Goal: Transaction & Acquisition: Purchase product/service

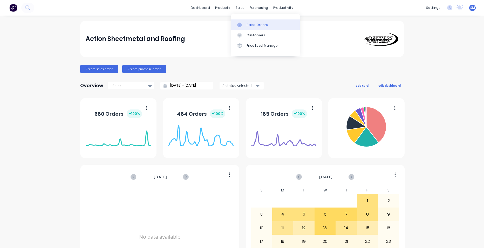
click at [249, 24] on div "Sales Orders" at bounding box center [257, 25] width 21 height 5
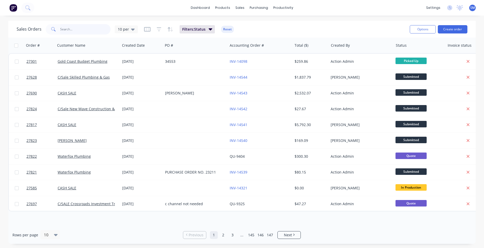
click at [64, 28] on input "text" at bounding box center [85, 29] width 51 height 10
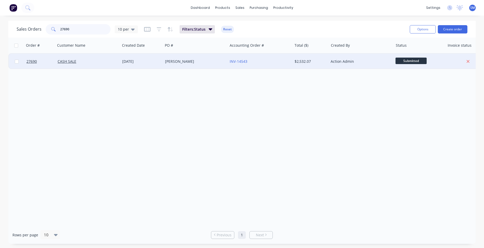
type input "27690"
click at [226, 63] on div "[PERSON_NAME]" at bounding box center [195, 62] width 65 height 16
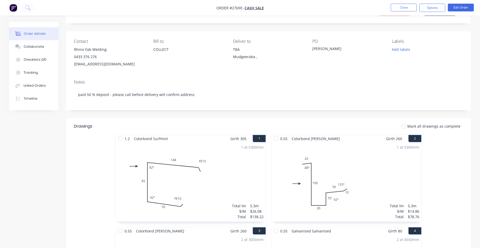
scroll to position [26, 0]
click at [452, 8] on button "Edit Order" at bounding box center [461, 8] width 26 height 8
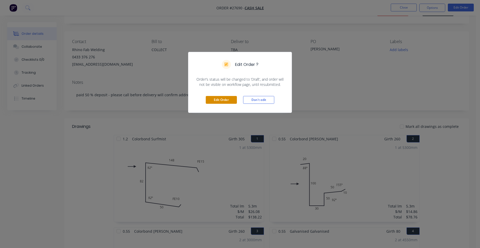
click at [224, 101] on button "Edit Order" at bounding box center [221, 100] width 31 height 8
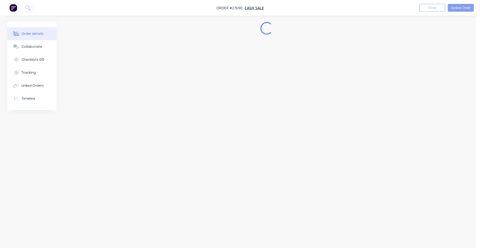
scroll to position [0, 0]
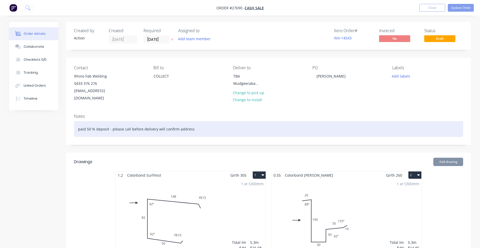
click at [194, 124] on div "paid 50 % deposit - please call before delivery will confirm address" at bounding box center [268, 129] width 389 height 16
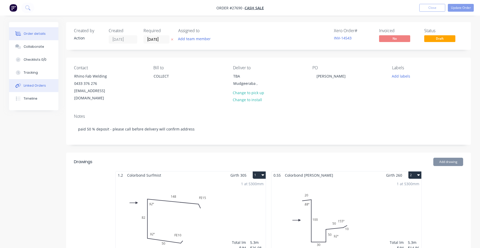
click at [35, 86] on div "Linked Orders" at bounding box center [35, 85] width 22 height 5
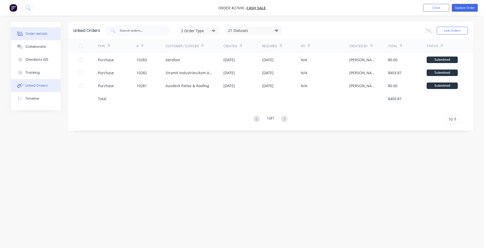
click at [33, 33] on div "Order details" at bounding box center [36, 33] width 22 height 5
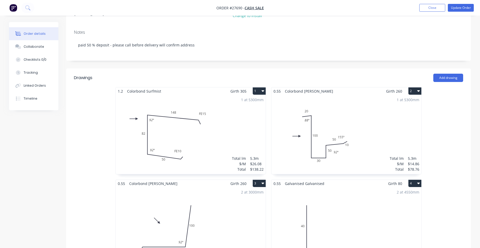
scroll to position [78, 0]
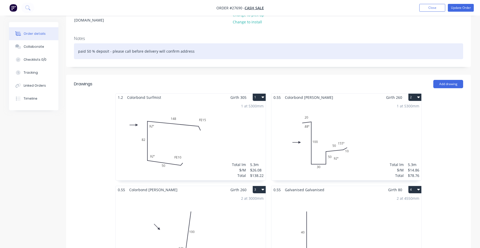
click at [196, 45] on div "paid 50 % deposit - please call before delivery will confirm address" at bounding box center [268, 51] width 389 height 16
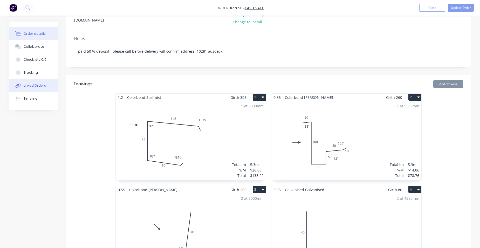
click at [23, 83] on button "Linked Orders" at bounding box center [33, 85] width 49 height 13
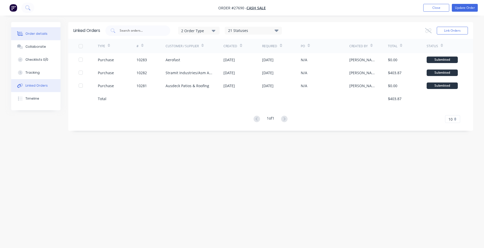
click at [32, 34] on div "Order details" at bounding box center [36, 33] width 22 height 5
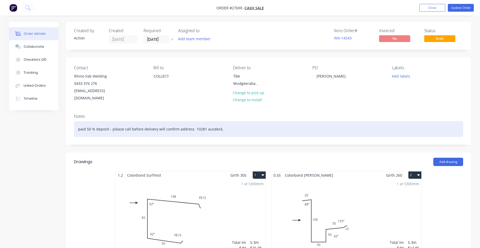
click at [222, 124] on div "paid 50 % deposit - please call before delivery will confirm address 10281 ausd…" at bounding box center [268, 129] width 389 height 16
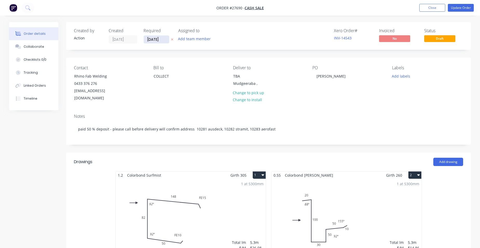
click at [161, 40] on input "[DATE]" at bounding box center [156, 40] width 25 height 8
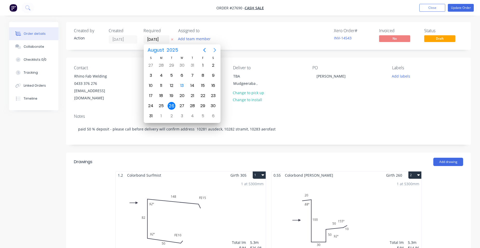
click at [217, 47] on icon "Next page" at bounding box center [215, 50] width 6 height 6
click at [190, 83] on div "18" at bounding box center [193, 86] width 8 height 8
type input "[DATE]"
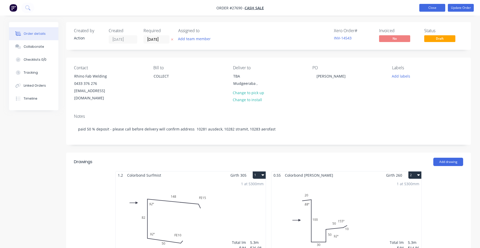
click at [438, 7] on button "Close" at bounding box center [432, 8] width 26 height 8
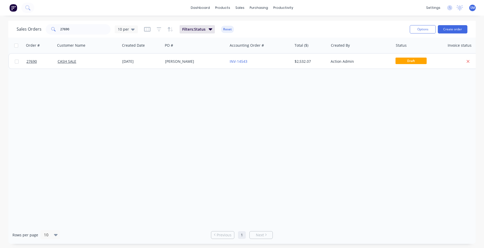
drag, startPoint x: 72, startPoint y: 28, endPoint x: 49, endPoint y: 27, distance: 23.7
click at [53, 28] on div "27690" at bounding box center [78, 29] width 65 height 10
drag, startPoint x: 73, startPoint y: 28, endPoint x: -43, endPoint y: 25, distance: 116.0
click at [0, 25] on html "dashboard products sales purchasing productivity dashboard products Product Cat…" at bounding box center [242, 124] width 484 height 248
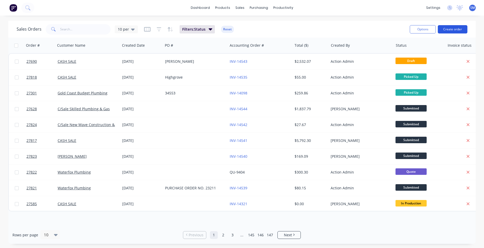
click at [459, 30] on button "Create order" at bounding box center [453, 29] width 30 height 8
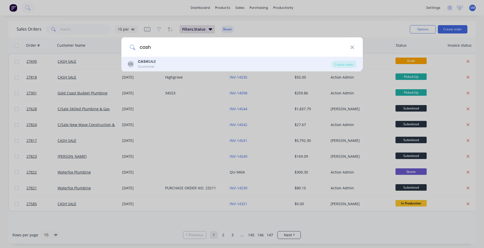
type input "cash"
click at [148, 67] on div "Customer" at bounding box center [147, 66] width 18 height 5
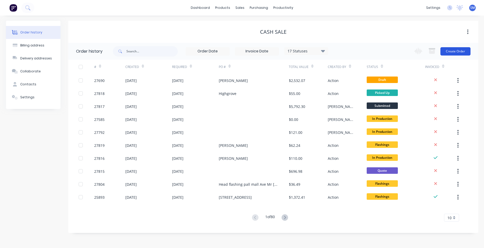
click at [451, 53] on button "Create Order" at bounding box center [455, 51] width 30 height 8
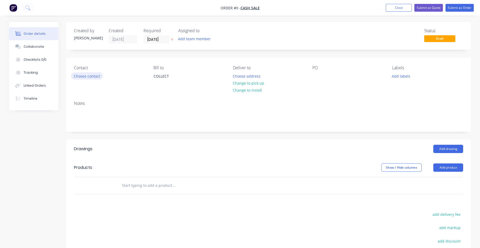
click at [93, 78] on button "Choose contact" at bounding box center [87, 75] width 32 height 7
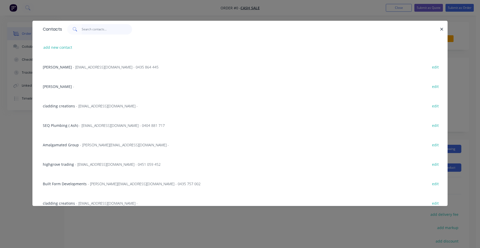
click at [92, 30] on input "text" at bounding box center [107, 29] width 51 height 10
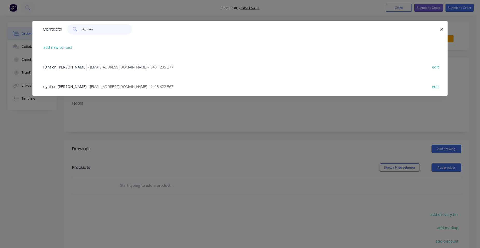
type input "righton"
click at [96, 69] on span "- [EMAIL_ADDRESS][DOMAIN_NAME] - 0431 235 277" at bounding box center [131, 67] width 86 height 5
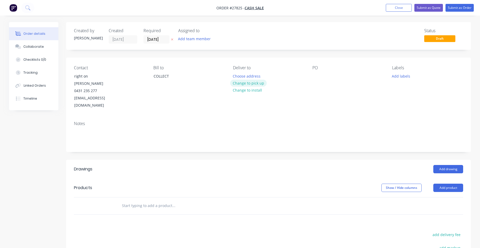
click at [240, 84] on button "Change to pick up" at bounding box center [248, 83] width 37 height 7
click at [442, 184] on button "Add product" at bounding box center [448, 188] width 30 height 8
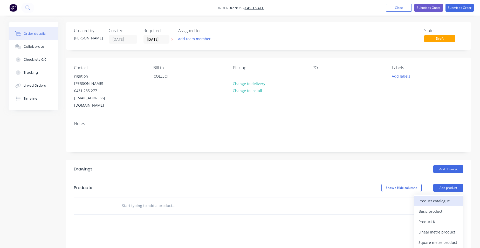
click at [431, 197] on div "Product catalogue" at bounding box center [439, 201] width 40 height 8
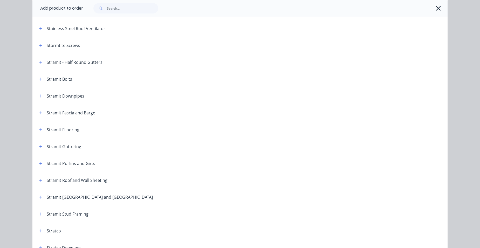
scroll to position [775, 0]
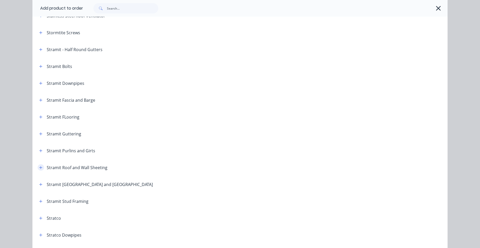
click at [40, 168] on icon "button" at bounding box center [40, 168] width 3 height 4
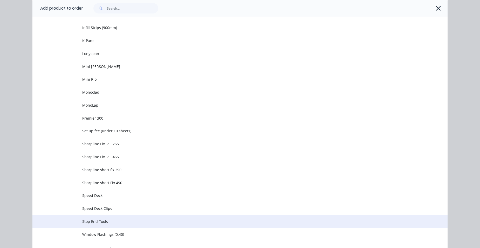
scroll to position [1164, 0]
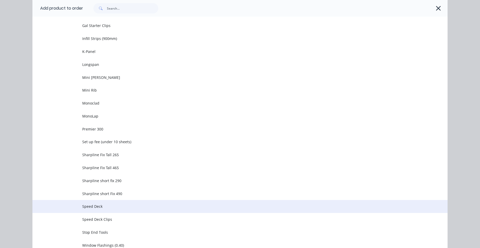
click at [116, 208] on span "Speed Deck" at bounding box center [228, 206] width 292 height 5
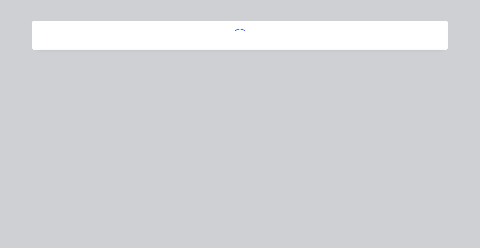
scroll to position [0, 0]
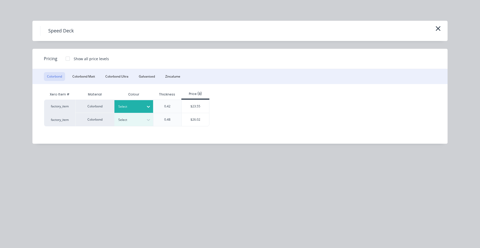
click at [120, 105] on div at bounding box center [129, 107] width 23 height 6
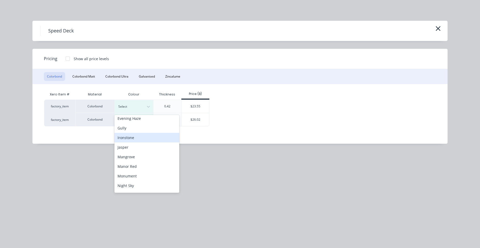
scroll to position [130, 0]
drag, startPoint x: 139, startPoint y: 144, endPoint x: 145, endPoint y: 139, distance: 8.0
click at [139, 144] on div "Monument" at bounding box center [146, 145] width 65 height 10
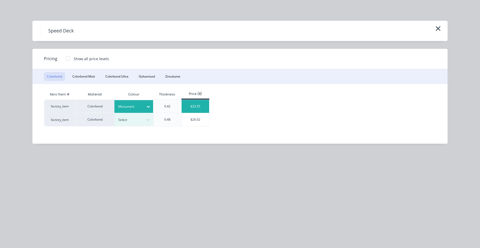
click at [189, 109] on div "$23.55" at bounding box center [196, 106] width 28 height 13
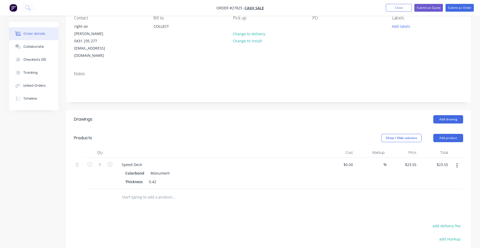
scroll to position [52, 0]
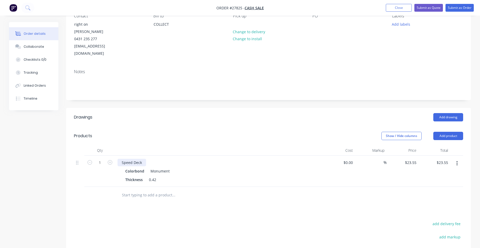
click at [144, 159] on div "Speed Deck" at bounding box center [132, 163] width 29 height 8
click at [103, 159] on input "1" at bounding box center [99, 163] width 13 height 8
type input "5.04"
type input "$118.69"
click at [230, 159] on div "Speed Deck 2 x 3600" at bounding box center [219, 163] width 203 height 8
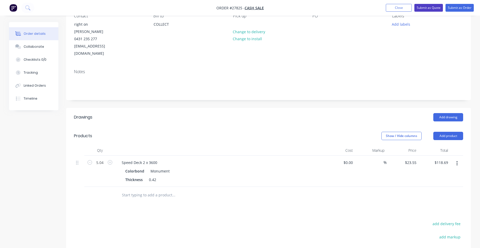
click at [432, 8] on button "Submit as Quote" at bounding box center [428, 8] width 29 height 8
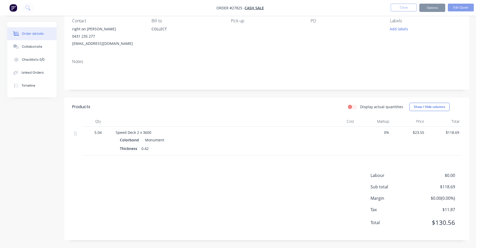
scroll to position [0, 0]
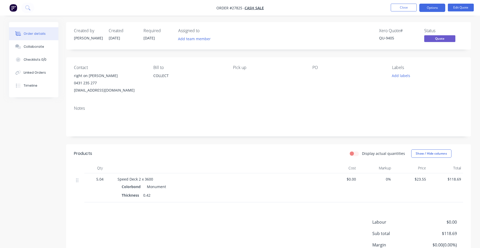
click at [432, 8] on button "Options" at bounding box center [432, 8] width 26 height 8
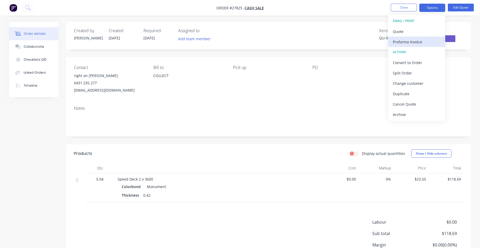
click at [416, 41] on div "Proforma Invoice" at bounding box center [417, 42] width 48 height 8
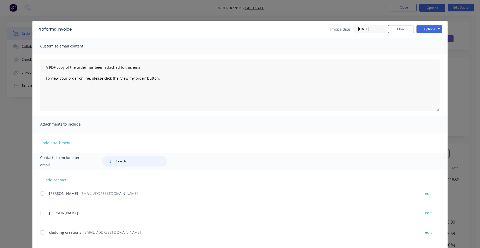
click at [122, 162] on input "text" at bounding box center [141, 161] width 51 height 10
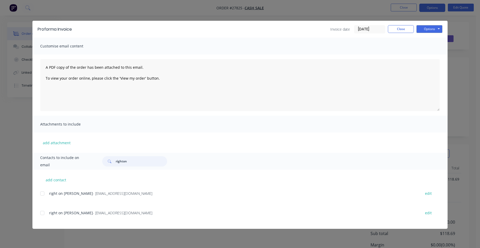
type input "righton"
click at [48, 194] on div "right on [PERSON_NAME] - [PERSON_NAME][EMAIL_ADDRESS][DOMAIN_NAME] edit" at bounding box center [243, 193] width 407 height 7
click at [44, 192] on div at bounding box center [42, 193] width 10 height 10
click at [430, 28] on button "Options" at bounding box center [430, 29] width 26 height 8
click at [426, 54] on button "Email" at bounding box center [433, 55] width 33 height 9
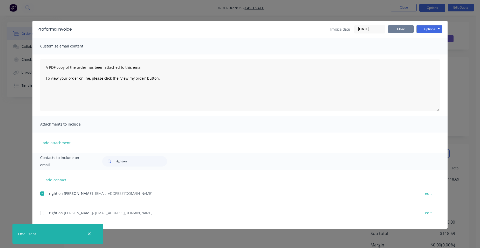
click at [404, 28] on button "Close" at bounding box center [401, 29] width 26 height 8
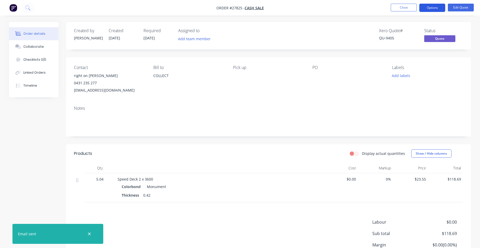
click at [430, 10] on button "Options" at bounding box center [432, 8] width 26 height 8
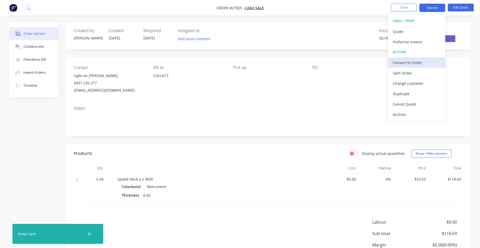
click at [425, 61] on div "Convert to Order" at bounding box center [417, 63] width 48 height 8
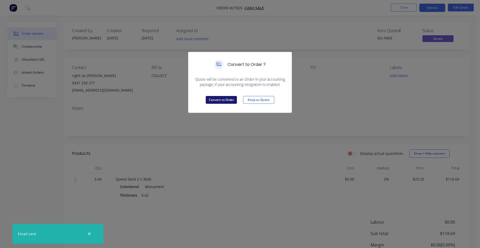
click at [226, 98] on button "Convert to Order" at bounding box center [221, 100] width 31 height 8
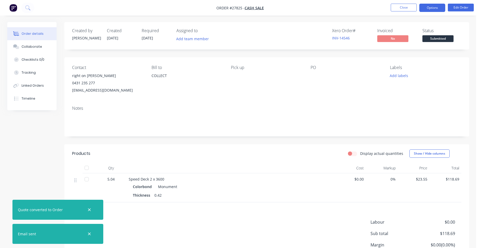
click at [436, 10] on button "Options" at bounding box center [432, 8] width 26 height 8
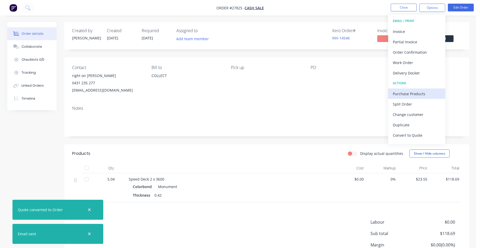
click at [414, 95] on div "Purchase Products" at bounding box center [417, 94] width 48 height 8
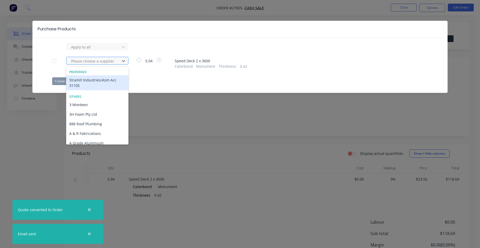
click at [108, 60] on div at bounding box center [94, 61] width 47 height 6
click at [92, 84] on div "Stramit Industries/Asm Acc 31105" at bounding box center [97, 82] width 62 height 15
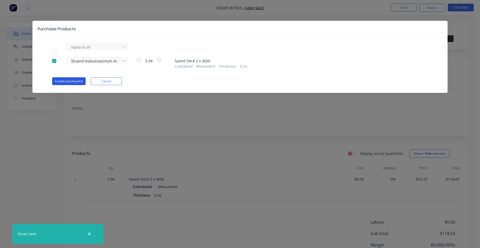
click at [70, 80] on button "Create purchase(s)" at bounding box center [68, 81] width 33 height 8
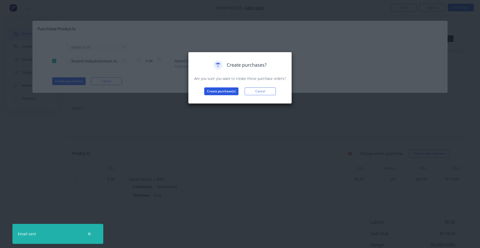
click at [213, 92] on button "Create purchase(s)" at bounding box center [221, 91] width 34 height 8
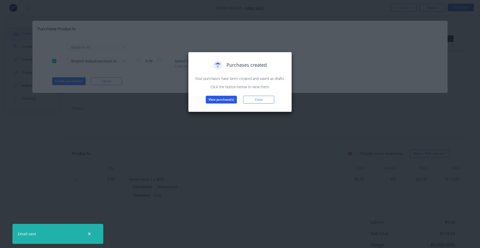
click at [210, 101] on button "View purchase(s)" at bounding box center [221, 100] width 31 height 8
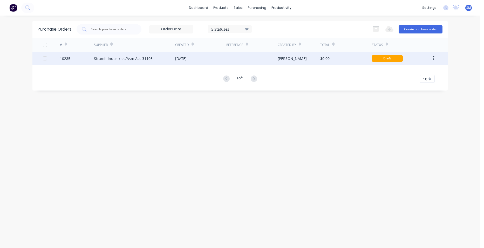
click at [224, 64] on div "[DATE]" at bounding box center [200, 58] width 51 height 13
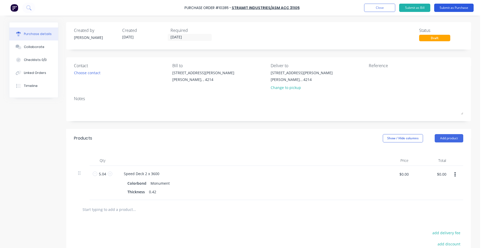
click at [460, 8] on button "Submit as Purchase" at bounding box center [453, 8] width 39 height 8
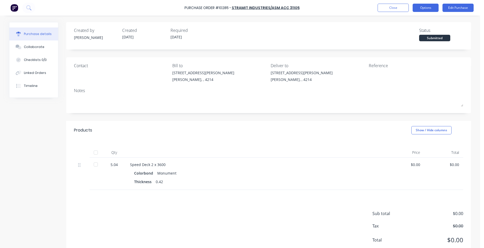
click at [421, 8] on button "Options" at bounding box center [426, 8] width 26 height 8
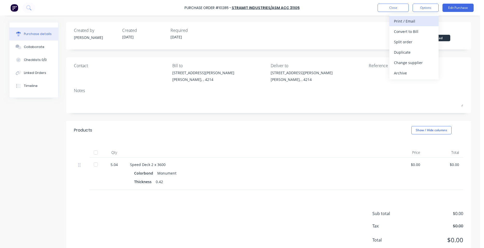
click at [418, 22] on div "Print / Email" at bounding box center [414, 21] width 40 height 8
click at [417, 44] on div "Without pricing" at bounding box center [414, 42] width 40 height 8
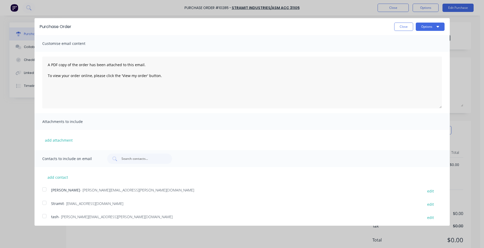
click at [43, 204] on div at bounding box center [44, 203] width 10 height 10
click at [427, 27] on button "Options" at bounding box center [430, 27] width 29 height 8
click at [421, 45] on button "Email" at bounding box center [419, 50] width 49 height 10
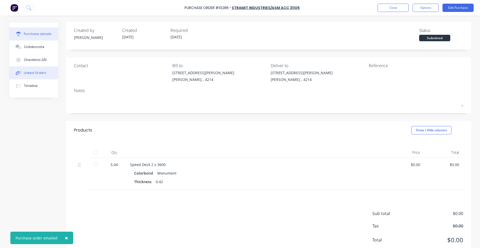
click at [40, 70] on button "Linked Orders" at bounding box center [33, 72] width 49 height 13
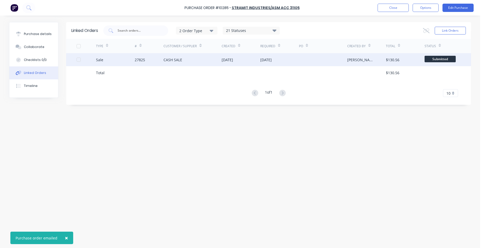
click at [193, 57] on div "CASH SALE" at bounding box center [192, 59] width 58 height 13
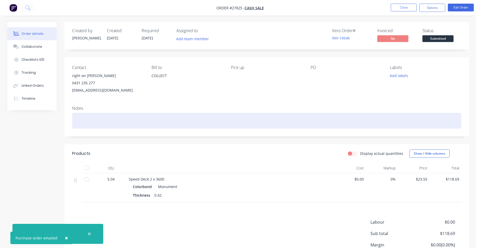
click at [79, 121] on div at bounding box center [266, 121] width 389 height 16
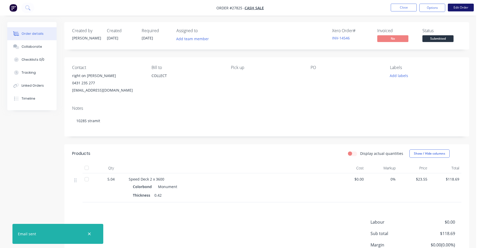
click at [459, 8] on button "Edit Order" at bounding box center [461, 8] width 26 height 8
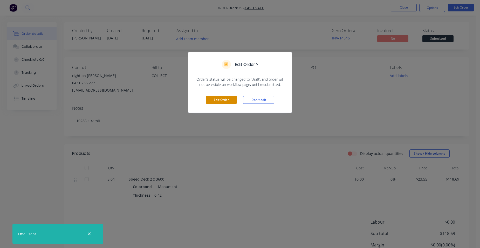
drag, startPoint x: 225, startPoint y: 98, endPoint x: 220, endPoint y: 92, distance: 8.1
click at [224, 98] on button "Edit Order" at bounding box center [221, 100] width 31 height 8
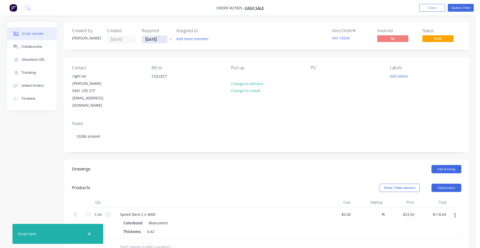
click at [163, 39] on input "[DATE]" at bounding box center [154, 40] width 25 height 8
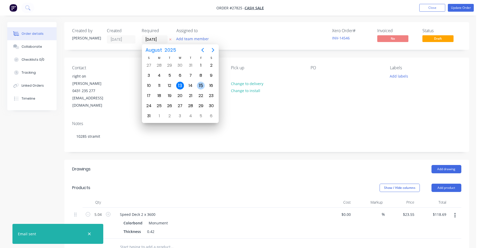
click at [197, 83] on div "15" at bounding box center [201, 86] width 10 height 10
type input "[DATE]"
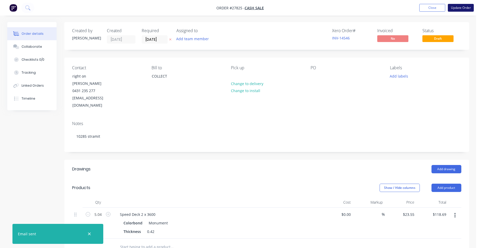
click at [461, 7] on button "Update Order" at bounding box center [461, 8] width 26 height 8
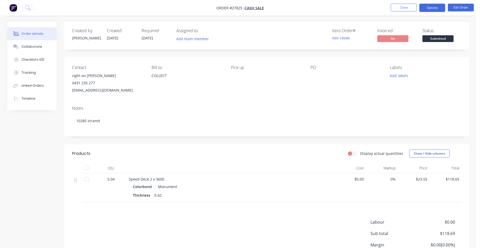
click at [430, 9] on button "Options" at bounding box center [432, 8] width 26 height 8
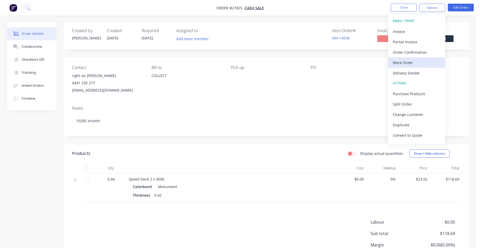
click at [406, 60] on div "Work Order" at bounding box center [417, 63] width 48 height 8
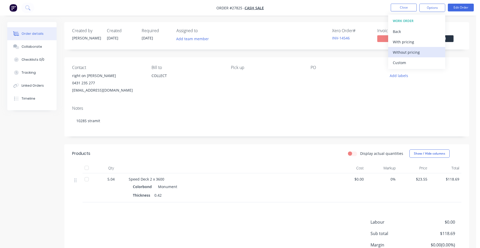
click at [411, 52] on div "Without pricing" at bounding box center [417, 53] width 48 height 8
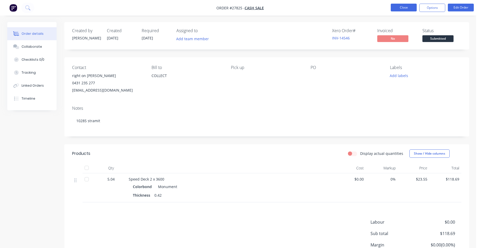
click at [407, 8] on button "Close" at bounding box center [404, 8] width 26 height 8
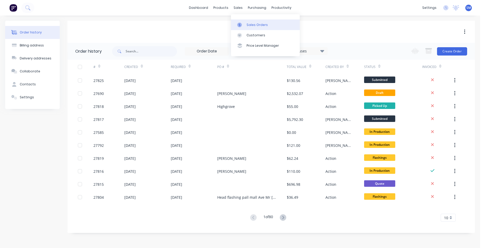
click at [249, 24] on div "Sales Orders" at bounding box center [257, 25] width 21 height 5
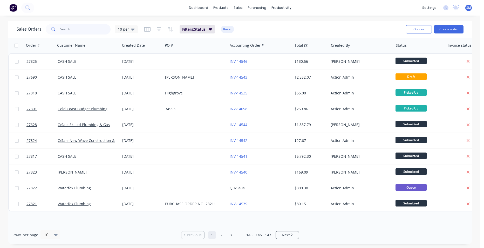
click at [65, 29] on input "text" at bounding box center [85, 29] width 51 height 10
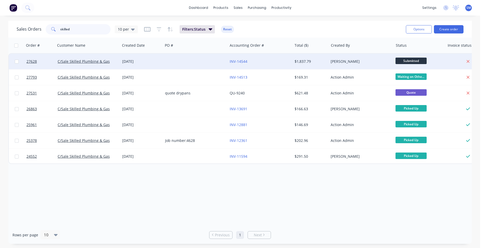
type input "skilled"
click at [186, 59] on div at bounding box center [195, 62] width 65 height 16
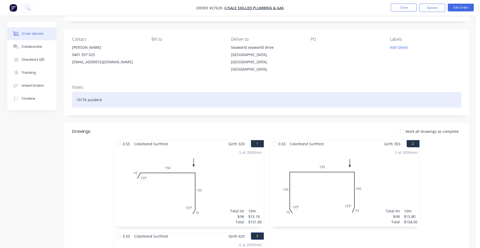
scroll to position [26, 0]
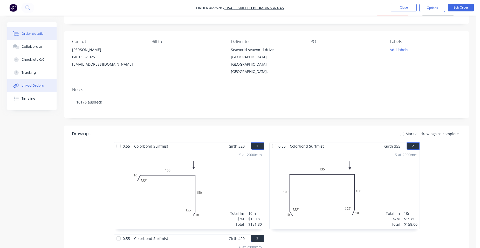
click at [47, 87] on button "Linked Orders" at bounding box center [31, 85] width 49 height 13
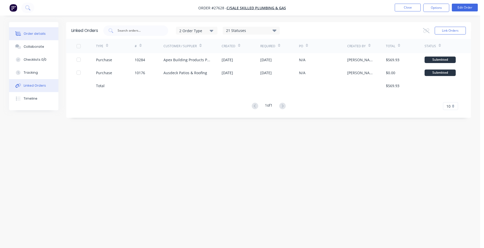
click at [38, 33] on div "Order details" at bounding box center [35, 33] width 22 height 5
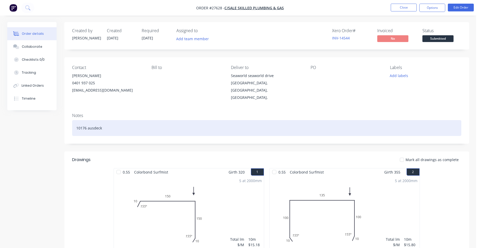
click at [105, 120] on div "10176 ausdeck" at bounding box center [266, 128] width 389 height 16
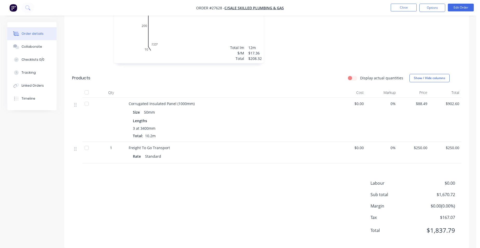
scroll to position [285, 0]
click at [438, 10] on button "Options" at bounding box center [432, 8] width 26 height 8
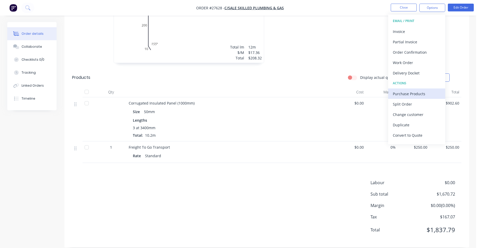
click at [422, 94] on div "Purchase Products" at bounding box center [417, 94] width 48 height 8
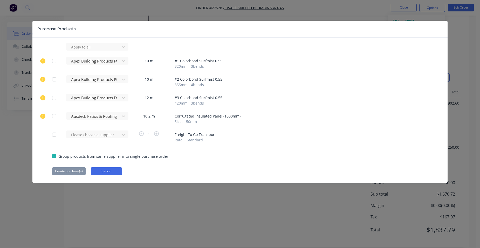
click at [108, 169] on button "Cancel" at bounding box center [106, 171] width 31 height 8
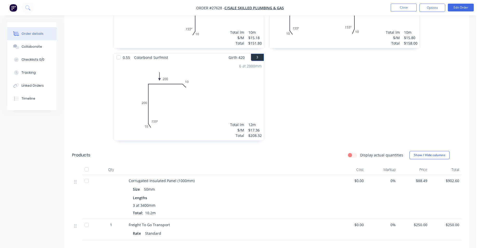
scroll to position [207, 0]
click at [460, 6] on button "Edit Order" at bounding box center [461, 8] width 26 height 8
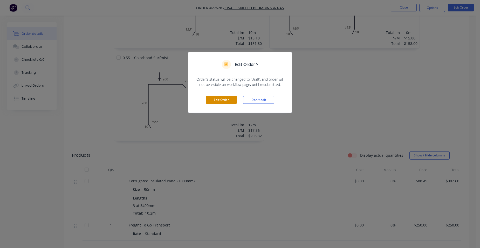
click at [217, 101] on button "Edit Order" at bounding box center [221, 100] width 31 height 8
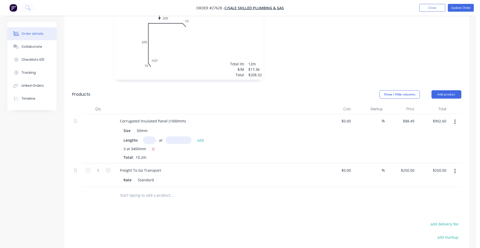
scroll to position [311, 0]
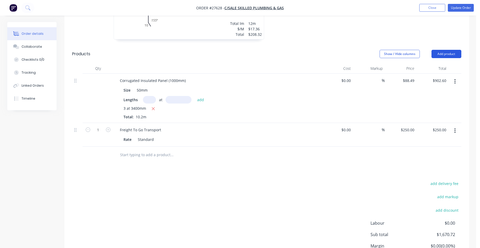
click at [442, 50] on button "Add product" at bounding box center [447, 54] width 30 height 8
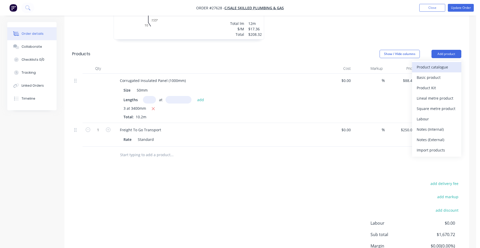
click at [438, 63] on div "Product catalogue" at bounding box center [437, 67] width 40 height 8
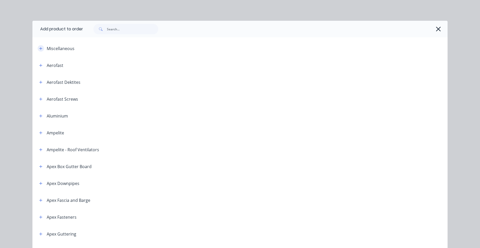
click at [41, 47] on button "button" at bounding box center [41, 48] width 6 height 6
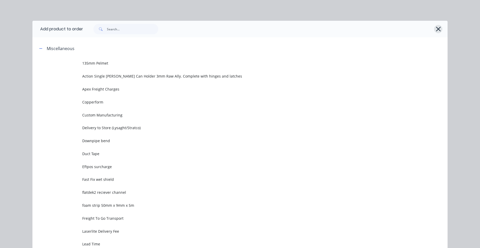
click at [438, 28] on icon "button" at bounding box center [438, 28] width 5 height 7
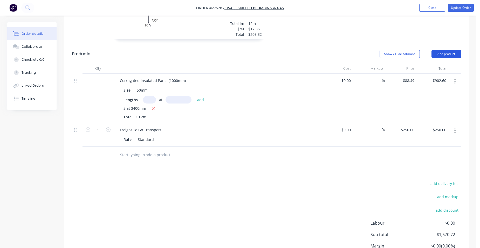
click at [451, 50] on button "Add product" at bounding box center [447, 54] width 30 height 8
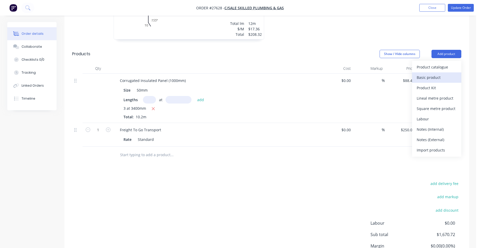
click at [447, 74] on div "Basic product" at bounding box center [437, 78] width 40 height 8
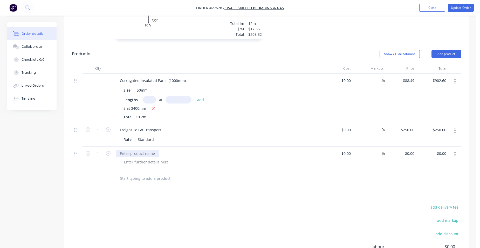
click at [131, 150] on div at bounding box center [137, 154] width 43 height 8
click at [100, 134] on input "1" at bounding box center [97, 130] width 13 height 8
type input "25"
click at [429, 110] on div "$902.60 $902.60" at bounding box center [433, 98] width 32 height 49
click at [133, 158] on div at bounding box center [146, 162] width 53 height 8
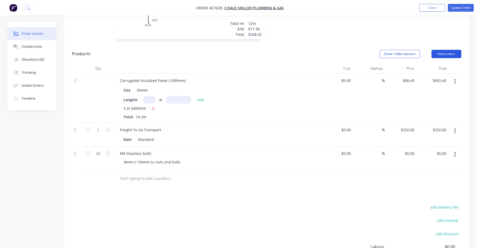
click at [446, 50] on button "Add product" at bounding box center [447, 54] width 30 height 8
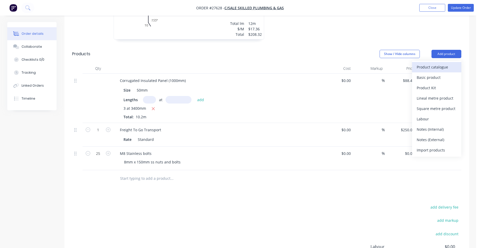
click at [443, 63] on div "Product catalogue" at bounding box center [437, 67] width 40 height 8
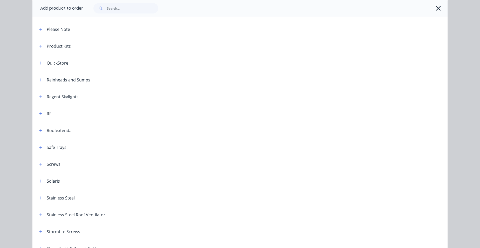
scroll to position [597, 0]
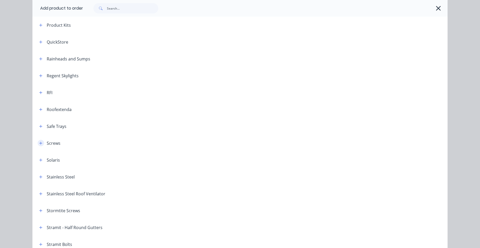
click at [39, 144] on icon "button" at bounding box center [40, 143] width 3 height 4
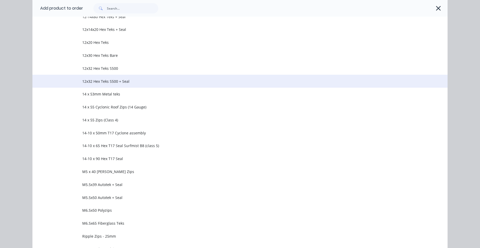
scroll to position [830, 0]
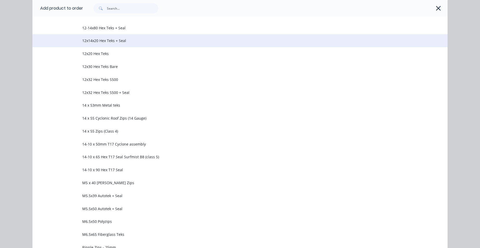
click at [139, 36] on td "12x14x20 Hex Teks + Seal" at bounding box center [264, 40] width 365 height 13
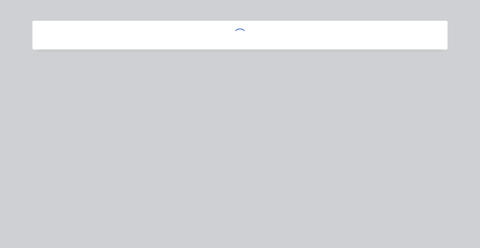
scroll to position [0, 0]
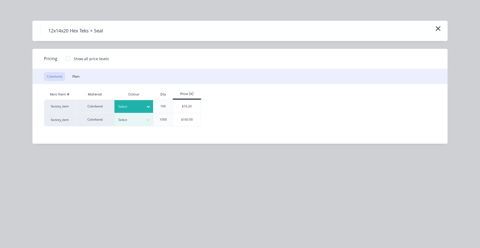
click at [129, 104] on div at bounding box center [129, 107] width 23 height 6
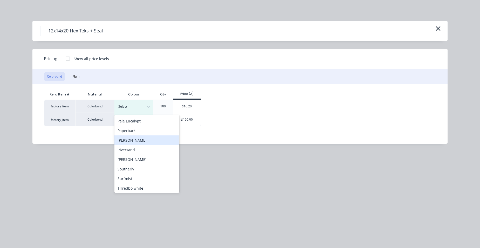
scroll to position [182, 0]
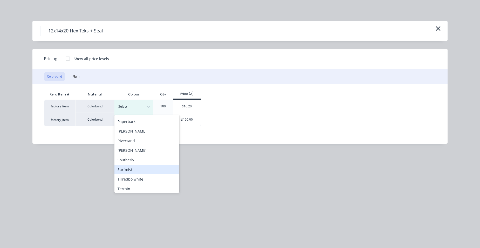
click at [136, 166] on div "Surfmist" at bounding box center [146, 170] width 65 height 10
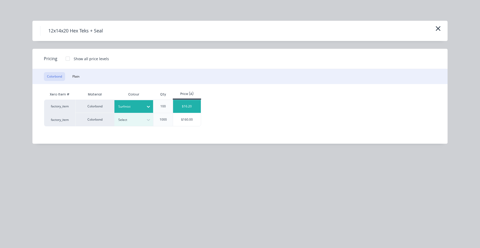
click at [179, 109] on div "$16.20" at bounding box center [187, 106] width 28 height 13
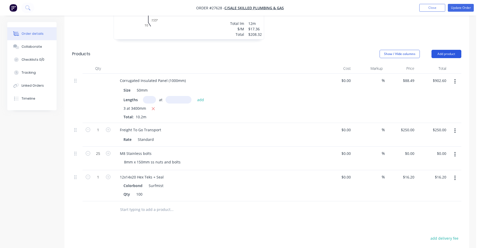
click at [442, 50] on button "Add product" at bounding box center [447, 54] width 30 height 8
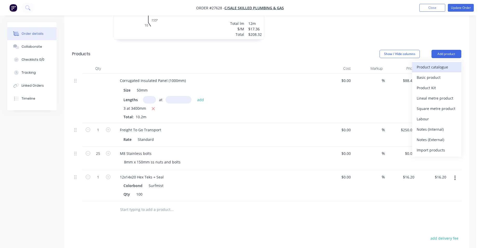
click at [434, 63] on div "Product catalogue" at bounding box center [437, 67] width 40 height 8
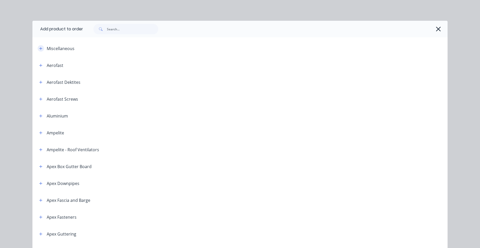
click at [42, 48] on button "button" at bounding box center [41, 48] width 6 height 6
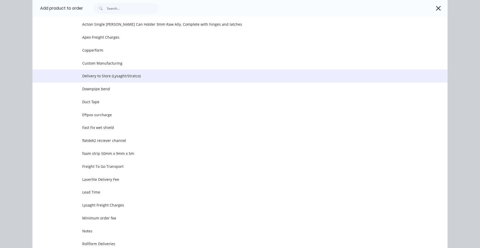
scroll to position [0, 0]
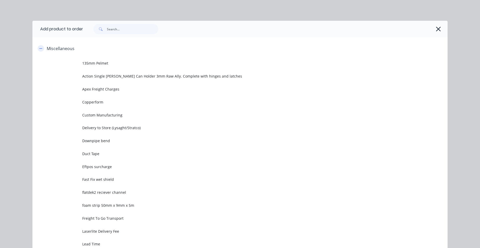
click at [41, 48] on button "button" at bounding box center [41, 48] width 6 height 6
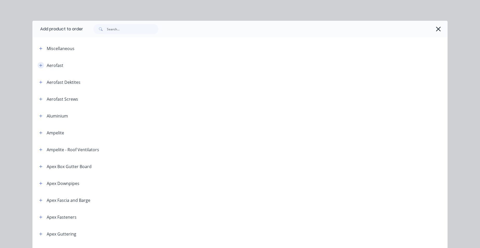
click at [39, 66] on icon "button" at bounding box center [40, 66] width 3 height 4
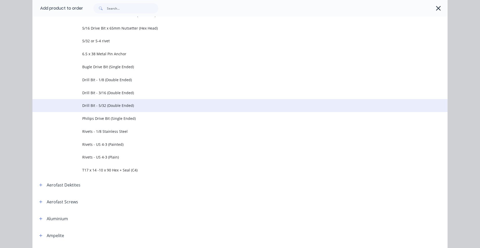
scroll to position [156, 0]
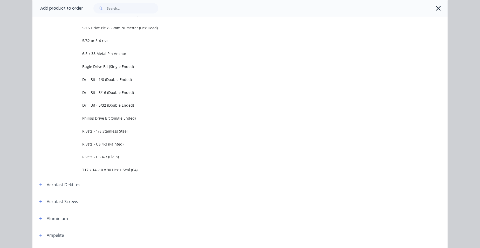
click at [123, 145] on span "Rivets - US 4-3 (Painted)" at bounding box center [228, 143] width 292 height 5
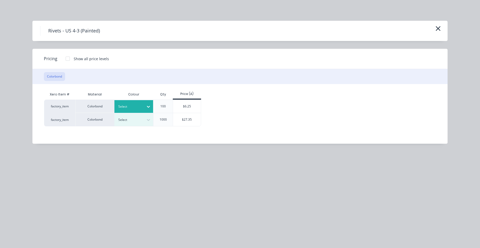
click at [131, 109] on div at bounding box center [129, 107] width 23 height 6
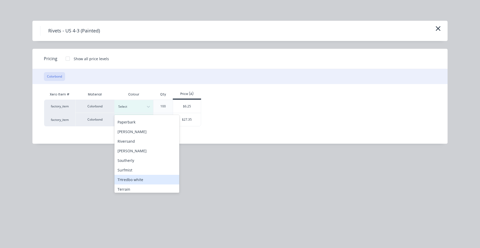
scroll to position [182, 0]
click at [137, 168] on div "Surfmist" at bounding box center [146, 170] width 65 height 10
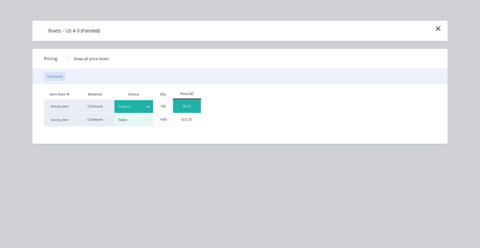
click at [180, 106] on div "$6.25" at bounding box center [187, 106] width 28 height 13
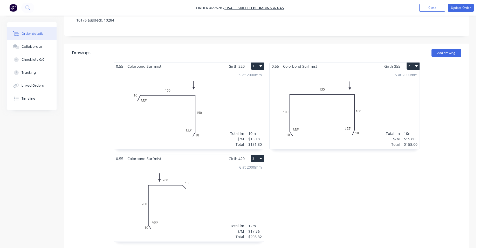
scroll to position [52, 0]
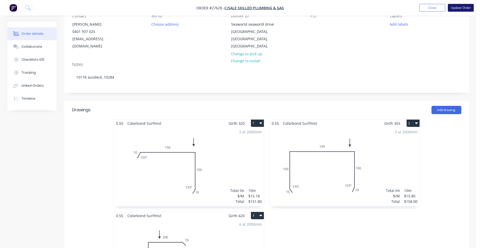
click at [460, 9] on button "Update Order" at bounding box center [461, 8] width 26 height 8
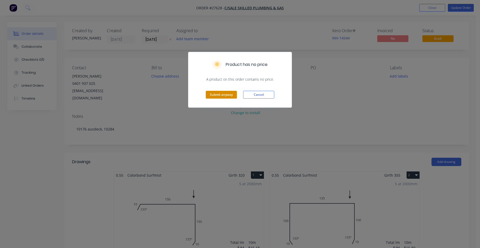
click at [227, 97] on button "Submit anyway" at bounding box center [221, 95] width 31 height 8
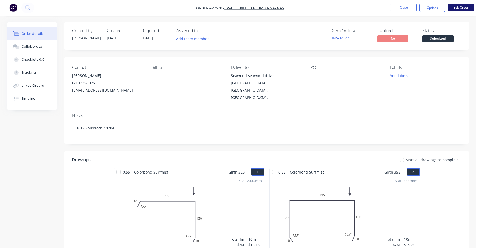
click at [453, 6] on button "Edit Order" at bounding box center [461, 8] width 26 height 8
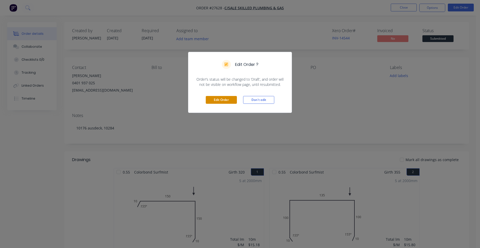
click at [235, 99] on button "Edit Order" at bounding box center [221, 100] width 31 height 8
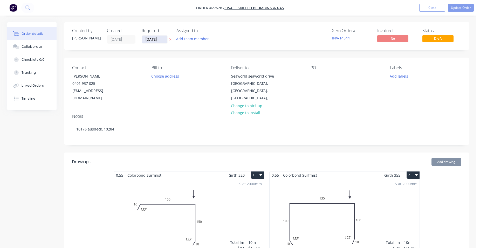
click at [162, 40] on input "[DATE]" at bounding box center [154, 40] width 25 height 8
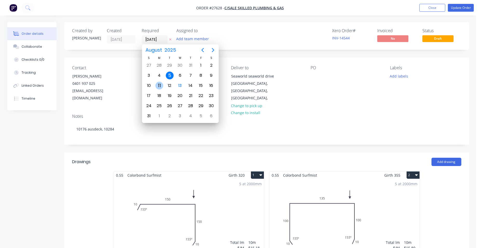
click at [158, 86] on div "11" at bounding box center [159, 86] width 8 height 8
type input "[DATE]"
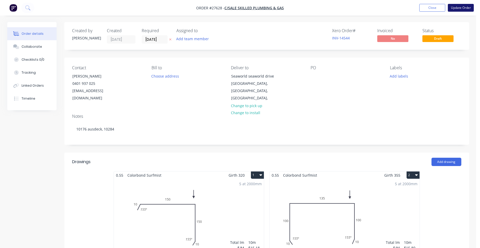
click at [457, 8] on button "Update Order" at bounding box center [461, 8] width 26 height 8
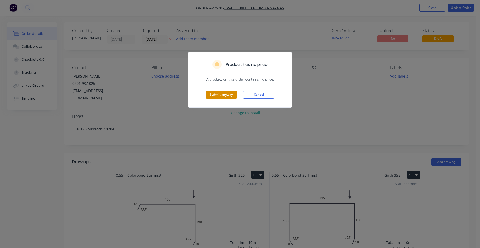
click at [224, 98] on button "Submit anyway" at bounding box center [221, 95] width 31 height 8
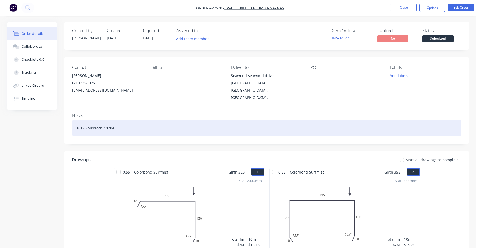
click at [120, 121] on div "10176 ausdeck, 10284" at bounding box center [266, 128] width 389 height 16
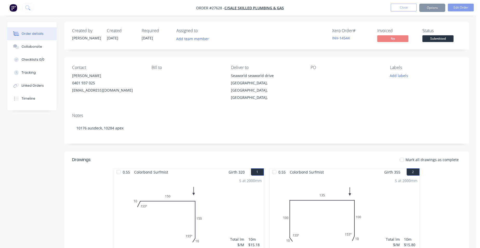
click at [188, 157] on div "Mark all drawings as complete" at bounding box center [308, 159] width 306 height 5
click at [41, 89] on button "Linked Orders" at bounding box center [31, 85] width 49 height 13
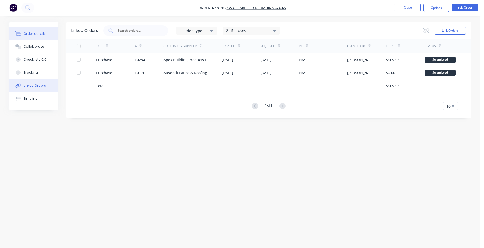
click at [39, 36] on button "Order details" at bounding box center [33, 33] width 49 height 13
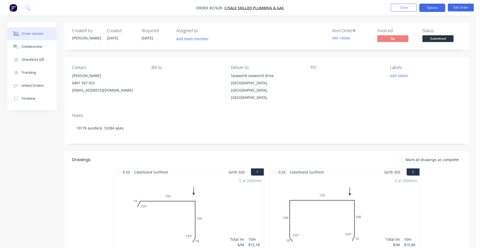
click at [438, 10] on button "Options" at bounding box center [432, 8] width 26 height 8
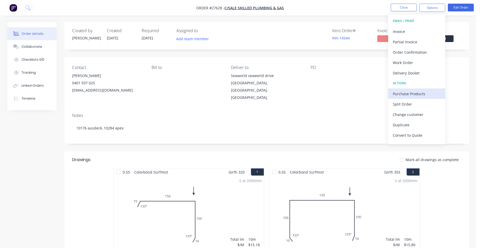
click at [418, 96] on div "Purchase Products" at bounding box center [417, 94] width 48 height 8
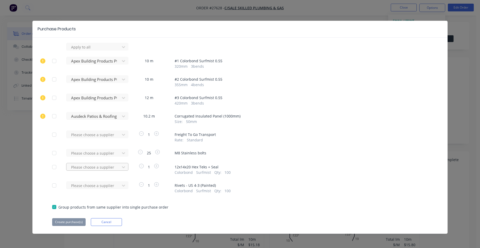
click at [74, 50] on div at bounding box center [94, 47] width 47 height 6
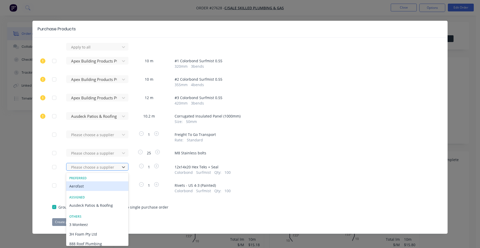
scroll to position [1, 0]
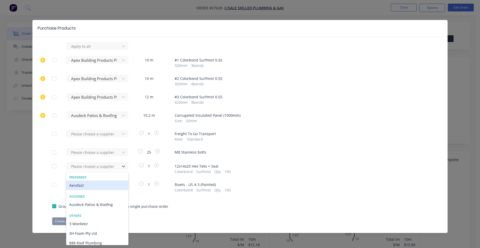
click at [77, 187] on div "Aerofast" at bounding box center [97, 186] width 62 height 10
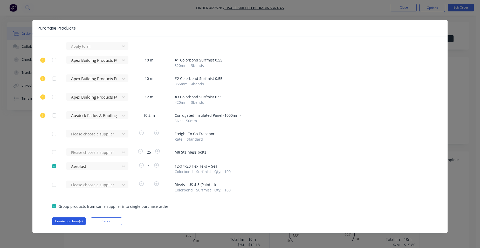
click at [67, 220] on button "Create purchase(s)" at bounding box center [68, 221] width 33 height 8
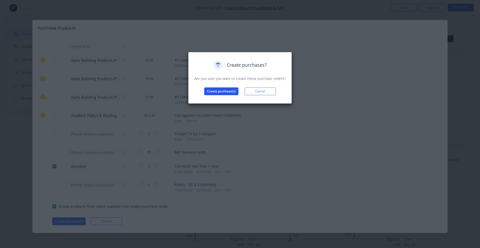
click at [222, 91] on button "Create purchase(s)" at bounding box center [221, 91] width 34 height 8
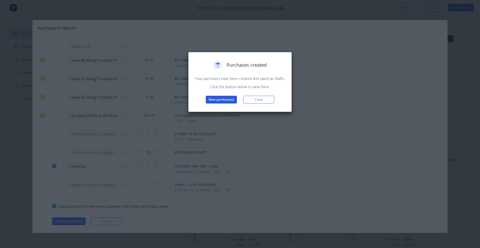
click at [218, 101] on button "View purchase(s)" at bounding box center [221, 100] width 31 height 8
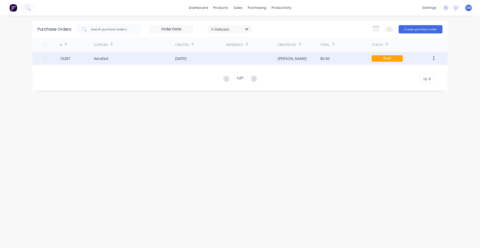
click at [220, 61] on div "[DATE]" at bounding box center [200, 58] width 51 height 13
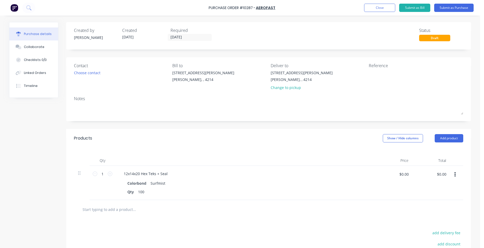
click at [458, 1] on div "Purchase Order #10287 - Aerofast Add product Close Submit as Bill Submit as Pur…" at bounding box center [242, 8] width 484 height 16
click at [458, 5] on button "Submit as Purchase" at bounding box center [453, 8] width 39 height 8
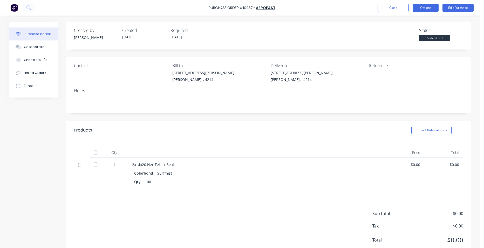
click at [428, 10] on button "Options" at bounding box center [426, 8] width 26 height 8
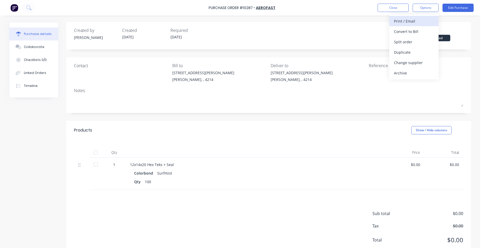
click at [425, 17] on div "Print / Email" at bounding box center [414, 21] width 40 height 8
click at [418, 41] on div "Without pricing" at bounding box center [414, 42] width 40 height 8
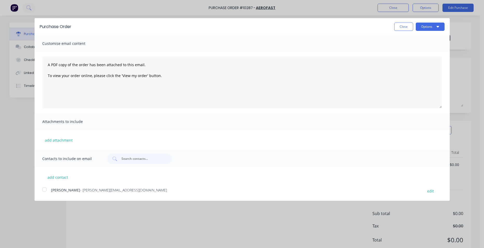
drag, startPoint x: 47, startPoint y: 203, endPoint x: 126, endPoint y: 166, distance: 87.5
click at [47, 204] on div "Purchase Order Close Options Customise email content A PDF copy of the order ha…" at bounding box center [242, 124] width 484 height 248
click at [49, 189] on div at bounding box center [44, 189] width 10 height 10
click at [422, 25] on button "Options" at bounding box center [430, 27] width 29 height 8
click at [415, 48] on div "Email" at bounding box center [420, 50] width 40 height 8
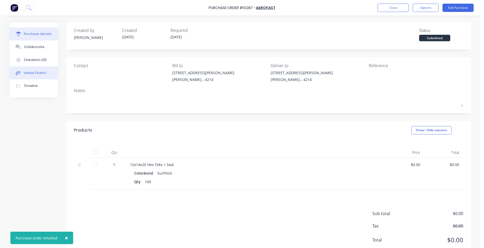
click at [37, 74] on div "Linked Orders" at bounding box center [35, 73] width 22 height 5
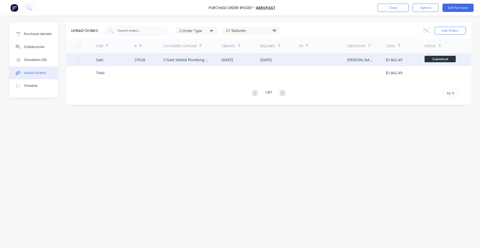
click at [253, 62] on div "[DATE]" at bounding box center [241, 59] width 39 height 13
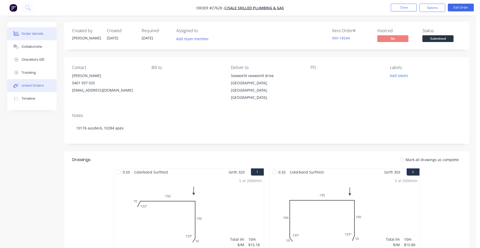
click at [32, 86] on div "Linked Orders" at bounding box center [33, 85] width 22 height 5
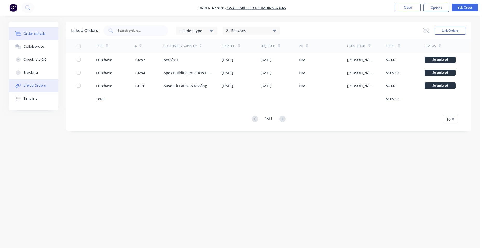
click at [34, 30] on button "Order details" at bounding box center [33, 33] width 49 height 13
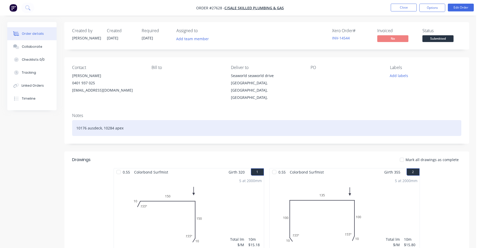
click at [128, 121] on div "10176 ausdeck, 10284 apex" at bounding box center [266, 128] width 389 height 16
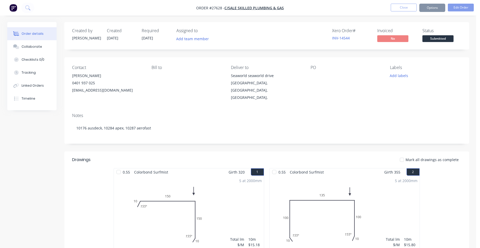
click at [171, 109] on div "Notes 10176 ausdeck, 10284 apex, 10287 aerofast" at bounding box center [266, 126] width 405 height 35
click at [431, 8] on button "Options" at bounding box center [432, 8] width 26 height 8
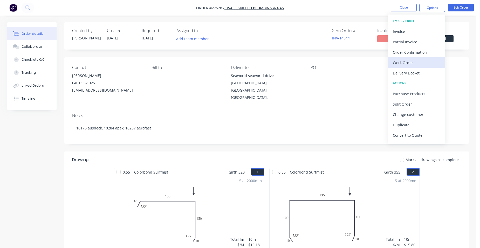
click at [425, 60] on div "Work Order" at bounding box center [417, 63] width 48 height 8
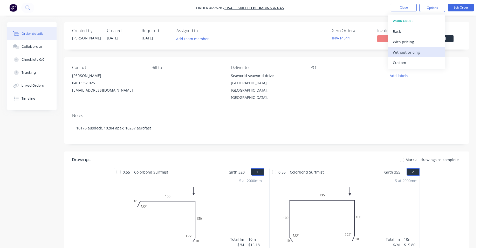
click at [430, 51] on div "Without pricing" at bounding box center [417, 53] width 48 height 8
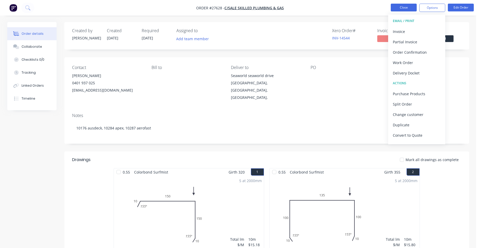
click at [395, 8] on button "Close" at bounding box center [404, 8] width 26 height 8
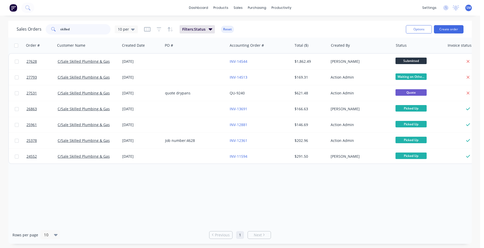
drag, startPoint x: 71, startPoint y: 30, endPoint x: 43, endPoint y: 33, distance: 28.5
click at [45, 35] on div "Sales Orders skilled 10 per Filters: Status Reset" at bounding box center [209, 29] width 385 height 13
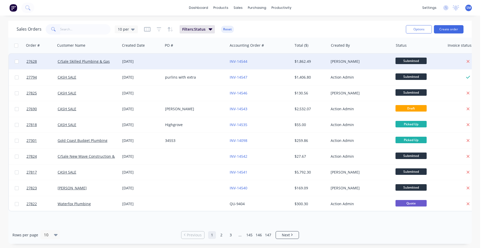
click at [154, 60] on div "[DATE]" at bounding box center [141, 61] width 39 height 5
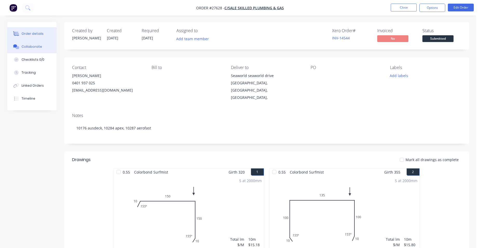
click at [38, 47] on div "Collaborate" at bounding box center [32, 46] width 21 height 5
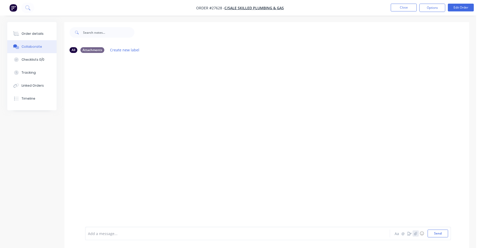
click at [414, 232] on icon "button" at bounding box center [415, 234] width 3 height 4
click at [436, 234] on button "Send" at bounding box center [438, 234] width 21 height 8
click at [31, 36] on div "Order details" at bounding box center [33, 33] width 22 height 5
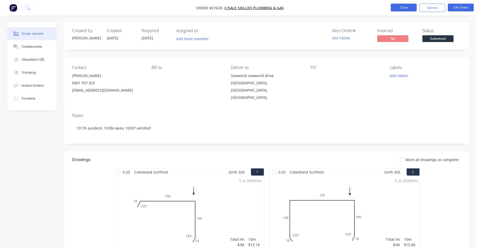
click at [394, 7] on button "Close" at bounding box center [404, 8] width 26 height 8
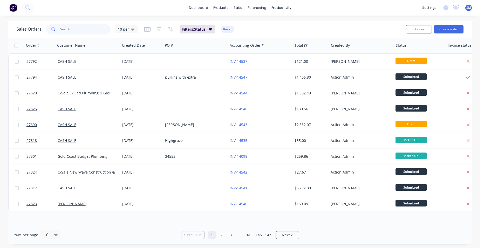
click at [78, 26] on input "text" at bounding box center [85, 29] width 51 height 10
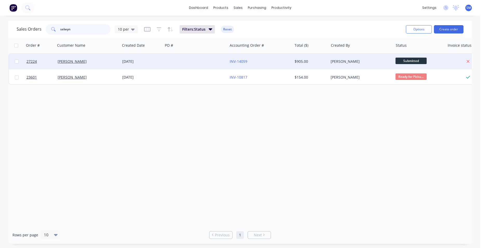
type input "selwyn"
click at [211, 63] on div at bounding box center [195, 62] width 65 height 16
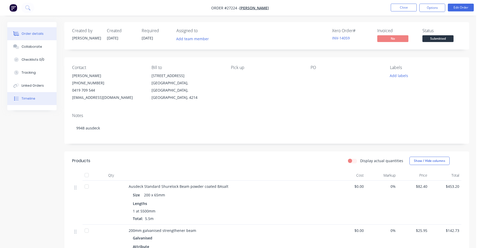
click at [29, 102] on button "Timeline" at bounding box center [31, 98] width 49 height 13
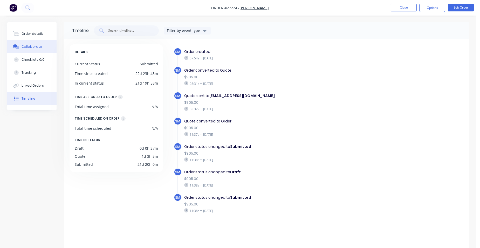
click at [37, 37] on button "Order details" at bounding box center [31, 33] width 49 height 13
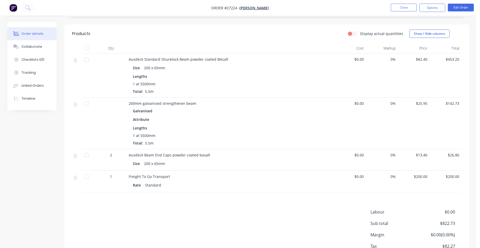
scroll to position [130, 0]
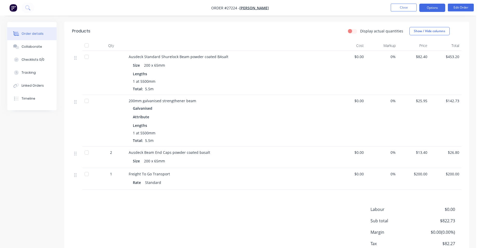
click at [423, 6] on button "Options" at bounding box center [432, 8] width 26 height 8
click at [464, 7] on button "Edit Order" at bounding box center [461, 8] width 26 height 8
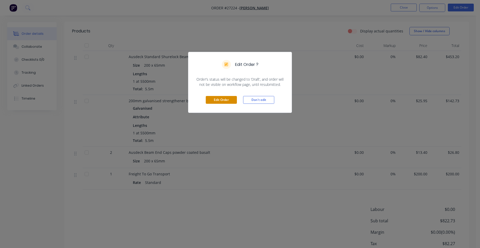
click at [231, 99] on button "Edit Order" at bounding box center [221, 100] width 31 height 8
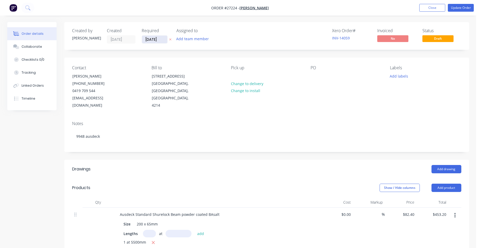
click at [159, 41] on input "[DATE]" at bounding box center [154, 40] width 25 height 8
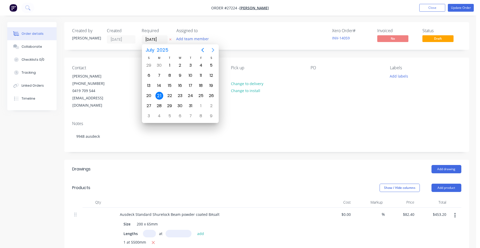
click at [214, 50] on icon "Next page" at bounding box center [213, 50] width 6 height 6
click at [158, 91] on div "18" at bounding box center [159, 96] width 10 height 10
type input "[DATE]"
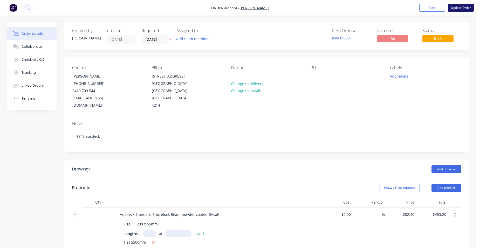
click at [458, 11] on button "Update Order" at bounding box center [461, 8] width 26 height 8
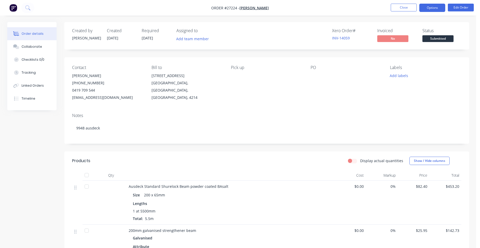
click at [434, 10] on button "Options" at bounding box center [432, 8] width 26 height 8
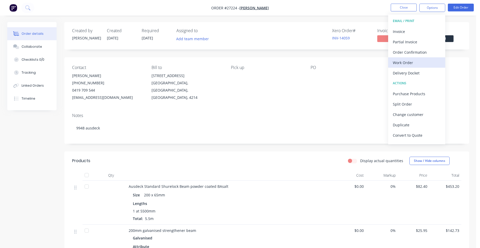
click at [429, 64] on div "Work Order" at bounding box center [417, 63] width 48 height 8
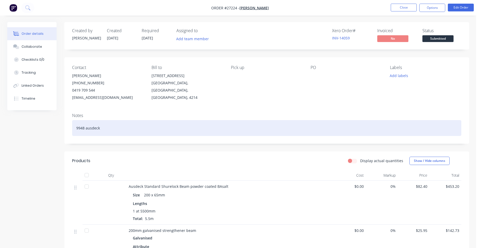
click at [107, 127] on div "9948 ausdeck" at bounding box center [266, 128] width 389 height 16
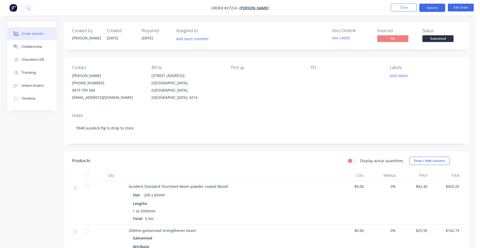
click at [438, 9] on button "Options" at bounding box center [432, 8] width 26 height 8
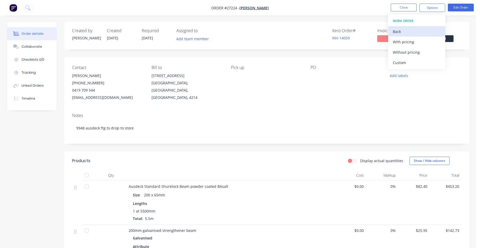
click at [418, 30] on div "Back" at bounding box center [417, 32] width 48 height 8
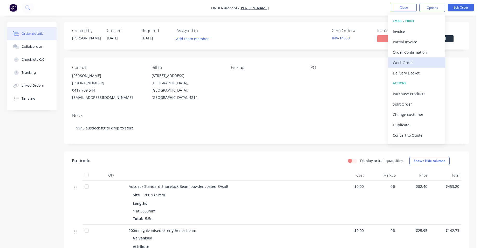
click at [420, 59] on div "Work Order" at bounding box center [417, 63] width 48 height 8
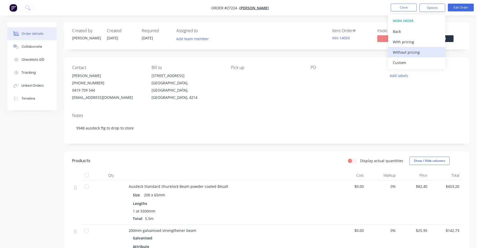
click at [424, 53] on div "Without pricing" at bounding box center [417, 53] width 48 height 8
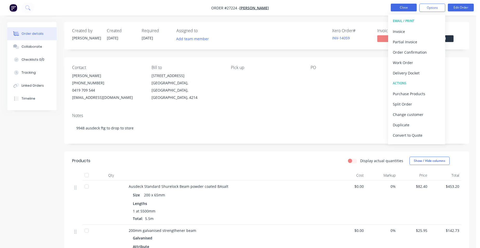
click at [401, 5] on button "Close" at bounding box center [404, 8] width 26 height 8
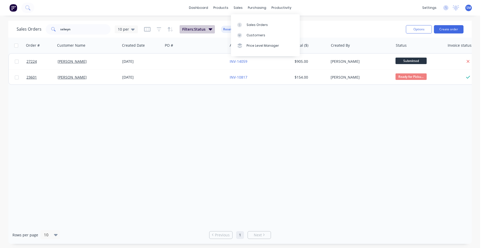
drag, startPoint x: 250, startPoint y: 25, endPoint x: 181, endPoint y: 28, distance: 68.9
click at [250, 25] on div "Sales Orders" at bounding box center [257, 25] width 21 height 5
drag, startPoint x: 85, startPoint y: 27, endPoint x: 43, endPoint y: 27, distance: 42.6
click at [43, 28] on div "Sales Orders selwyn 10 per" at bounding box center [77, 29] width 121 height 10
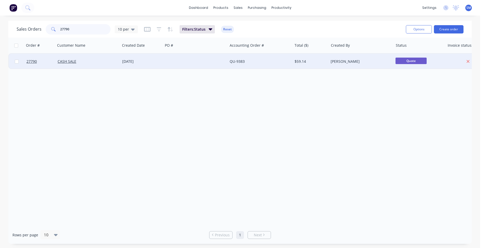
type input "27790"
click at [162, 59] on div "[DATE]" at bounding box center [141, 62] width 43 height 16
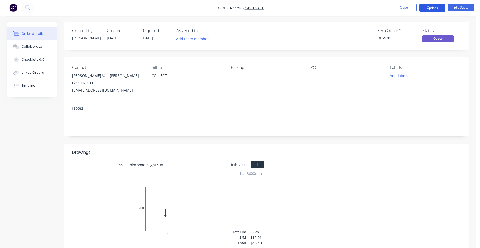
click at [434, 9] on button "Options" at bounding box center [432, 8] width 26 height 8
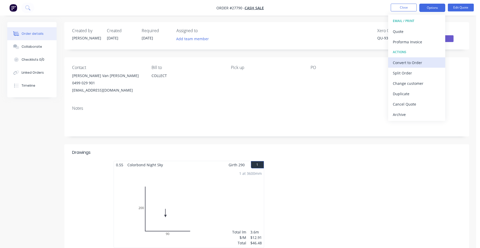
click at [424, 61] on div "Convert to Order" at bounding box center [417, 63] width 48 height 8
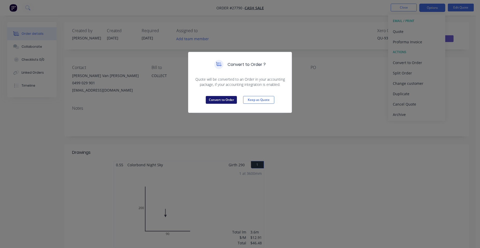
click at [234, 100] on button "Convert to Order" at bounding box center [221, 100] width 31 height 8
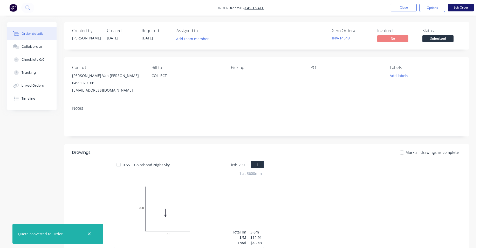
click at [454, 8] on button "Edit Order" at bounding box center [461, 8] width 26 height 8
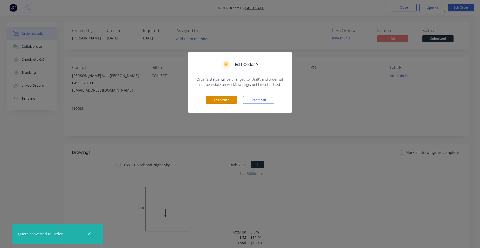
click at [220, 99] on button "Edit Order" at bounding box center [221, 100] width 31 height 8
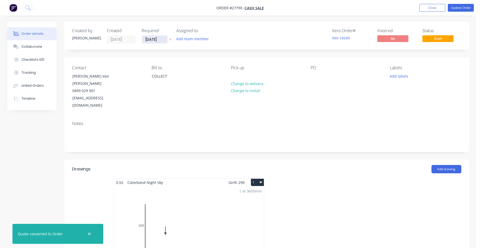
click at [159, 38] on input "[DATE]" at bounding box center [154, 40] width 25 height 8
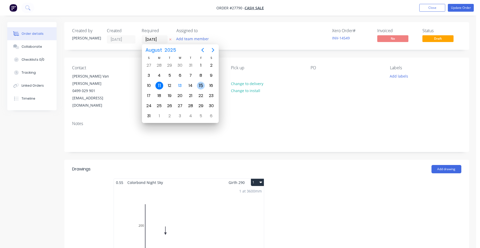
click at [200, 88] on div "15" at bounding box center [201, 86] width 8 height 8
type input "[DATE]"
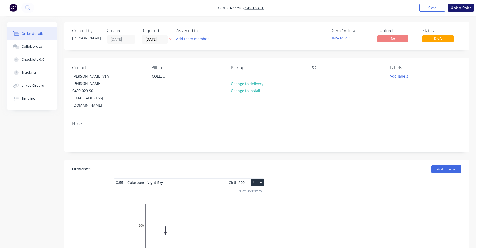
click at [464, 7] on button "Update Order" at bounding box center [461, 8] width 26 height 8
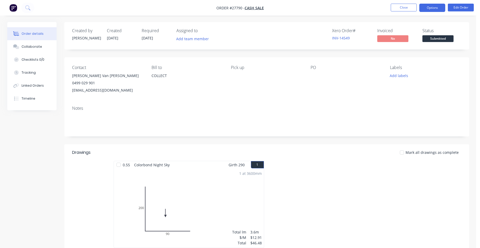
click at [436, 8] on button "Options" at bounding box center [432, 8] width 26 height 8
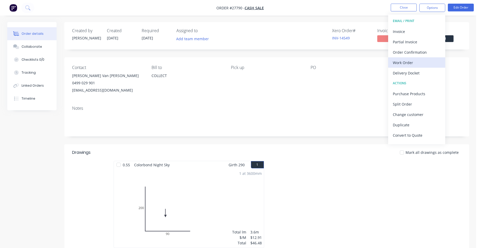
click at [414, 62] on div "Work Order" at bounding box center [417, 63] width 48 height 8
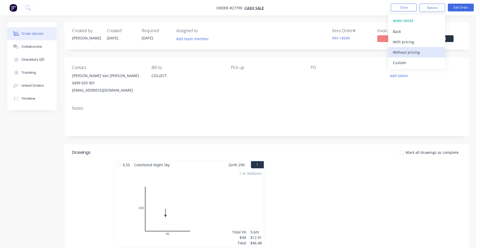
click at [421, 54] on div "Without pricing" at bounding box center [417, 53] width 48 height 8
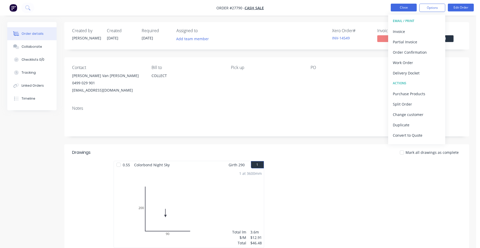
click at [398, 7] on button "Close" at bounding box center [404, 8] width 26 height 8
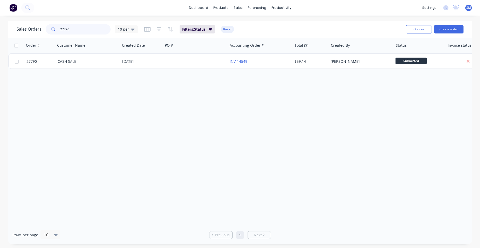
drag, startPoint x: 45, startPoint y: 29, endPoint x: 38, endPoint y: 28, distance: 7.2
click at [40, 28] on div "Sales Orders 27790 10 per" at bounding box center [77, 29] width 121 height 10
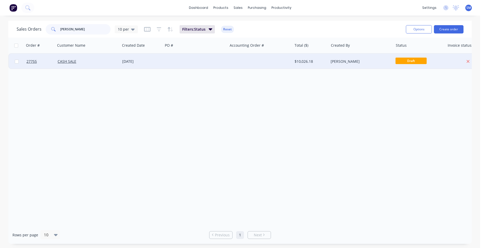
type input "[PERSON_NAME]"
click at [190, 62] on div at bounding box center [195, 62] width 65 height 16
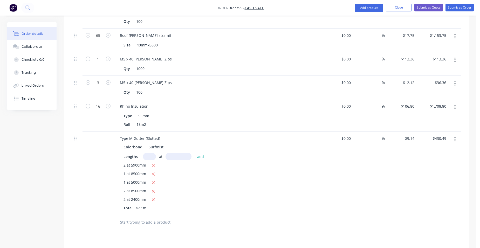
scroll to position [311, 0]
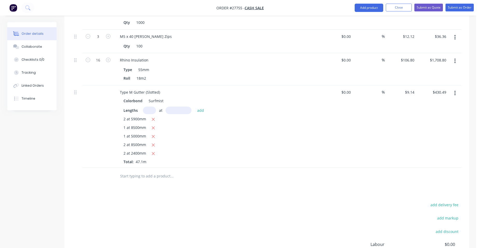
click at [150, 107] on input "text" at bounding box center [149, 111] width 13 height 8
type input "1"
type input "3000"
click at [195, 107] on button "add" at bounding box center [201, 110] width 12 height 7
type input "$457.91"
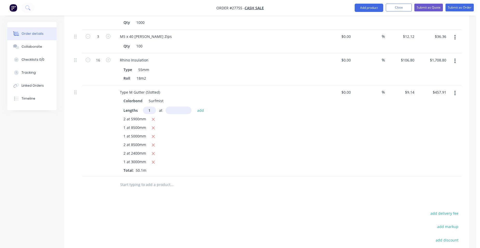
type input "1"
type input "5400"
click at [195, 107] on button "add" at bounding box center [201, 110] width 12 height 7
type input "$507.27"
type input "2"
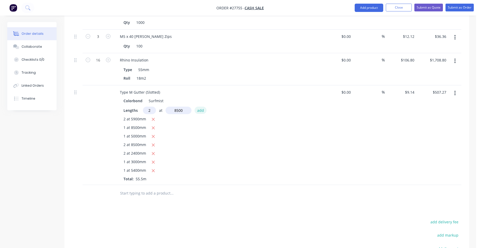
type input "8500mm"
click at [197, 107] on button "add" at bounding box center [201, 110] width 12 height 7
type input "$662.65"
click at [374, 6] on button "Add product" at bounding box center [369, 8] width 29 height 8
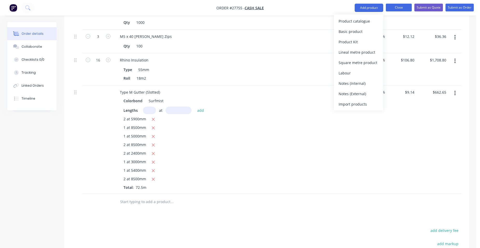
click at [394, 8] on button "Close" at bounding box center [399, 8] width 26 height 8
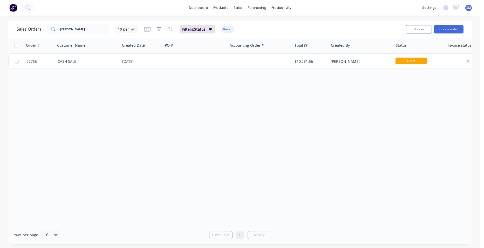
click at [157, 29] on icon "button" at bounding box center [159, 29] width 5 height 5
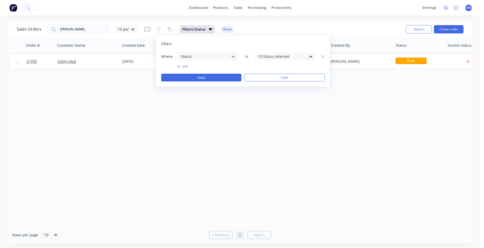
click at [269, 56] on div "13 Status selected" at bounding box center [281, 56] width 47 height 5
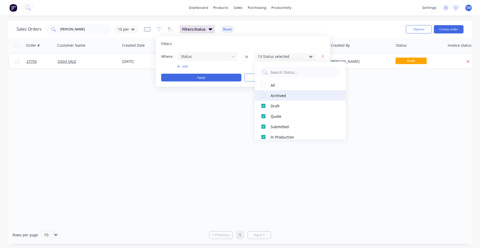
click at [265, 97] on div at bounding box center [263, 95] width 10 height 10
click at [209, 155] on div "Order # Customer Name Created Date PO # Accounting Order # Total ($) Created By…" at bounding box center [239, 132] width 463 height 188
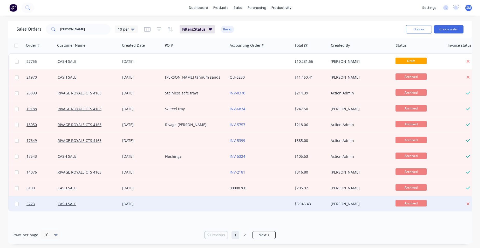
click at [303, 203] on div "$5,945.43" at bounding box center [310, 203] width 30 height 5
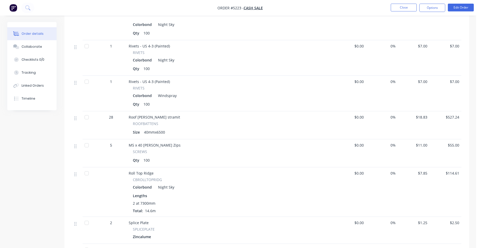
scroll to position [649, 0]
click at [23, 85] on div "Linked Orders" at bounding box center [33, 85] width 22 height 5
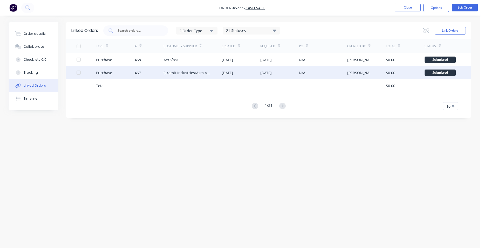
click at [159, 70] on div "467" at bounding box center [149, 72] width 29 height 13
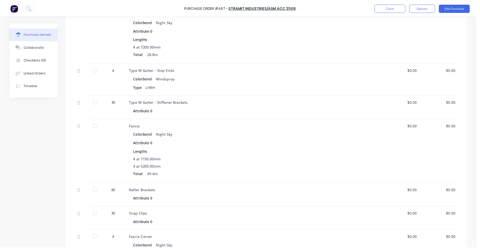
scroll to position [363, 0]
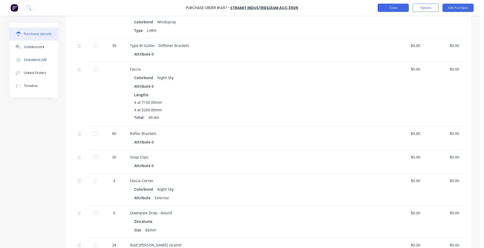
click at [378, 7] on button "Close" at bounding box center [393, 8] width 31 height 8
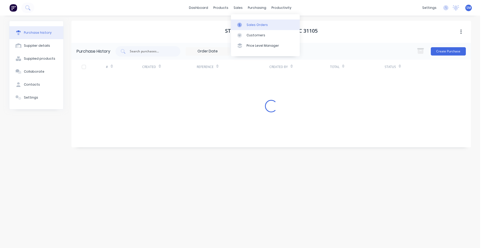
click at [253, 25] on div "Sales Orders" at bounding box center [257, 25] width 21 height 5
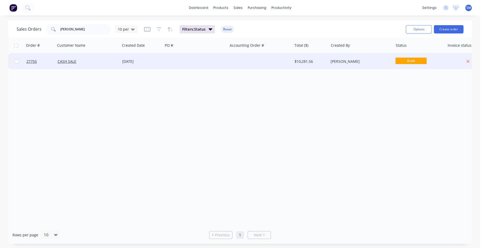
click at [192, 58] on div at bounding box center [195, 62] width 65 height 16
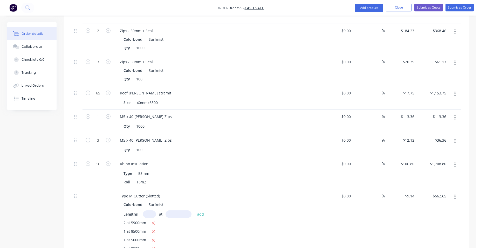
scroll to position [285, 0]
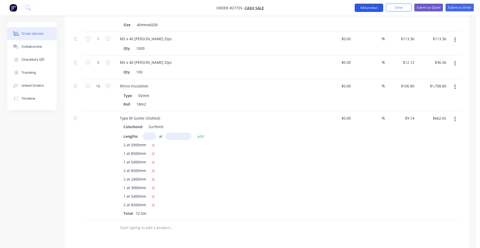
click at [361, 9] on button "Add product" at bounding box center [369, 8] width 29 height 8
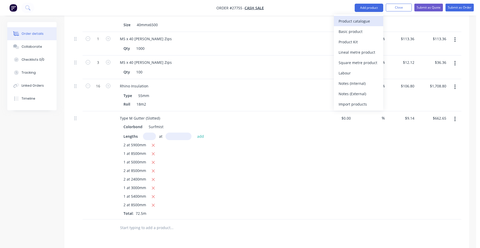
click at [360, 20] on div "Product catalogue" at bounding box center [359, 21] width 40 height 8
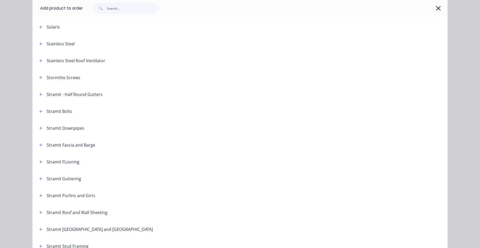
scroll to position [753, 0]
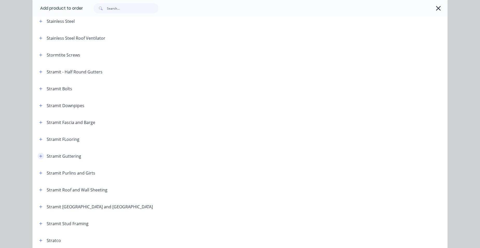
click at [40, 155] on icon "button" at bounding box center [40, 156] width 3 height 4
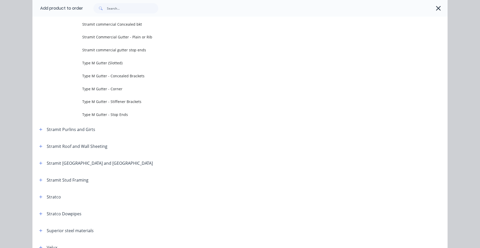
scroll to position [1744, 0]
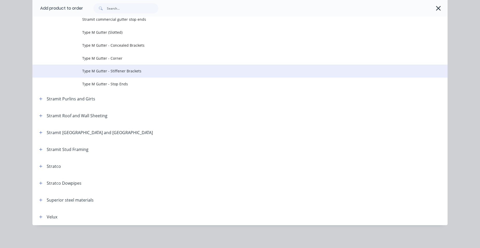
click at [139, 71] on span "Type M Gutter - Stiffener Brackets" at bounding box center [228, 70] width 292 height 5
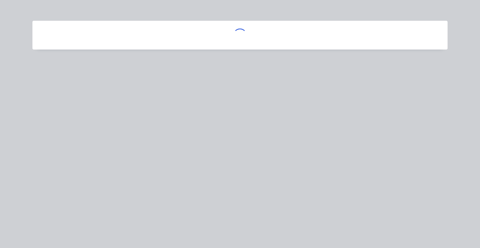
scroll to position [0, 0]
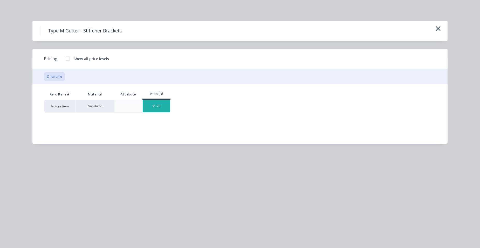
click at [151, 108] on div "$1.70" at bounding box center [157, 106] width 28 height 12
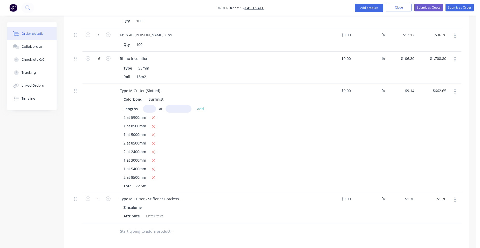
scroll to position [415, 0]
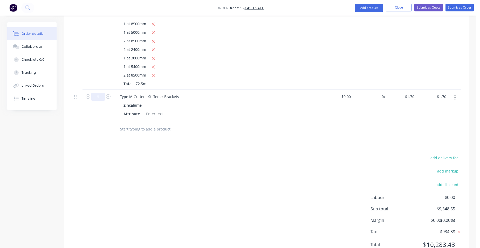
type input "80"
type input "$136.00"
click at [205, 101] on div "Zincalume" at bounding box center [218, 105] width 188 height 8
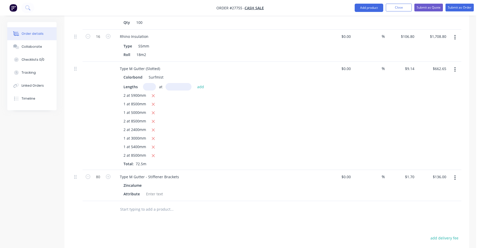
scroll to position [337, 0]
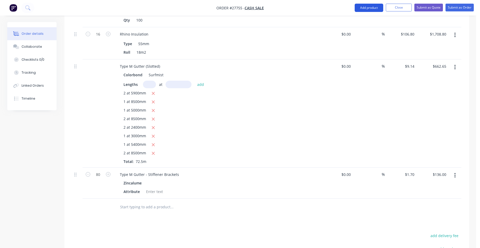
click at [364, 4] on button "Add product" at bounding box center [369, 8] width 29 height 8
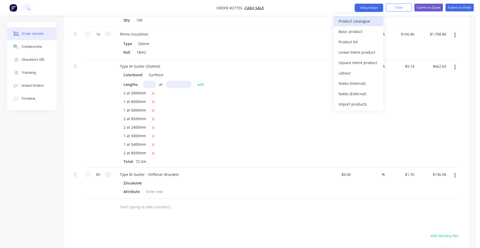
click at [357, 18] on div "Product catalogue" at bounding box center [359, 21] width 40 height 8
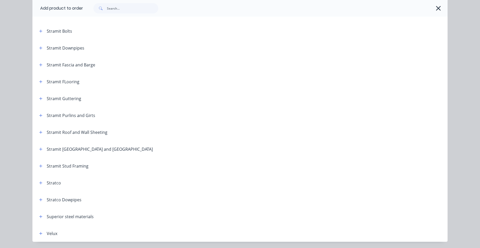
scroll to position [801, 0]
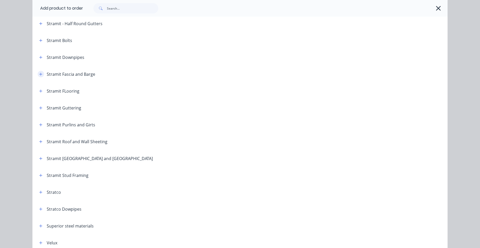
click at [39, 74] on icon "button" at bounding box center [40, 74] width 3 height 3
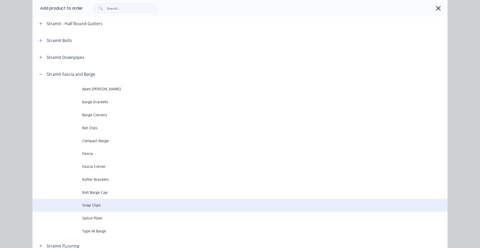
click at [111, 202] on td "Snap Clips" at bounding box center [264, 205] width 365 height 13
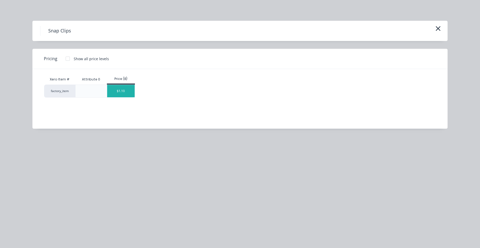
click at [119, 87] on div "$1.10" at bounding box center [121, 91] width 28 height 12
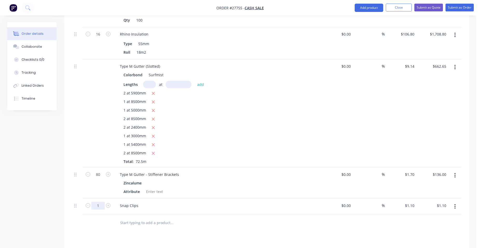
type input "80"
type input "$88.00"
click at [232, 199] on div "Snap Clips" at bounding box center [218, 207] width 208 height 16
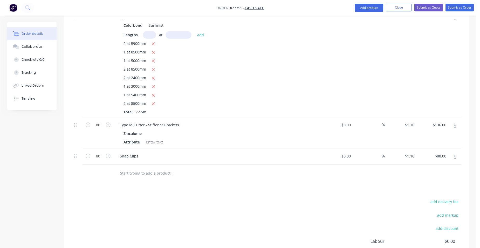
scroll to position [389, 0]
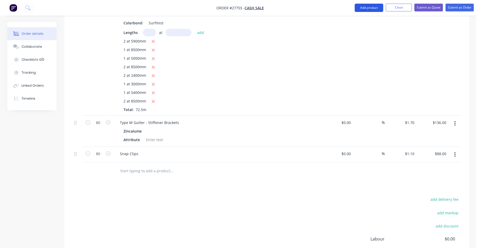
click at [377, 9] on button "Add product" at bounding box center [369, 8] width 29 height 8
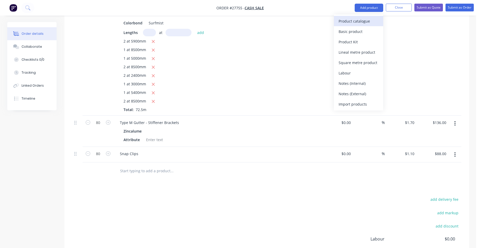
click at [372, 22] on div "Product catalogue" at bounding box center [359, 21] width 40 height 8
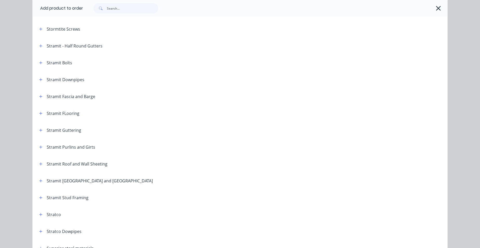
scroll to position [827, 0]
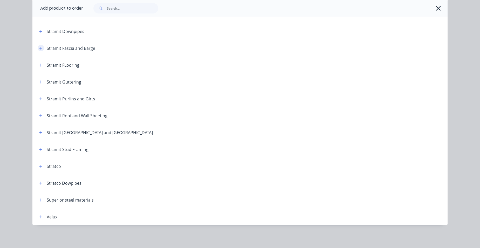
click at [40, 50] on icon "button" at bounding box center [40, 48] width 3 height 4
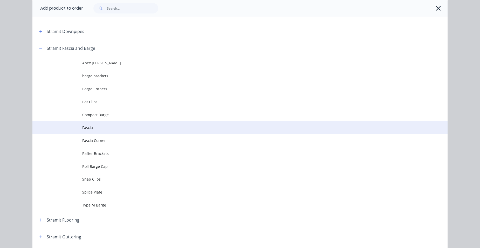
click at [104, 129] on span "Fascia" at bounding box center [228, 127] width 292 height 5
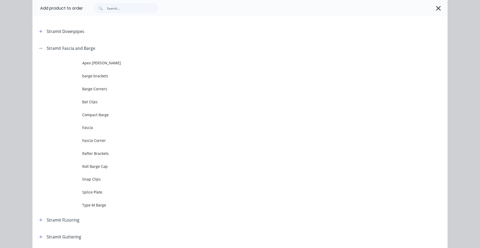
scroll to position [0, 0]
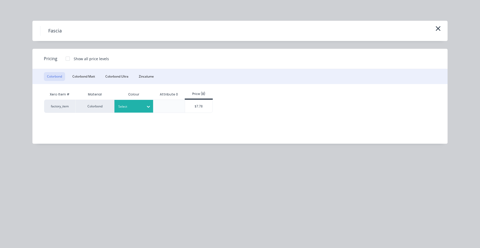
click at [135, 102] on div "Select" at bounding box center [133, 106] width 39 height 13
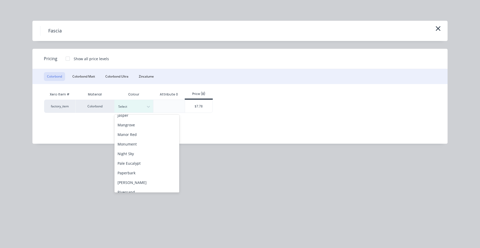
scroll to position [208, 0]
click at [133, 144] on div "Surfmist" at bounding box center [146, 144] width 65 height 10
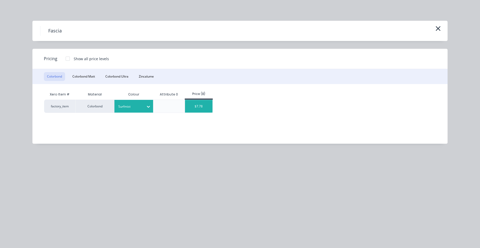
click at [196, 106] on div "$7.78" at bounding box center [199, 106] width 28 height 13
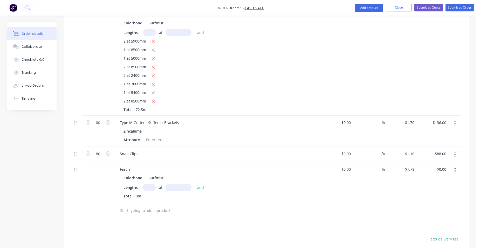
click at [455, 168] on icon "button" at bounding box center [455, 170] width 1 height 5
click at [438, 180] on div "Edit" at bounding box center [437, 184] width 40 height 8
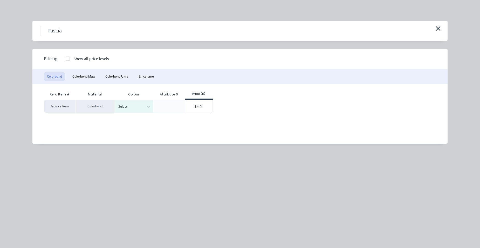
click at [67, 58] on div at bounding box center [68, 58] width 10 height 10
click at [127, 109] on div at bounding box center [129, 107] width 23 height 6
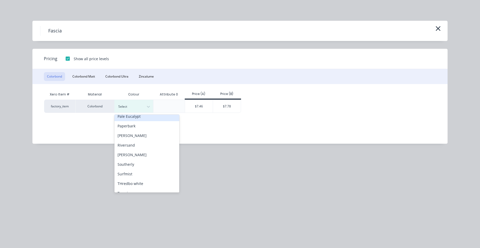
scroll to position [182, 0]
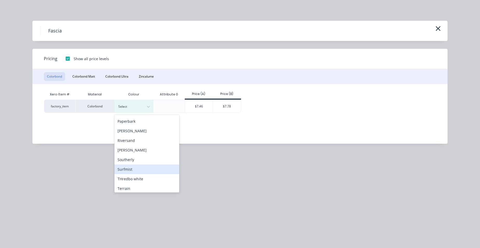
click at [132, 167] on div "Surfmist" at bounding box center [146, 170] width 65 height 10
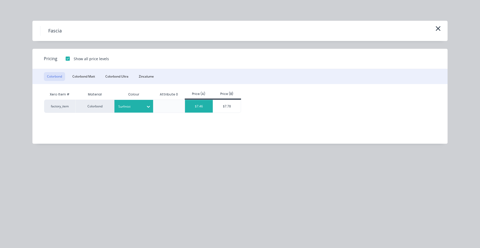
click at [201, 106] on div "$7.46" at bounding box center [199, 106] width 28 height 13
type input "$7.46"
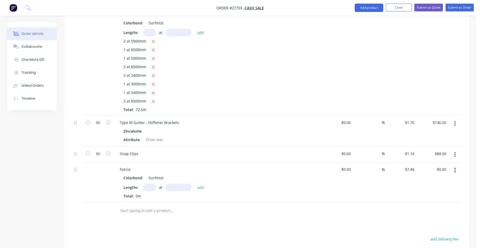
click at [149, 184] on input "text" at bounding box center [149, 188] width 13 height 8
type input "2"
type input "5600"
click at [195, 184] on button "add" at bounding box center [201, 187] width 12 height 7
type input "$83.55"
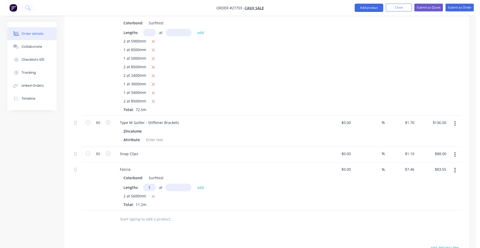
type input "1"
type input "8100"
click at [195, 184] on button "add" at bounding box center [201, 187] width 12 height 7
type input "$143.98"
type input "1"
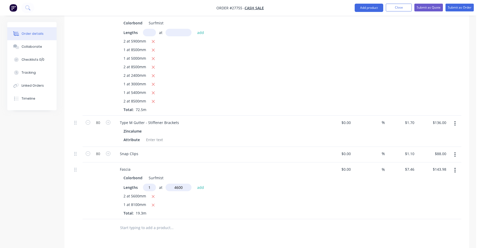
type input "4600"
click at [195, 184] on button "add" at bounding box center [201, 187] width 12 height 7
type input "$178.29"
type input "1"
type input "8100"
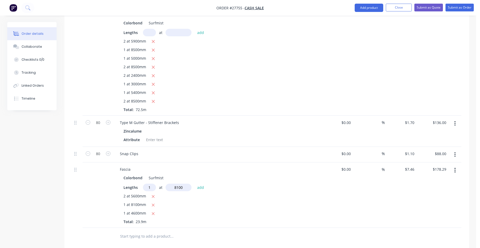
click at [195, 184] on button "add" at bounding box center [201, 187] width 12 height 7
type input "$238.72"
click at [410, 6] on button "Close" at bounding box center [399, 8] width 26 height 8
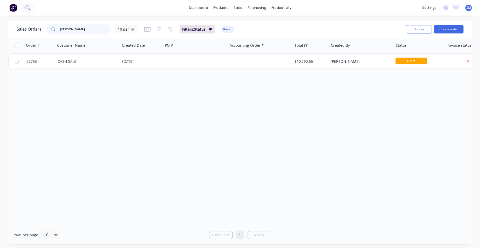
drag, startPoint x: 82, startPoint y: 28, endPoint x: 28, endPoint y: 4, distance: 58.8
click at [29, 25] on div "Sales Orders [PERSON_NAME] 10 per" at bounding box center [77, 29] width 121 height 10
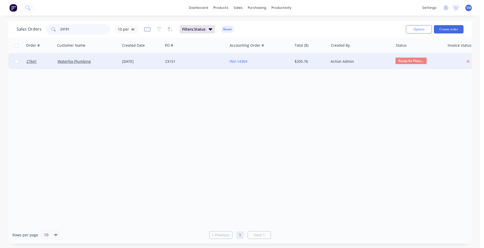
type input "23151"
click at [196, 62] on div "23151" at bounding box center [194, 61] width 58 height 5
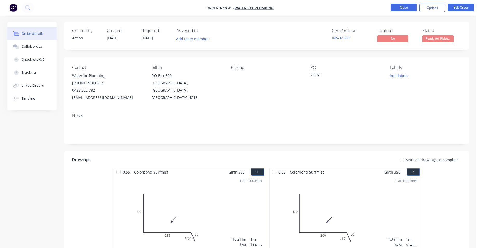
click at [399, 7] on button "Close" at bounding box center [404, 8] width 26 height 8
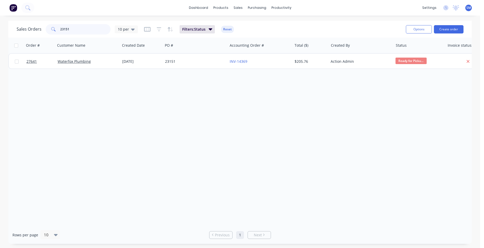
drag, startPoint x: 71, startPoint y: 27, endPoint x: 45, endPoint y: 24, distance: 25.6
click at [46, 24] on div "23151" at bounding box center [78, 29] width 65 height 10
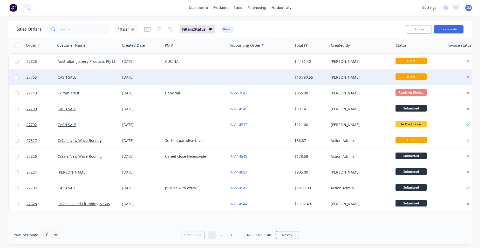
click at [234, 75] on div at bounding box center [260, 78] width 65 height 16
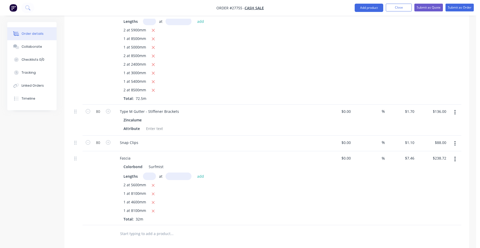
scroll to position [441, 0]
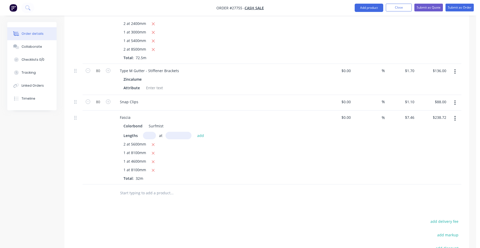
click at [154, 132] on input "text" at bounding box center [149, 136] width 13 height 8
type input "1"
type input "8300"
click at [195, 132] on button "add" at bounding box center [201, 135] width 12 height 7
type input "$300.64"
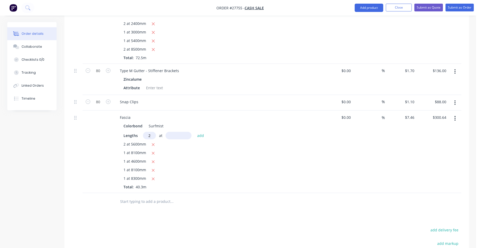
type input "2"
type input "2100"
click at [195, 132] on button "add" at bounding box center [201, 135] width 12 height 7
type input "$331.97"
type input "1"
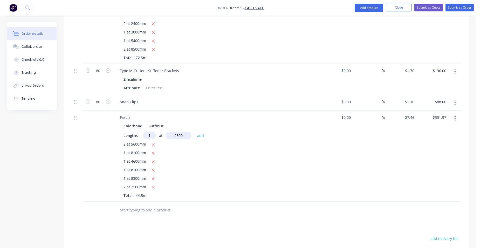
type input "2600"
click at [195, 132] on button "add" at bounding box center [201, 135] width 12 height 7
type input "$351.37"
type input "1"
type input "5100"
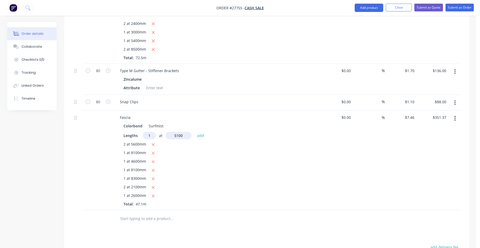
click at [195, 132] on button "add" at bounding box center [201, 135] width 12 height 7
type input "$389.41"
type input "2"
type input "8200"
click at [195, 132] on button "add" at bounding box center [201, 135] width 12 height 7
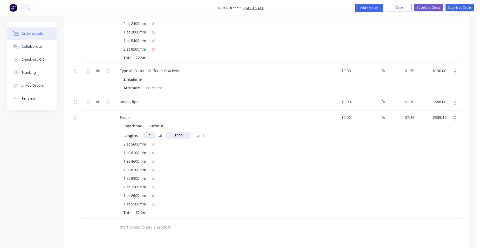
type input "$511.76"
type input "2"
type input "2200mm"
click at [200, 132] on button "add" at bounding box center [201, 135] width 12 height 7
type input "$544.58"
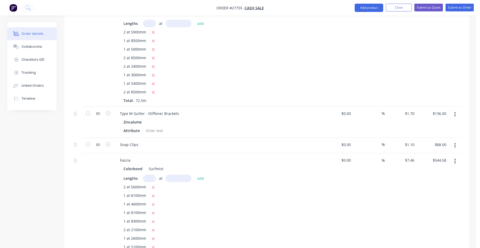
scroll to position [389, 0]
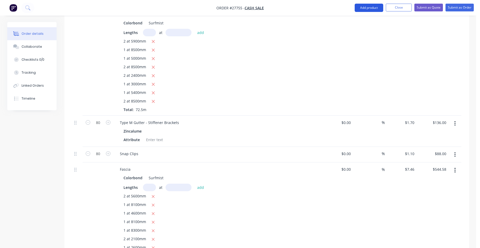
click at [357, 4] on button "Add product" at bounding box center [369, 8] width 29 height 8
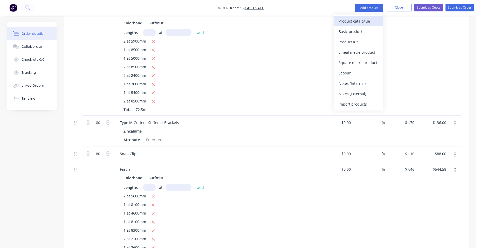
click at [358, 23] on div "Product catalogue" at bounding box center [359, 21] width 40 height 8
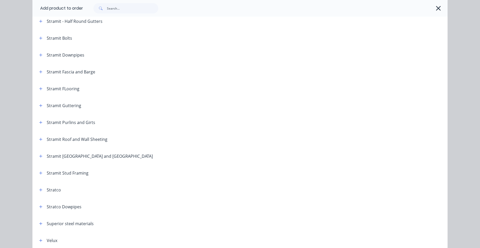
scroll to position [827, 0]
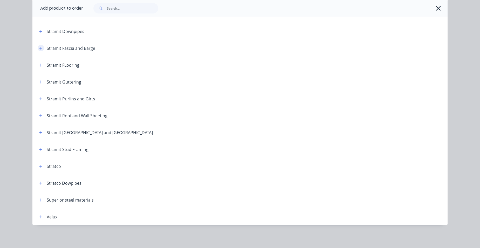
click at [38, 47] on button "button" at bounding box center [41, 48] width 6 height 6
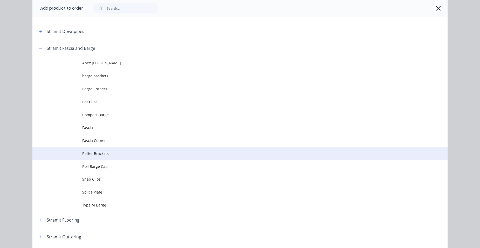
click at [117, 156] on td "Rafter Brackets" at bounding box center [264, 153] width 365 height 13
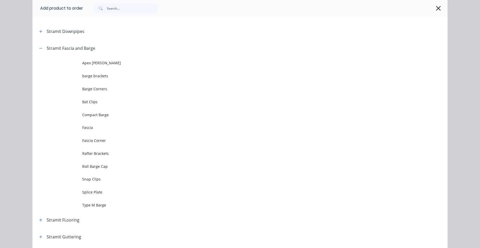
scroll to position [0, 0]
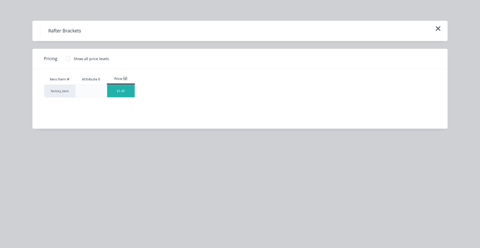
click at [122, 93] on div "$1.40" at bounding box center [121, 91] width 28 height 12
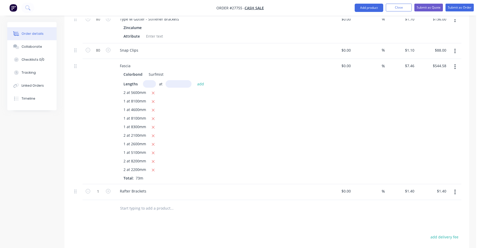
scroll to position [493, 0]
type input "120"
type input "$168.00"
click at [196, 187] on div "Rafter Brackets" at bounding box center [217, 191] width 203 height 8
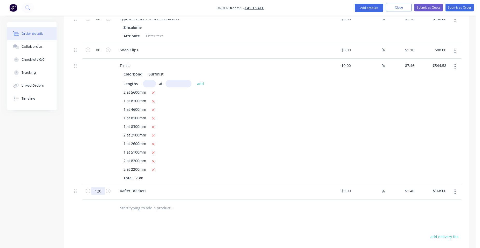
type input "125"
type input "$175.00"
click at [178, 174] on div "Fascia Colorbond Surfmist Lengths at add 2 at 5600mm 1 at 8100mm 1 at 4600mm 1 …" at bounding box center [218, 121] width 208 height 125
click at [364, 5] on button "Add product" at bounding box center [369, 8] width 29 height 8
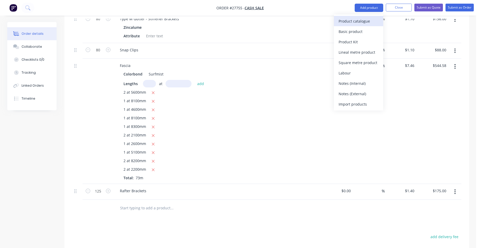
click at [362, 19] on div "Product catalogue" at bounding box center [359, 21] width 40 height 8
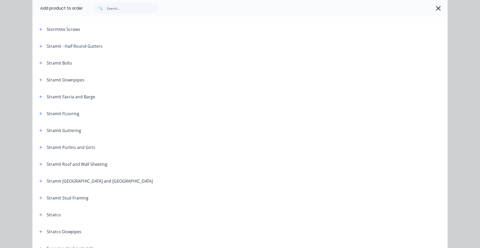
scroll to position [779, 0]
click at [39, 96] on icon "button" at bounding box center [40, 97] width 3 height 4
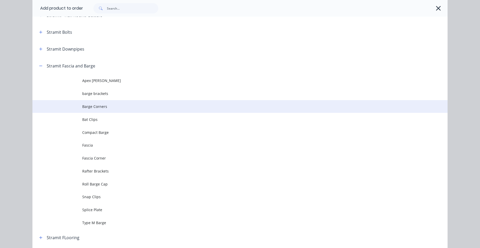
scroll to position [856, 0]
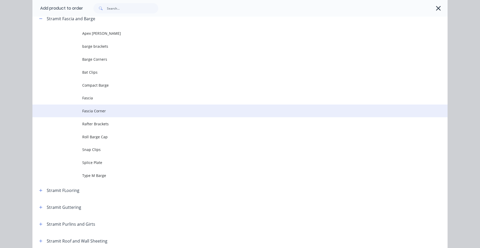
click at [126, 106] on td "Fascia Corner" at bounding box center [264, 111] width 365 height 13
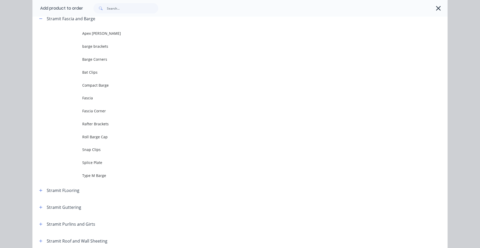
scroll to position [0, 0]
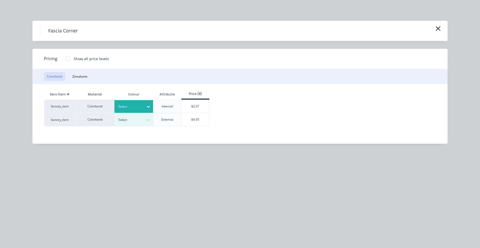
click at [128, 108] on div at bounding box center [129, 107] width 23 height 6
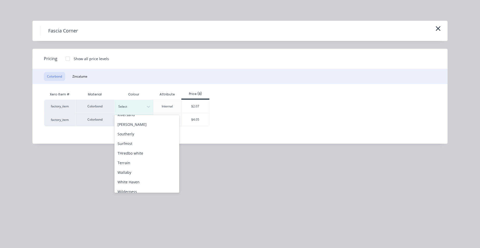
scroll to position [231, 0]
click at [132, 124] on div "Surfmist" at bounding box center [146, 120] width 65 height 10
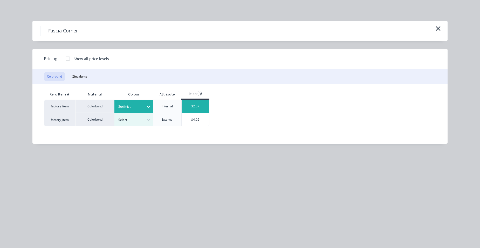
click at [187, 103] on div "$2.07" at bounding box center [196, 106] width 28 height 13
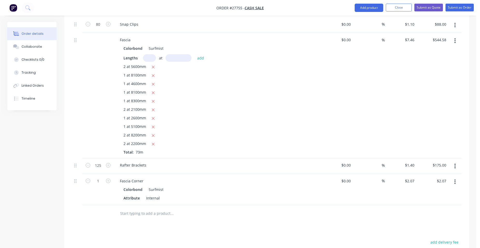
scroll to position [571, 0]
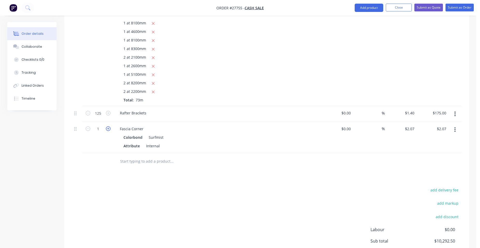
click at [109, 126] on icon "button" at bounding box center [108, 128] width 5 height 5
type input "2"
type input "$4.14"
click at [108, 126] on icon "button" at bounding box center [108, 128] width 5 height 5
type input "3"
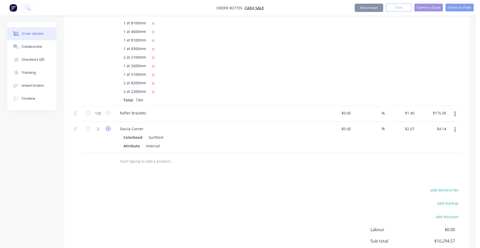
type input "$6.21"
click at [376, 6] on button "Add product" at bounding box center [369, 8] width 29 height 8
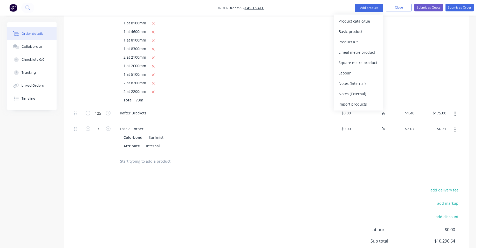
click at [263, 153] on div at bounding box center [207, 161] width 187 height 17
drag, startPoint x: 455, startPoint y: 122, endPoint x: 449, endPoint y: 128, distance: 8.8
click at [454, 127] on icon "button" at bounding box center [454, 130] width 1 height 6
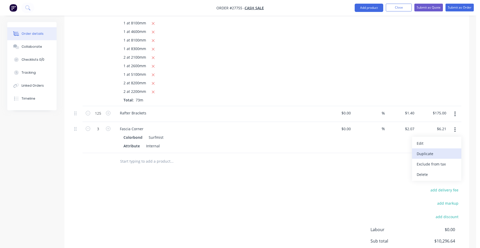
click at [437, 150] on div "Duplicate" at bounding box center [437, 154] width 40 height 8
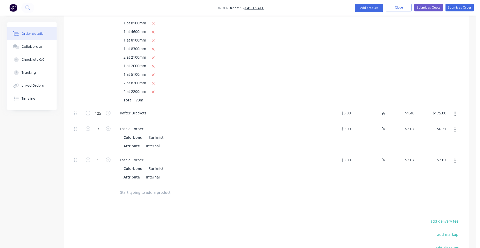
click at [455, 158] on icon "button" at bounding box center [454, 161] width 1 height 6
click at [443, 171] on div "Edit" at bounding box center [437, 175] width 40 height 8
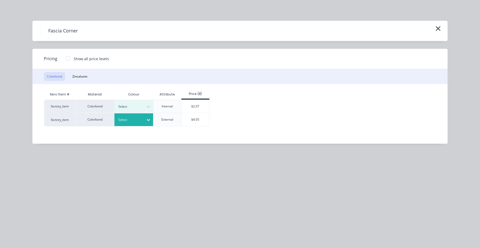
click at [130, 123] on div "Select" at bounding box center [129, 120] width 29 height 7
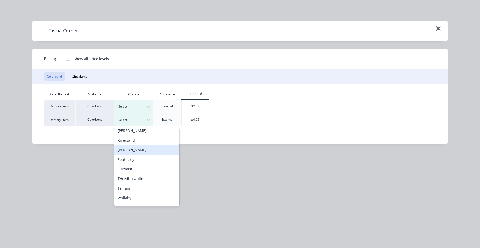
scroll to position [208, 0]
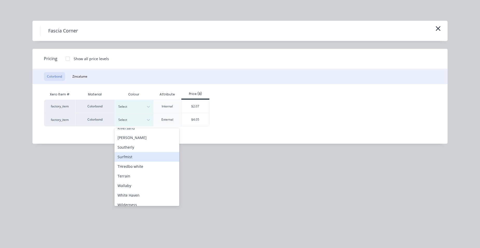
click at [138, 158] on div "Surfmist" at bounding box center [146, 157] width 65 height 10
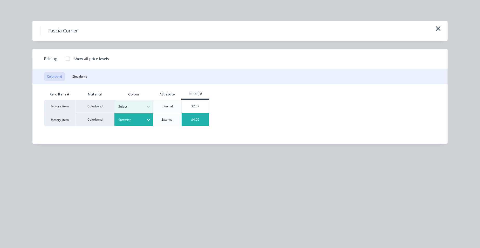
click at [197, 125] on div "$4.05" at bounding box center [196, 119] width 28 height 13
type input "$4.05"
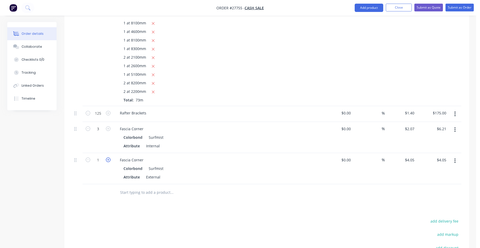
click at [108, 158] on icon "button" at bounding box center [108, 160] width 5 height 5
type input "2"
type input "$8.10"
click at [108, 158] on icon "button" at bounding box center [108, 160] width 5 height 5
type input "3"
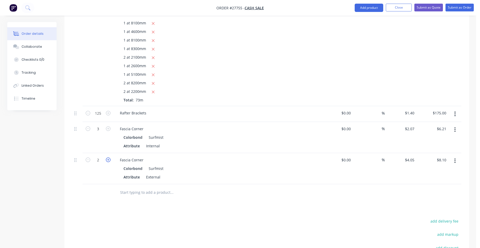
type input "$12.15"
click at [108, 158] on icon "button" at bounding box center [108, 160] width 5 height 5
type input "4"
type input "$16.20"
click at [108, 158] on icon "button" at bounding box center [108, 160] width 5 height 5
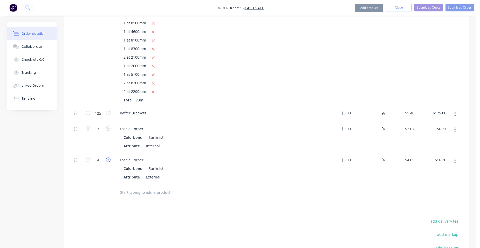
type input "5"
type input "$20.25"
click at [108, 158] on icon "button" at bounding box center [108, 160] width 5 height 5
type input "6"
type input "$24.30"
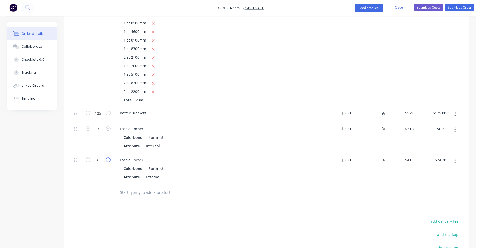
click at [108, 158] on icon "button" at bounding box center [108, 160] width 5 height 5
type input "7"
type input "$28.35"
click at [365, 10] on button "Add product" at bounding box center [369, 8] width 29 height 8
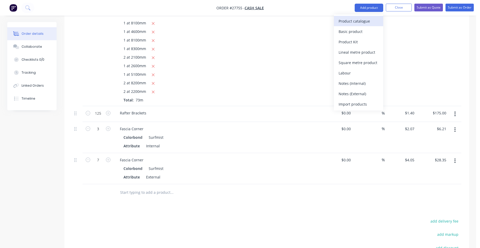
click at [357, 23] on div "Product catalogue" at bounding box center [359, 21] width 40 height 8
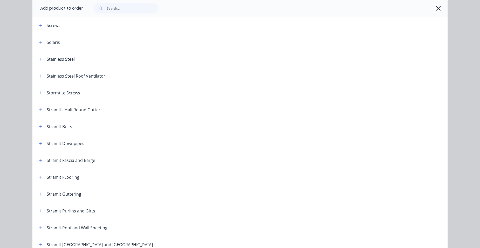
scroll to position [727, 0]
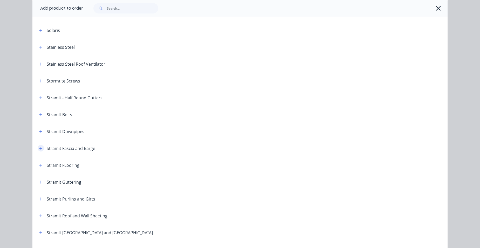
click at [41, 148] on button "button" at bounding box center [41, 148] width 6 height 6
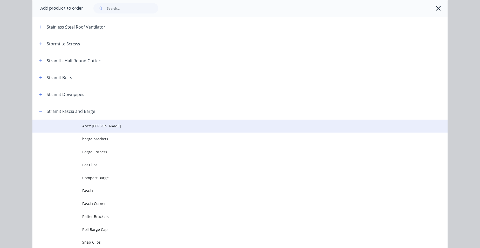
scroll to position [830, 0]
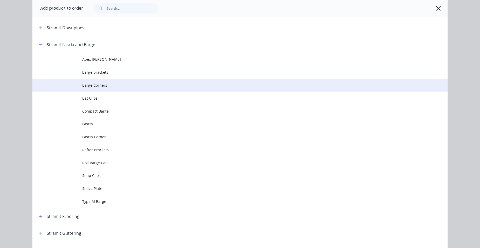
click at [109, 86] on span "Barge Corners" at bounding box center [228, 85] width 292 height 5
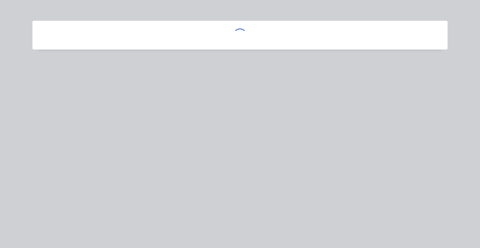
scroll to position [0, 0]
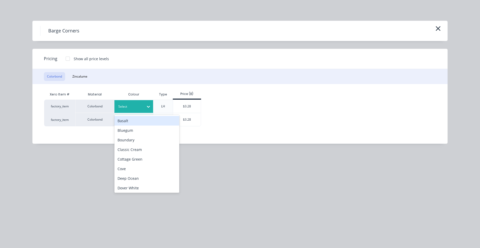
click at [124, 105] on div at bounding box center [129, 107] width 23 height 6
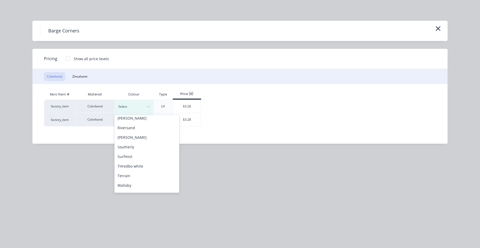
scroll to position [208, 0]
click at [130, 143] on div "Surfmist" at bounding box center [146, 144] width 65 height 10
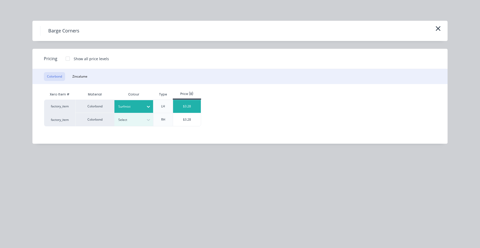
click at [177, 106] on div "$3.28" at bounding box center [187, 106] width 28 height 13
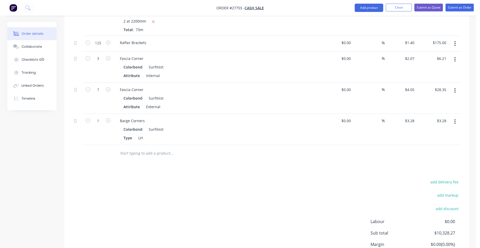
scroll to position [649, 0]
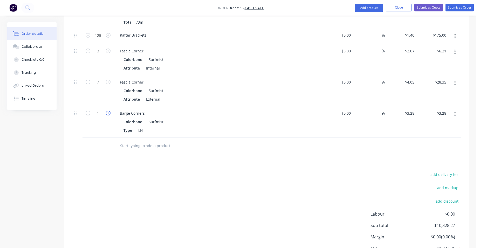
click at [108, 111] on icon "button" at bounding box center [108, 113] width 5 height 5
type input "2"
type input "$6.56"
click at [454, 110] on button "button" at bounding box center [455, 114] width 12 height 9
click at [447, 133] on button "Duplicate" at bounding box center [436, 138] width 49 height 10
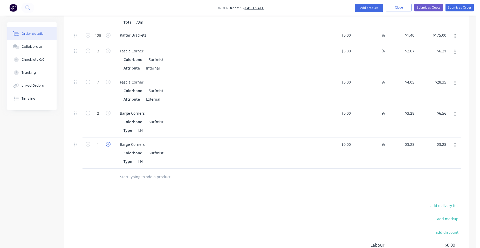
click at [108, 142] on icon "button" at bounding box center [108, 144] width 5 height 5
type input "2"
type input "$6.56"
click at [140, 158] on div "LH" at bounding box center [140, 162] width 9 height 8
drag, startPoint x: 372, startPoint y: 8, endPoint x: 368, endPoint y: 11, distance: 5.1
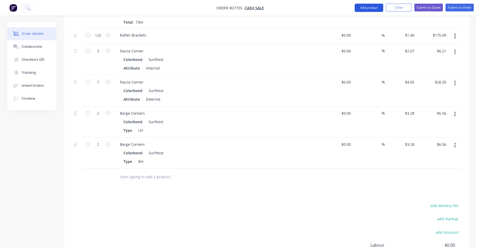
click at [371, 8] on button "Add product" at bounding box center [369, 8] width 29 height 8
click at [358, 19] on div "Product catalogue" at bounding box center [359, 21] width 40 height 8
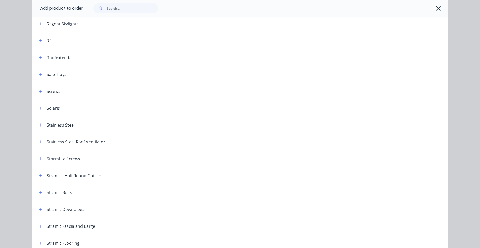
scroll to position [753, 0]
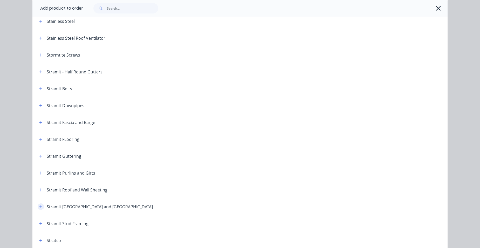
click at [39, 207] on icon "button" at bounding box center [40, 207] width 3 height 4
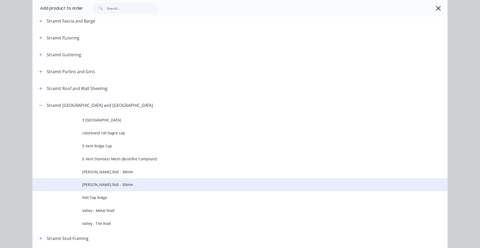
scroll to position [856, 0]
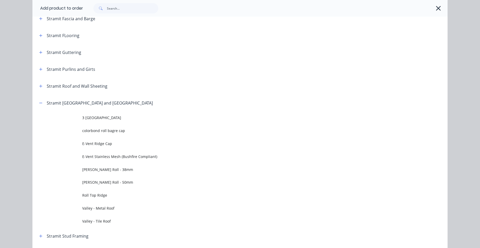
click at [123, 210] on span "Valley - Metal Roof" at bounding box center [228, 208] width 292 height 5
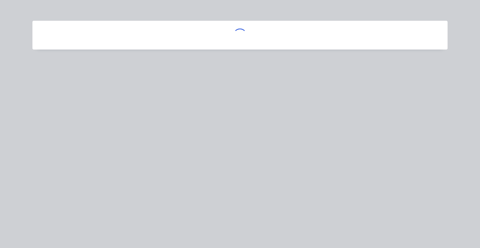
scroll to position [0, 0]
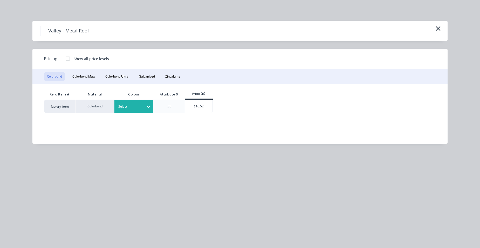
click at [132, 110] on div "Select" at bounding box center [129, 106] width 29 height 7
click at [69, 57] on div at bounding box center [68, 58] width 10 height 10
click at [122, 105] on div at bounding box center [129, 107] width 23 height 6
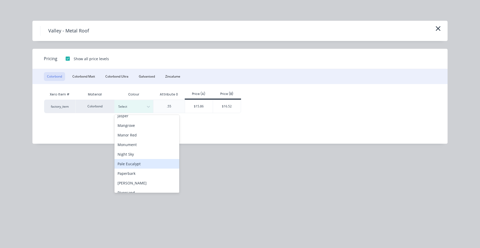
scroll to position [182, 0]
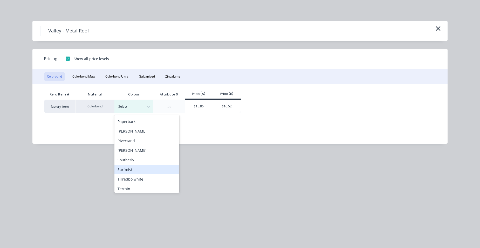
click at [135, 169] on div "Surfmist" at bounding box center [146, 170] width 65 height 10
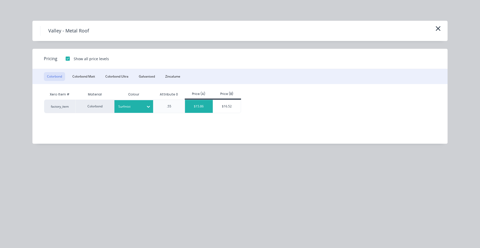
click at [204, 108] on div "$15.86" at bounding box center [199, 106] width 28 height 13
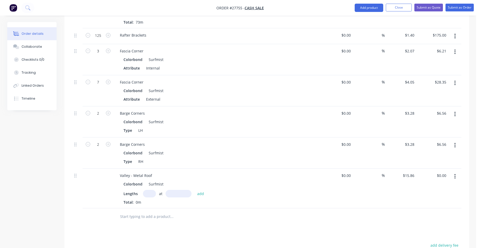
click at [150, 190] on input "text" at bounding box center [149, 194] width 13 height 8
type input "2"
type input "2800mm"
click at [200, 190] on button "add" at bounding box center [201, 193] width 12 height 7
type input "$88.82"
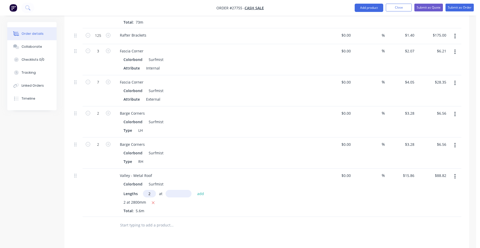
type input "2"
type input "4400"
click at [195, 190] on button "add" at bounding box center [201, 193] width 12 height 7
type input "$228.38"
click at [364, 7] on button "Add product" at bounding box center [369, 8] width 29 height 8
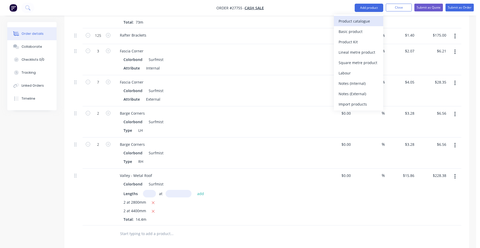
click at [360, 19] on div "Product catalogue" at bounding box center [359, 21] width 40 height 8
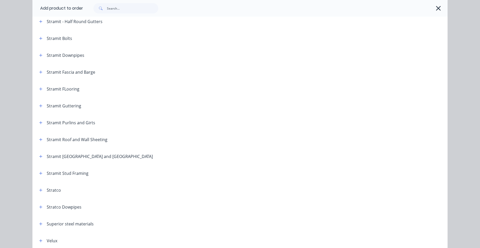
scroll to position [827, 0]
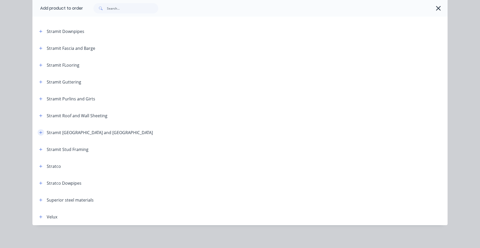
click at [40, 133] on icon "button" at bounding box center [40, 132] width 3 height 3
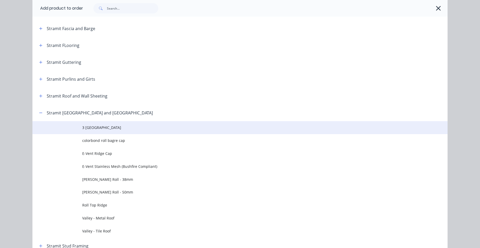
scroll to position [905, 0]
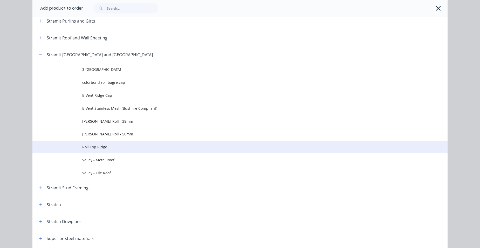
click at [125, 147] on span "Roll Top Ridge" at bounding box center [228, 146] width 292 height 5
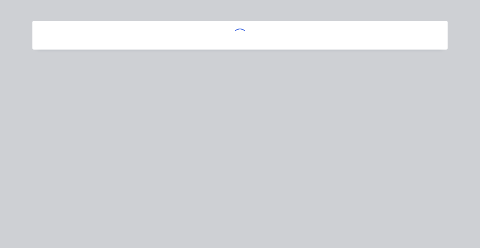
scroll to position [0, 0]
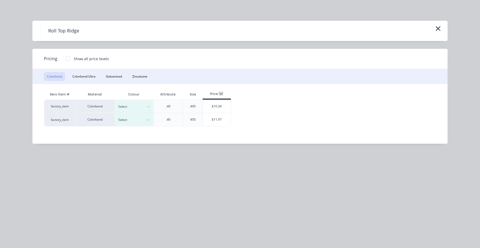
click at [69, 56] on div at bounding box center [68, 58] width 10 height 10
click at [129, 106] on div at bounding box center [129, 107] width 23 height 6
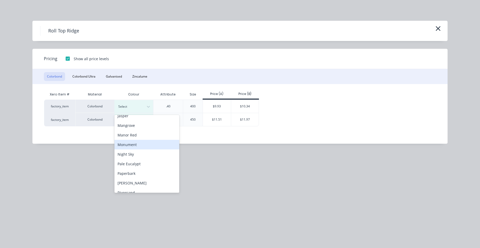
scroll to position [182, 0]
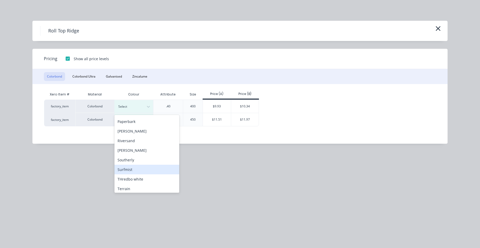
click at [139, 167] on div "Surfmist" at bounding box center [146, 170] width 65 height 10
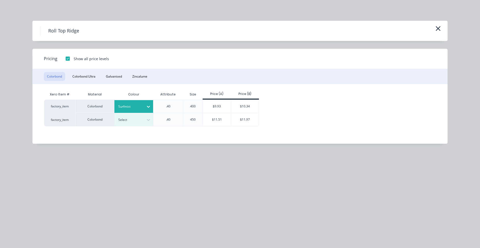
click at [206, 100] on div "$9.93" at bounding box center [217, 106] width 28 height 13
click at [221, 107] on div "$9.93" at bounding box center [217, 106] width 28 height 13
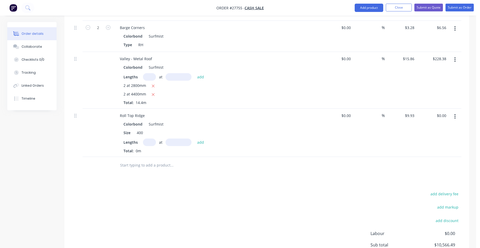
scroll to position [804, 0]
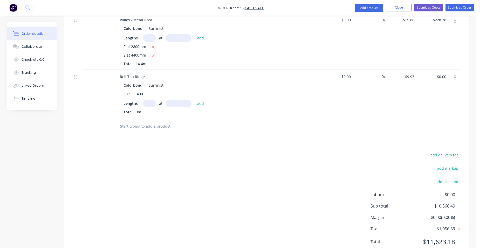
click at [151, 100] on input "text" at bounding box center [149, 104] width 13 height 8
type input "6"
type input "6100"
click at [195, 100] on button "add" at bounding box center [201, 103] width 12 height 7
type input "$363.44"
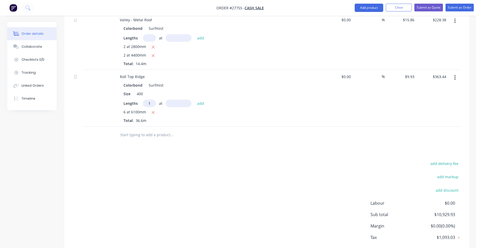
type input "1"
type input "5500"
click at [195, 100] on button "add" at bounding box center [201, 103] width 12 height 7
type input "$418.05"
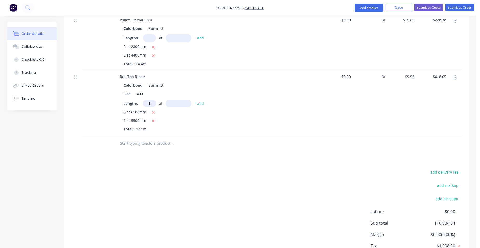
type input "1"
type input "3800"
click at [195, 100] on button "add" at bounding box center [201, 103] width 12 height 7
type input "$455.79"
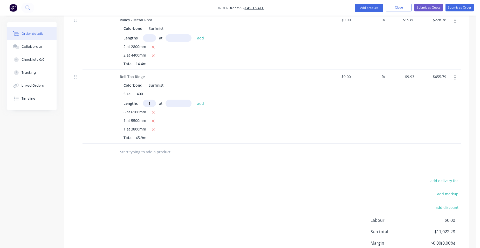
type input "1"
type input "5100"
click at [195, 100] on button "add" at bounding box center [201, 103] width 12 height 7
type input "$506.43"
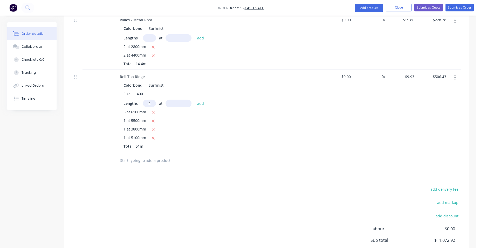
type input "4"
type input "4500"
click at [195, 100] on button "add" at bounding box center [201, 103] width 12 height 7
type input "$685.17"
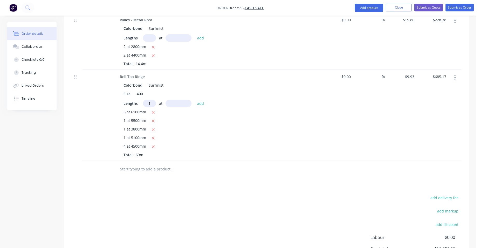
type input "1"
type input "2500"
click at [195, 100] on button "add" at bounding box center [201, 103] width 12 height 7
type input "$710.00"
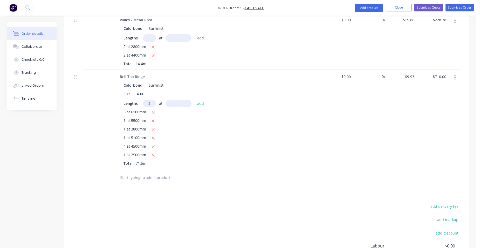
type input "2"
type input "3200mm"
click at [203, 100] on button "add" at bounding box center [201, 103] width 12 height 7
type input "$773.55"
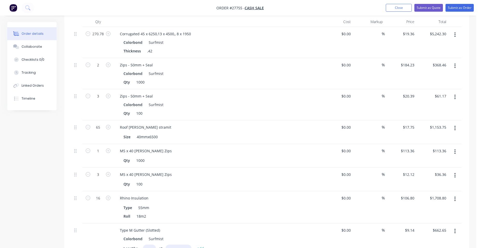
scroll to position [208, 0]
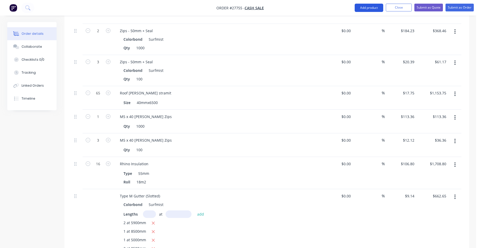
click at [373, 7] on button "Add product" at bounding box center [369, 8] width 29 height 8
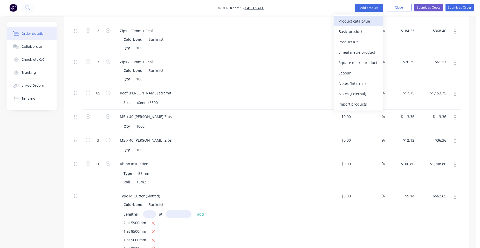
click at [350, 24] on div "Product catalogue" at bounding box center [359, 21] width 40 height 8
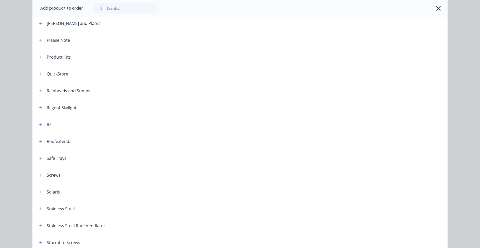
scroll to position [623, 0]
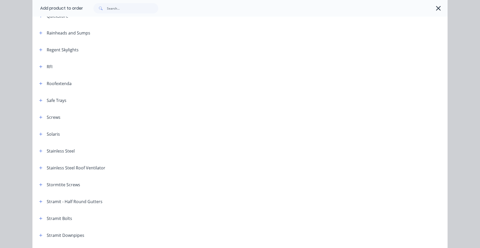
drag, startPoint x: 38, startPoint y: 116, endPoint x: 86, endPoint y: 106, distance: 49.0
click at [39, 116] on icon "button" at bounding box center [40, 117] width 3 height 4
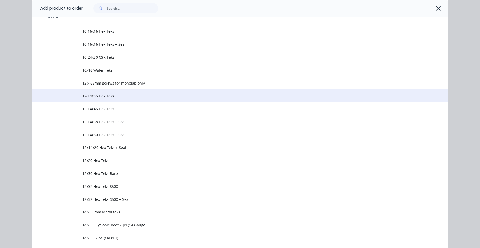
scroll to position [727, 0]
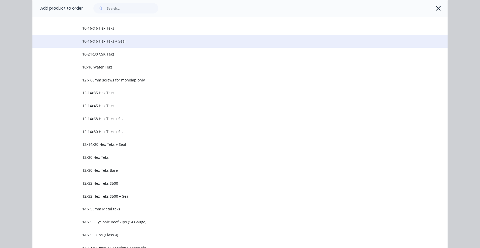
click at [122, 43] on span "10-16x16 Hex Teks + Seal" at bounding box center [228, 40] width 292 height 5
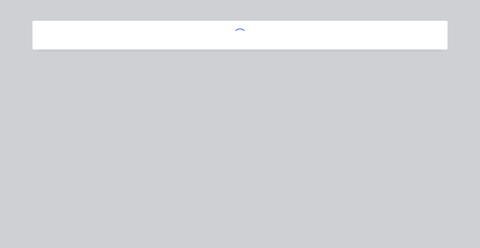
scroll to position [0, 0]
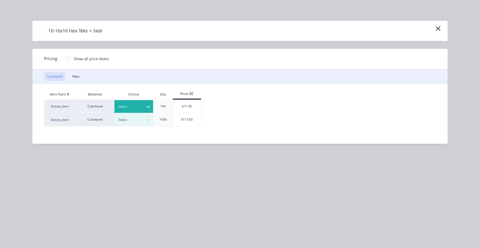
click at [117, 105] on div "Select" at bounding box center [129, 106] width 29 height 7
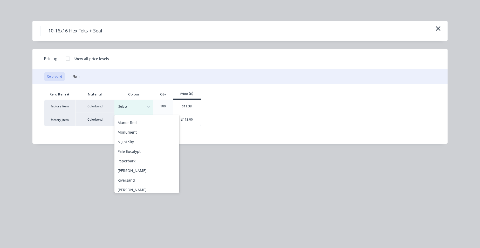
scroll to position [182, 0]
drag, startPoint x: 139, startPoint y: 169, endPoint x: 139, endPoint y: 166, distance: 2.6
click at [139, 169] on div "Surfmist" at bounding box center [146, 170] width 65 height 10
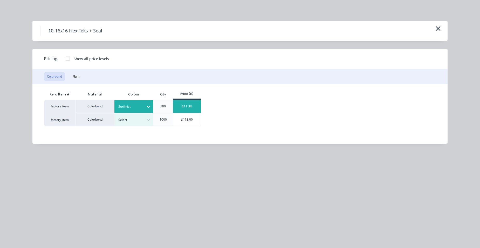
click at [177, 103] on div "$11.38" at bounding box center [187, 106] width 28 height 13
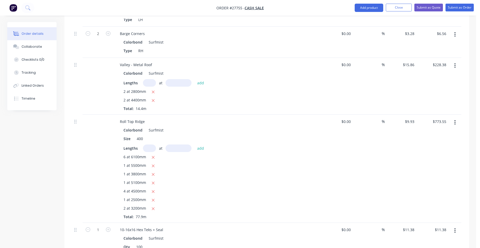
scroll to position [804, 0]
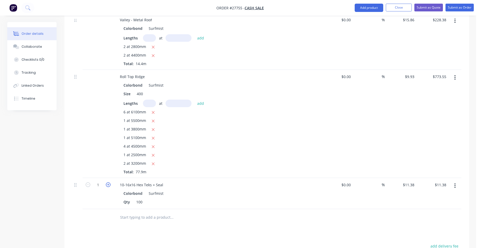
click at [108, 182] on icon "button" at bounding box center [108, 184] width 5 height 5
type input "2"
type input "$22.76"
click at [108, 182] on icon "button" at bounding box center [108, 184] width 5 height 5
type input "3"
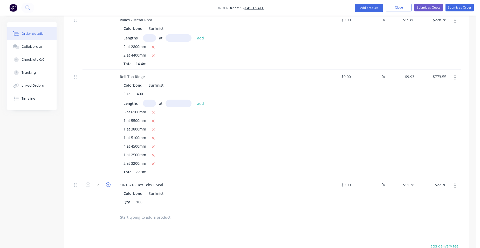
type input "$34.14"
drag, startPoint x: 371, startPoint y: 4, endPoint x: 358, endPoint y: 13, distance: 15.8
click at [371, 5] on button "Add product" at bounding box center [369, 8] width 29 height 8
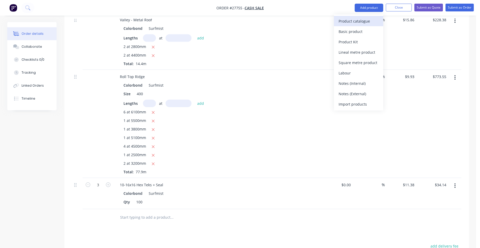
click at [354, 19] on div "Product catalogue" at bounding box center [359, 21] width 40 height 8
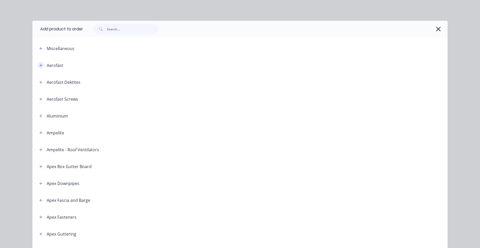
click at [39, 65] on icon "button" at bounding box center [40, 66] width 3 height 4
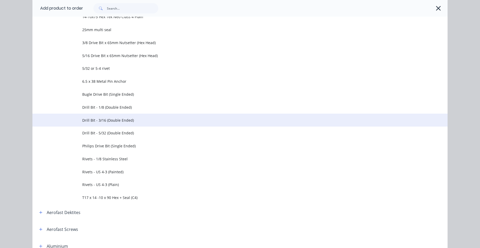
scroll to position [130, 0]
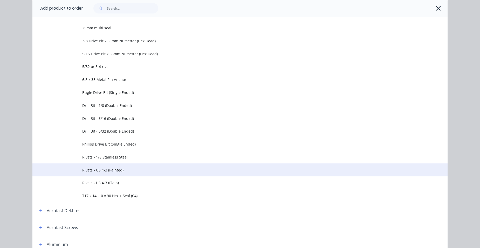
click at [122, 170] on span "Rivets - US 4-3 (Painted)" at bounding box center [228, 169] width 292 height 5
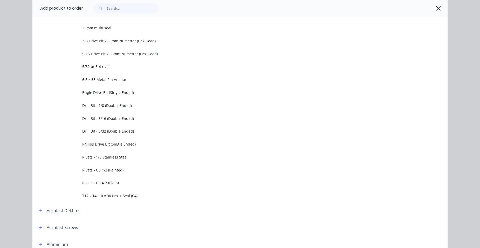
scroll to position [0, 0]
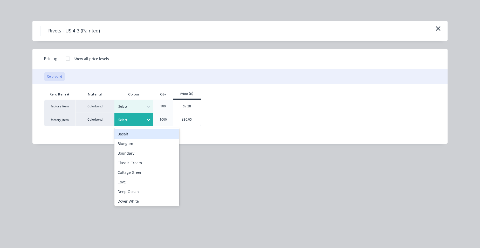
click at [130, 121] on div at bounding box center [129, 120] width 23 height 6
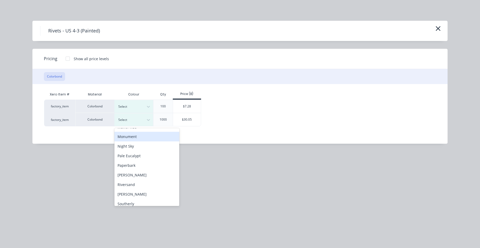
scroll to position [231, 0]
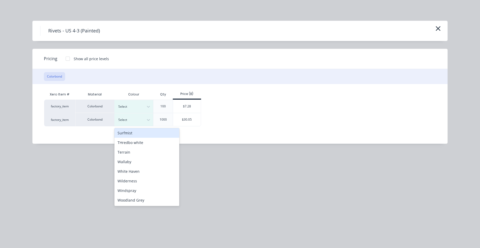
click at [141, 134] on div "Surfmist" at bounding box center [146, 133] width 65 height 10
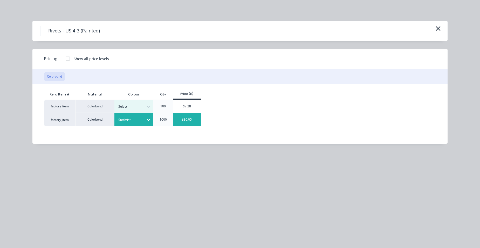
click at [174, 121] on div "$30.05" at bounding box center [187, 119] width 28 height 13
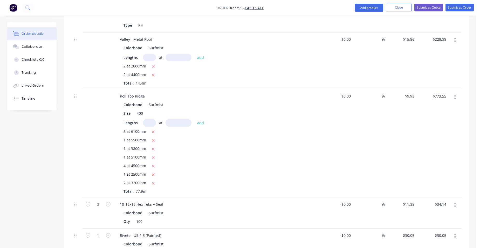
scroll to position [830, 0]
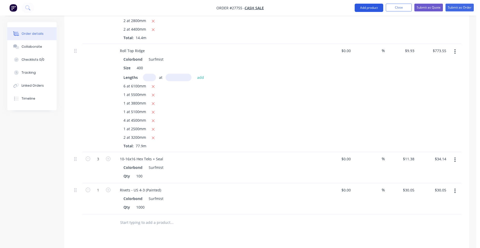
click at [372, 9] on button "Add product" at bounding box center [369, 8] width 29 height 8
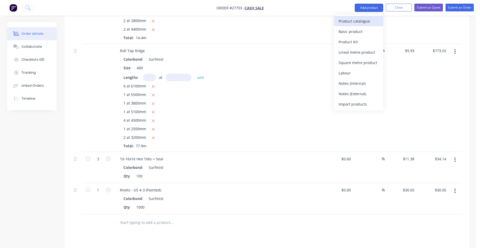
click at [362, 17] on button "Product catalogue" at bounding box center [358, 21] width 49 height 10
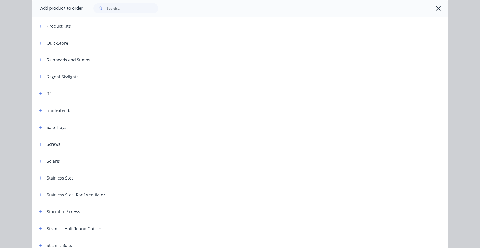
scroll to position [649, 0]
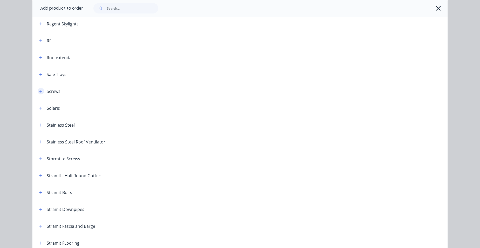
click at [39, 92] on icon "button" at bounding box center [40, 92] width 3 height 4
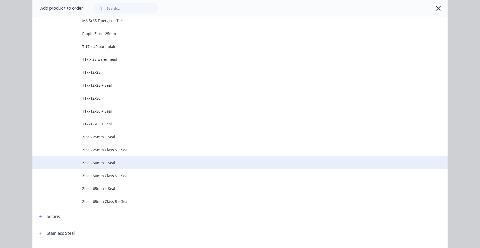
scroll to position [1012, 0]
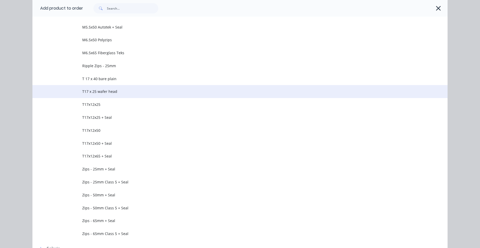
click at [118, 92] on span "T17 x 25 wafer head" at bounding box center [228, 91] width 292 height 5
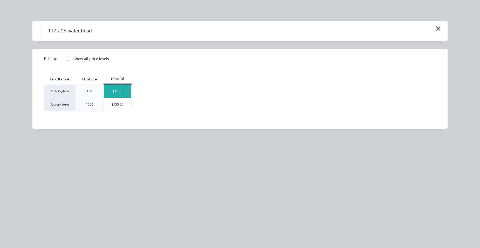
click at [127, 94] on div "$15.45" at bounding box center [118, 91] width 28 height 13
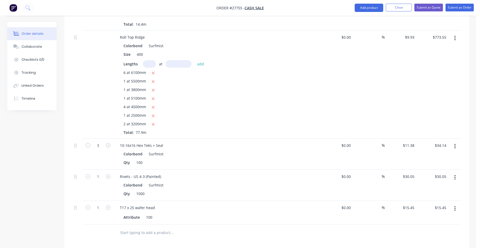
scroll to position [856, 0]
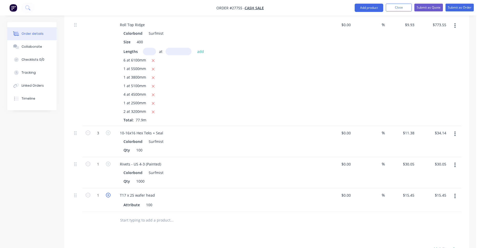
click at [107, 193] on icon "button" at bounding box center [108, 195] width 5 height 5
type input "2"
type input "$30.90"
click at [107, 193] on icon "button" at bounding box center [108, 195] width 5 height 5
type input "3"
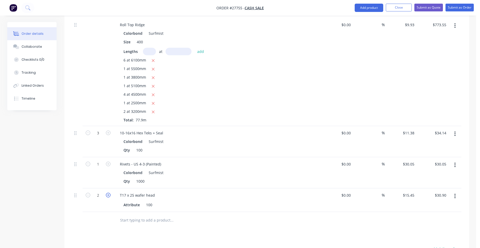
type input "$46.35"
click at [107, 193] on icon "button" at bounding box center [108, 195] width 5 height 5
type input "4"
type input "$61.80"
click at [107, 193] on icon "button" at bounding box center [108, 195] width 5 height 5
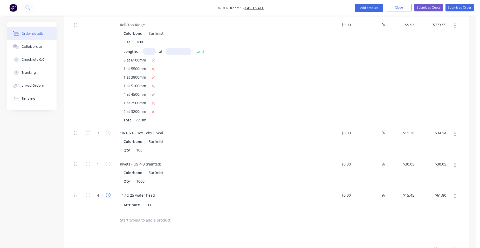
type input "5"
type input "$77.25"
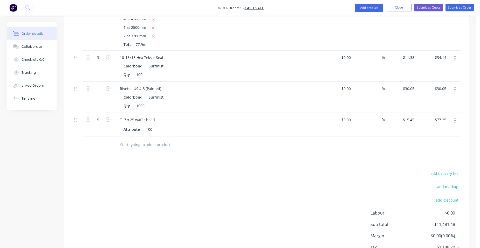
scroll to position [884, 0]
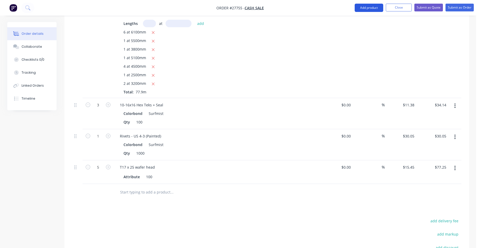
click at [360, 8] on button "Add product" at bounding box center [369, 8] width 29 height 8
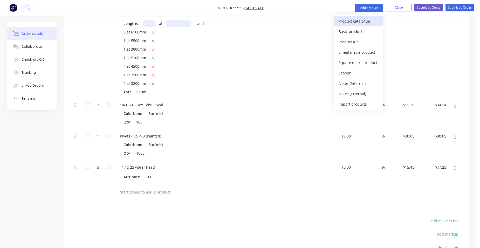
click at [357, 17] on button "Product catalogue" at bounding box center [358, 21] width 49 height 10
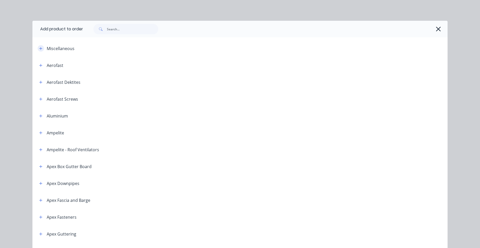
click at [38, 48] on button "button" at bounding box center [41, 48] width 6 height 6
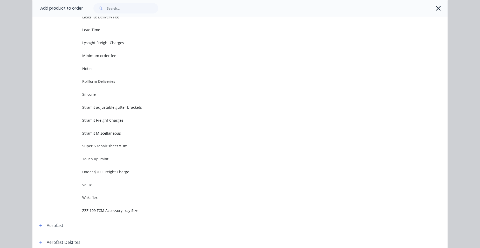
scroll to position [234, 0]
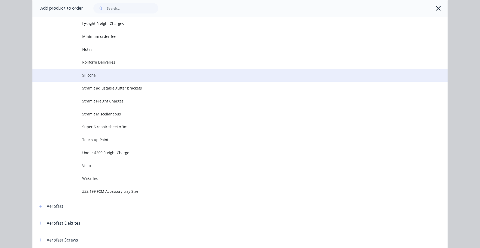
click at [101, 77] on span "Silicone" at bounding box center [228, 74] width 292 height 5
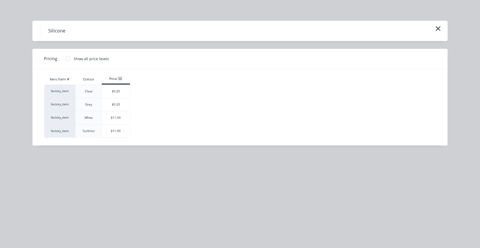
click at [66, 57] on div at bounding box center [68, 58] width 10 height 10
click at [116, 97] on div "$8.07" at bounding box center [116, 91] width 28 height 13
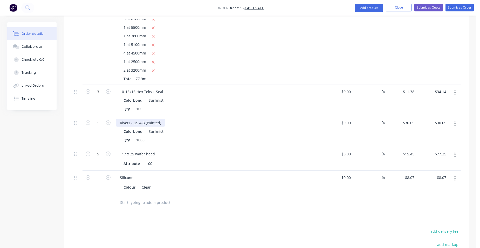
scroll to position [910, 0]
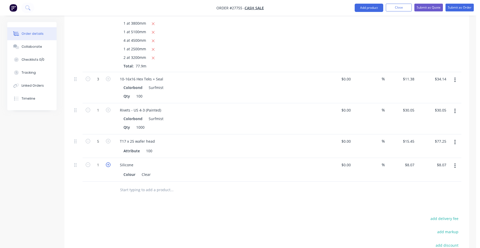
click at [109, 162] on icon "button" at bounding box center [108, 164] width 5 height 5
type input "2"
type input "$16.14"
click at [109, 162] on icon "button" at bounding box center [108, 164] width 5 height 5
type input "3"
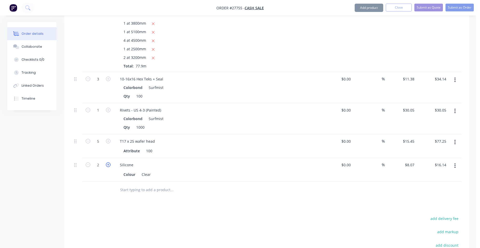
type input "$24.21"
click at [109, 162] on icon "button" at bounding box center [108, 164] width 5 height 5
type input "4"
type input "$32.28"
click at [109, 162] on icon "button" at bounding box center [108, 164] width 5 height 5
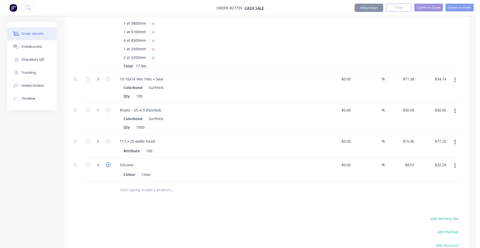
type input "5"
type input "$40.35"
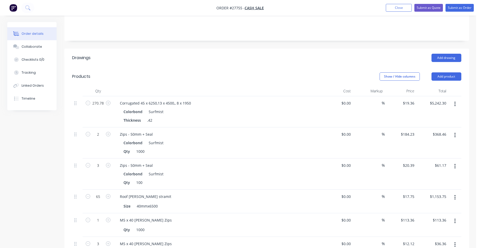
scroll to position [104, 0]
click at [460, 73] on button "Add product" at bounding box center [447, 77] width 30 height 8
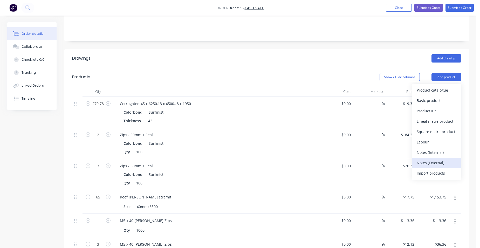
click at [439, 159] on div "Notes (External)" at bounding box center [437, 163] width 40 height 8
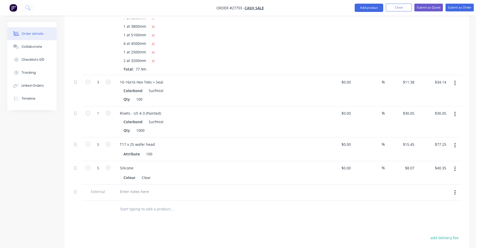
scroll to position [960, 0]
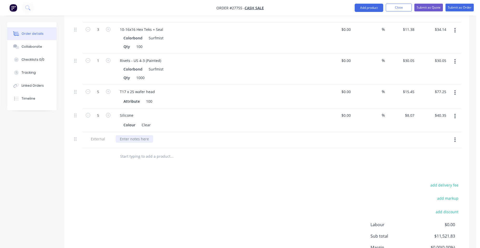
click at [136, 135] on div at bounding box center [134, 139] width 37 height 8
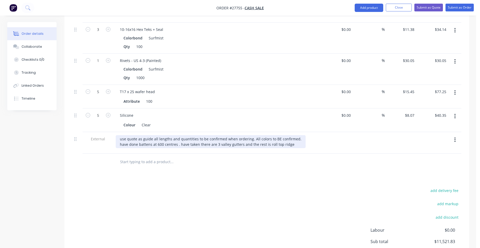
drag, startPoint x: 249, startPoint y: 131, endPoint x: 246, endPoint y: 132, distance: 3.0
click at [248, 135] on div "use quote as guide all lengths and quantities to be confirmed when ordering. Al…" at bounding box center [211, 141] width 190 height 13
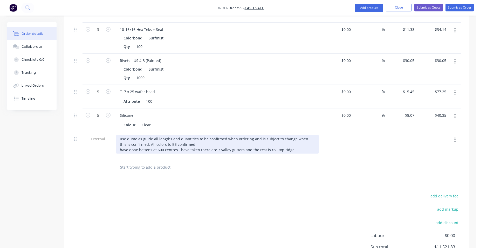
drag, startPoint x: 183, startPoint y: 136, endPoint x: 185, endPoint y: 139, distance: 3.3
click at [183, 137] on div "use quote as guide all lengths and quantities to be confirmed when ordering and…" at bounding box center [217, 144] width 203 height 18
click at [210, 137] on div "use quote as guide all lengths and quantities to be confirmed when ordering and…" at bounding box center [217, 144] width 203 height 18
click at [265, 141] on div "use quote as guide all lengths and quantities to be confirmed when ordering and…" at bounding box center [217, 144] width 203 height 18
click at [295, 143] on div "use quote as guide all lengths and quantities to be confirmed when ordering and…" at bounding box center [217, 144] width 203 height 18
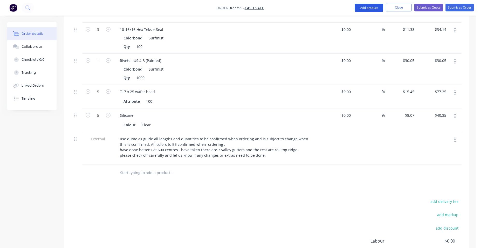
click at [366, 5] on button "Add product" at bounding box center [369, 8] width 29 height 8
drag, startPoint x: 357, startPoint y: 91, endPoint x: 298, endPoint y: 104, distance: 59.8
click at [357, 92] on div "Notes (External)" at bounding box center [359, 94] width 40 height 8
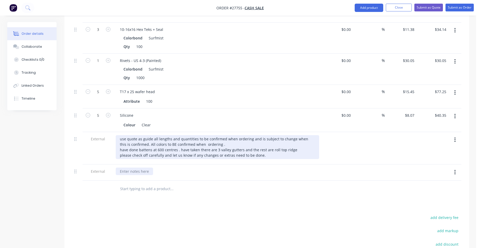
drag, startPoint x: 143, startPoint y: 165, endPoint x: 220, endPoint y: 145, distance: 79.2
click at [142, 168] on div at bounding box center [134, 172] width 37 height 8
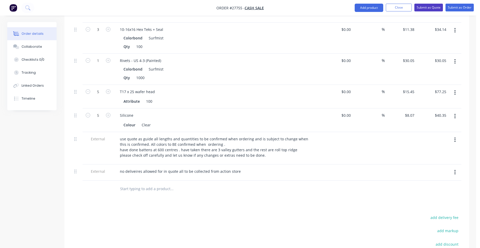
click at [426, 6] on button "Submit as Quote" at bounding box center [428, 8] width 29 height 8
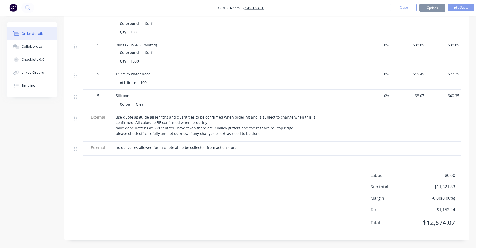
scroll to position [0, 0]
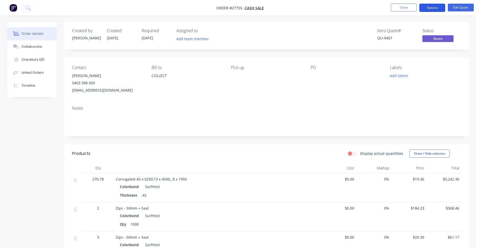
click at [441, 5] on button "Options" at bounding box center [432, 8] width 26 height 8
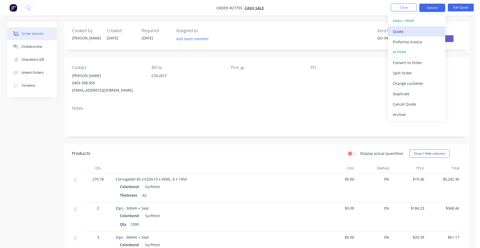
click at [420, 32] on div "Quote" at bounding box center [417, 32] width 48 height 8
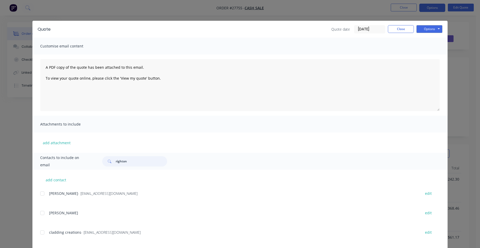
drag, startPoint x: 131, startPoint y: 158, endPoint x: 90, endPoint y: 159, distance: 41.5
click at [90, 159] on div "Contacts to include on email righton" at bounding box center [239, 161] width 415 height 17
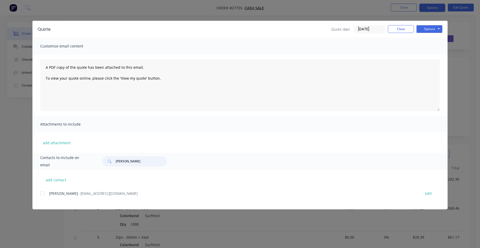
type input "[PERSON_NAME]"
click at [40, 195] on div "add contact [PERSON_NAME] - [EMAIL_ADDRESS][DOMAIN_NAME] edit" at bounding box center [239, 190] width 415 height 40
click at [42, 193] on div at bounding box center [42, 193] width 10 height 10
click at [433, 26] on button "Options" at bounding box center [430, 29] width 26 height 8
click at [430, 55] on button "Email" at bounding box center [433, 55] width 33 height 9
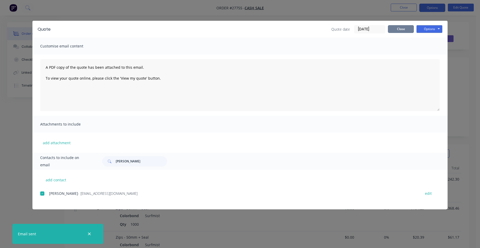
click at [401, 31] on button "Close" at bounding box center [401, 29] width 26 height 8
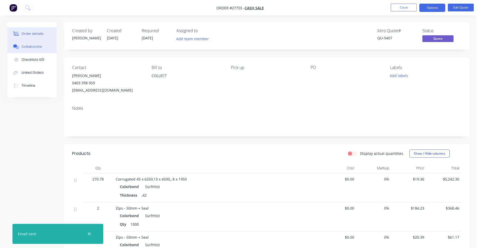
click at [36, 48] on div "Collaborate" at bounding box center [32, 46] width 21 height 5
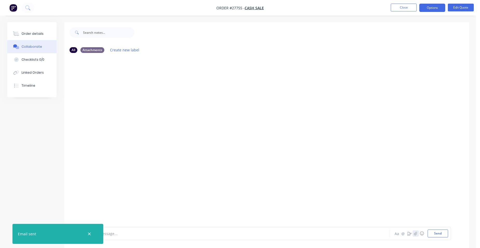
click at [415, 233] on icon "button" at bounding box center [415, 233] width 3 height 3
click at [429, 233] on button "Send" at bounding box center [438, 234] width 21 height 8
click at [31, 34] on div "Order details" at bounding box center [33, 33] width 22 height 5
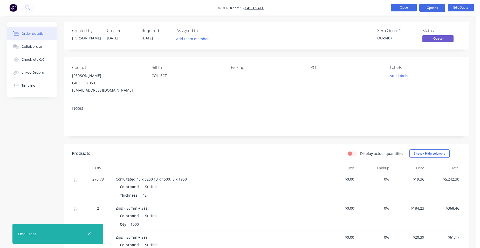
click at [403, 8] on button "Close" at bounding box center [404, 8] width 26 height 8
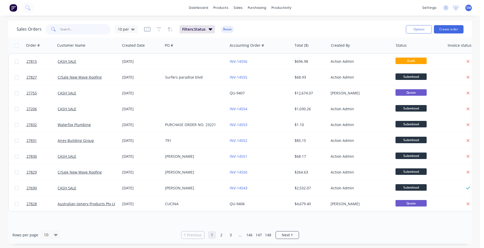
click at [95, 27] on input "text" at bounding box center [85, 29] width 51 height 10
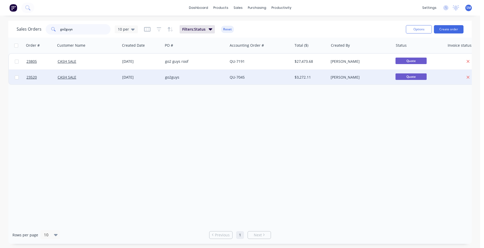
type input "go2guys"
click at [262, 80] on div "QU-7045" at bounding box center [260, 78] width 65 height 16
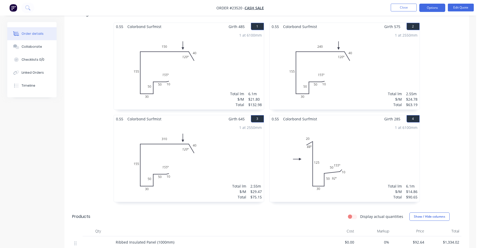
scroll to position [182, 0]
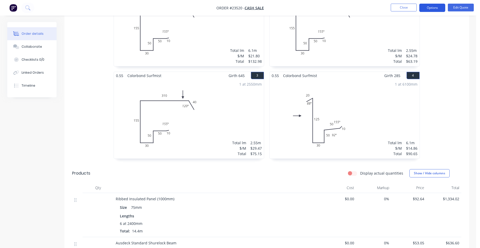
click at [434, 9] on button "Options" at bounding box center [432, 8] width 26 height 8
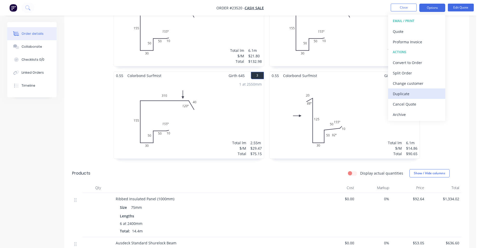
click at [417, 96] on div "Duplicate" at bounding box center [417, 94] width 48 height 8
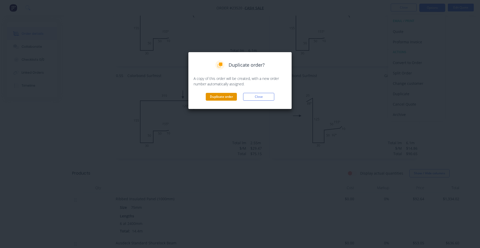
click at [217, 98] on button "Duplicate order" at bounding box center [221, 97] width 31 height 8
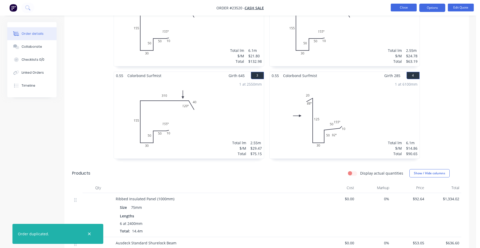
click at [401, 6] on button "Close" at bounding box center [404, 8] width 26 height 8
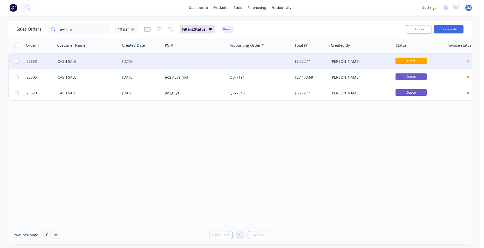
click at [211, 60] on div at bounding box center [195, 62] width 65 height 16
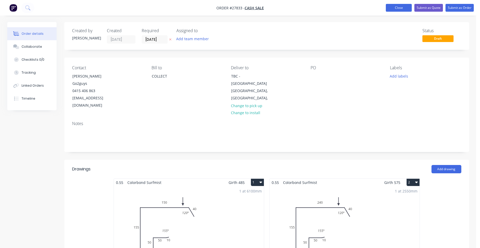
click at [400, 8] on button "Close" at bounding box center [399, 8] width 26 height 8
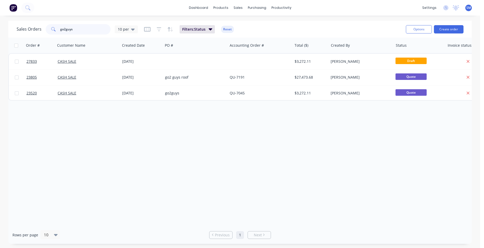
drag, startPoint x: 84, startPoint y: 30, endPoint x: 38, endPoint y: 29, distance: 46.2
click at [38, 29] on div "Sales Orders go2guys 10 per" at bounding box center [77, 29] width 121 height 10
type input "skille"
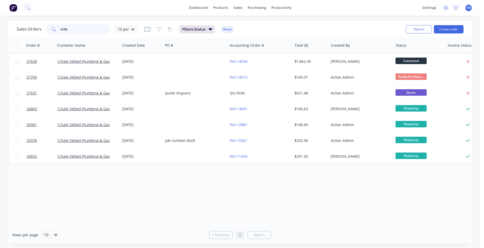
drag, startPoint x: 43, startPoint y: 25, endPoint x: 37, endPoint y: 28, distance: 6.6
click at [41, 25] on div "Sales Orders skille 10 per" at bounding box center [77, 29] width 121 height 10
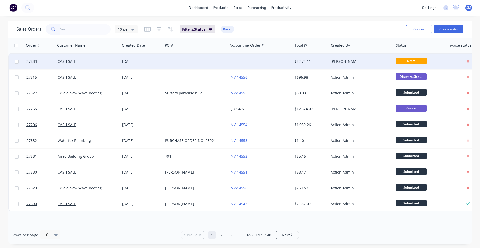
click at [254, 58] on div at bounding box center [260, 62] width 65 height 16
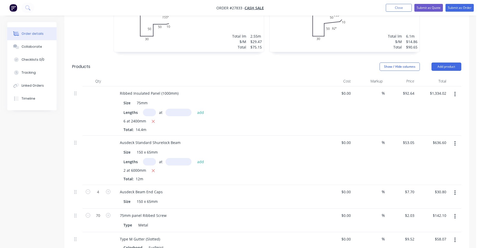
scroll to position [311, 0]
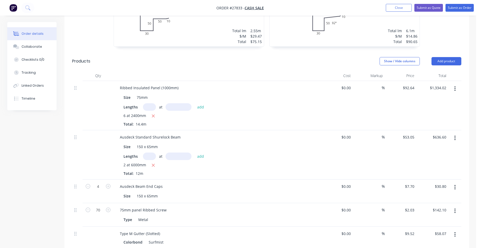
click at [455, 86] on icon "button" at bounding box center [454, 89] width 1 height 6
click at [431, 99] on div "Edit" at bounding box center [437, 103] width 40 height 8
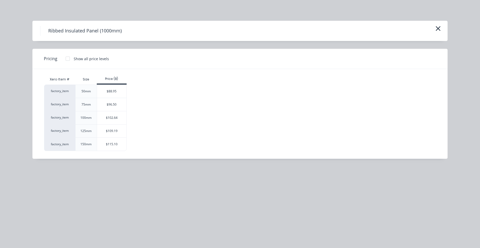
click at [65, 58] on div at bounding box center [68, 58] width 10 height 10
click at [122, 120] on div "$98.50" at bounding box center [112, 117] width 30 height 13
type input "$98.50"
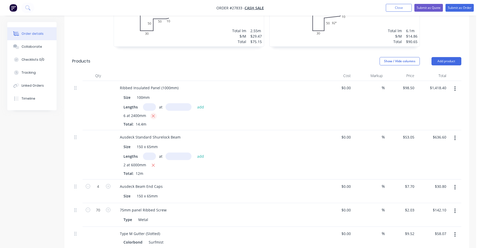
click at [153, 115] on icon "button" at bounding box center [153, 116] width 3 height 3
type input "$0.00"
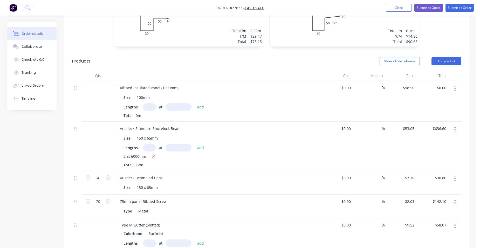
click at [152, 103] on input "text" at bounding box center [149, 107] width 13 height 8
click at [195, 103] on button "add" at bounding box center [201, 106] width 12 height 7
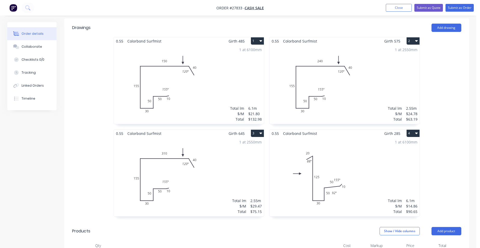
scroll to position [130, 0]
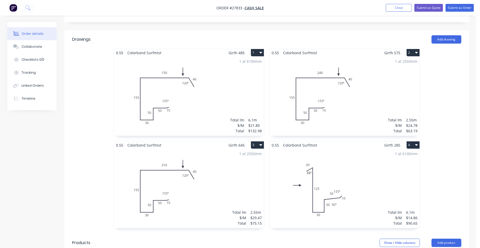
click at [203, 84] on div "1 at 6100mm Total lm $/M Total 6.1m $21.80 $132.98" at bounding box center [189, 96] width 150 height 79
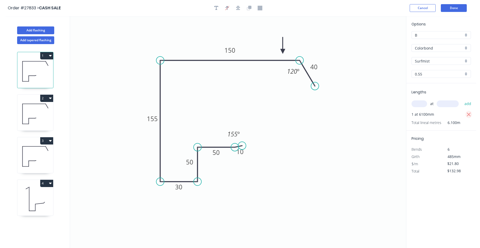
click at [469, 114] on icon "button" at bounding box center [469, 115] width 4 height 4
click at [425, 104] on input "text" at bounding box center [420, 103] width 16 height 7
click at [462, 99] on button "add" at bounding box center [468, 103] width 12 height 9
click at [39, 123] on icon at bounding box center [35, 113] width 36 height 33
click at [469, 114] on icon "button" at bounding box center [469, 115] width 4 height 4
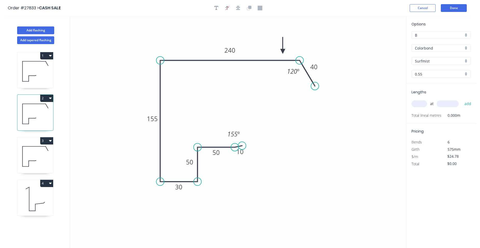
click at [421, 105] on input "text" at bounding box center [420, 103] width 16 height 7
click at [462, 99] on button "add" at bounding box center [468, 103] width 12 height 9
click at [36, 155] on icon at bounding box center [35, 156] width 36 height 33
click at [419, 106] on input "text" at bounding box center [420, 103] width 16 height 7
click at [462, 99] on button "add" at bounding box center [468, 103] width 12 height 9
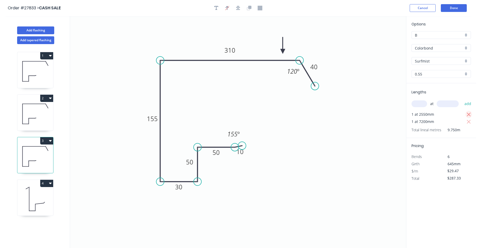
click at [469, 112] on icon "button" at bounding box center [469, 115] width 5 height 6
click at [313, 67] on tspan "40" at bounding box center [313, 67] width 7 height 9
click at [42, 112] on icon at bounding box center [35, 113] width 36 height 33
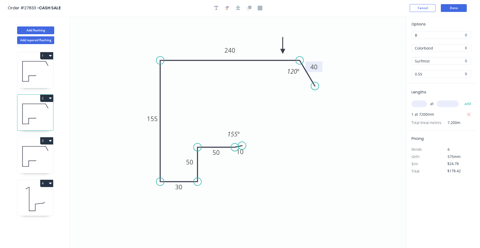
click at [317, 64] on tspan "40" at bounding box center [313, 67] width 7 height 9
click at [139, 119] on icon "0 10 50 50 30 155 240 38 155 º 120 º" at bounding box center [238, 132] width 336 height 232
click at [35, 194] on icon at bounding box center [35, 198] width 36 height 33
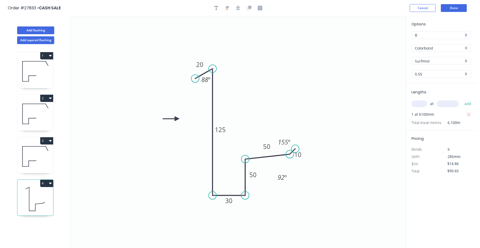
click at [468, 111] on button "button" at bounding box center [469, 114] width 6 height 7
click at [417, 105] on input "text" at bounding box center [420, 103] width 16 height 7
click at [462, 99] on button "add" at bounding box center [468, 103] width 12 height 9
click at [452, 9] on button "Done" at bounding box center [454, 8] width 26 height 8
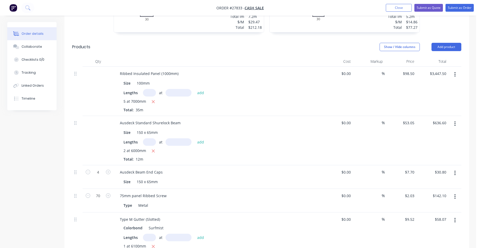
scroll to position [337, 0]
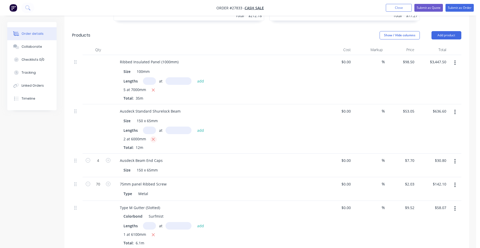
click at [154, 138] on icon "button" at bounding box center [153, 139] width 3 height 3
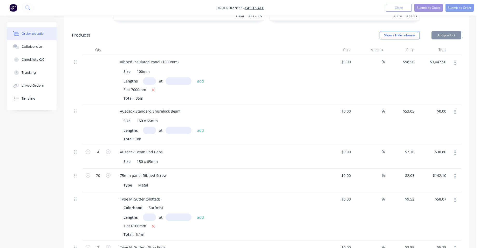
click at [150, 127] on input "text" at bounding box center [149, 131] width 13 height 8
click at [195, 127] on button "add" at bounding box center [201, 130] width 12 height 7
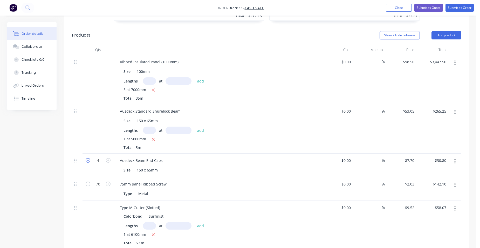
click at [90, 158] on icon "button" at bounding box center [88, 160] width 5 height 5
click at [87, 158] on icon "button" at bounding box center [88, 160] width 5 height 5
click at [453, 31] on button "Add product" at bounding box center [447, 35] width 30 height 8
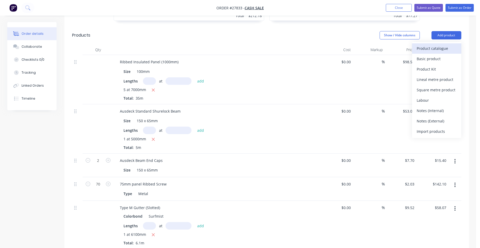
click at [427, 45] on div "Product catalogue" at bounding box center [437, 49] width 40 height 8
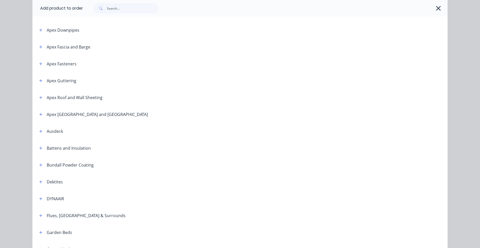
scroll to position [152, 0]
click at [39, 132] on icon "button" at bounding box center [40, 133] width 3 height 4
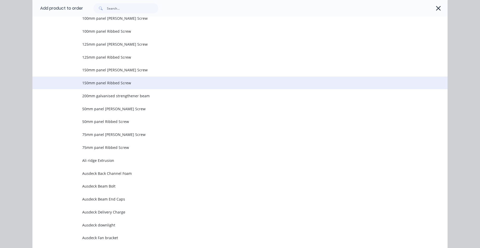
scroll to position [282, 0]
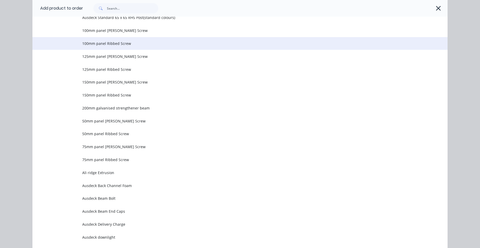
click at [131, 44] on span "100mm panel Ribbed Screw" at bounding box center [228, 43] width 292 height 5
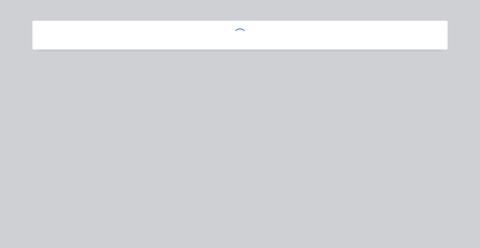
scroll to position [0, 0]
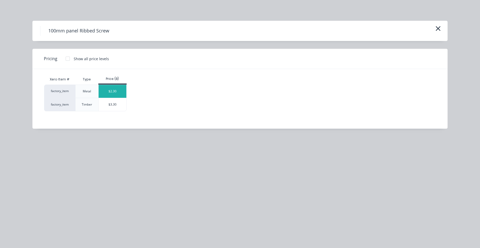
click at [118, 91] on div "$2.30" at bounding box center [113, 91] width 28 height 13
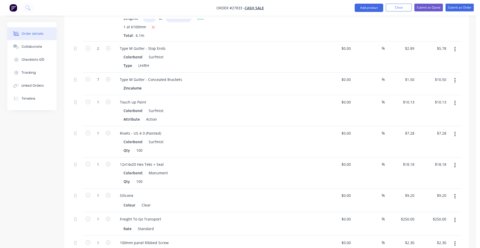
scroll to position [675, 0]
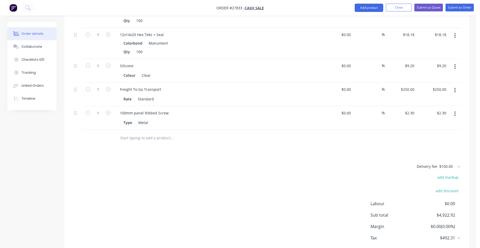
click at [457, 109] on button "button" at bounding box center [455, 113] width 12 height 9
click at [434, 134] on div "Duplicate" at bounding box center [437, 138] width 40 height 8
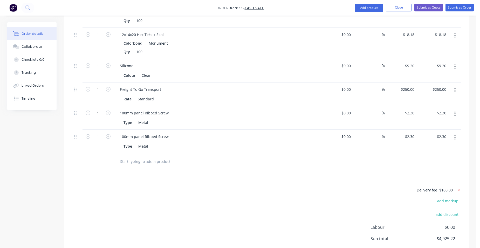
click at [452, 133] on button "button" at bounding box center [455, 137] width 12 height 9
click at [441, 147] on div "Edit" at bounding box center [437, 151] width 40 height 8
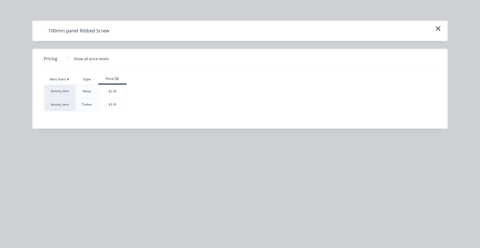
click at [67, 58] on div at bounding box center [68, 58] width 10 height 10
click at [104, 106] on div "$3.18" at bounding box center [113, 104] width 28 height 13
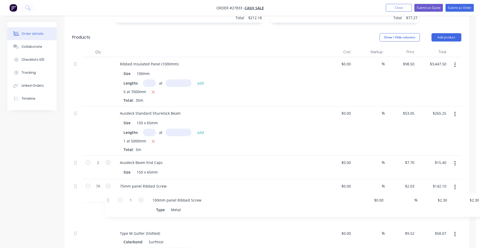
scroll to position [342, 0]
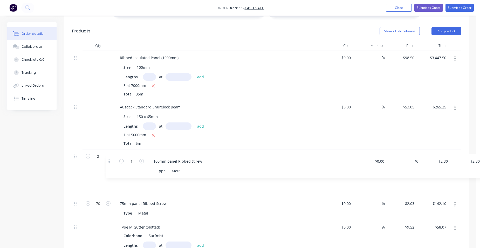
drag, startPoint x: 74, startPoint y: 99, endPoint x: 109, endPoint y: 159, distance: 69.0
click at [455, 202] on icon "button" at bounding box center [455, 204] width 1 height 5
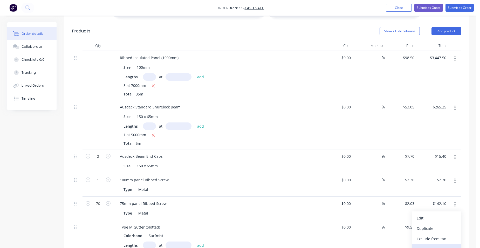
click at [433, 245] on div "Delete" at bounding box center [437, 249] width 40 height 8
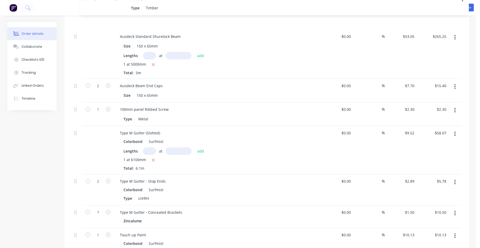
scroll to position [421, 0]
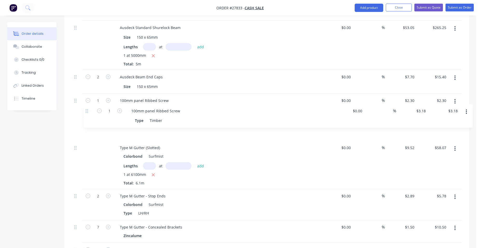
drag, startPoint x: 77, startPoint y: 122, endPoint x: 88, endPoint y: 111, distance: 15.2
click at [88, 111] on div "Ribbed Insulated Panel (1000mm) Size 100mm Lengths at add 5 at 7000mm Total: 35…" at bounding box center [266, 177] width 389 height 412
click at [99, 81] on input "1" at bounding box center [97, 77] width 13 height 8
drag, startPoint x: 276, startPoint y: 78, endPoint x: 182, endPoint y: 104, distance: 97.6
click at [276, 78] on div "Ausdeck Beam End Caps Size 150 x 65mm" at bounding box center [218, 82] width 208 height 24
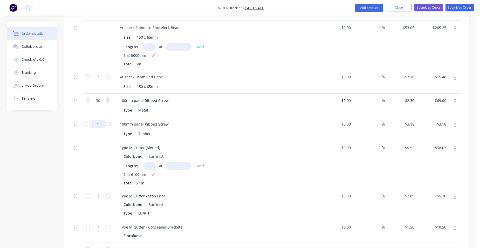
drag, startPoint x: 102, startPoint y: 110, endPoint x: 95, endPoint y: 110, distance: 6.8
click at [102, 81] on input "1" at bounding box center [97, 77] width 13 height 8
click at [196, 129] on div "Type Timber" at bounding box center [217, 133] width 203 height 9
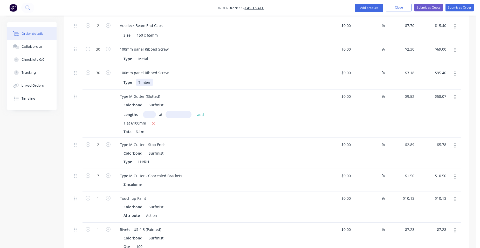
scroll to position [473, 0]
click at [152, 120] on button "button" at bounding box center [153, 123] width 6 height 6
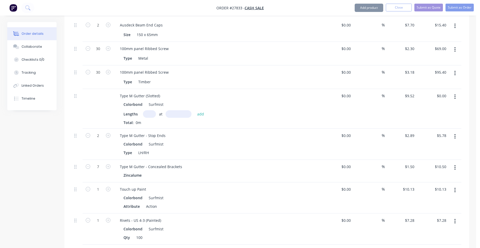
click at [150, 110] on input "text" at bounding box center [149, 114] width 13 height 8
click at [195, 110] on button "add" at bounding box center [201, 113] width 12 height 7
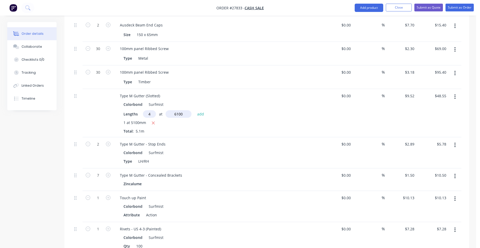
click at [195, 110] on button "add" at bounding box center [201, 113] width 12 height 7
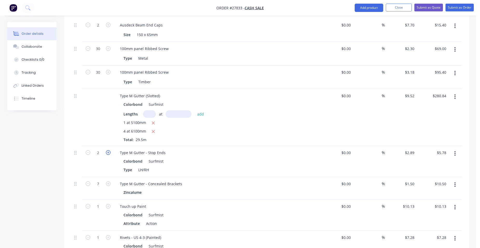
click at [110, 150] on icon "button" at bounding box center [108, 152] width 5 height 5
click at [109, 150] on icon "button" at bounding box center [108, 152] width 5 height 5
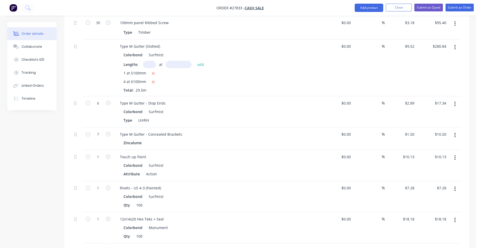
scroll to position [525, 0]
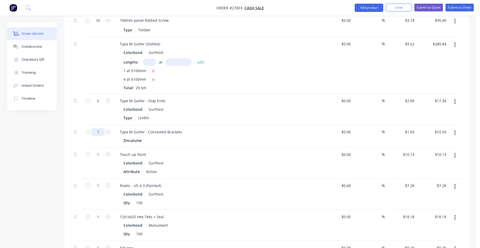
drag, startPoint x: 225, startPoint y: 132, endPoint x: 221, endPoint y: 132, distance: 3.9
click at [225, 132] on div "Type M Gutter - Concealed Brackets Zincalume" at bounding box center [218, 136] width 208 height 23
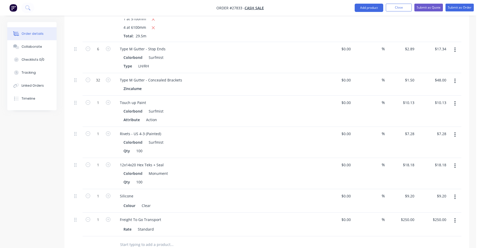
scroll to position [603, 0]
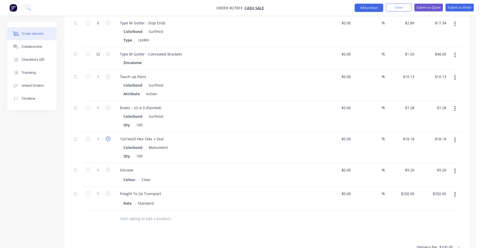
click at [107, 137] on icon "button" at bounding box center [108, 139] width 5 height 5
click at [107, 168] on icon "button" at bounding box center [108, 170] width 5 height 5
click at [361, 7] on button "Add product" at bounding box center [369, 8] width 29 height 8
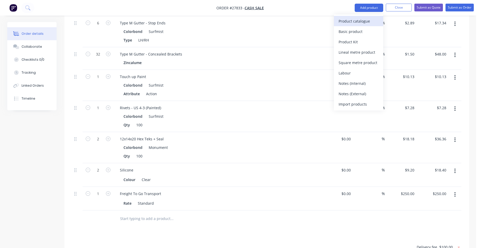
click at [356, 19] on div "Product catalogue" at bounding box center [359, 21] width 40 height 8
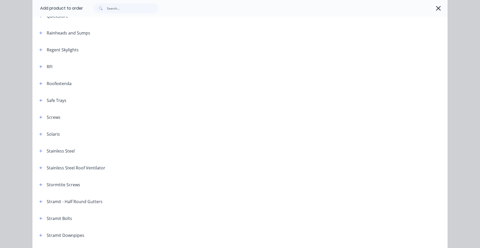
scroll to position [753, 0]
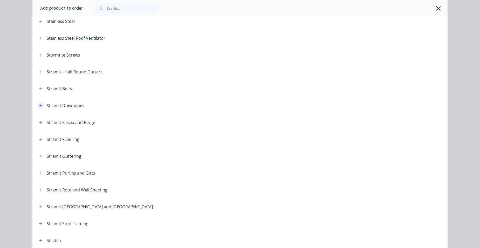
click at [39, 104] on icon "button" at bounding box center [40, 106] width 3 height 4
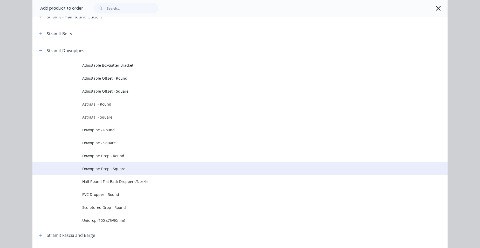
scroll to position [856, 0]
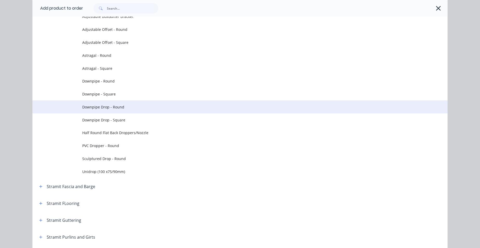
click at [123, 110] on span "Downpipe Drop - Round" at bounding box center [228, 106] width 292 height 5
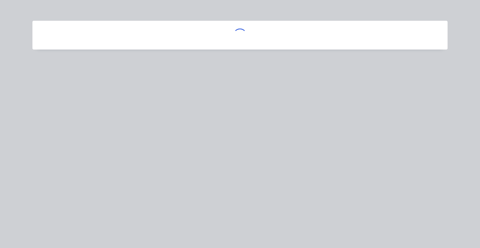
scroll to position [0, 0]
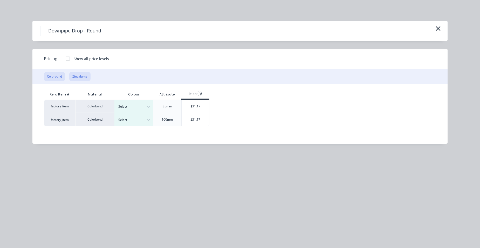
click at [78, 78] on button "Zincalume" at bounding box center [79, 76] width 21 height 9
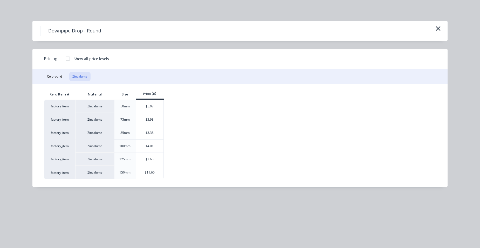
drag, startPoint x: 149, startPoint y: 129, endPoint x: 131, endPoint y: 155, distance: 32.2
click at [149, 129] on div "$3.38" at bounding box center [150, 132] width 28 height 13
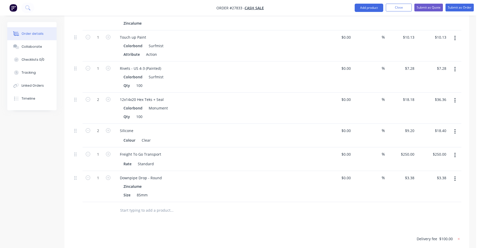
scroll to position [680, 0]
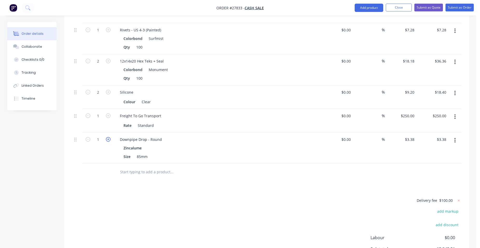
click at [106, 137] on icon "button" at bounding box center [108, 139] width 5 height 5
drag, startPoint x: 367, startPoint y: 6, endPoint x: 364, endPoint y: 10, distance: 5.5
click at [367, 6] on button "Add product" at bounding box center [369, 8] width 29 height 8
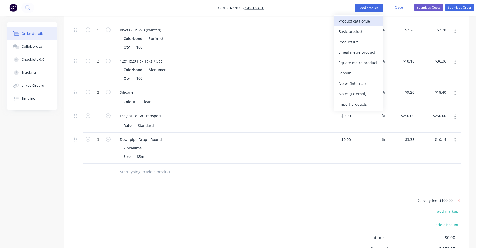
click at [354, 21] on div "Product catalogue" at bounding box center [359, 21] width 40 height 8
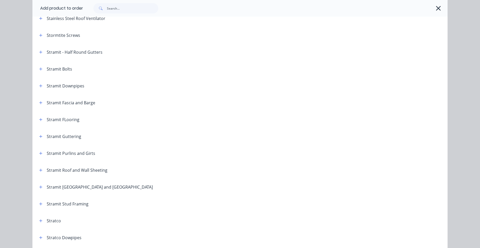
scroll to position [801, 0]
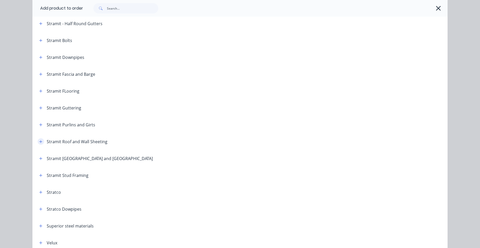
click at [39, 142] on icon "button" at bounding box center [40, 142] width 3 height 4
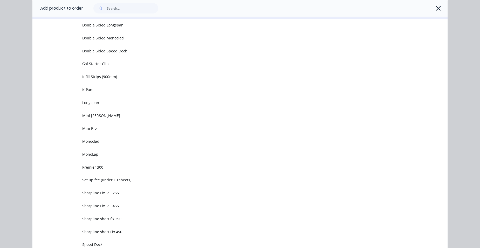
scroll to position [1138, 0]
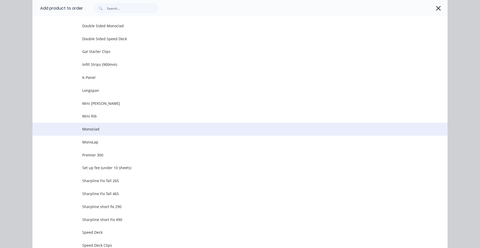
click at [104, 130] on span "Monoclad" at bounding box center [228, 128] width 292 height 5
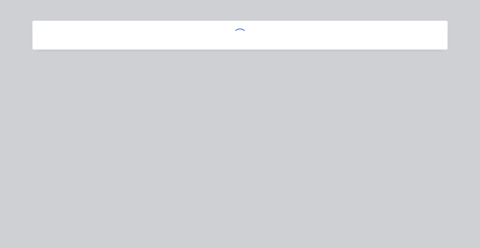
scroll to position [0, 0]
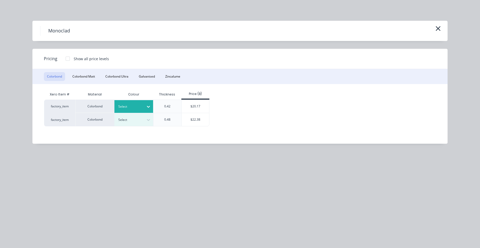
click at [139, 106] on div at bounding box center [129, 107] width 23 height 6
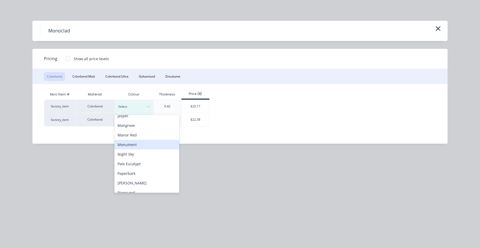
scroll to position [182, 0]
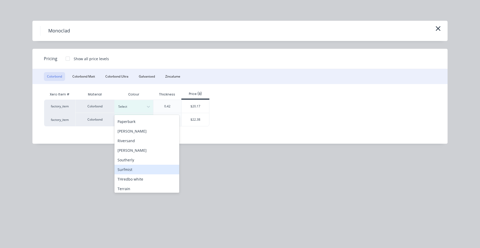
click at [134, 170] on div "Surfmist" at bounding box center [146, 170] width 65 height 10
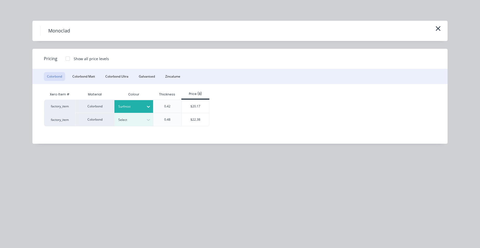
click at [206, 107] on div "$20.17" at bounding box center [196, 106] width 28 height 13
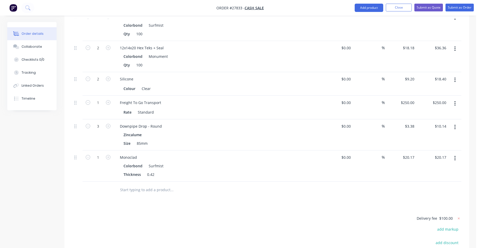
scroll to position [706, 0]
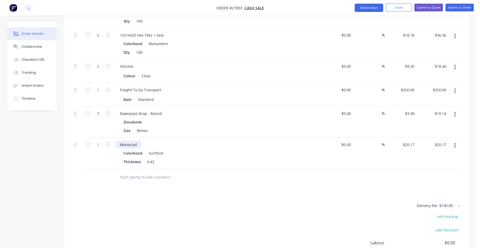
drag, startPoint x: 139, startPoint y: 128, endPoint x: 168, endPoint y: 129, distance: 28.3
click at [139, 141] on div "Monoclad" at bounding box center [128, 145] width 25 height 8
drag, startPoint x: 101, startPoint y: 128, endPoint x: 102, endPoint y: 126, distance: 2.7
click at [178, 149] on div "Colorbond Surfmist" at bounding box center [218, 153] width 188 height 8
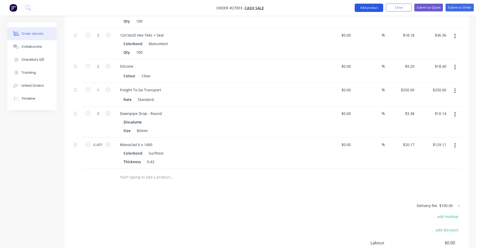
click at [370, 7] on button "Add product" at bounding box center [369, 8] width 29 height 8
click at [364, 18] on div "Product catalogue" at bounding box center [359, 21] width 40 height 8
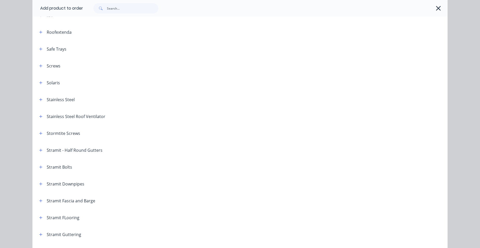
scroll to position [649, 0]
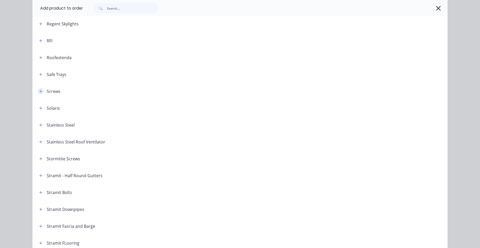
click at [40, 92] on icon "button" at bounding box center [40, 92] width 3 height 4
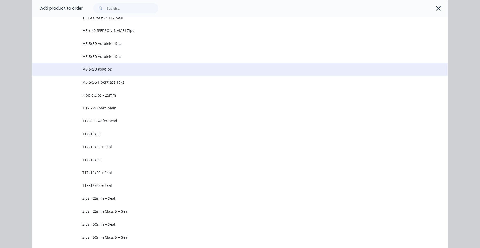
scroll to position [1038, 0]
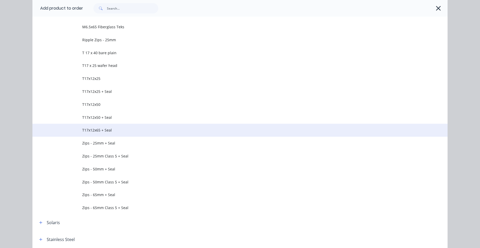
click at [118, 127] on span "T17x12x65 + Seal" at bounding box center [228, 129] width 292 height 5
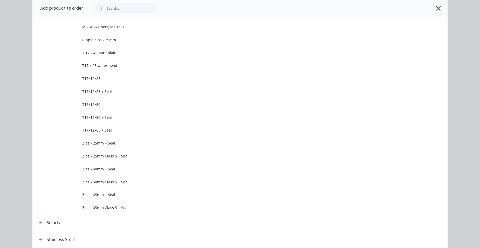
scroll to position [0, 0]
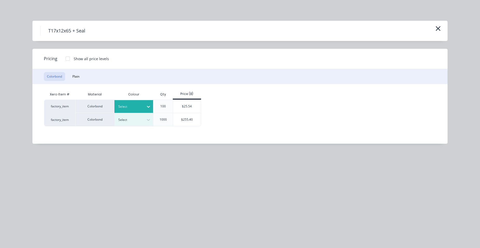
click at [126, 110] on div "Select" at bounding box center [129, 106] width 29 height 7
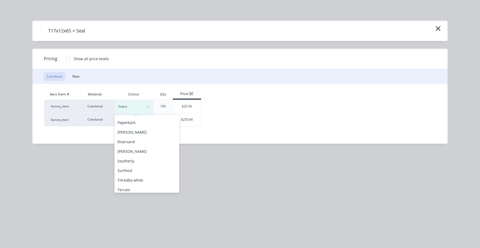
scroll to position [182, 0]
click at [130, 168] on div "Surfmist" at bounding box center [146, 170] width 65 height 10
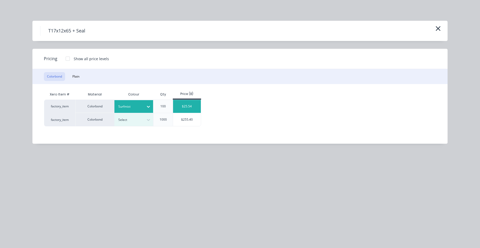
click at [194, 111] on div "$25.54" at bounding box center [187, 106] width 28 height 13
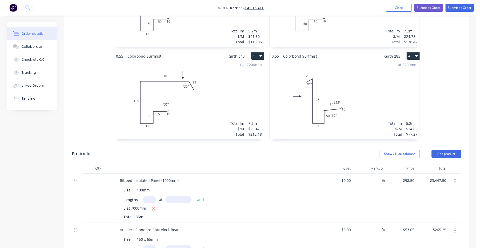
scroll to position [213, 0]
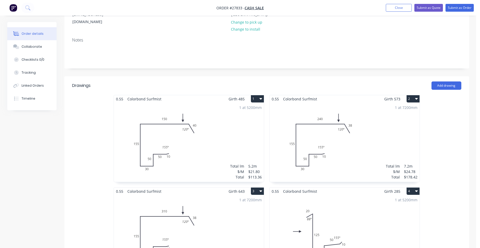
click at [216, 123] on div "1 at 5200mm Total lm $/M Total 5.2m $21.80 $113.36" at bounding box center [189, 142] width 150 height 79
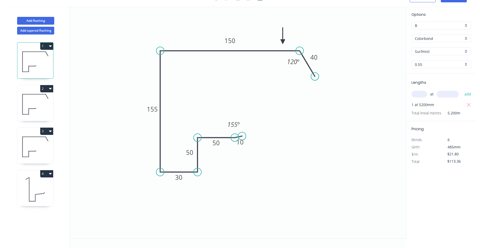
scroll to position [10, 0]
click at [154, 111] on tspan "155" at bounding box center [152, 109] width 11 height 9
drag, startPoint x: 27, startPoint y: 99, endPoint x: 61, endPoint y: 108, distance: 34.9
click at [28, 99] on icon at bounding box center [35, 104] width 36 height 33
click at [150, 109] on tspan "155" at bounding box center [152, 109] width 11 height 9
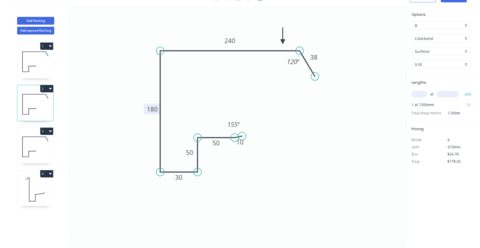
click at [41, 148] on icon at bounding box center [35, 146] width 36 height 33
click at [156, 108] on tspan "155" at bounding box center [152, 109] width 11 height 9
click at [25, 176] on div "4" at bounding box center [35, 173] width 36 height 7
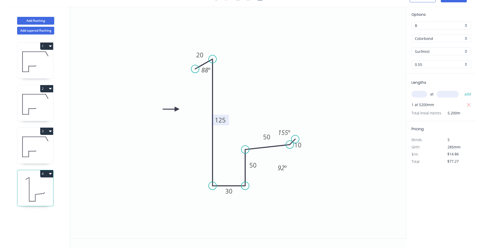
click at [224, 121] on tspan "125" at bounding box center [220, 120] width 11 height 9
drag, startPoint x: 245, startPoint y: 101, endPoint x: 292, endPoint y: 74, distance: 54.0
click at [249, 99] on icon "0 20 150 30 50 50 10 88 º 92 º 155 º" at bounding box center [238, 122] width 336 height 232
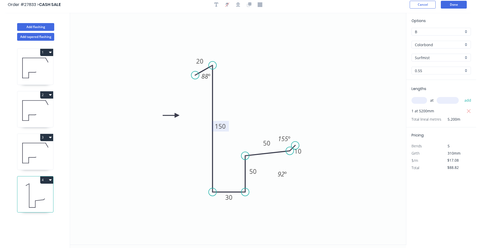
scroll to position [0, 0]
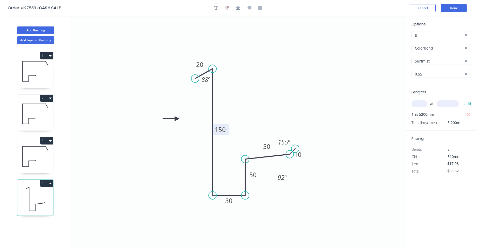
click at [466, 35] on div "B" at bounding box center [441, 35] width 59 height 8
click at [448, 44] on div "A" at bounding box center [441, 44] width 59 height 9
click at [42, 79] on icon at bounding box center [35, 71] width 36 height 33
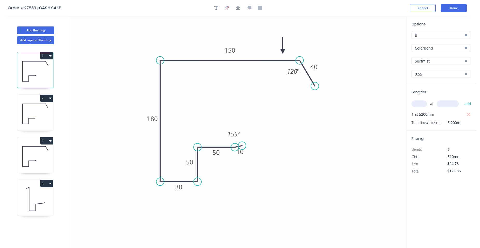
click at [467, 33] on div "B" at bounding box center [441, 35] width 59 height 8
click at [430, 45] on div "A" at bounding box center [441, 44] width 59 height 9
drag, startPoint x: 30, startPoint y: 115, endPoint x: 41, endPoint y: 111, distance: 12.1
click at [30, 115] on icon at bounding box center [35, 113] width 36 height 33
click at [466, 34] on div "B" at bounding box center [441, 35] width 59 height 8
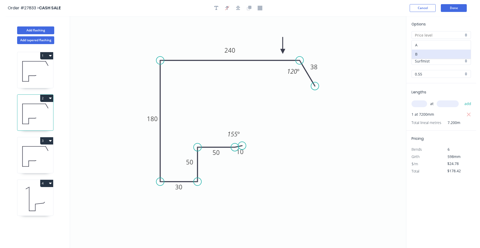
click at [434, 46] on div "A" at bounding box center [441, 44] width 59 height 9
drag, startPoint x: 30, startPoint y: 158, endPoint x: 50, endPoint y: 151, distance: 21.2
click at [32, 157] on icon at bounding box center [35, 156] width 36 height 33
click at [468, 35] on div "B" at bounding box center [441, 35] width 59 height 8
click at [448, 42] on div "A" at bounding box center [441, 44] width 59 height 9
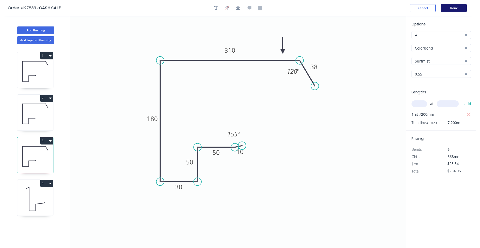
click at [451, 12] on button "Done" at bounding box center [454, 8] width 26 height 8
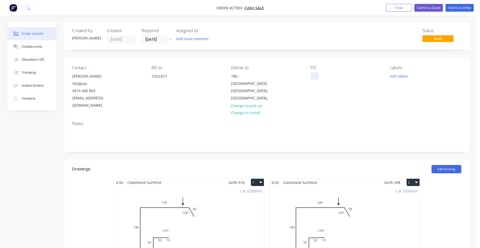
click at [314, 79] on div at bounding box center [315, 76] width 8 height 8
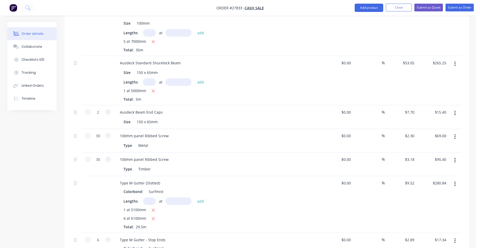
scroll to position [389, 0]
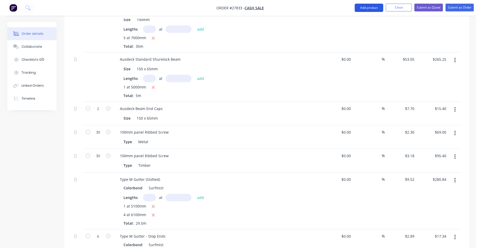
click at [367, 10] on button "Add product" at bounding box center [369, 8] width 29 height 8
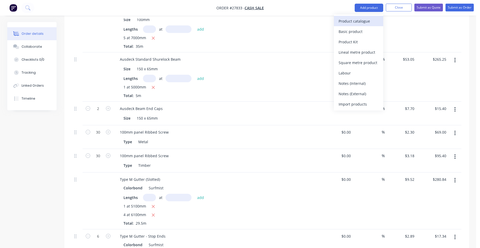
click at [363, 21] on div "Product catalogue" at bounding box center [359, 21] width 40 height 8
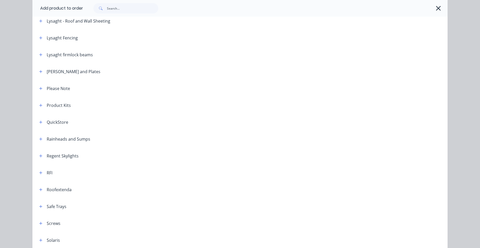
scroll to position [571, 0]
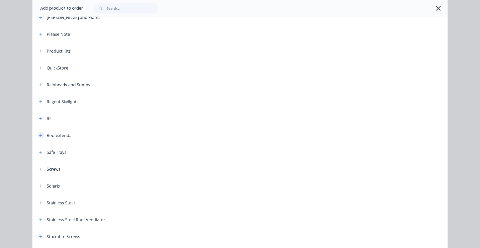
click at [38, 137] on button "button" at bounding box center [41, 135] width 6 height 6
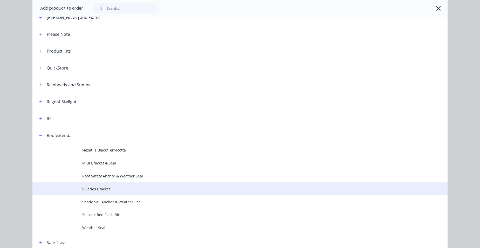
click at [120, 187] on span "S Series Bracket" at bounding box center [228, 188] width 292 height 5
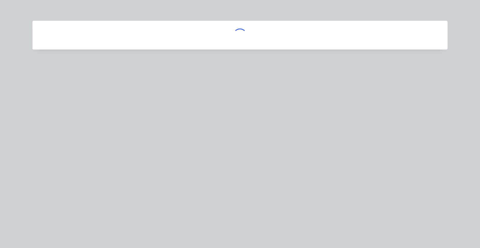
scroll to position [0, 0]
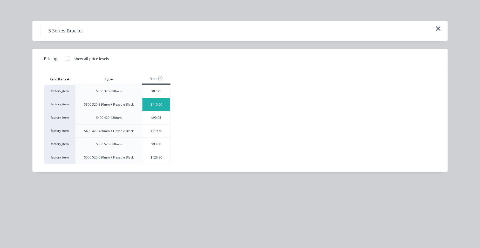
click at [165, 103] on div "$115.60" at bounding box center [156, 104] width 28 height 13
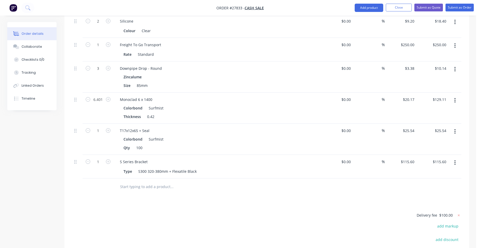
scroll to position [753, 0]
click at [106, 158] on icon "button" at bounding box center [108, 160] width 5 height 5
click at [366, 8] on button "Add product" at bounding box center [369, 8] width 29 height 8
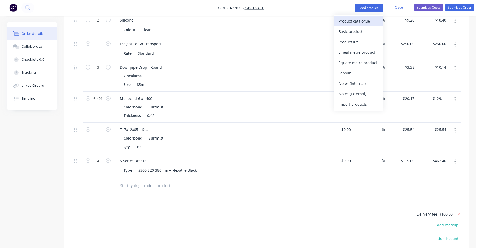
click at [360, 21] on div "Product catalogue" at bounding box center [359, 21] width 40 height 8
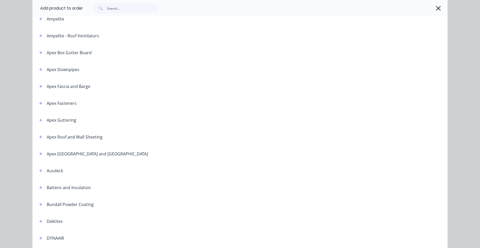
scroll to position [130, 0]
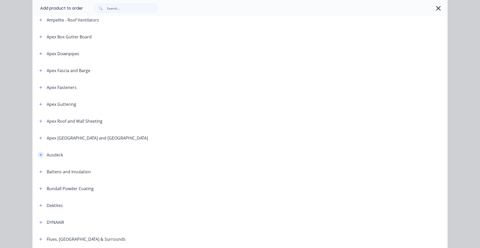
click at [39, 152] on button "button" at bounding box center [41, 155] width 6 height 6
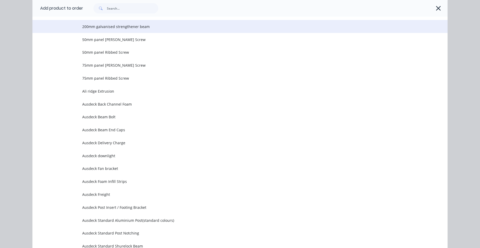
scroll to position [389, 0]
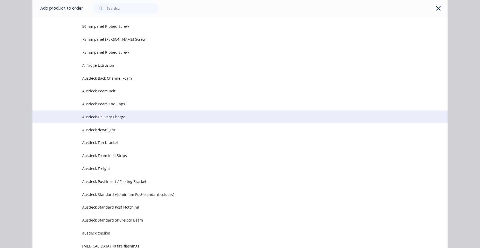
click at [133, 120] on td "Ausdeck Delivery Charge" at bounding box center [264, 117] width 365 height 13
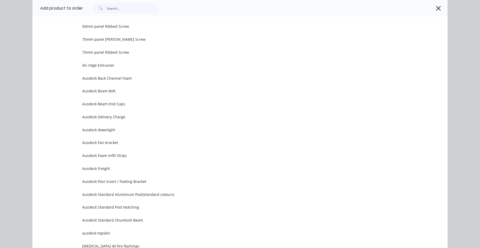
scroll to position [0, 0]
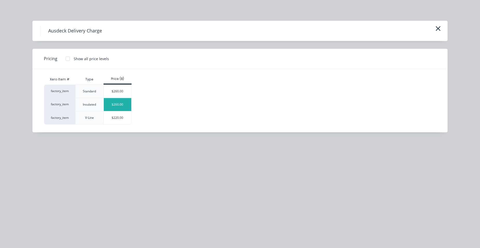
click at [126, 107] on div "$260.00" at bounding box center [118, 104] width 28 height 13
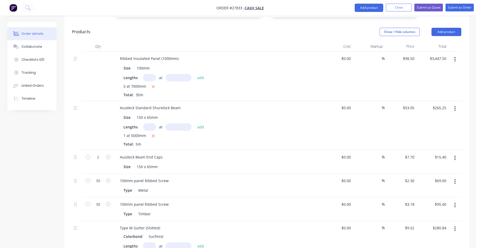
scroll to position [337, 0]
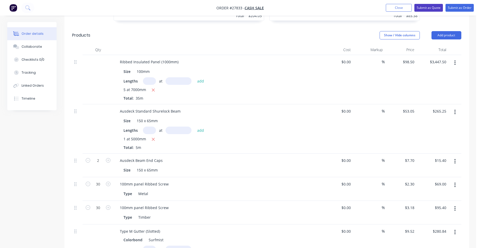
click at [430, 7] on button "Submit as Quote" at bounding box center [428, 8] width 29 height 8
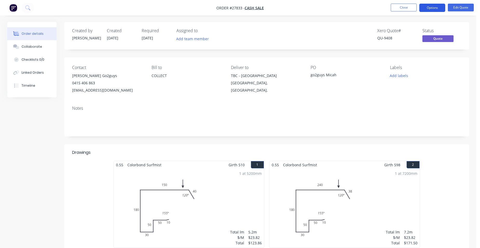
click at [430, 8] on button "Options" at bounding box center [432, 8] width 26 height 8
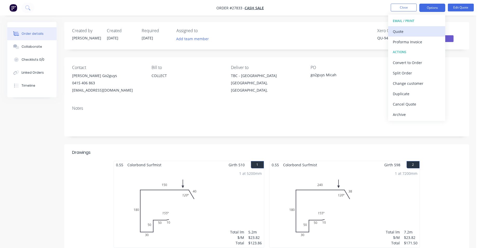
click at [425, 29] on div "Quote" at bounding box center [417, 32] width 48 height 8
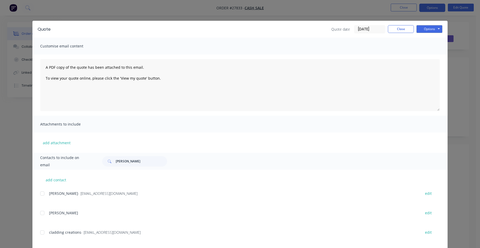
drag, startPoint x: 108, startPoint y: 156, endPoint x: 100, endPoint y: 156, distance: 8.3
click at [100, 156] on div "Contacts to include on email [PERSON_NAME]" at bounding box center [239, 161] width 415 height 17
click at [125, 163] on input "[PERSON_NAME]" at bounding box center [141, 161] width 51 height 10
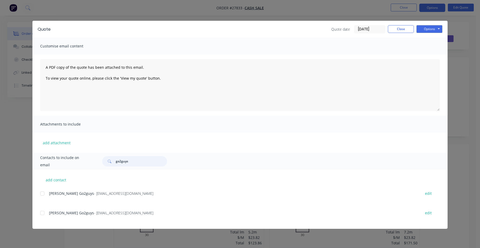
click at [43, 193] on div at bounding box center [42, 193] width 10 height 10
click at [423, 30] on button "Options" at bounding box center [430, 29] width 26 height 8
click at [429, 54] on button "Email" at bounding box center [433, 55] width 33 height 9
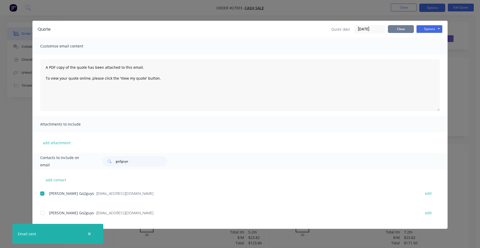
drag, startPoint x: 412, startPoint y: 27, endPoint x: 406, endPoint y: 29, distance: 5.7
click at [412, 27] on button "Close" at bounding box center [401, 29] width 26 height 8
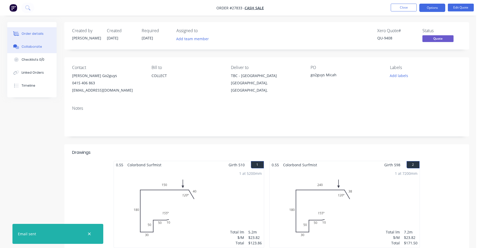
click at [17, 45] on icon at bounding box center [16, 46] width 6 height 5
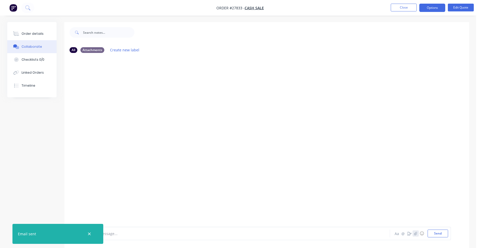
click at [416, 233] on icon "button" at bounding box center [415, 233] width 3 height 3
click at [439, 233] on button "Send" at bounding box center [438, 234] width 21 height 8
click at [40, 31] on button "Order details" at bounding box center [31, 33] width 49 height 13
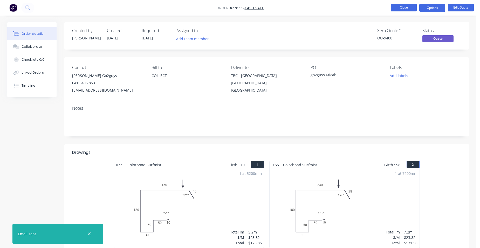
click at [397, 9] on button "Close" at bounding box center [404, 8] width 26 height 8
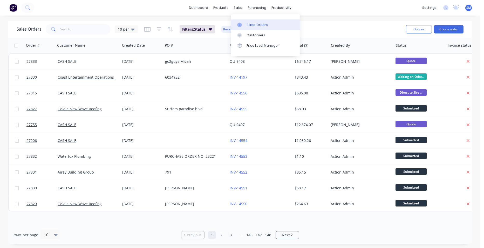
click at [250, 27] on link "Sales Orders" at bounding box center [265, 24] width 69 height 10
click at [250, 28] on link "Sales Orders" at bounding box center [265, 24] width 69 height 10
click at [249, 37] on div "Customers" at bounding box center [256, 35] width 19 height 5
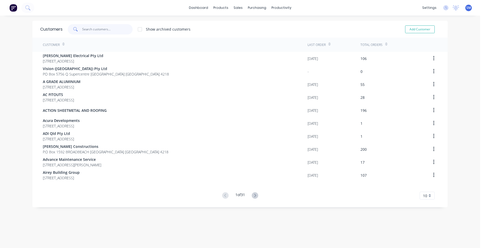
click at [88, 31] on input "text" at bounding box center [107, 29] width 51 height 10
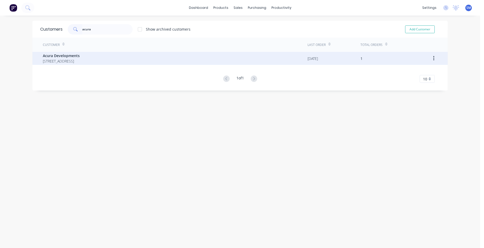
click at [57, 56] on span "Acura Developments" at bounding box center [61, 55] width 37 height 5
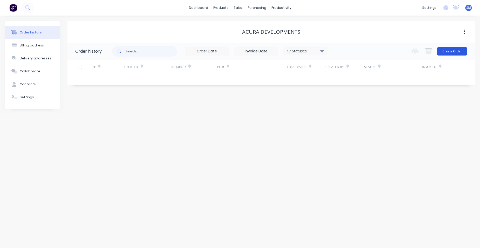
click at [445, 49] on button "Create Order" at bounding box center [452, 51] width 30 height 8
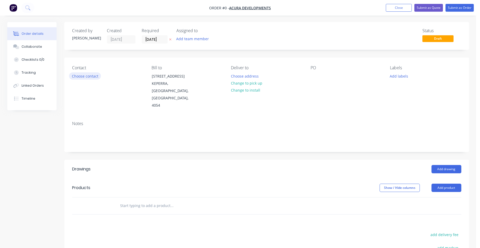
click at [95, 76] on button "Choose contact" at bounding box center [85, 75] width 32 height 7
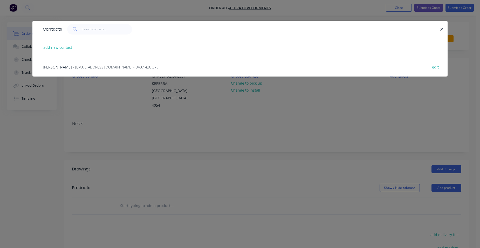
click at [93, 69] on span "- [EMAIL_ADDRESS][DOMAIN_NAME] - 0437 430 375" at bounding box center [116, 67] width 86 height 5
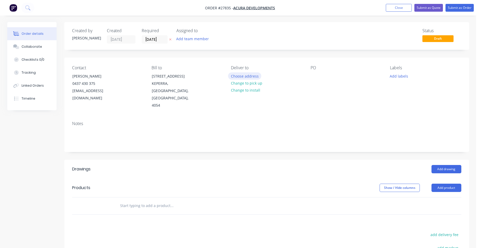
click at [255, 74] on button "Choose address" at bounding box center [244, 75] width 33 height 7
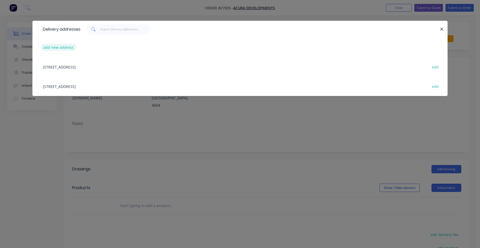
click at [67, 48] on button "add new address" at bounding box center [59, 47] width 36 height 7
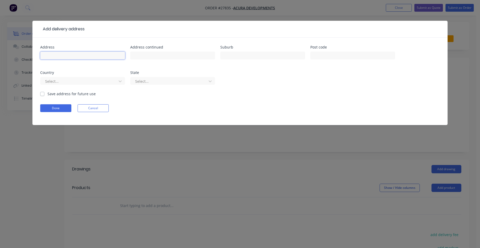
click at [61, 54] on input "text" at bounding box center [82, 56] width 85 height 8
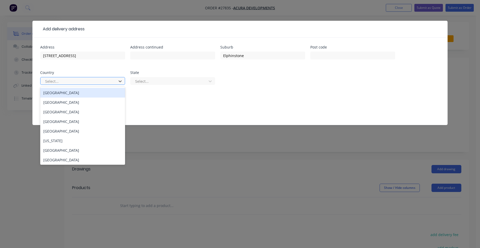
click at [74, 83] on div at bounding box center [79, 81] width 69 height 6
click at [63, 93] on div "[GEOGRAPHIC_DATA]" at bounding box center [82, 93] width 85 height 10
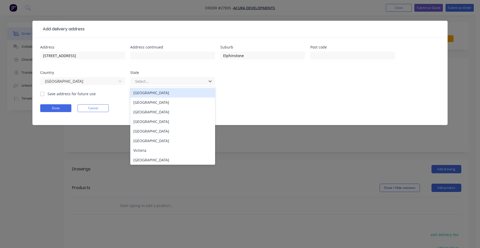
drag, startPoint x: 137, startPoint y: 79, endPoint x: 142, endPoint y: 87, distance: 9.4
click at [138, 79] on div at bounding box center [169, 81] width 69 height 6
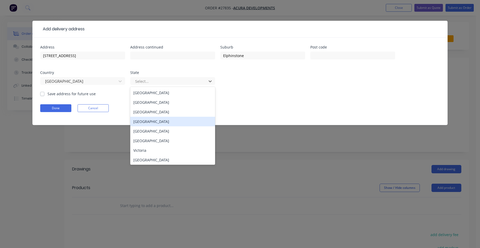
click at [158, 121] on div "[GEOGRAPHIC_DATA]" at bounding box center [172, 122] width 85 height 10
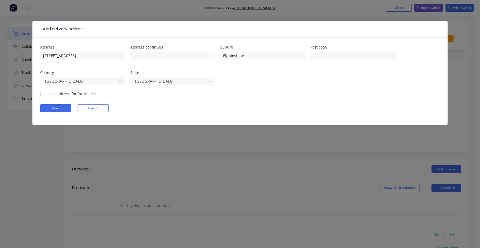
click at [47, 92] on label "Save address for future use" at bounding box center [71, 93] width 48 height 5
click at [42, 92] on input "Save address for future use" at bounding box center [42, 93] width 4 height 5
click at [50, 108] on button "Done" at bounding box center [55, 108] width 31 height 8
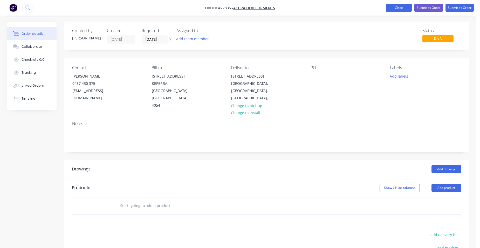
click at [391, 6] on button "Close" at bounding box center [399, 8] width 26 height 8
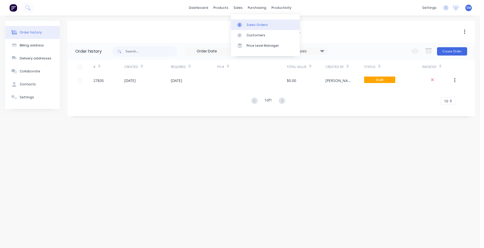
click at [253, 23] on div "Sales Orders" at bounding box center [257, 25] width 21 height 5
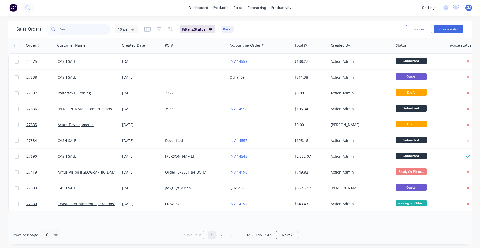
click at [75, 30] on input "text" at bounding box center [85, 29] width 51 height 10
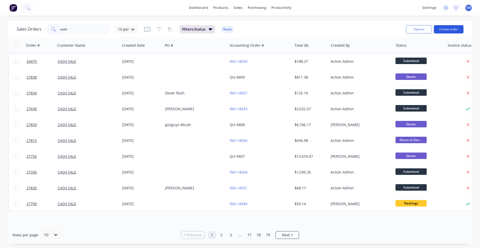
click at [450, 28] on button "Create order" at bounding box center [449, 29] width 30 height 8
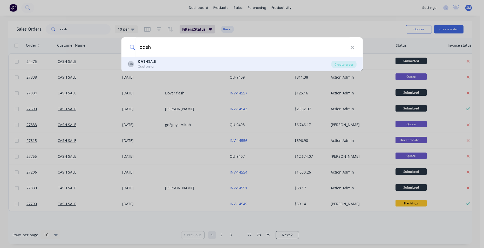
click at [156, 65] on div "Customer" at bounding box center [147, 66] width 18 height 5
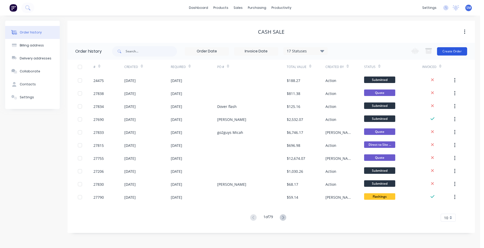
click at [462, 50] on button "Create Order" at bounding box center [452, 51] width 30 height 8
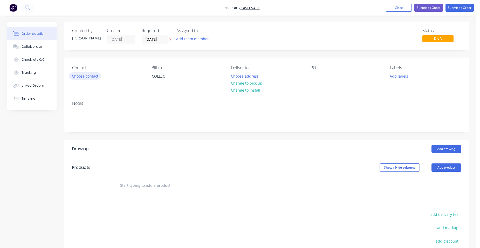
click at [91, 77] on button "Choose contact" at bounding box center [85, 75] width 32 height 7
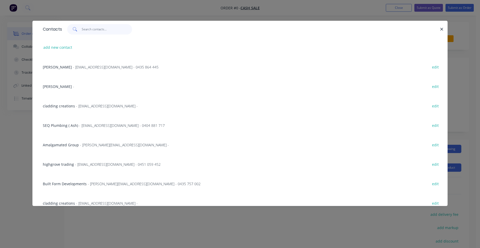
click at [94, 32] on input "text" at bounding box center [107, 29] width 51 height 10
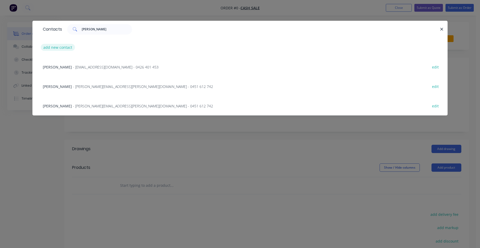
click at [57, 46] on button "add new contact" at bounding box center [58, 47] width 34 height 7
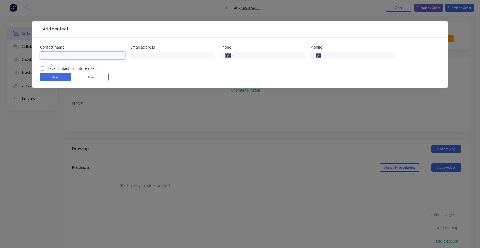
click at [54, 56] on input "text" at bounding box center [82, 56] width 85 height 8
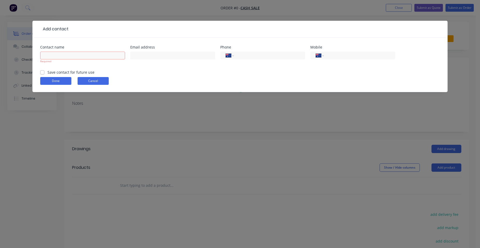
click at [97, 77] on form "Contact name Required Email address Phone International [GEOGRAPHIC_DATA] [GEOG…" at bounding box center [240, 68] width 400 height 47
click at [90, 83] on button "Cancel" at bounding box center [93, 81] width 31 height 8
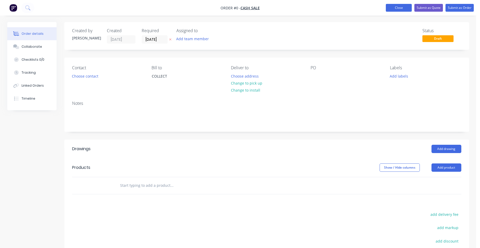
click at [396, 4] on button "Close" at bounding box center [399, 8] width 26 height 8
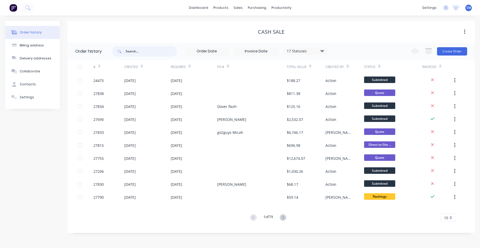
click at [139, 52] on input "text" at bounding box center [151, 51] width 51 height 10
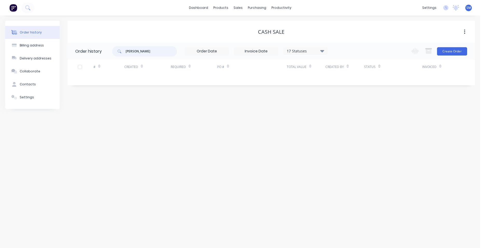
drag, startPoint x: 123, startPoint y: 51, endPoint x: 108, endPoint y: 52, distance: 14.6
click at [117, 51] on div "[PERSON_NAME]" at bounding box center [144, 51] width 65 height 10
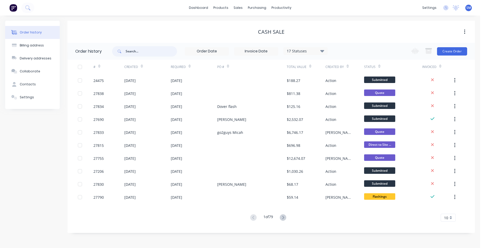
click at [131, 50] on input "text" at bounding box center [151, 51] width 51 height 10
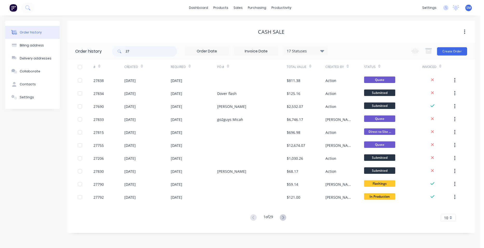
click at [137, 54] on input "27" at bounding box center [151, 51] width 51 height 10
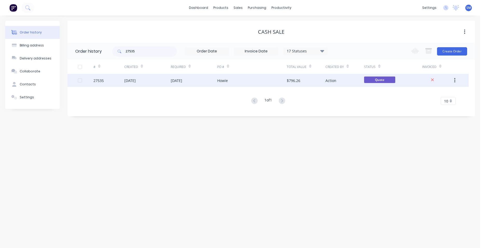
click at [246, 83] on div "Howie" at bounding box center [252, 80] width 70 height 13
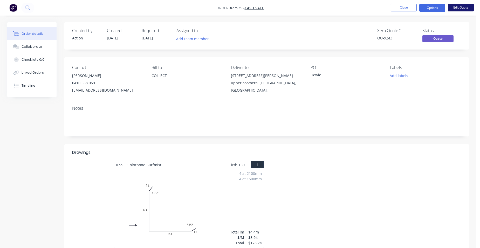
click at [462, 9] on button "Edit Quote" at bounding box center [461, 8] width 26 height 8
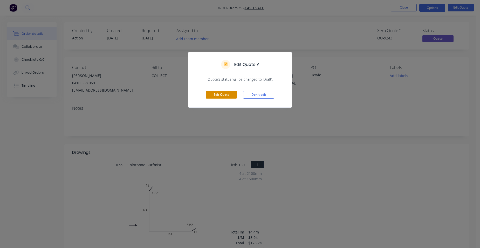
click at [219, 93] on button "Edit Quote" at bounding box center [221, 95] width 31 height 8
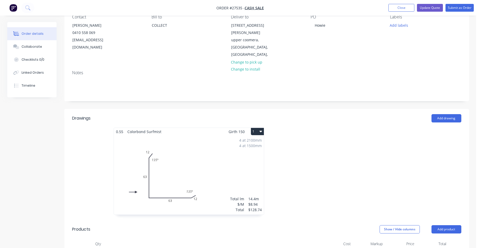
scroll to position [52, 0]
click at [214, 137] on div "4 at 2100mm 4 at 1500mm Total lm $/M Total 14.4m $8.94 $128.74" at bounding box center [189, 173] width 150 height 79
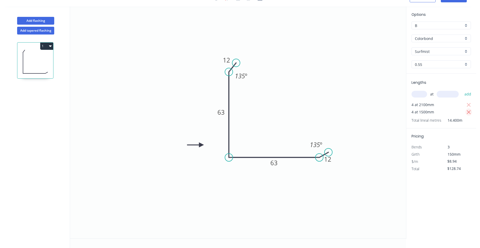
click at [467, 112] on icon "button" at bounding box center [469, 112] width 5 height 6
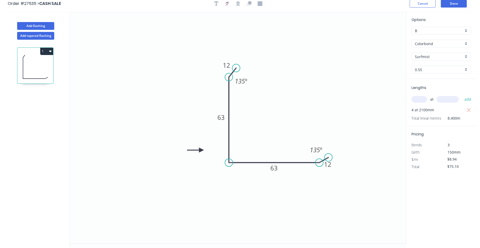
scroll to position [0, 0]
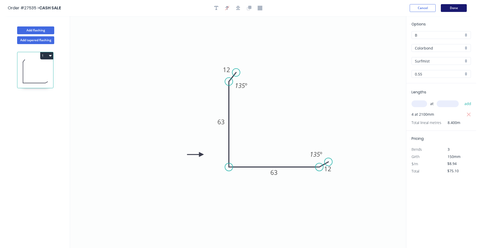
click at [455, 7] on button "Done" at bounding box center [454, 8] width 26 height 8
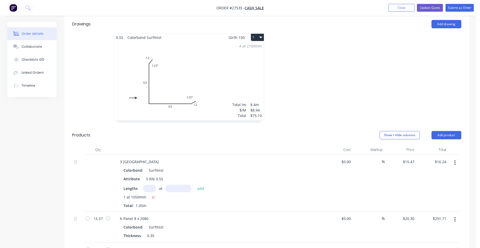
scroll to position [208, 0]
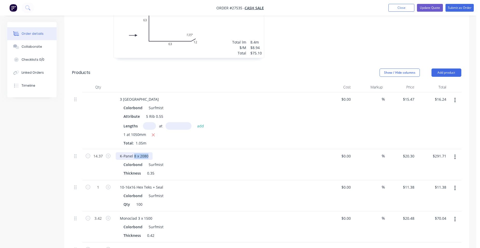
drag, startPoint x: 148, startPoint y: 141, endPoint x: 134, endPoint y: 142, distance: 14.6
click at [134, 152] on div "K-Panel 8 x 2080" at bounding box center [134, 156] width 37 height 8
click at [103, 152] on input "14.37" at bounding box center [97, 156] width 13 height 8
click at [177, 149] on div "K-Panel 7 x 2190, 3 x 2060 Colorbond Surfmist Thickness 0.35" at bounding box center [218, 164] width 208 height 31
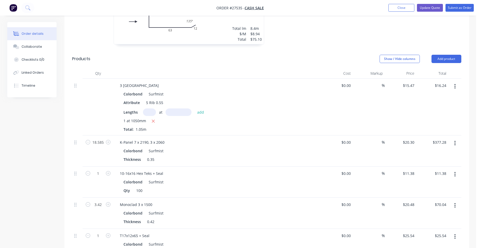
scroll to position [234, 0]
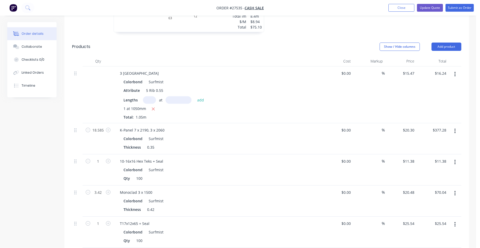
click at [458, 158] on button "button" at bounding box center [455, 162] width 12 height 9
click at [439, 203] on div "Delete" at bounding box center [437, 207] width 40 height 8
click at [454, 43] on button "Add product" at bounding box center [447, 47] width 30 height 8
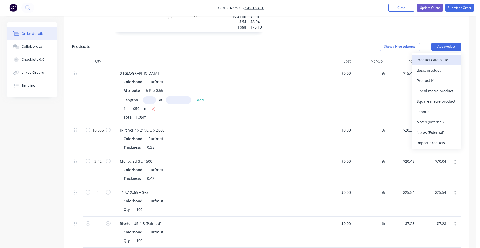
click at [439, 56] on div "Product catalogue" at bounding box center [437, 60] width 40 height 8
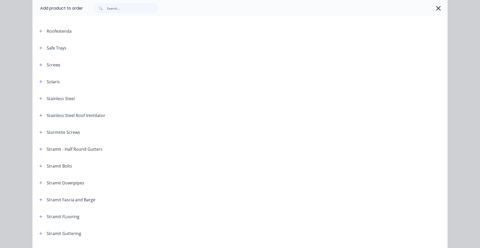
scroll to position [675, 0]
click at [38, 63] on button "button" at bounding box center [41, 65] width 6 height 6
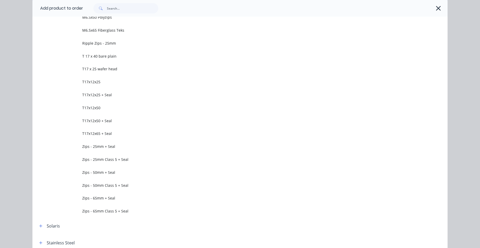
scroll to position [1038, 0]
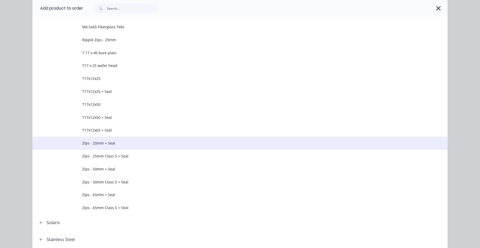
click at [118, 144] on span "Zips - 25mm + Seal" at bounding box center [228, 142] width 292 height 5
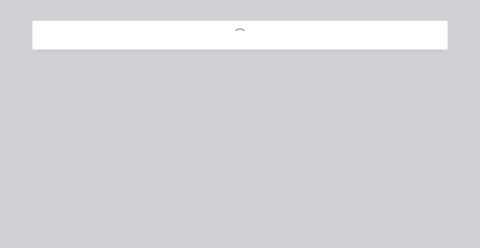
scroll to position [0, 0]
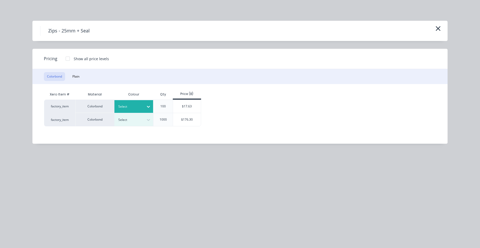
click at [130, 105] on div at bounding box center [129, 107] width 23 height 6
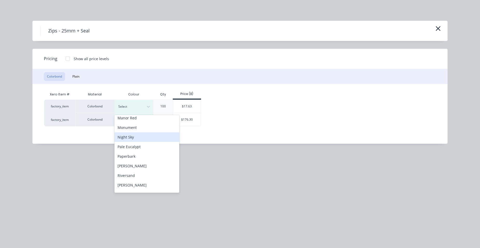
scroll to position [182, 0]
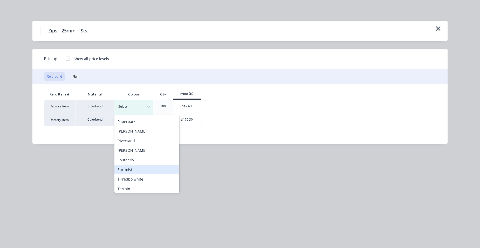
drag, startPoint x: 132, startPoint y: 167, endPoint x: 144, endPoint y: 149, distance: 21.2
click at [132, 167] on div "Surfmist" at bounding box center [146, 170] width 65 height 10
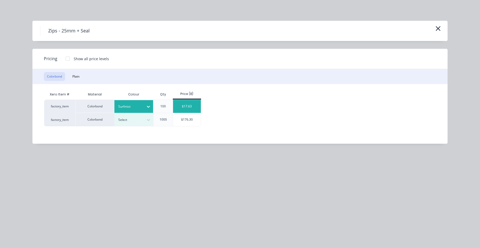
click at [174, 107] on div "$17.63" at bounding box center [187, 106] width 28 height 13
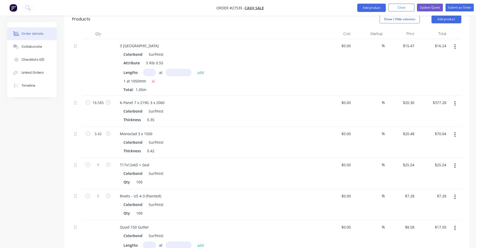
scroll to position [285, 0]
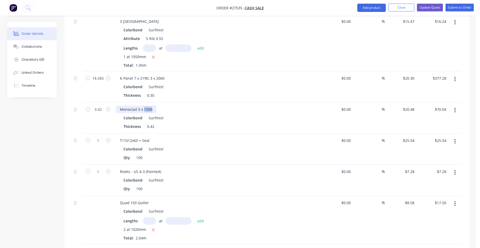
drag, startPoint x: 154, startPoint y: 94, endPoint x: 143, endPoint y: 97, distance: 11.1
click at [143, 106] on div "Monoclad 3 x 1500" at bounding box center [136, 110] width 41 height 8
click at [172, 106] on div "Monoclad 3 x 1450" at bounding box center [217, 110] width 203 height 8
click at [100, 82] on input "3.42" at bounding box center [97, 78] width 13 height 8
click at [176, 106] on div "Monoclad 3 x 1450" at bounding box center [217, 110] width 203 height 8
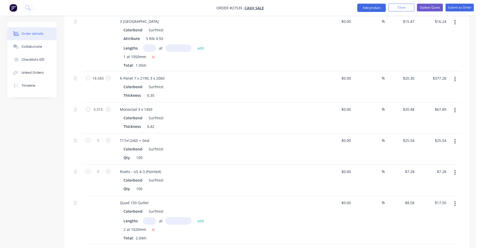
click at [454, 137] on button "button" at bounding box center [455, 141] width 12 height 9
click at [439, 182] on div "Delete" at bounding box center [437, 186] width 40 height 8
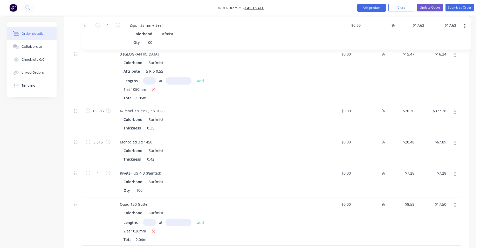
scroll to position [276, 0]
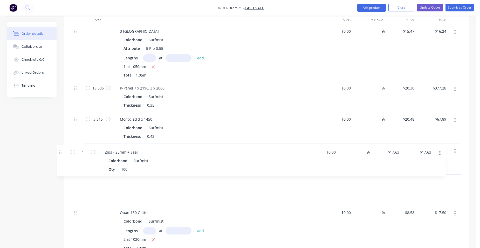
drag, startPoint x: 76, startPoint y: 132, endPoint x: 58, endPoint y: 153, distance: 27.4
click at [59, 155] on div "Created by Action Created [DATE] Required [DATE] Assigned to Add team member Xe…" at bounding box center [238, 139] width 462 height 786
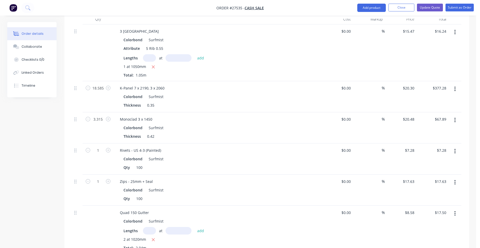
scroll to position [327, 0]
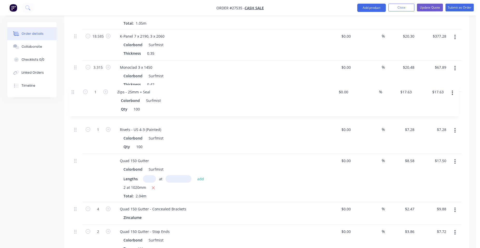
drag, startPoint x: 78, startPoint y: 116, endPoint x: 74, endPoint y: 87, distance: 29.2
click at [74, 87] on div "3 Bend Ridge Colorbond Surfmist Attribute 5 Rib 0.55 Lengths at add 1 at 1050mm…" at bounding box center [266, 153] width 389 height 362
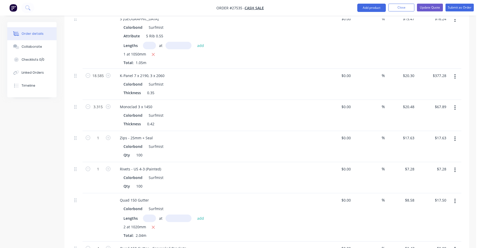
scroll to position [276, 0]
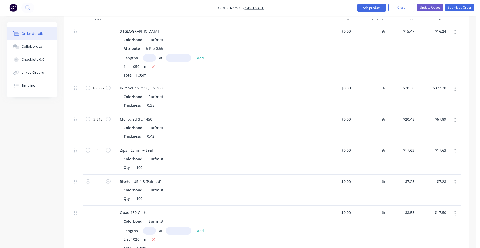
click at [200, 93] on div "Colorbond Surfmist" at bounding box center [218, 97] width 188 height 8
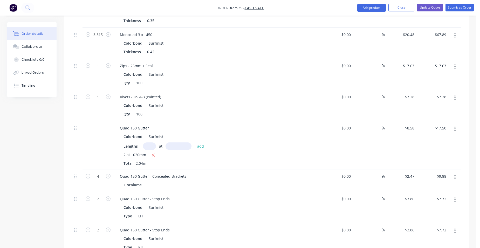
scroll to position [353, 0]
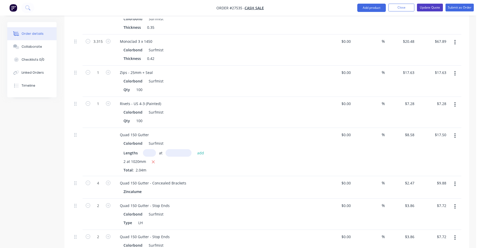
click at [435, 9] on button "Update Quote" at bounding box center [430, 8] width 26 height 8
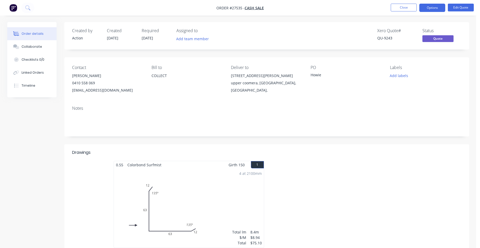
click at [434, 8] on button "Options" at bounding box center [432, 8] width 26 height 8
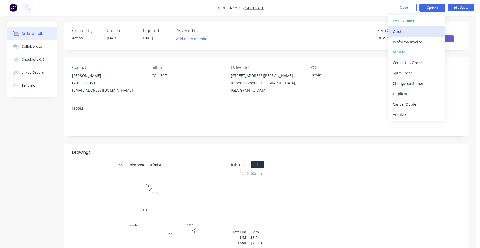
click at [425, 28] on div "Quote" at bounding box center [417, 32] width 48 height 8
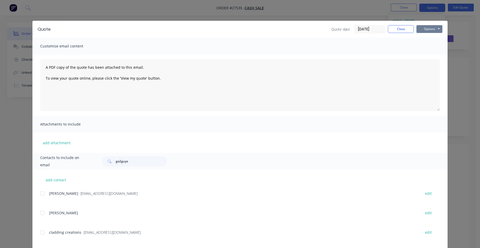
click at [429, 26] on button "Options" at bounding box center [430, 29] width 26 height 8
click at [427, 46] on button "Print" at bounding box center [433, 47] width 33 height 9
click at [404, 27] on button "Close" at bounding box center [401, 29] width 26 height 8
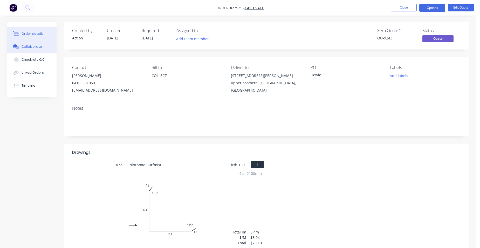
click at [41, 47] on button "Collaborate" at bounding box center [31, 46] width 49 height 13
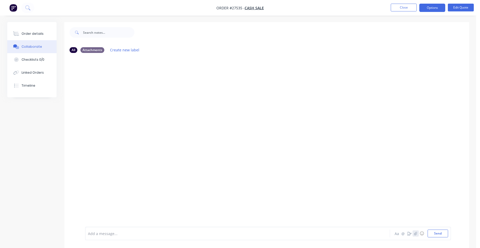
click at [413, 233] on button "button" at bounding box center [416, 233] width 6 height 6
click at [435, 232] on button "Send" at bounding box center [438, 234] width 21 height 8
click at [28, 33] on div "Order details" at bounding box center [33, 33] width 22 height 5
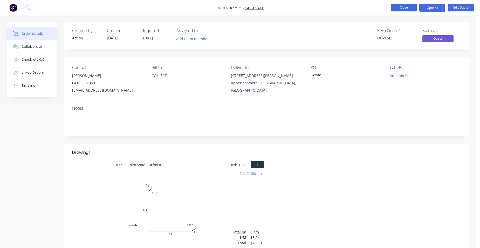
click at [398, 5] on button "Close" at bounding box center [404, 8] width 26 height 8
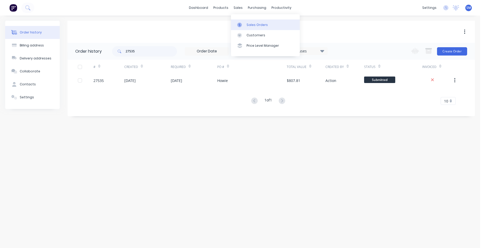
click at [251, 23] on link "Sales Orders" at bounding box center [265, 24] width 69 height 10
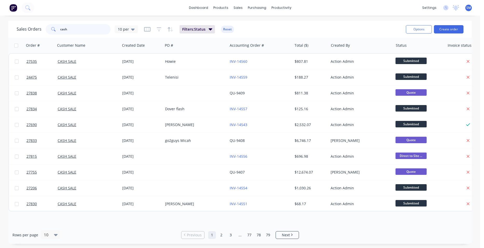
drag, startPoint x: 36, startPoint y: 24, endPoint x: 10, endPoint y: 24, distance: 26.2
click at [10, 24] on div "Sales Orders cash 10 per Filters: Status Reset Options Create order" at bounding box center [239, 29] width 463 height 17
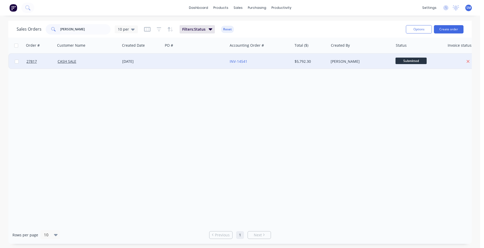
click at [194, 58] on div at bounding box center [195, 62] width 65 height 16
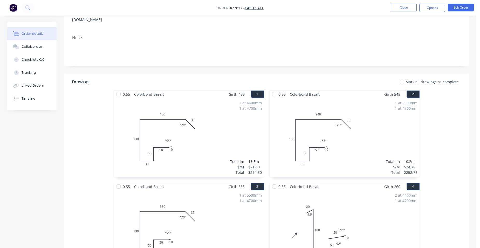
scroll to position [182, 0]
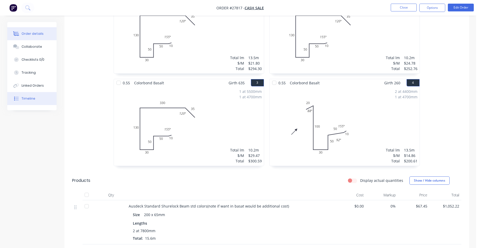
click at [39, 96] on button "Timeline" at bounding box center [31, 98] width 49 height 13
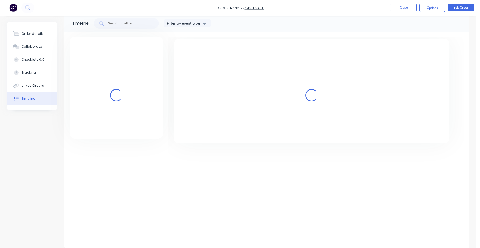
scroll to position [39, 0]
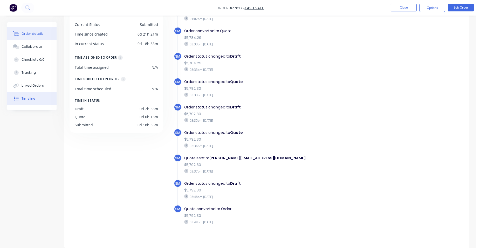
click at [36, 30] on button "Order details" at bounding box center [31, 33] width 49 height 13
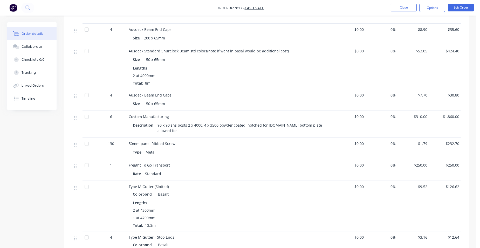
scroll to position [389, 0]
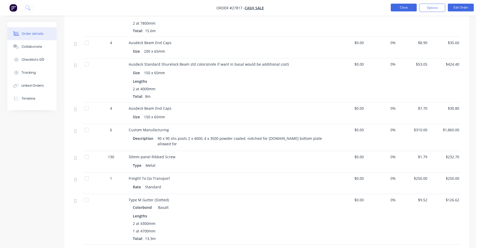
click at [404, 4] on button "Close" at bounding box center [404, 8] width 26 height 8
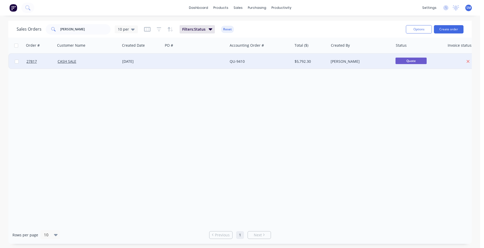
click at [151, 58] on div "[DATE]" at bounding box center [141, 62] width 43 height 16
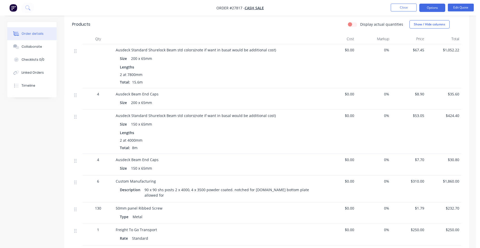
scroll to position [337, 0]
click at [460, 10] on button "Edit Quote" at bounding box center [461, 8] width 26 height 8
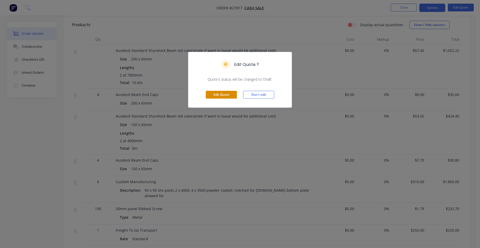
click at [214, 97] on button "Edit Quote" at bounding box center [221, 95] width 31 height 8
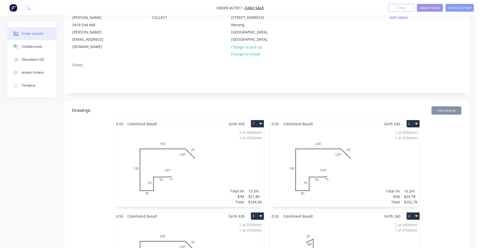
scroll to position [104, 0]
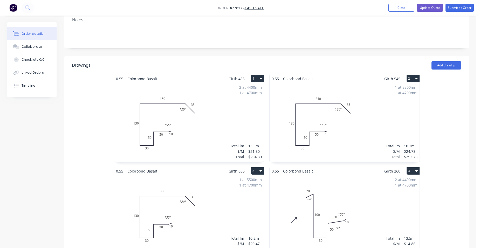
click at [200, 107] on div "2 at 4400mm 1 at 4700mm Total lm $/M Total 13.5m $21.80 $294.30" at bounding box center [189, 122] width 150 height 79
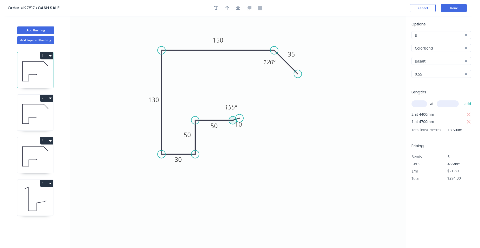
scroll to position [10, 0]
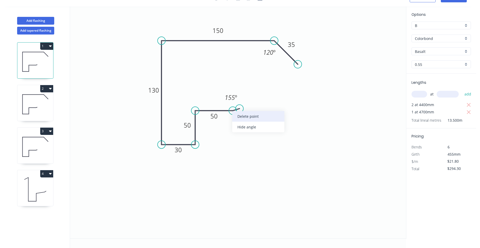
click at [243, 118] on div "Delete point" at bounding box center [258, 116] width 52 height 11
type input "$0.00"
type input "$17.22"
type input "$232.47"
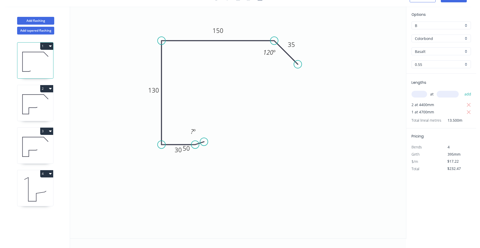
drag, startPoint x: 196, startPoint y: 110, endPoint x: 195, endPoint y: 147, distance: 37.1
click at [204, 142] on circle at bounding box center [204, 142] width 8 height 8
click at [212, 146] on div "Delete point" at bounding box center [230, 147] width 52 height 11
type input "$0.00"
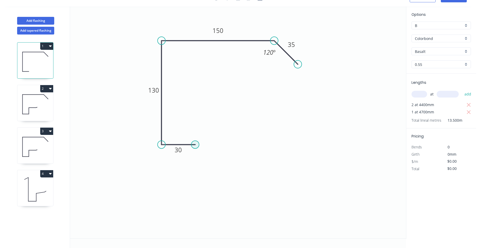
type input "$15.78"
type input "$213.03"
drag, startPoint x: 195, startPoint y: 145, endPoint x: 215, endPoint y: 146, distance: 19.8
click at [215, 146] on circle at bounding box center [215, 145] width 8 height 8
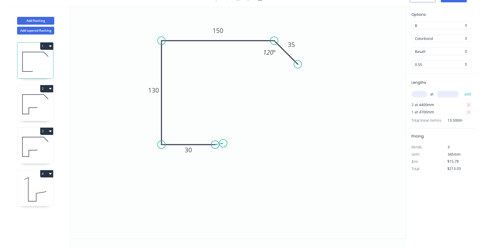
click at [223, 144] on icon "0 30 130 150 35 120 º" at bounding box center [238, 122] width 336 height 232
type input "$16.43"
type input "$221.81"
click at [223, 144] on circle at bounding box center [223, 143] width 8 height 8
click at [190, 148] on tspan "30" at bounding box center [188, 150] width 7 height 9
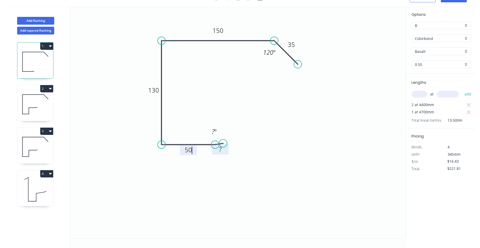
type input "$0.00"
click at [221, 150] on tspan "?" at bounding box center [220, 149] width 3 height 9
type input "$16.43"
type input "$221.81"
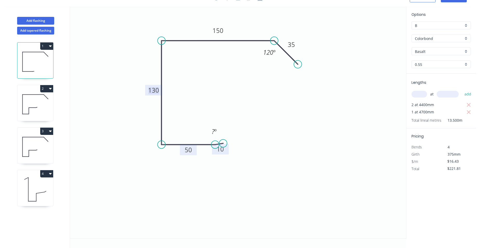
click at [153, 89] on tspan "130" at bounding box center [153, 90] width 11 height 9
click at [215, 131] on tspan "º" at bounding box center [215, 131] width 2 height 9
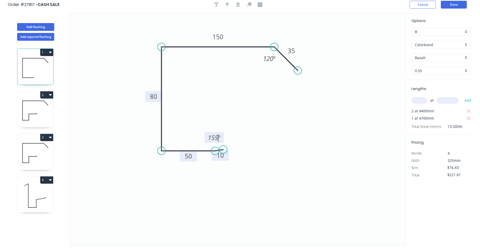
scroll to position [0, 0]
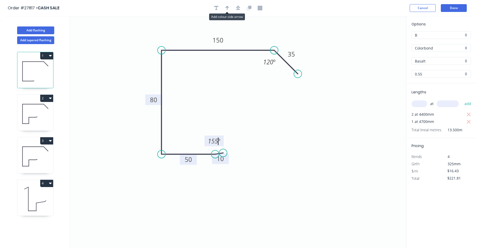
drag, startPoint x: 229, startPoint y: 9, endPoint x: 278, endPoint y: 22, distance: 50.9
click at [233, 10] on div at bounding box center [238, 8] width 54 height 8
click at [229, 8] on icon "button" at bounding box center [228, 8] width 4 height 5
drag, startPoint x: 380, startPoint y: 41, endPoint x: 256, endPoint y: 45, distance: 123.8
click at [260, 40] on icon at bounding box center [260, 32] width 5 height 17
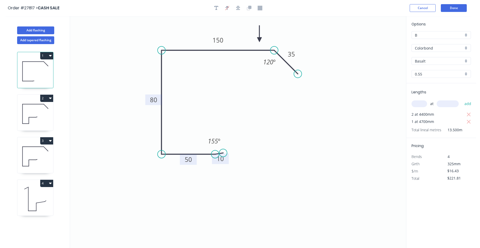
click at [42, 113] on icon at bounding box center [35, 113] width 36 height 33
type input "$24.78"
type input "$252.76"
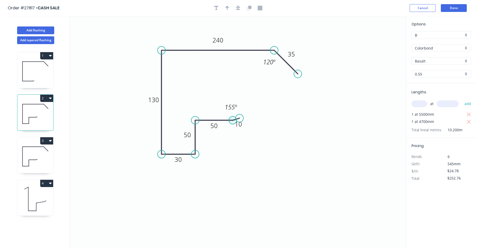
drag, startPoint x: 230, startPoint y: 119, endPoint x: 227, endPoint y: 120, distance: 3.5
click at [240, 125] on div "Delete point" at bounding box center [255, 126] width 52 height 11
type input "$0.00"
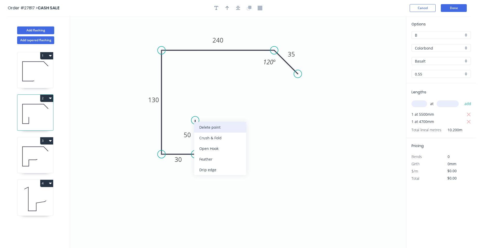
click at [207, 126] on div "Delete point" at bounding box center [220, 127] width 52 height 11
type input "$18.06"
type input "$184.21"
drag, startPoint x: 196, startPoint y: 155, endPoint x: 214, endPoint y: 156, distance: 17.9
click at [214, 156] on circle at bounding box center [214, 154] width 8 height 8
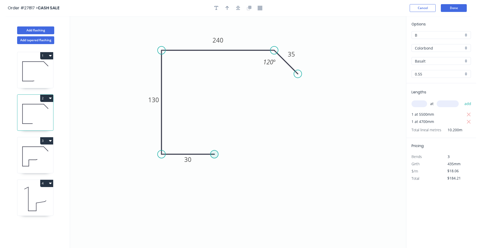
click at [214, 156] on circle at bounding box center [214, 154] width 8 height 8
click at [222, 152] on icon "0 30 130 240 35 120 º" at bounding box center [238, 132] width 336 height 232
type input "$18.71"
type input "$190.84"
click at [222, 157] on g "?" at bounding box center [221, 157] width 10 height 9
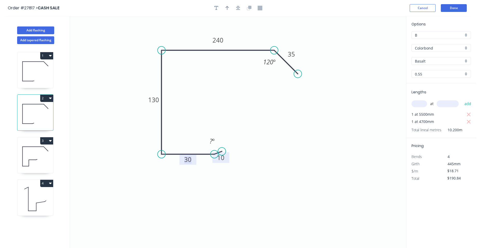
click at [188, 160] on tspan "30" at bounding box center [187, 159] width 7 height 9
type input "$20.50"
type input "$209.10"
click at [157, 98] on tspan "130" at bounding box center [153, 99] width 11 height 9
type input "$18.71"
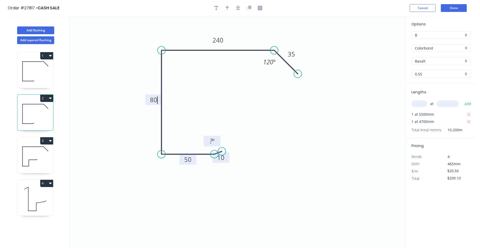
type input "$190.84"
click at [214, 140] on tspan "º" at bounding box center [213, 141] width 2 height 9
click at [228, 8] on icon "button" at bounding box center [228, 8] width 4 height 5
drag, startPoint x: 379, startPoint y: 40, endPoint x: 193, endPoint y: 64, distance: 187.8
click at [256, 39] on icon at bounding box center [258, 30] width 5 height 17
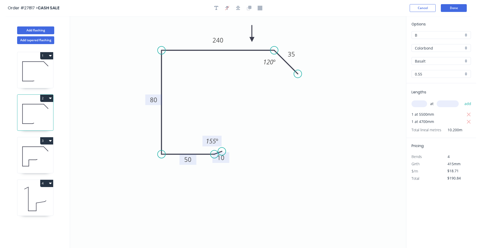
click at [44, 68] on icon at bounding box center [35, 71] width 36 height 33
type input "$16.43"
type input "$221.81"
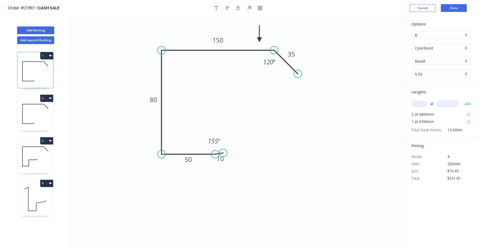
click at [47, 120] on icon at bounding box center [35, 113] width 36 height 33
type input "$18.71"
type input "$190.84"
click at [41, 156] on icon at bounding box center [35, 156] width 36 height 33
type input "$29.47"
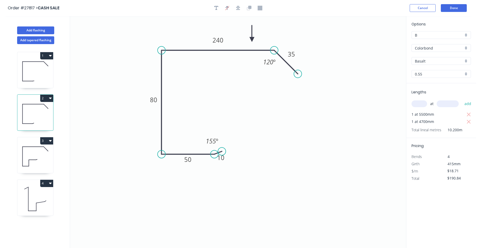
type input "$300.59"
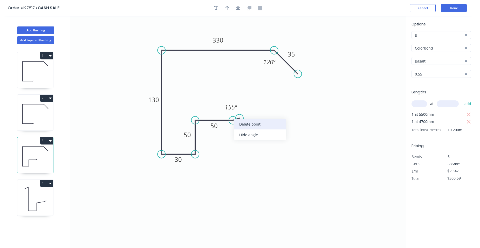
click at [245, 124] on div "Delete point" at bounding box center [260, 124] width 52 height 11
type input "$0.00"
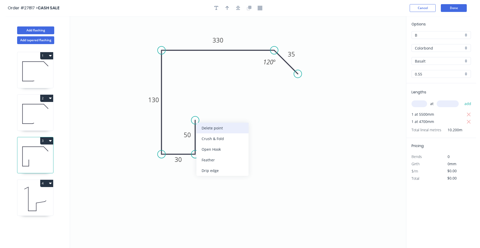
click at [216, 127] on div "Delete point" at bounding box center [222, 128] width 52 height 11
type input "$22.83"
type input "$232.87"
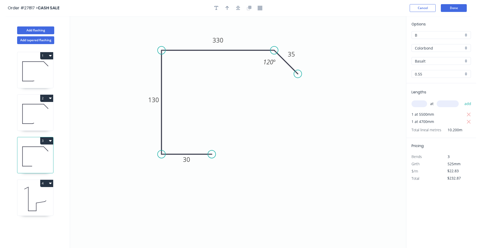
drag, startPoint x: 195, startPoint y: 154, endPoint x: 212, endPoint y: 153, distance: 16.4
click at [212, 153] on circle at bounding box center [212, 154] width 8 height 8
click at [221, 151] on icon "0 30 130 330 35 120 º" at bounding box center [238, 132] width 336 height 232
type input "$23.48"
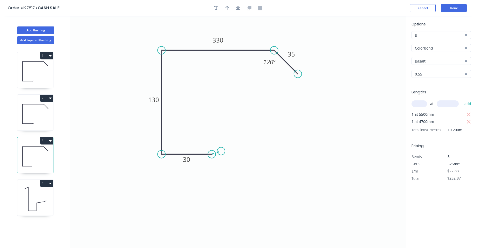
type input "$239.50"
click at [221, 160] on rect at bounding box center [219, 157] width 10 height 7
click at [214, 144] on rect at bounding box center [209, 141] width 10 height 7
click at [155, 100] on tspan "130" at bounding box center [153, 99] width 11 height 9
click at [275, 117] on icon "0 10 30 80 330 35 155 º 120 º" at bounding box center [238, 132] width 336 height 232
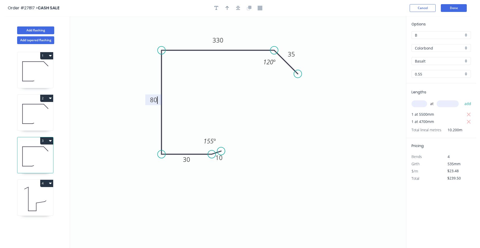
type input "$20.50"
type input "$209.10"
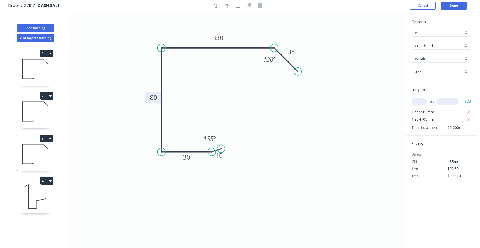
scroll to position [10, 0]
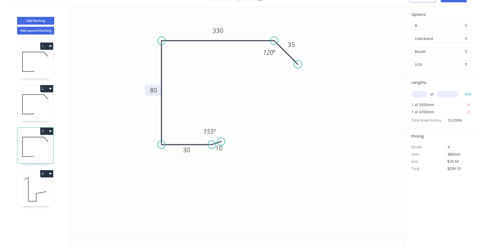
click at [37, 186] on icon at bounding box center [35, 189] width 36 height 33
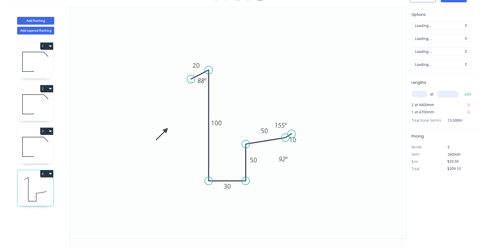
type input "$14.86"
type input "$200.61"
click at [189, 155] on icon "0 20 100 30 50 50 10 88 º 92 º 155 º" at bounding box center [238, 122] width 336 height 232
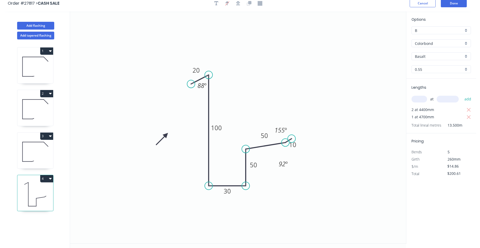
scroll to position [0, 0]
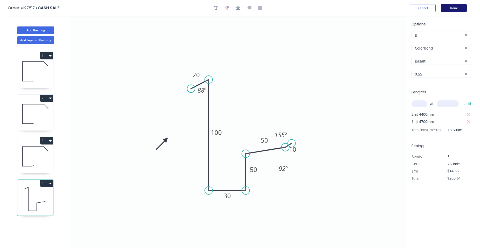
click at [457, 10] on button "Done" at bounding box center [454, 8] width 26 height 8
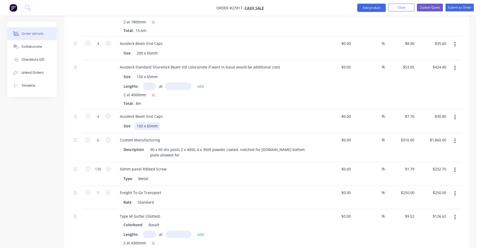
scroll to position [415, 0]
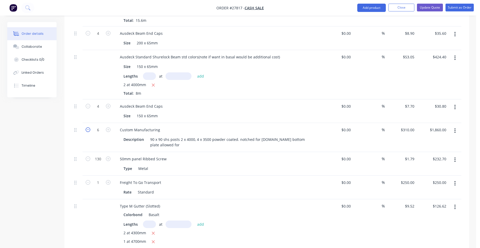
click at [87, 127] on icon "button" at bounding box center [88, 129] width 5 height 5
type input "5"
type input "$1,550.00"
click at [87, 127] on icon "button" at bounding box center [88, 129] width 5 height 5
type input "4"
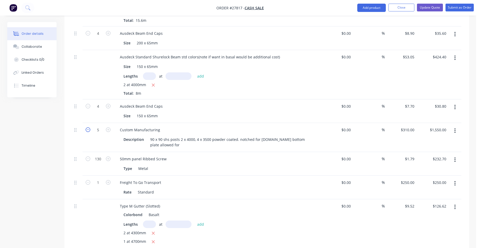
type input "$1,240.00"
click at [87, 127] on icon "button" at bounding box center [88, 129] width 5 height 5
type input "3"
type input "$930.00"
click at [87, 127] on icon "button" at bounding box center [88, 129] width 5 height 5
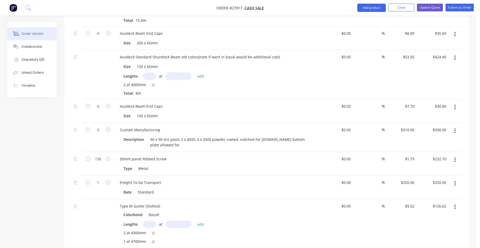
type input "2"
type input "$620.00"
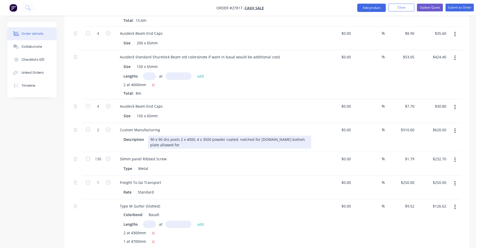
click at [171, 136] on div "90 x 90 shs posts 2 x 4000, 4 x 3500 powder coated. notched for [DOMAIN_NAME] b…" at bounding box center [229, 142] width 163 height 13
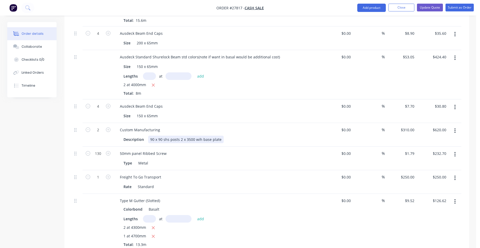
drag, startPoint x: 198, startPoint y: 126, endPoint x: 197, endPoint y: 134, distance: 8.4
click at [198, 136] on div "90 x 90 shs posts 2 x 3500 wih base plate" at bounding box center [186, 140] width 76 height 8
click at [414, 126] on input "310" at bounding box center [412, 130] width 9 height 8
type input "$395.00"
type input "$790.00"
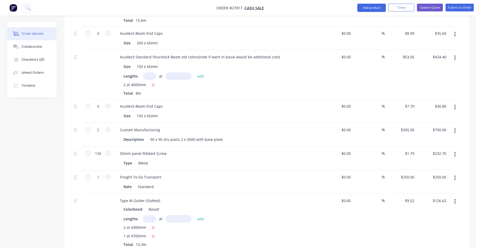
click at [400, 123] on div "$395.00 $395.00" at bounding box center [401, 135] width 32 height 24
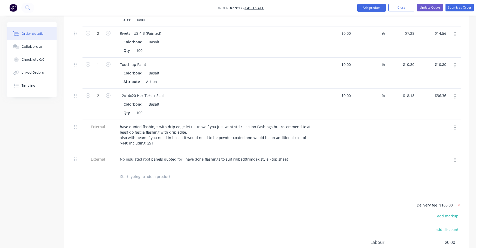
scroll to position [727, 0]
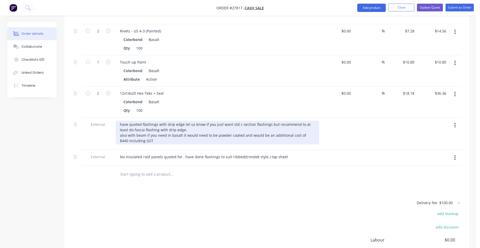
click at [164, 121] on div "have quoted flashings with drip edge let us know if you just want std c section…" at bounding box center [217, 133] width 203 height 24
click at [188, 121] on div "have quoted flashings without drip edge let us know if you just want std c sect…" at bounding box center [217, 133] width 203 height 24
click at [236, 121] on div "have quoted flashings without drip edge except the gutter fascia onelet us know…" at bounding box center [217, 133] width 203 height 24
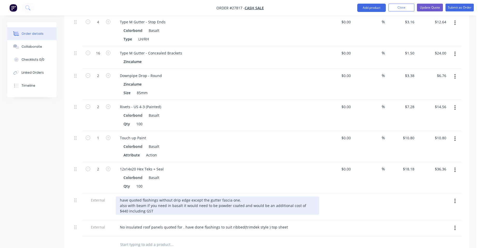
scroll to position [642, 0]
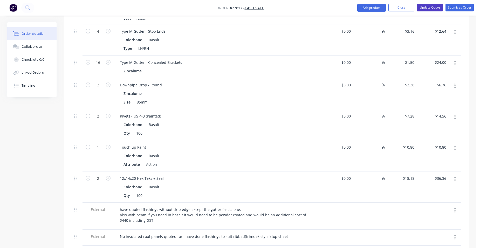
click at [433, 6] on button "Update Quote" at bounding box center [430, 8] width 26 height 8
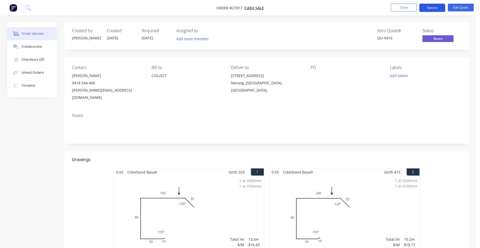
click at [430, 10] on button "Options" at bounding box center [432, 8] width 26 height 8
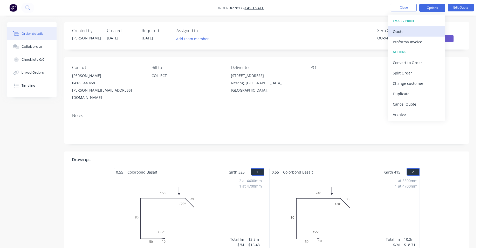
click at [411, 34] on div "Quote" at bounding box center [417, 32] width 48 height 8
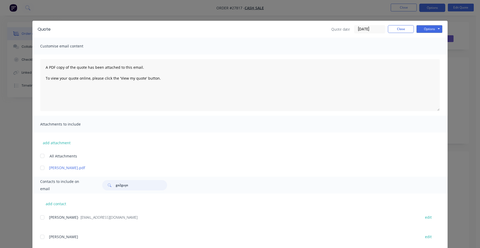
drag, startPoint x: 145, startPoint y: 184, endPoint x: 72, endPoint y: 192, distance: 73.9
click at [72, 192] on div "Contacts to include on email go2guys" at bounding box center [239, 185] width 415 height 17
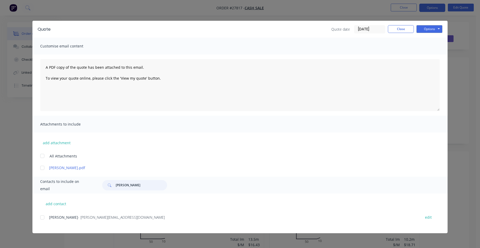
click at [43, 218] on div at bounding box center [42, 217] width 10 height 10
type input "[PERSON_NAME]"
click at [433, 30] on button "Options" at bounding box center [430, 29] width 26 height 8
click at [432, 53] on button "Email" at bounding box center [433, 55] width 33 height 9
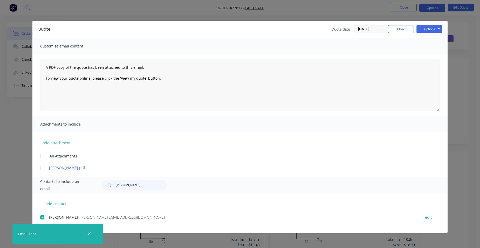
click at [304, 140] on div "add attachment All Attachments hilbert.pdf" at bounding box center [239, 152] width 415 height 38
click at [400, 31] on button "Close" at bounding box center [401, 29] width 26 height 8
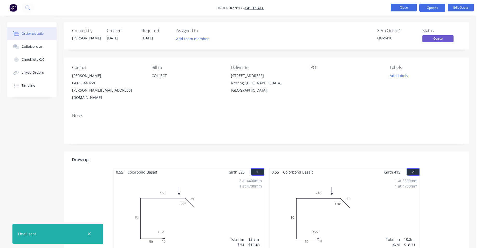
click at [402, 9] on button "Close" at bounding box center [404, 8] width 26 height 8
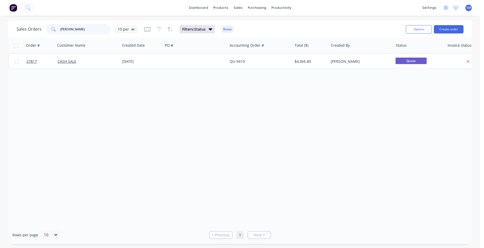
drag, startPoint x: 74, startPoint y: 30, endPoint x: 37, endPoint y: 30, distance: 36.6
click at [37, 30] on div "Sales Orders hilbert 10 per" at bounding box center [77, 29] width 121 height 10
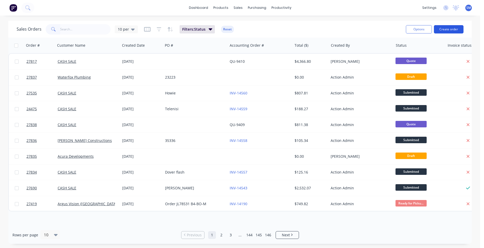
click at [444, 28] on button "Create order" at bounding box center [449, 29] width 30 height 8
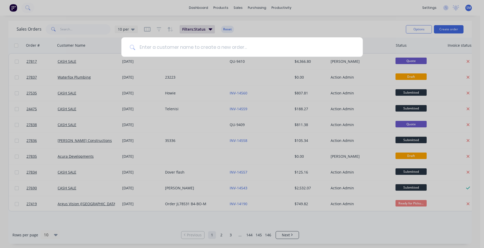
click at [153, 46] on input at bounding box center [244, 46] width 219 height 19
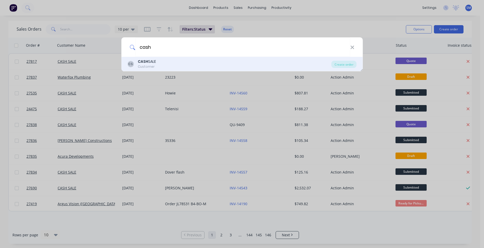
type input "cash"
click at [146, 64] on b "CASH" at bounding box center [143, 61] width 10 height 5
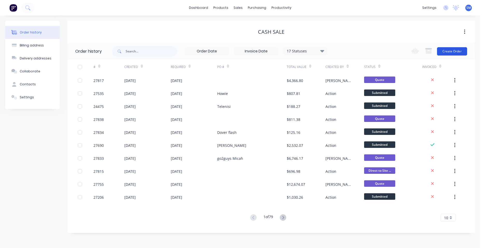
click at [461, 51] on button "Create Order" at bounding box center [452, 51] width 30 height 8
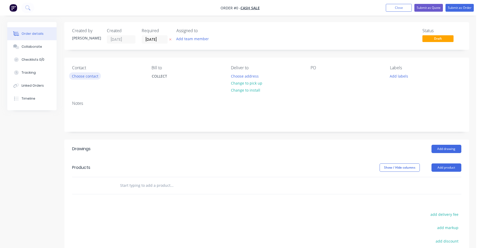
click at [95, 74] on button "Choose contact" at bounding box center [85, 75] width 32 height 7
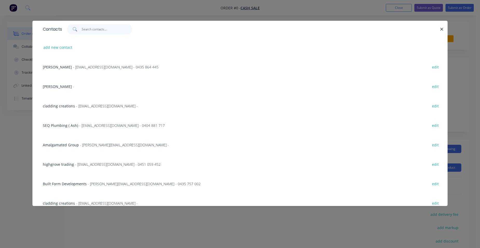
click at [102, 31] on input "text" at bounding box center [107, 29] width 51 height 10
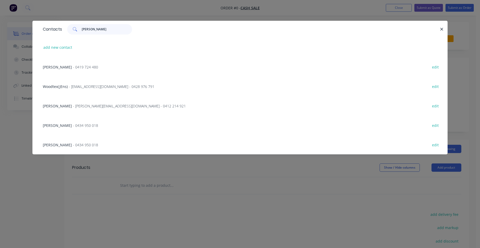
type input "jens"
click at [112, 87] on span "- woodtex.building@gmail.com - 0428 976 791" at bounding box center [112, 86] width 86 height 5
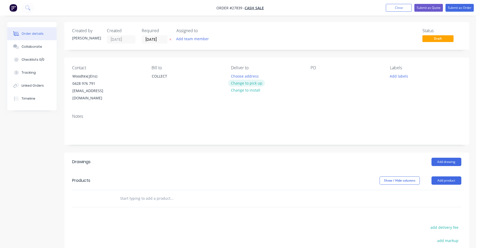
click at [250, 83] on button "Change to pick up" at bounding box center [246, 83] width 37 height 7
drag, startPoint x: 451, startPoint y: 172, endPoint x: 448, endPoint y: 173, distance: 3.8
click at [451, 176] on button "Add product" at bounding box center [447, 180] width 30 height 8
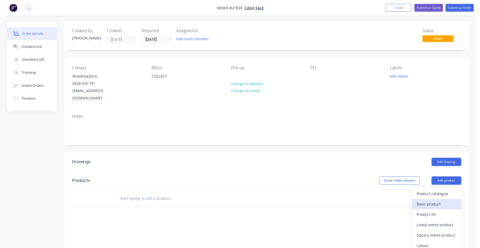
click at [434, 200] on div "Basic product" at bounding box center [437, 204] width 40 height 8
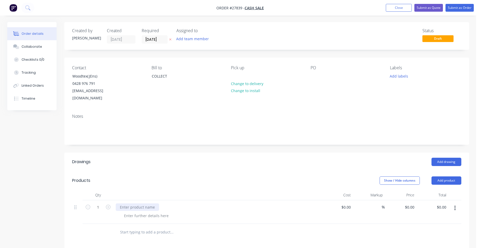
click at [127, 203] on div at bounding box center [137, 207] width 43 height 8
click at [136, 212] on div at bounding box center [146, 216] width 53 height 8
click at [413, 203] on input "0" at bounding box center [414, 207] width 6 height 8
type input "$227.00"
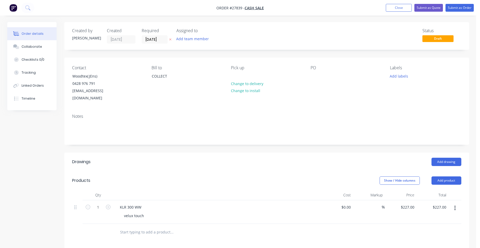
click at [401, 202] on div "$227.00 $227.00" at bounding box center [401, 212] width 32 height 24
click at [108, 205] on icon "button" at bounding box center [108, 207] width 5 height 5
type input "2"
type input "$454.00"
click at [439, 8] on button "Submit as Quote" at bounding box center [428, 8] width 29 height 8
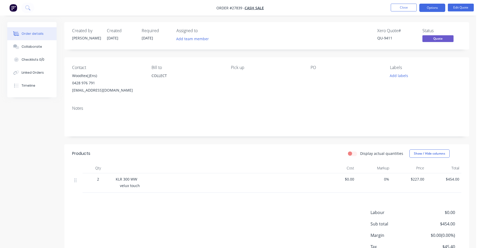
click at [439, 8] on button "Options" at bounding box center [432, 8] width 26 height 8
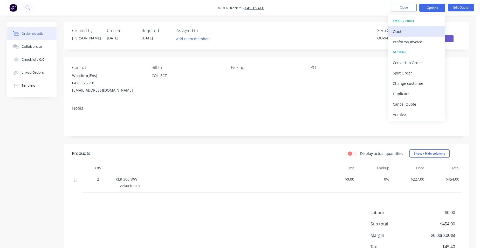
click at [419, 29] on div "Quote" at bounding box center [417, 32] width 48 height 8
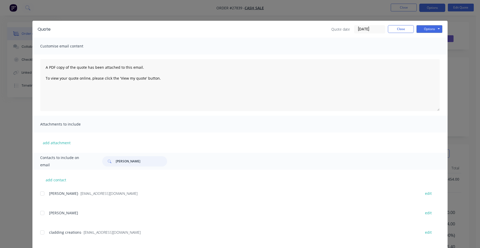
drag, startPoint x: 98, startPoint y: 162, endPoint x: 96, endPoint y: 158, distance: 4.3
click at [93, 162] on div "Contacts to include on email hilbert" at bounding box center [239, 161] width 415 height 17
drag, startPoint x: 42, startPoint y: 211, endPoint x: 135, endPoint y: 194, distance: 94.3
click at [43, 211] on div at bounding box center [42, 213] width 10 height 10
type input "jens"
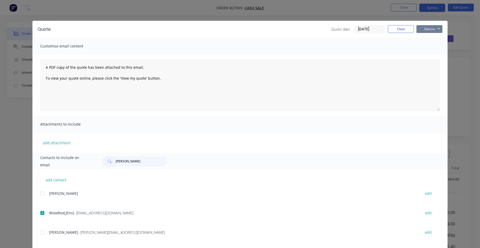
click at [423, 30] on button "Options" at bounding box center [430, 29] width 26 height 8
click at [433, 53] on button "Email" at bounding box center [433, 55] width 33 height 9
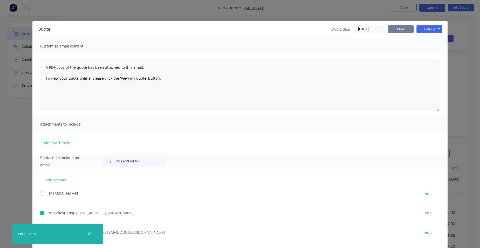
click at [393, 31] on button "Close" at bounding box center [401, 29] width 26 height 8
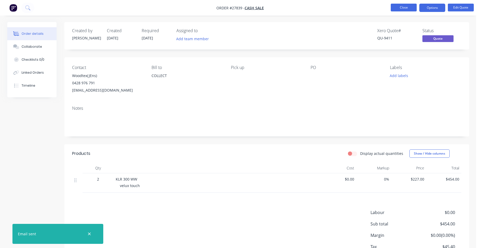
click at [395, 8] on button "Close" at bounding box center [404, 8] width 26 height 8
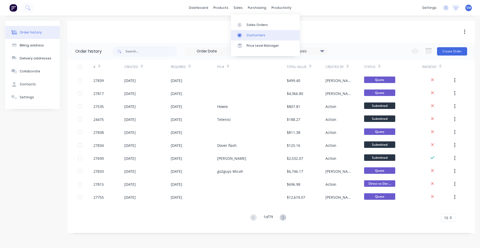
click at [252, 33] on div "Customers" at bounding box center [256, 35] width 19 height 5
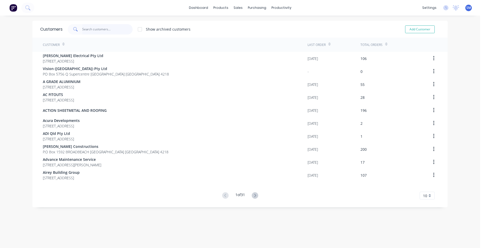
click at [106, 30] on input "text" at bounding box center [107, 29] width 51 height 10
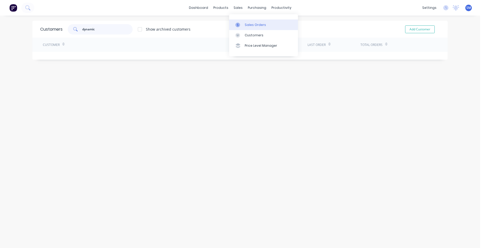
type input "dynamic"
click at [255, 25] on div "Sales Orders" at bounding box center [255, 25] width 21 height 5
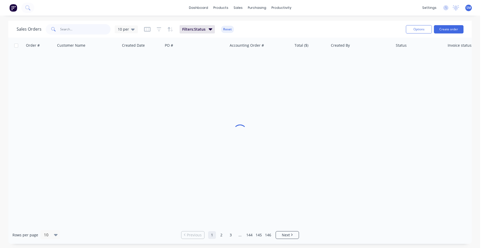
click at [89, 28] on input "text" at bounding box center [85, 29] width 51 height 10
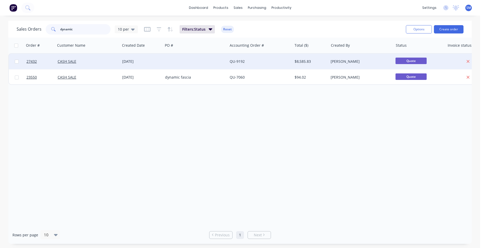
type input "dynamic"
click at [227, 64] on div at bounding box center [195, 62] width 65 height 16
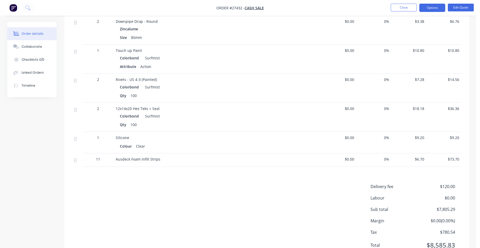
scroll to position [854, 0]
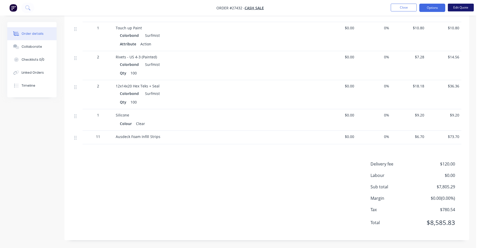
click at [452, 6] on button "Edit Quote" at bounding box center [461, 8] width 26 height 8
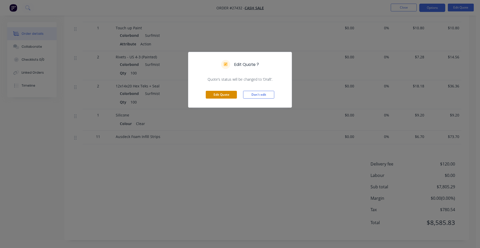
click at [229, 95] on button "Edit Quote" at bounding box center [221, 95] width 31 height 8
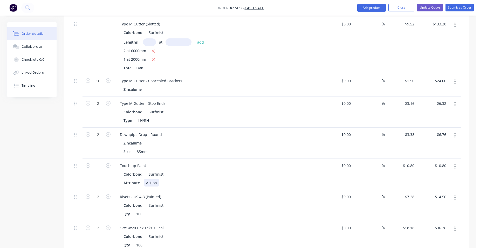
scroll to position [934, 0]
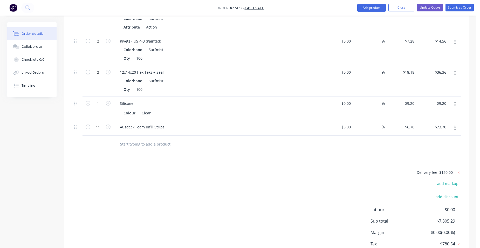
click at [135, 139] on input "text" at bounding box center [172, 144] width 104 height 10
click at [373, 9] on button "Add product" at bounding box center [371, 8] width 29 height 8
drag, startPoint x: 363, startPoint y: 90, endPoint x: 358, endPoint y: 92, distance: 5.0
click at [362, 91] on div "Notes (External)" at bounding box center [361, 94] width 40 height 8
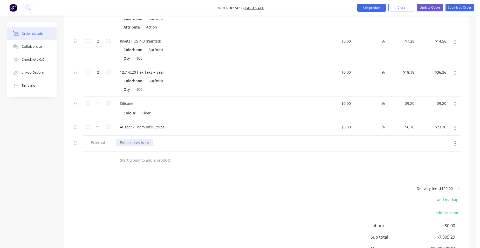
click at [137, 139] on div at bounding box center [134, 143] width 37 height 8
click at [433, 8] on button "Update Quote" at bounding box center [430, 8] width 26 height 8
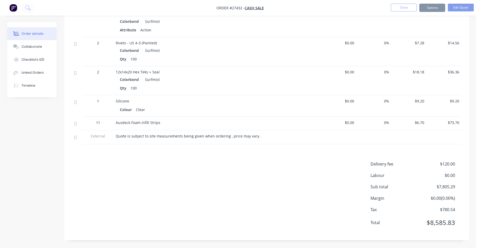
scroll to position [0, 0]
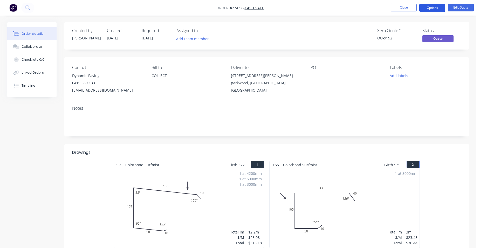
click at [431, 11] on button "Options" at bounding box center [432, 8] width 26 height 8
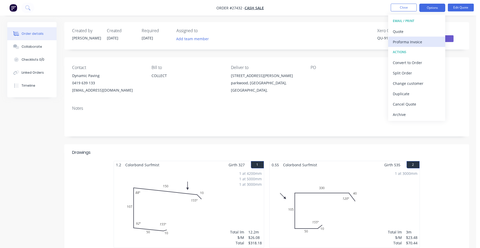
click at [399, 43] on div "Proforma Invoice" at bounding box center [417, 42] width 48 height 8
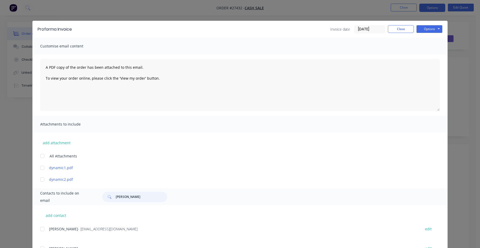
drag, startPoint x: 126, startPoint y: 197, endPoint x: 82, endPoint y: 196, distance: 44.1
click at [82, 196] on div "Contacts to include on email jens" at bounding box center [239, 196] width 415 height 17
click at [39, 227] on div at bounding box center [42, 229] width 10 height 10
type input "dynamic"
click at [426, 31] on button "Options" at bounding box center [430, 29] width 26 height 8
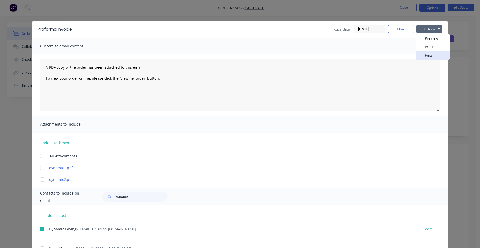
click at [426, 56] on button "Email" at bounding box center [433, 55] width 33 height 9
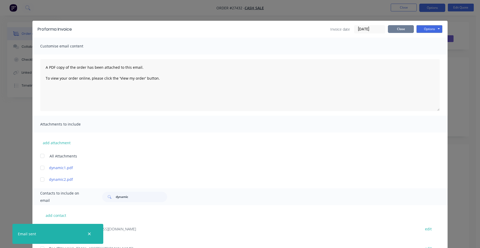
click at [395, 28] on button "Close" at bounding box center [401, 29] width 26 height 8
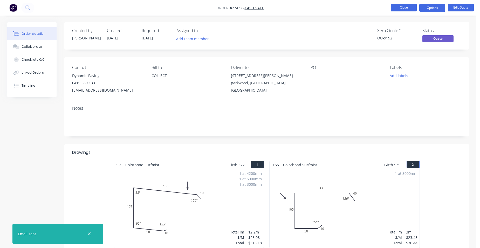
click at [398, 8] on button "Close" at bounding box center [404, 8] width 26 height 8
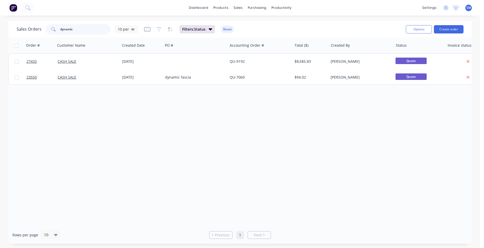
drag, startPoint x: 60, startPoint y: 26, endPoint x: 30, endPoint y: 29, distance: 30.5
click at [35, 26] on div "Sales Orders dynamic 10 per" at bounding box center [77, 29] width 121 height 10
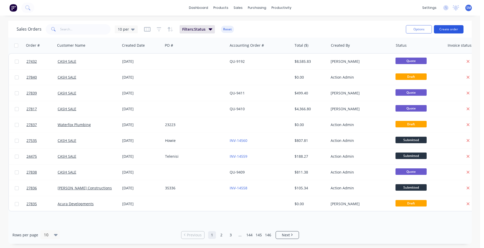
click at [441, 32] on button "Create order" at bounding box center [449, 29] width 30 height 8
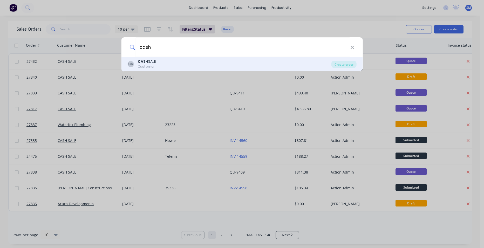
type input "cash"
click at [133, 63] on div "CS" at bounding box center [130, 64] width 6 height 6
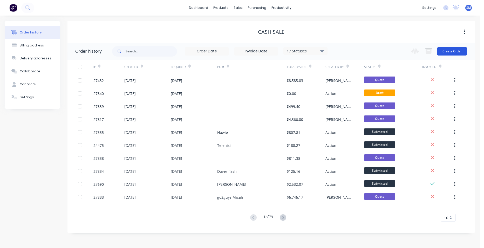
click at [453, 50] on button "Create Order" at bounding box center [452, 51] width 30 height 8
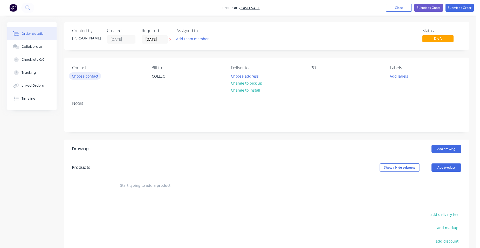
click at [93, 73] on button "Choose contact" at bounding box center [85, 75] width 32 height 7
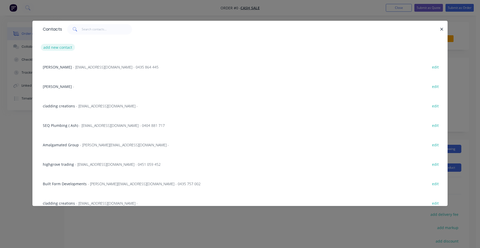
click at [57, 48] on button "add new contact" at bounding box center [58, 47] width 34 height 7
select select "AU"
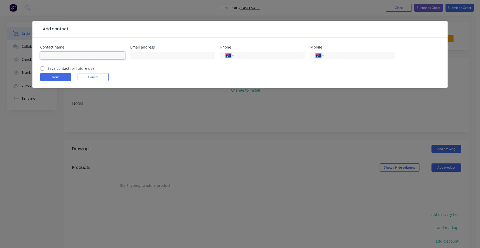
click at [56, 58] on input "text" at bounding box center [82, 56] width 85 height 8
type input "Carlos Khouri"
type input "carloselkhouri@hotmail.com"
type input "0405 773 444"
click at [47, 69] on label "Save contact for future use" at bounding box center [70, 68] width 47 height 5
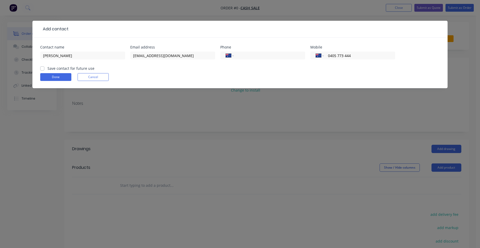
click at [43, 69] on input "Save contact for future use" at bounding box center [42, 68] width 4 height 5
checkbox input "true"
click at [47, 78] on button "Done" at bounding box center [55, 77] width 31 height 8
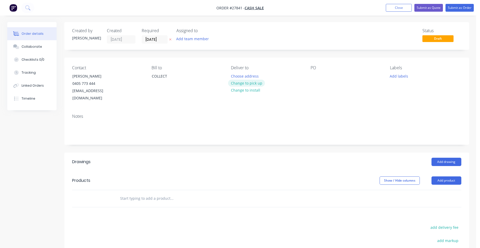
click at [236, 81] on button "Change to pick up" at bounding box center [246, 83] width 37 height 7
click at [439, 176] on button "Add product" at bounding box center [447, 180] width 30 height 8
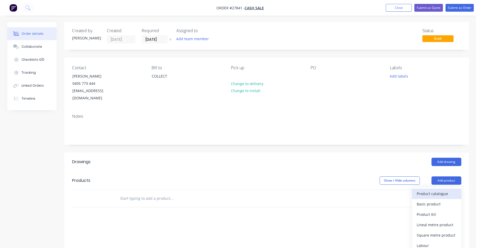
click at [434, 190] on div "Product catalogue" at bounding box center [437, 194] width 40 height 8
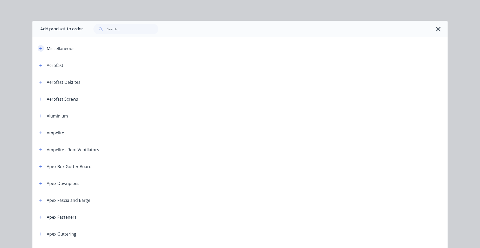
click at [39, 50] on icon "button" at bounding box center [40, 49] width 3 height 4
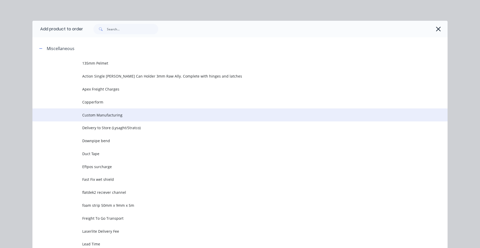
click at [129, 113] on span "Custom Manufacturing" at bounding box center [228, 114] width 292 height 5
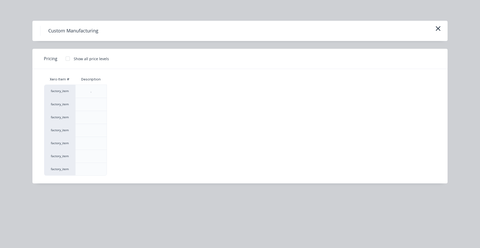
click at [69, 60] on div at bounding box center [68, 58] width 10 height 10
click at [131, 153] on div "$0.00" at bounding box center [121, 156] width 28 height 13
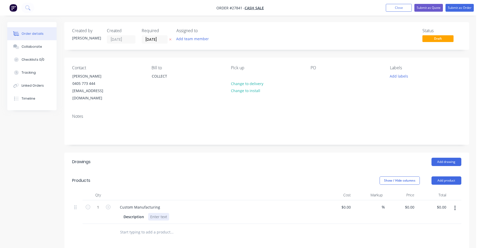
click at [151, 213] on div at bounding box center [158, 217] width 21 height 8
click at [155, 213] on div "1.2 stainless lids 1 x 750 , 1 x 755 with end caps stiched welded on" at bounding box center [208, 217] width 120 height 8
drag, startPoint x: 150, startPoint y: 209, endPoint x: 169, endPoint y: 220, distance: 22.6
click at [151, 213] on div "1.2 304 No4 stainless lids 1 x 750 , 1 x 755 with end caps stiched welded on" at bounding box center [215, 217] width 135 height 8
click at [415, 203] on input "0" at bounding box center [414, 207] width 6 height 8
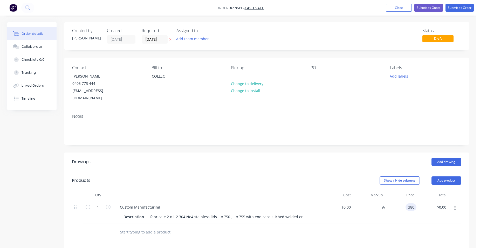
type input "$380.00"
click at [425, 200] on div "$380.00 $380.00" at bounding box center [433, 212] width 32 height 24
click at [415, 203] on input "380" at bounding box center [412, 207] width 9 height 8
type input "$415.00"
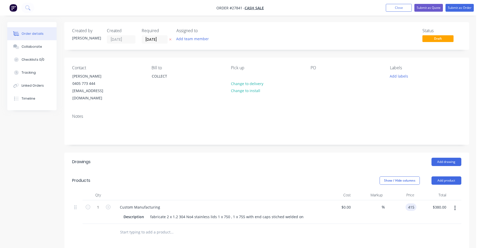
type input "$415.00"
click at [406, 205] on div "$415.00 415" at bounding box center [401, 212] width 32 height 24
click at [437, 7] on button "Submit as Quote" at bounding box center [428, 8] width 29 height 8
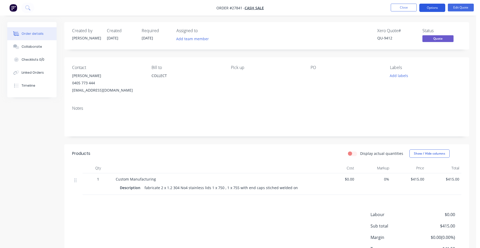
click at [435, 9] on button "Options" at bounding box center [432, 8] width 26 height 8
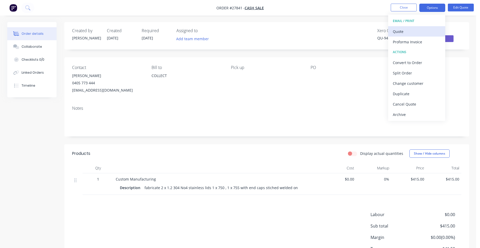
click at [403, 30] on div "Quote" at bounding box center [417, 32] width 48 height 8
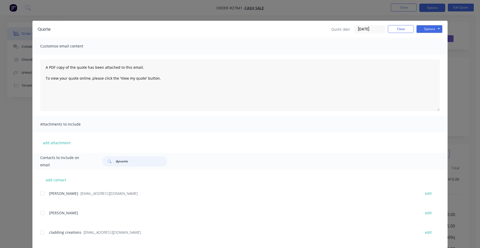
drag, startPoint x: 117, startPoint y: 162, endPoint x: 87, endPoint y: 158, distance: 29.5
click at [85, 161] on div "Contacts to include on email dynamic" at bounding box center [239, 161] width 415 height 17
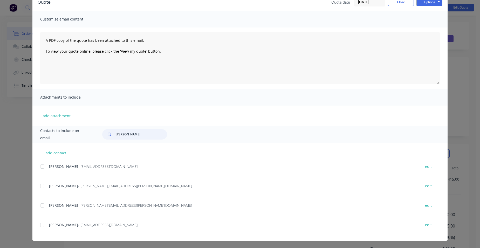
click at [43, 224] on div at bounding box center [42, 225] width 10 height 10
type input "[PERSON_NAME]"
click at [430, 2] on button "Options" at bounding box center [430, 2] width 26 height 8
click at [426, 26] on button "Email" at bounding box center [433, 28] width 33 height 9
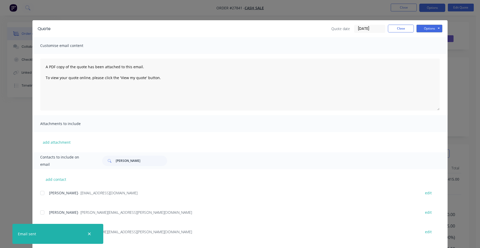
scroll to position [0, 0]
click at [392, 31] on button "Close" at bounding box center [401, 29] width 26 height 8
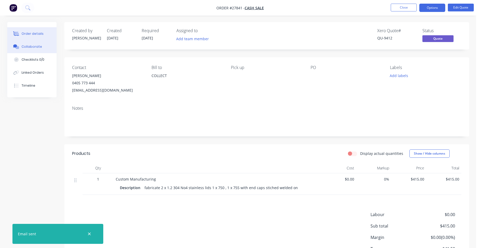
click at [37, 45] on div "Collaborate" at bounding box center [32, 46] width 21 height 5
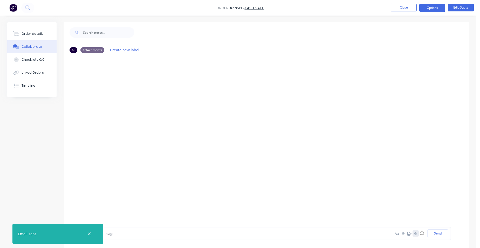
click at [417, 234] on icon "button" at bounding box center [415, 234] width 3 height 4
click at [431, 235] on button "Send" at bounding box center [438, 234] width 21 height 8
click at [400, 7] on button "Close" at bounding box center [404, 8] width 26 height 8
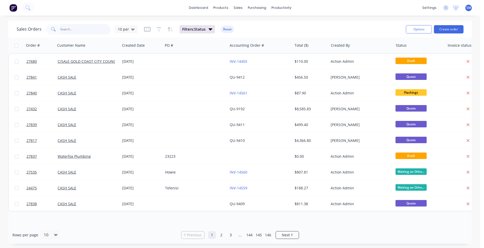
click at [66, 28] on input "text" at bounding box center [85, 29] width 51 height 10
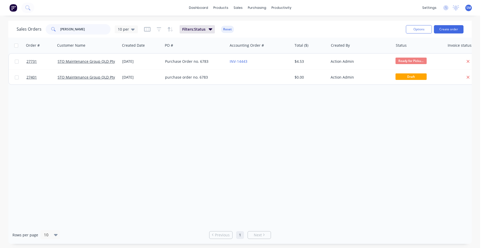
type input "jessica"
click at [161, 30] on div "Filters: Status Reset" at bounding box center [189, 29] width 90 height 8
click at [157, 31] on icon "button" at bounding box center [159, 29] width 5 height 5
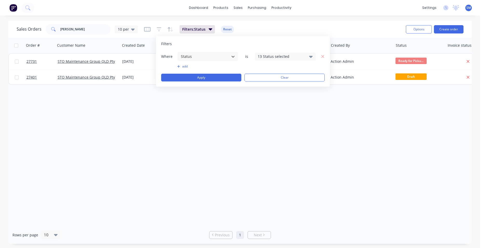
click at [289, 55] on div "13 Status selected" at bounding box center [281, 56] width 47 height 5
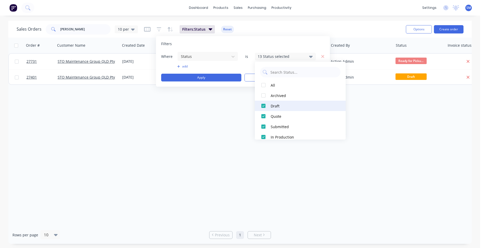
drag, startPoint x: 264, startPoint y: 93, endPoint x: 259, endPoint y: 101, distance: 9.7
click at [263, 97] on div at bounding box center [263, 95] width 10 height 10
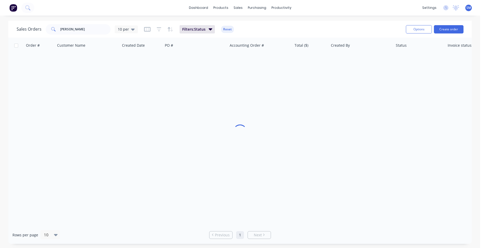
click at [223, 135] on div "Order # Customer Name Created Date PO # Accounting Order # Total ($) Created By…" at bounding box center [239, 132] width 463 height 188
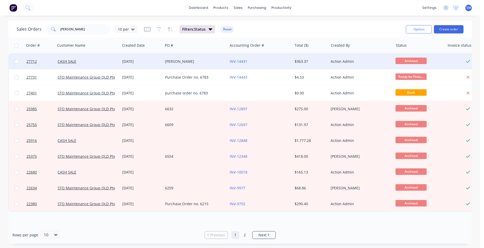
click at [268, 60] on div "INV-14431" at bounding box center [259, 61] width 58 height 5
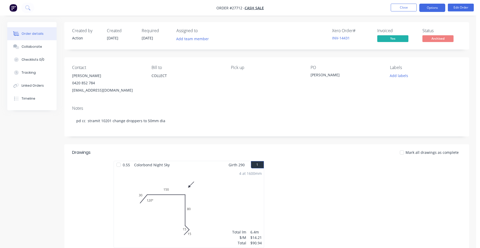
click at [437, 8] on button "Options" at bounding box center [432, 8] width 26 height 8
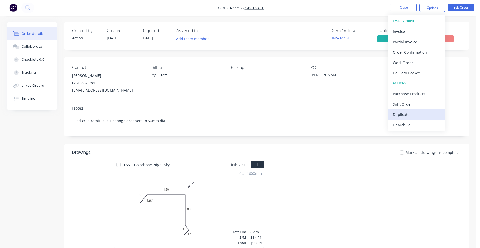
click at [417, 114] on div "Duplicate" at bounding box center [417, 115] width 48 height 8
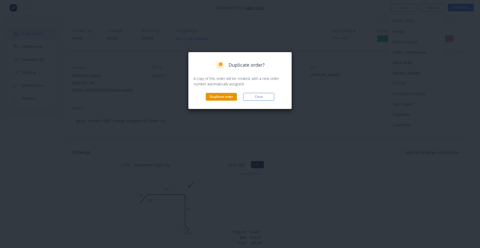
click at [226, 98] on button "Duplicate order" at bounding box center [221, 97] width 31 height 8
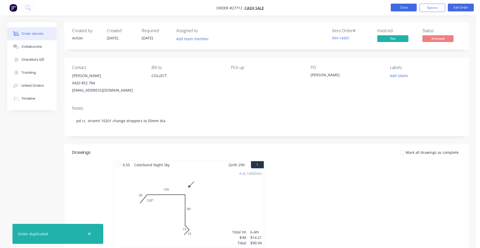
click at [407, 6] on button "Close" at bounding box center [404, 8] width 26 height 8
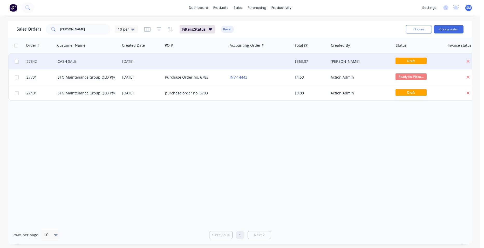
click at [188, 61] on div at bounding box center [195, 62] width 65 height 16
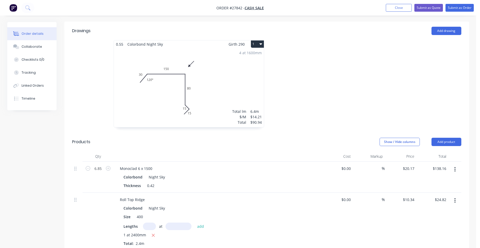
scroll to position [208, 0]
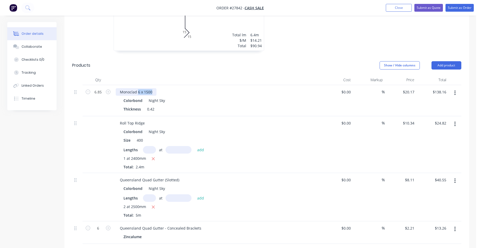
drag, startPoint x: 154, startPoint y: 84, endPoint x: 138, endPoint y: 82, distance: 15.9
click at [138, 88] on div "Monoclad 6 x 1500" at bounding box center [136, 92] width 41 height 8
click at [103, 88] on input "6.85" at bounding box center [97, 92] width 13 height 8
type input "64.008"
type input "$1,291.04"
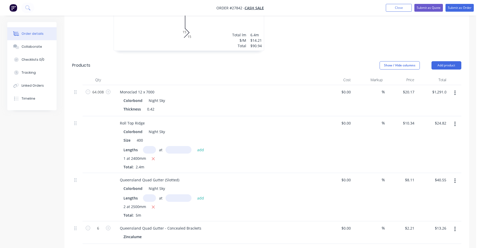
click at [183, 97] on div "Colorbond Night Sky" at bounding box center [218, 101] width 188 height 8
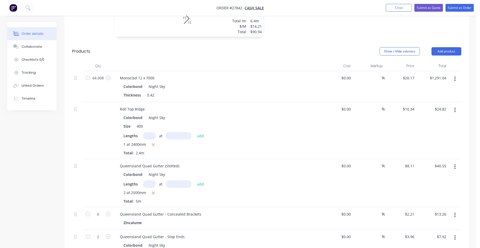
scroll to position [234, 0]
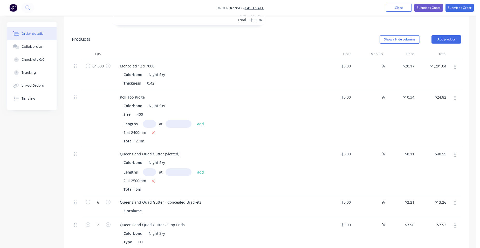
click at [455, 96] on icon "button" at bounding box center [455, 98] width 1 height 5
click at [443, 139] on div "Delete" at bounding box center [437, 143] width 40 height 8
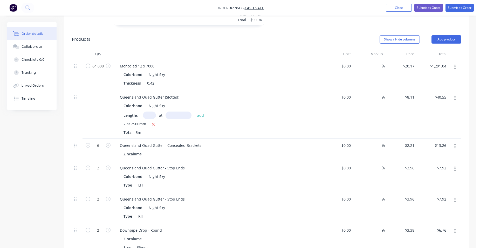
click at [456, 93] on button "button" at bounding box center [455, 97] width 12 height 9
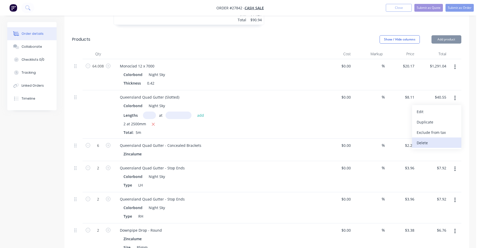
click at [439, 139] on div "Delete" at bounding box center [437, 143] width 40 height 8
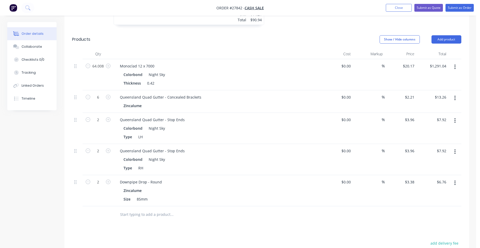
drag, startPoint x: 456, startPoint y: 90, endPoint x: 455, endPoint y: 95, distance: 4.5
click at [455, 95] on icon "button" at bounding box center [454, 98] width 1 height 6
click at [439, 139] on div "Delete" at bounding box center [437, 143] width 40 height 8
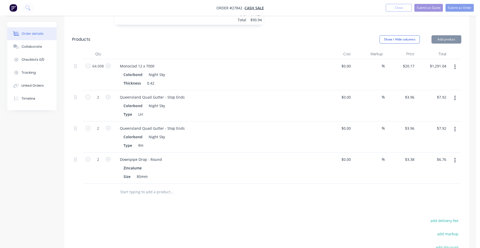
click at [454, 93] on button "button" at bounding box center [455, 97] width 12 height 9
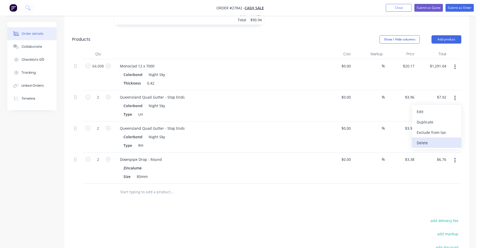
click at [437, 139] on div "Delete" at bounding box center [437, 143] width 40 height 8
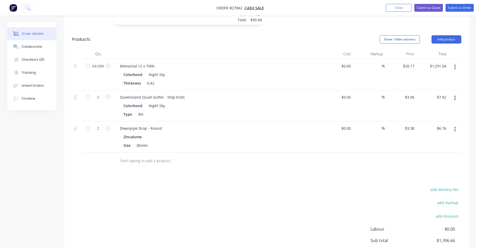
click at [456, 93] on button "button" at bounding box center [455, 97] width 12 height 9
click at [437, 139] on div "Delete" at bounding box center [437, 143] width 40 height 8
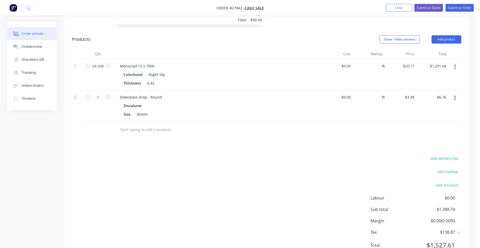
click at [454, 93] on button "button" at bounding box center [455, 97] width 12 height 9
click at [438, 138] on button "Delete" at bounding box center [436, 143] width 49 height 10
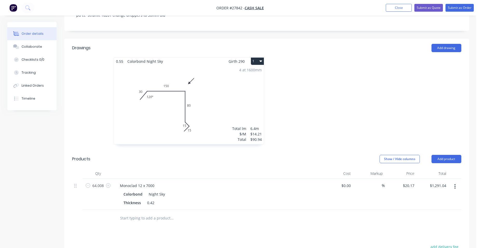
click at [254, 103] on div "4 at 1600mm Total lm $/M Total 6.4m $14.21 $90.94" at bounding box center [189, 104] width 150 height 79
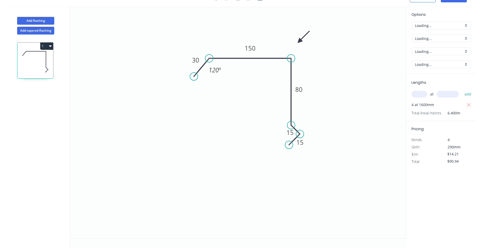
scroll to position [10, 0]
click at [421, 93] on input "text" at bounding box center [420, 94] width 16 height 7
type input "2"
type input "7500"
click at [462, 90] on button "add" at bounding box center [468, 94] width 12 height 9
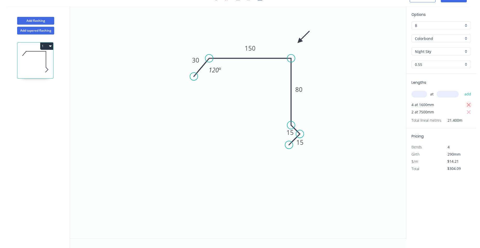
click at [467, 102] on icon "button" at bounding box center [469, 105] width 5 height 6
type input "$213.15"
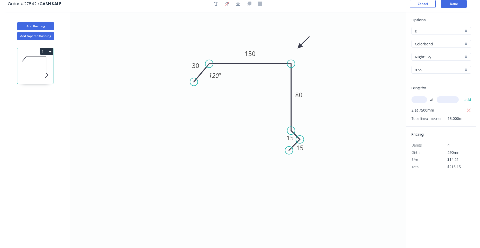
scroll to position [0, 0]
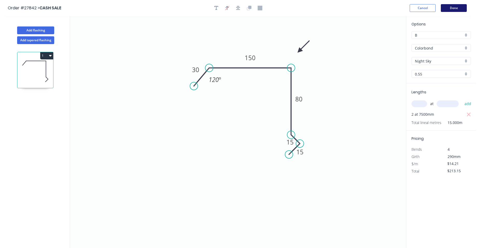
click at [456, 7] on button "Done" at bounding box center [454, 8] width 26 height 8
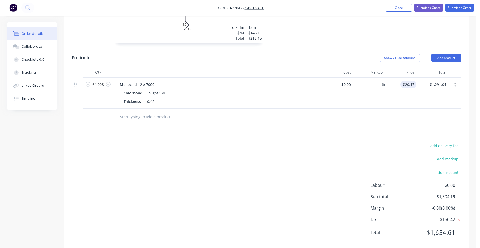
scroll to position [218, 0]
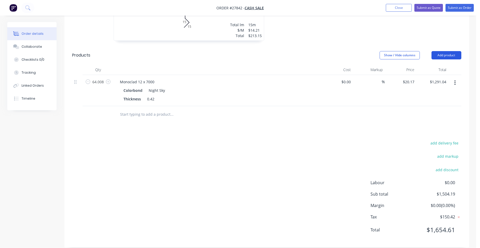
click at [441, 51] on button "Add product" at bounding box center [447, 55] width 30 height 8
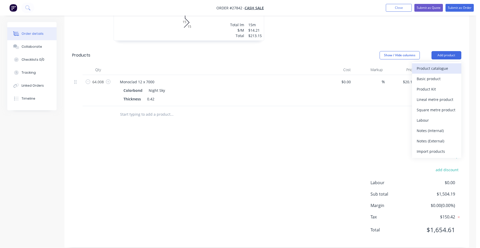
click at [440, 65] on div "Product catalogue" at bounding box center [437, 69] width 40 height 8
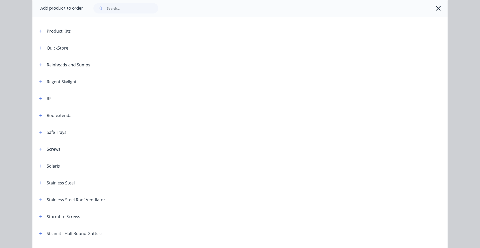
scroll to position [623, 0]
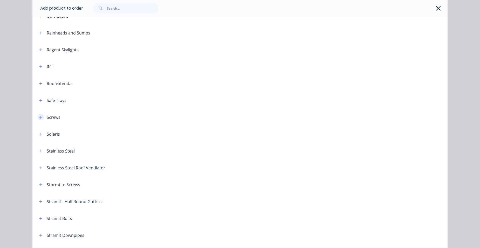
click at [39, 116] on icon "button" at bounding box center [40, 117] width 3 height 4
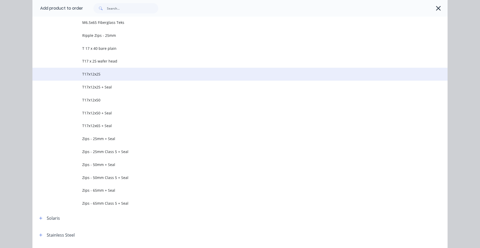
scroll to position [1090, 0]
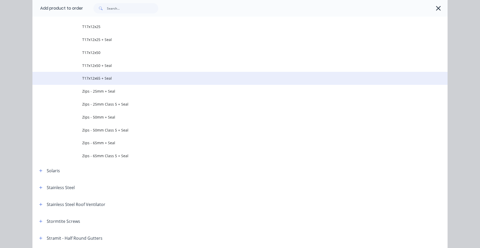
click at [126, 79] on span "T17x12x65 + Seal" at bounding box center [228, 78] width 292 height 5
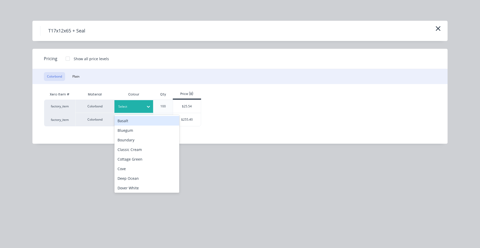
click at [129, 106] on div at bounding box center [129, 107] width 23 height 6
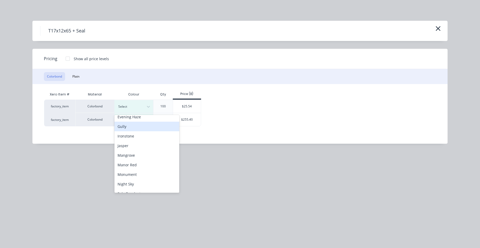
scroll to position [130, 0]
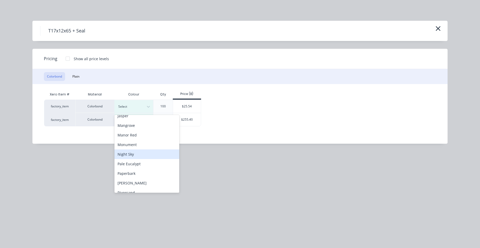
click at [137, 157] on div "Night Sky" at bounding box center [146, 154] width 65 height 10
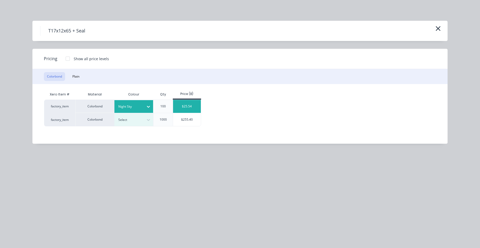
click at [178, 110] on div "$25.54" at bounding box center [187, 106] width 28 height 13
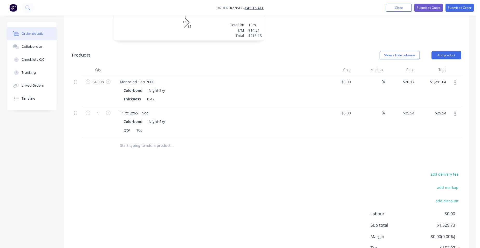
click at [105, 110] on button "button" at bounding box center [108, 112] width 7 height 5
type input "2"
type input "$51.08"
click at [105, 110] on button "button" at bounding box center [108, 112] width 7 height 5
type input "3"
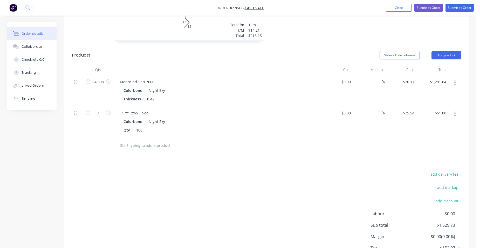
type input "$76.62"
click at [105, 110] on button "button" at bounding box center [108, 112] width 7 height 5
type input "4"
type input "$102.16"
click at [105, 110] on button "button" at bounding box center [108, 112] width 7 height 5
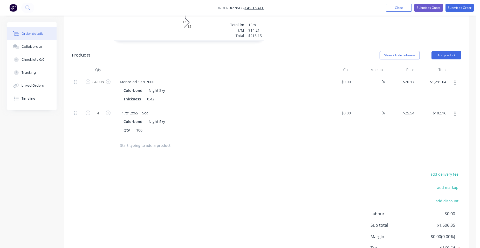
type input "5"
type input "$127.70"
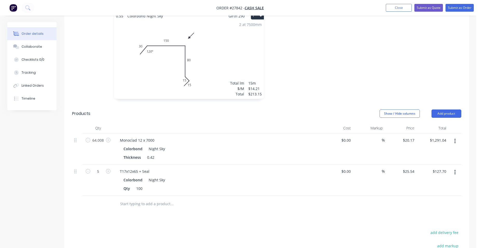
scroll to position [166, 0]
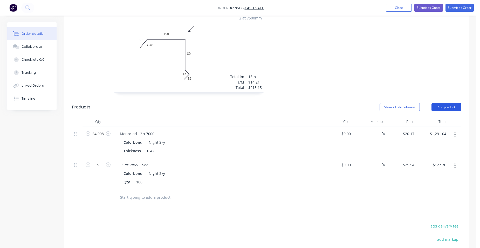
click at [442, 103] on button "Add product" at bounding box center [447, 107] width 30 height 8
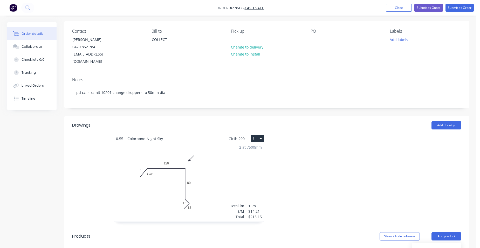
scroll to position [36, 0]
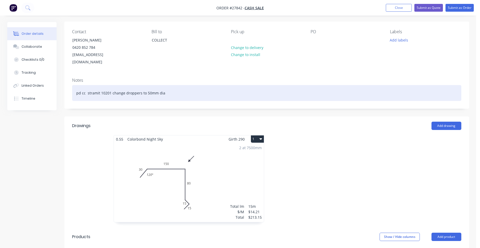
click at [170, 86] on div "pd cc stramit 10201 change droppers to 50mm dia" at bounding box center [266, 93] width 389 height 16
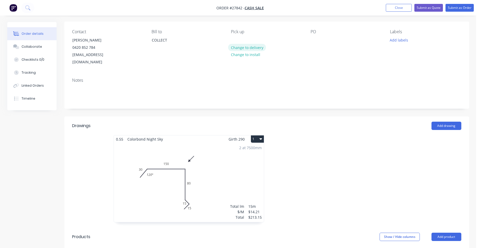
click at [248, 48] on button "Change to delivery" at bounding box center [247, 47] width 38 height 7
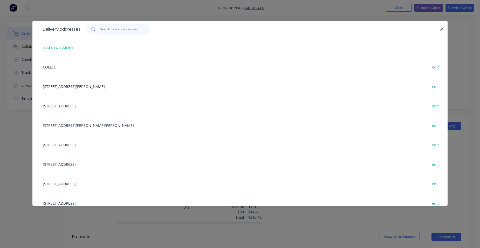
click at [107, 31] on input "text" at bounding box center [125, 29] width 51 height 10
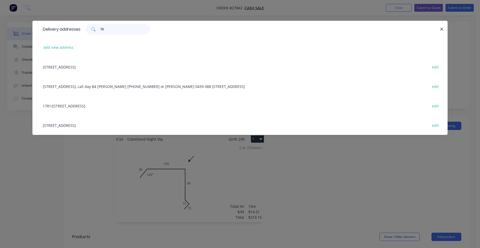
type input "78"
click at [88, 65] on div "78 River Tree avenue, Helensvale, 4212 edit" at bounding box center [240, 66] width 400 height 19
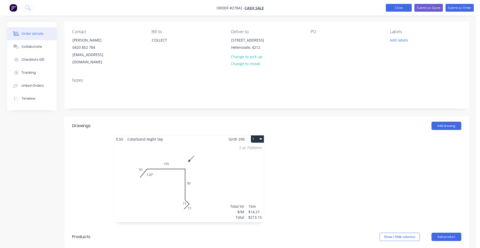
click at [394, 9] on button "Close" at bounding box center [399, 8] width 26 height 8
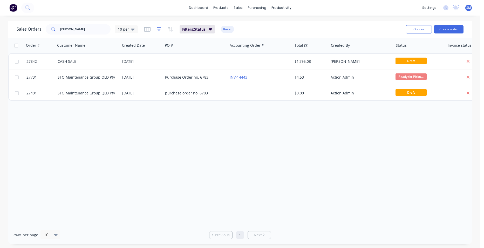
click at [160, 31] on icon "button" at bounding box center [159, 29] width 5 height 5
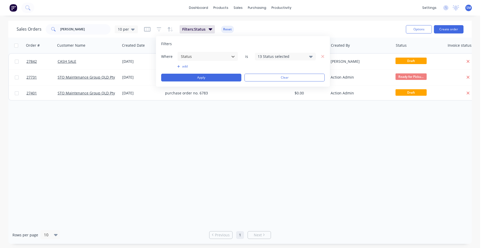
click at [277, 55] on div "13 Status selected" at bounding box center [281, 56] width 47 height 5
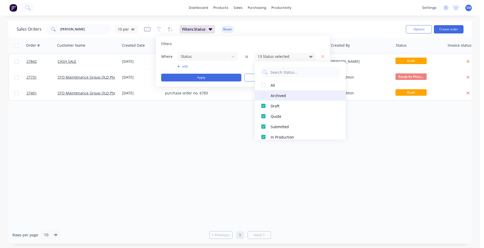
drag, startPoint x: 263, startPoint y: 94, endPoint x: 225, endPoint y: 132, distance: 53.8
click at [263, 95] on div at bounding box center [263, 95] width 10 height 10
click at [201, 157] on div "Order # Customer Name Created Date PO # Accounting Order # Total ($) Created By…" at bounding box center [239, 132] width 463 height 188
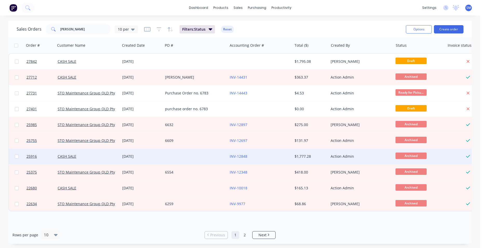
click at [258, 157] on div "INV-12848" at bounding box center [259, 156] width 58 height 5
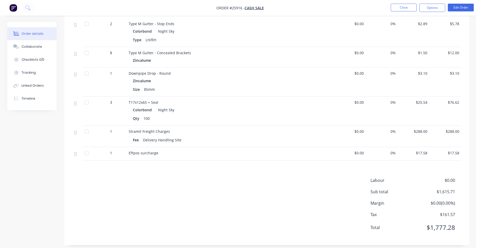
scroll to position [337, 0]
click at [398, 8] on button "Close" at bounding box center [404, 8] width 26 height 8
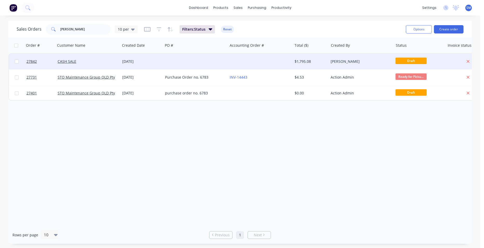
click at [233, 61] on div at bounding box center [260, 62] width 65 height 16
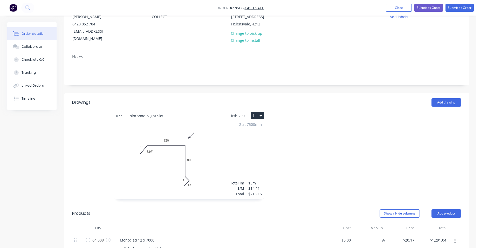
scroll to position [130, 0]
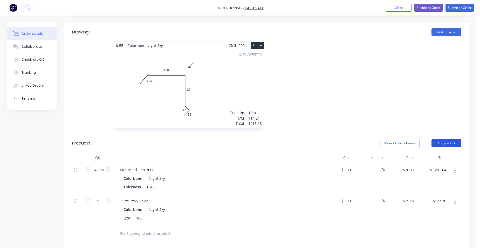
click at [450, 139] on button "Add product" at bounding box center [447, 143] width 30 height 8
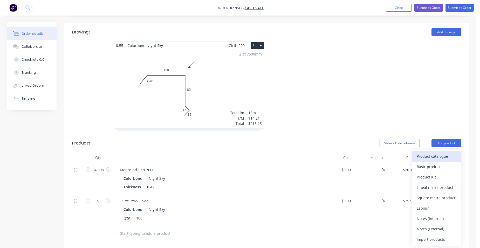
click at [441, 153] on div "Product catalogue" at bounding box center [437, 157] width 40 height 8
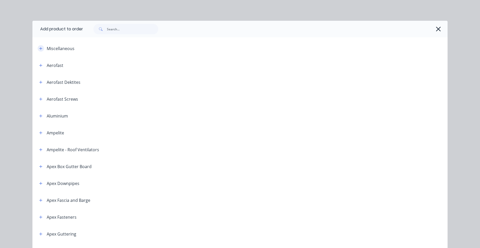
click at [41, 48] on button "button" at bounding box center [41, 48] width 6 height 6
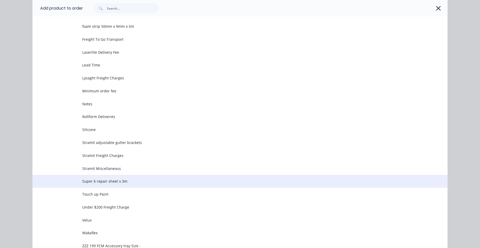
scroll to position [234, 0]
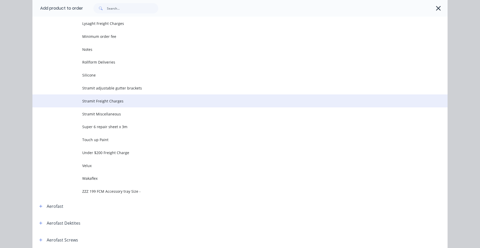
click at [121, 104] on span "Stramit Freight Charges" at bounding box center [228, 100] width 292 height 5
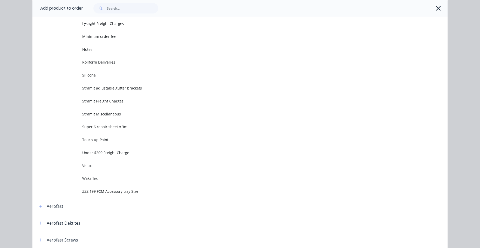
scroll to position [0, 0]
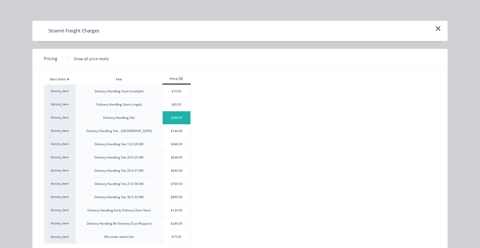
click at [168, 121] on div "$288.00" at bounding box center [177, 117] width 28 height 13
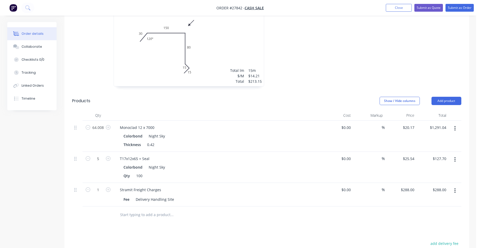
scroll to position [182, 0]
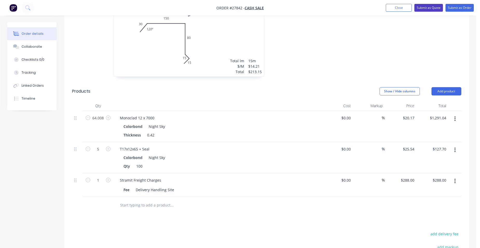
click at [436, 7] on button "Submit as Quote" at bounding box center [428, 8] width 29 height 8
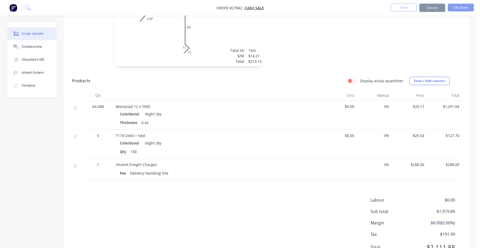
scroll to position [0, 0]
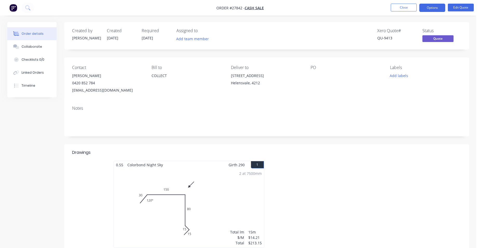
click at [436, 7] on button "Options" at bounding box center [432, 8] width 26 height 8
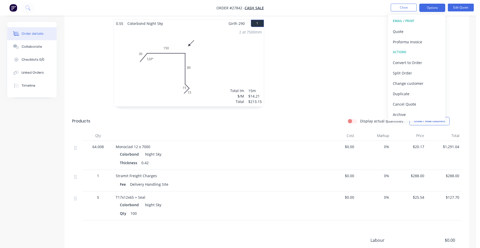
scroll to position [182, 0]
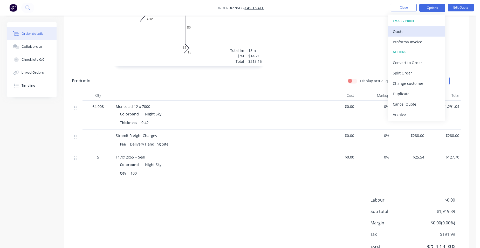
click at [425, 34] on div "Quote" at bounding box center [417, 32] width 48 height 8
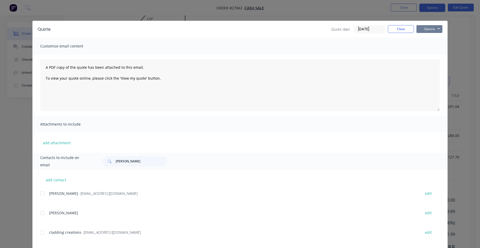
click at [431, 30] on button "Options" at bounding box center [430, 29] width 26 height 8
click at [431, 45] on button "Print" at bounding box center [433, 47] width 33 height 9
click at [395, 31] on button "Close" at bounding box center [401, 29] width 26 height 8
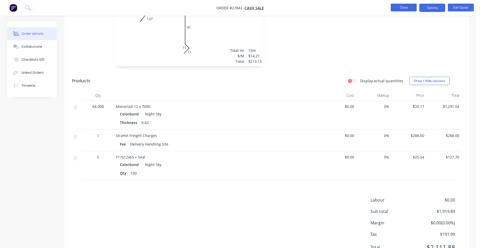
click at [393, 10] on button "Close" at bounding box center [404, 8] width 26 height 8
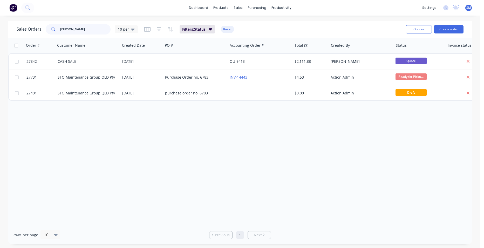
drag, startPoint x: 71, startPoint y: 30, endPoint x: 44, endPoint y: 27, distance: 27.2
click at [44, 27] on div "Sales Orders jessica 10 per" at bounding box center [77, 29] width 121 height 10
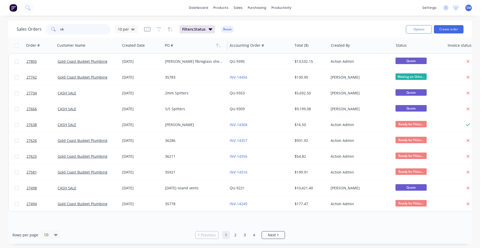
type input "c"
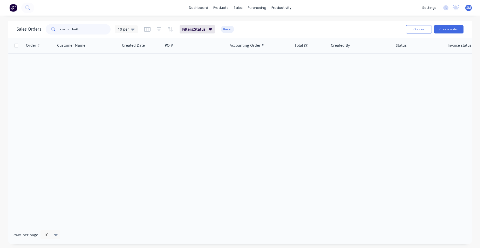
drag, startPoint x: 81, startPoint y: 28, endPoint x: 59, endPoint y: 28, distance: 22.1
click at [59, 28] on div "custom built" at bounding box center [78, 29] width 65 height 10
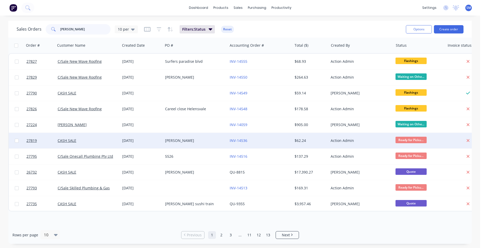
type input "chris"
click at [267, 138] on div "INV-14536" at bounding box center [259, 140] width 58 height 5
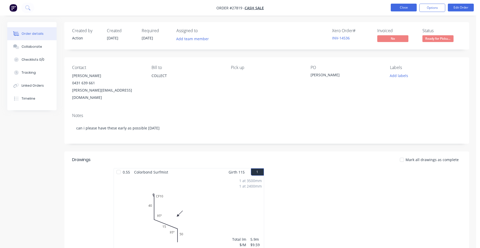
click at [402, 6] on button "Close" at bounding box center [404, 8] width 26 height 8
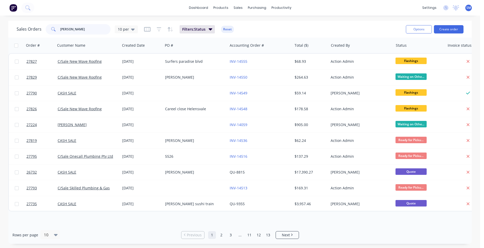
drag, startPoint x: 74, startPoint y: 30, endPoint x: 49, endPoint y: 16, distance: 28.7
click at [34, 30] on div "Sales Orders chris 10 per" at bounding box center [77, 29] width 121 height 10
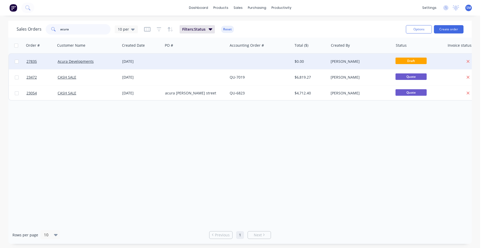
type input "acura"
click at [213, 64] on div at bounding box center [195, 62] width 65 height 16
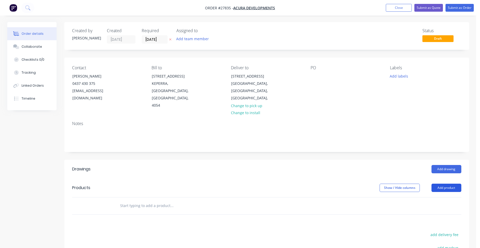
click at [448, 184] on button "Add product" at bounding box center [447, 188] width 30 height 8
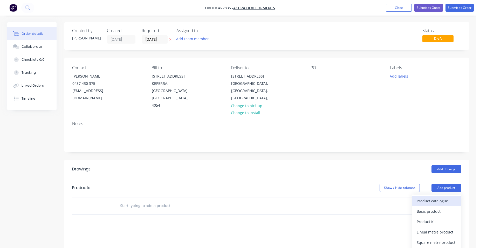
click at [435, 197] on div "Product catalogue" at bounding box center [437, 201] width 40 height 8
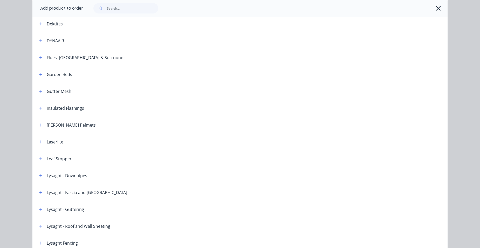
scroll to position [208, 0]
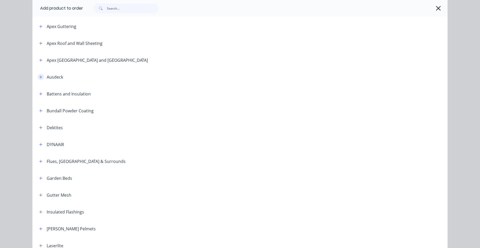
click at [39, 78] on icon "button" at bounding box center [40, 77] width 3 height 4
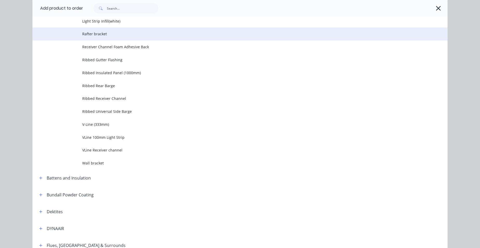
scroll to position [804, 0]
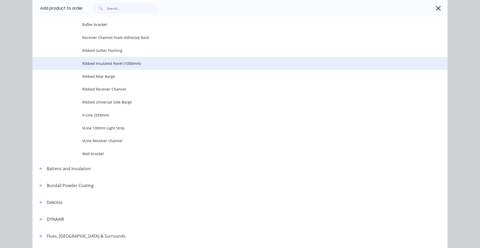
click at [139, 64] on span "Ribbed Insulated Panel (1000mm)" at bounding box center [228, 63] width 292 height 5
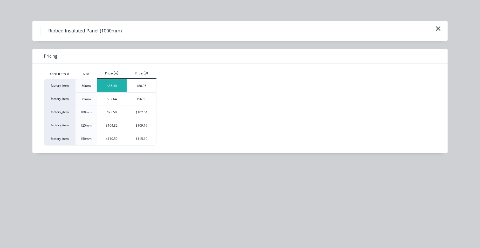
click at [106, 85] on div "$85.40" at bounding box center [112, 85] width 30 height 13
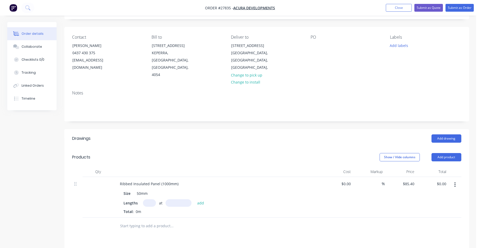
scroll to position [52, 0]
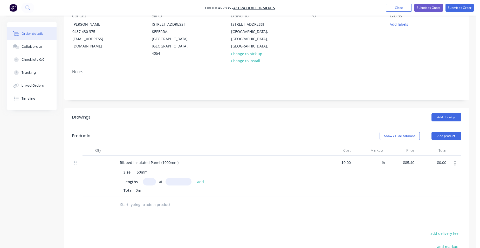
click at [151, 178] on input "text" at bounding box center [149, 182] width 13 height 8
type input "10"
type input "3500"
click at [195, 178] on button "add" at bounding box center [201, 181] width 12 height 7
type input "$2,989.00"
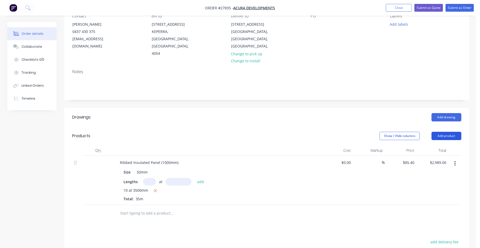
click at [452, 132] on button "Add product" at bounding box center [447, 136] width 30 height 8
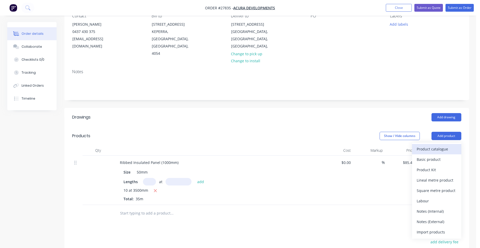
click at [438, 145] on div "Product catalogue" at bounding box center [437, 149] width 40 height 8
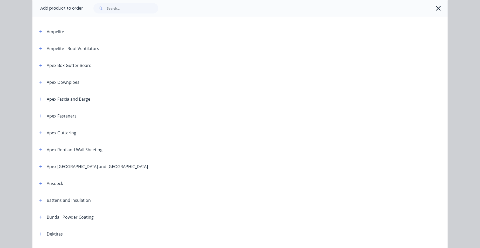
scroll to position [130, 0]
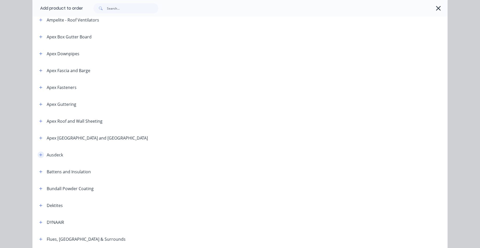
click at [40, 153] on icon "button" at bounding box center [40, 155] width 3 height 4
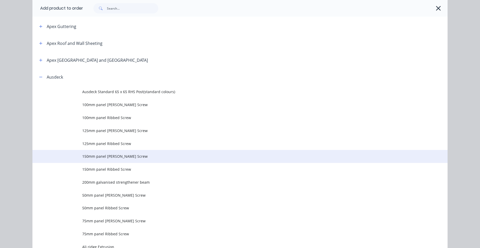
scroll to position [285, 0]
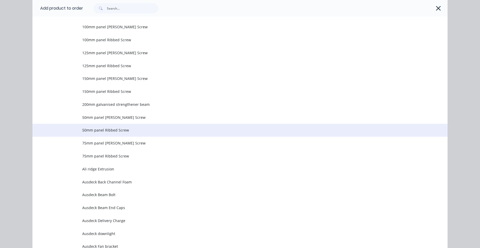
click at [129, 129] on span "50mm panel Ribbed Screw" at bounding box center [228, 129] width 292 height 5
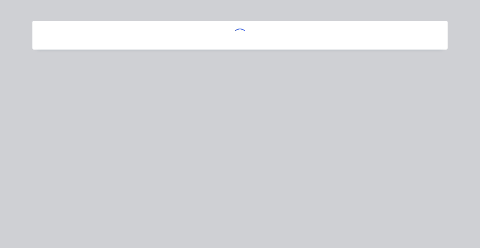
scroll to position [0, 0]
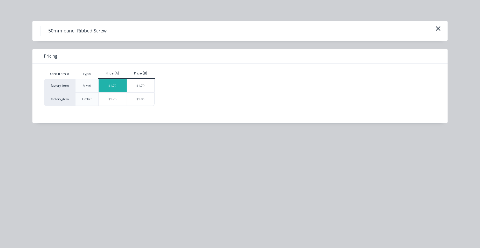
click at [112, 86] on div "$1.72" at bounding box center [113, 85] width 28 height 13
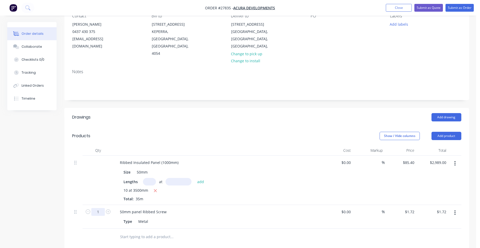
click at [99, 208] on input "1" at bounding box center [97, 212] width 13 height 8
click at [98, 208] on input "1" at bounding box center [97, 212] width 13 height 8
type input "601"
type input "$1,033.72"
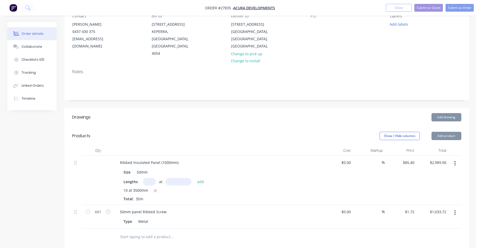
click at [252, 205] on div "50mm panel Ribbed Screw Type Metal" at bounding box center [218, 217] width 208 height 24
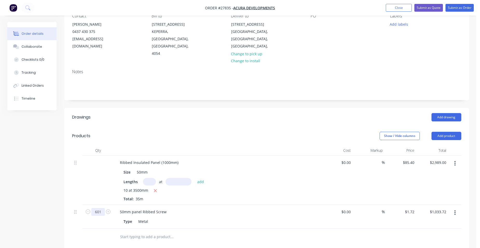
click at [101, 208] on input "601" at bounding box center [97, 212] width 13 height 8
type input "60"
type input "$103.20"
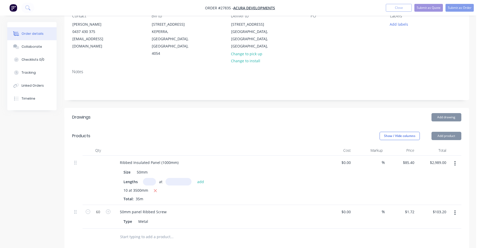
click at [220, 205] on div "50mm panel Ribbed Screw Type Metal" at bounding box center [218, 217] width 208 height 24
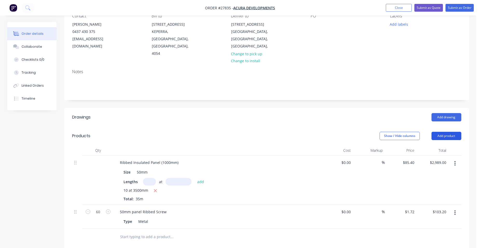
click at [456, 132] on button "Add product" at bounding box center [447, 136] width 30 height 8
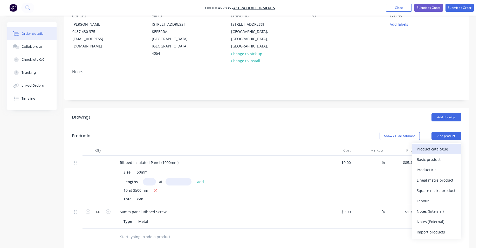
click at [445, 145] on div "Product catalogue" at bounding box center [437, 149] width 40 height 8
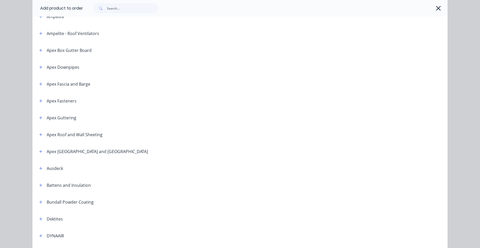
scroll to position [156, 0]
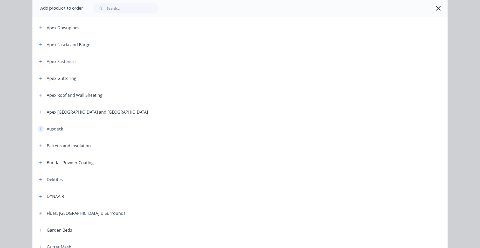
click at [39, 128] on icon "button" at bounding box center [40, 129] width 3 height 4
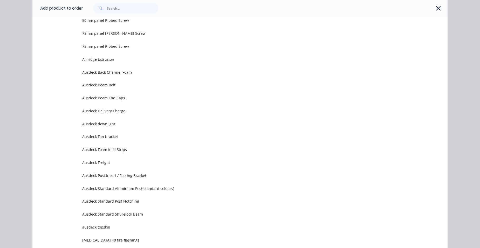
scroll to position [441, 0]
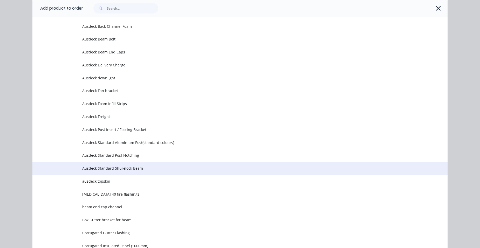
click at [135, 169] on span "Ausdeck Standard Shurelock Beam" at bounding box center [228, 168] width 292 height 5
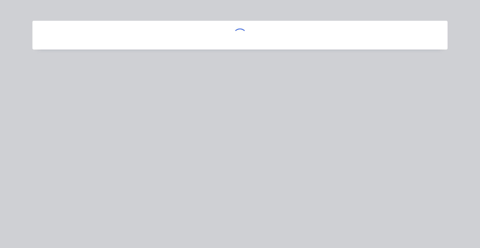
scroll to position [0, 0]
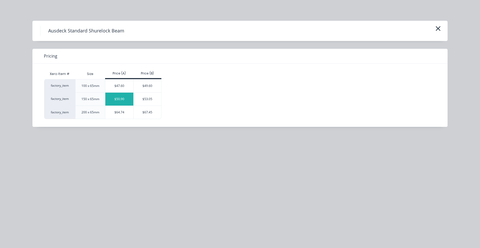
click at [119, 100] on div "$50.90" at bounding box center [119, 99] width 28 height 13
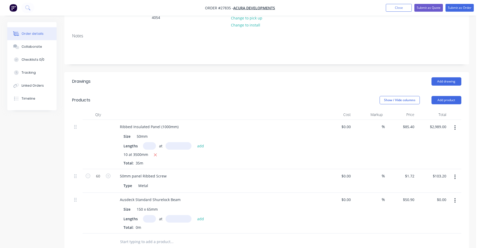
scroll to position [130, 0]
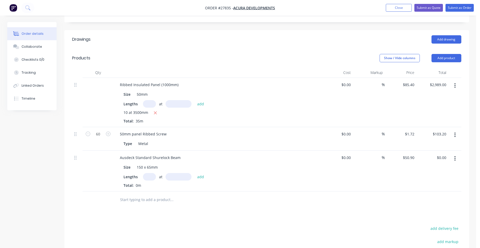
click at [151, 173] on input "text" at bounding box center [149, 177] width 13 height 8
type input "4"
type input "5000"
click at [195, 173] on button "add" at bounding box center [201, 176] width 12 height 7
type input "$1,018.00"
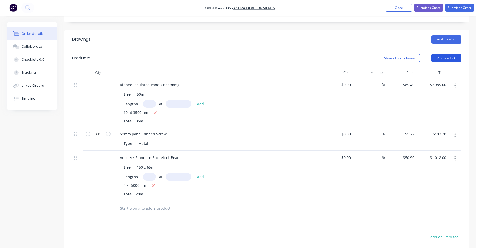
click at [444, 54] on button "Add product" at bounding box center [447, 58] width 30 height 8
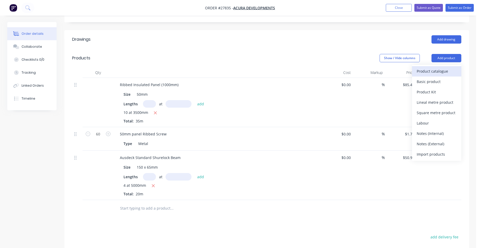
click at [441, 67] on div "Product catalogue" at bounding box center [437, 71] width 40 height 8
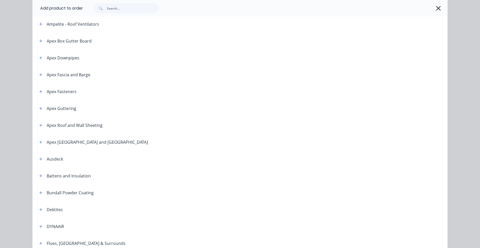
scroll to position [156, 0]
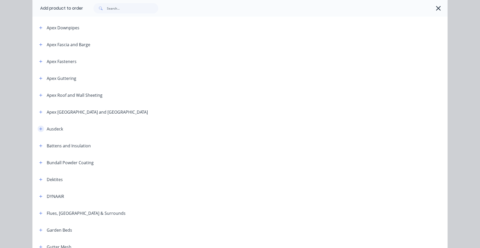
click at [39, 128] on icon "button" at bounding box center [40, 129] width 3 height 4
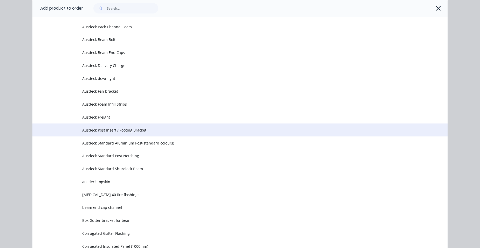
scroll to position [441, 0]
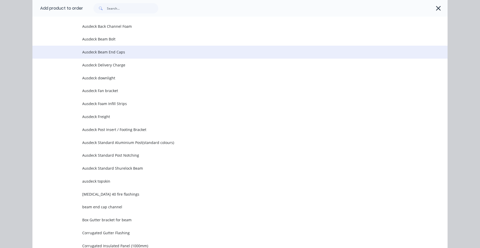
click at [118, 52] on span "Ausdeck Beam End Caps" at bounding box center [228, 51] width 292 height 5
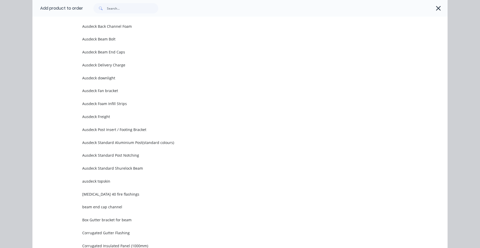
scroll to position [0, 0]
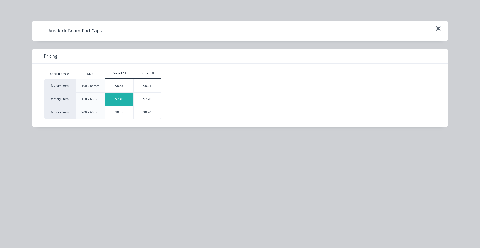
click at [120, 96] on div "$7.40" at bounding box center [119, 99] width 28 height 13
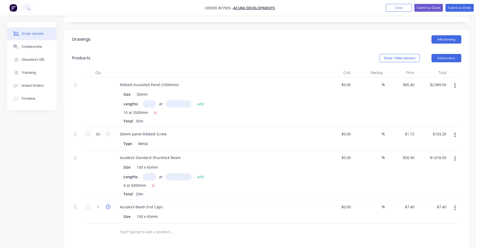
click at [109, 204] on icon "button" at bounding box center [108, 206] width 5 height 5
type input "2"
type input "$14.80"
click at [109, 204] on icon "button" at bounding box center [108, 206] width 5 height 5
type input "3"
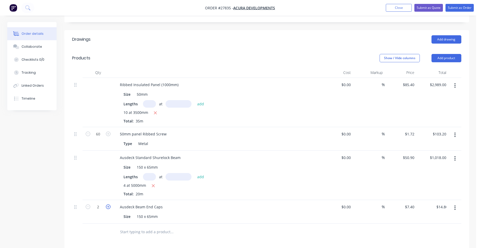
type input "$22.20"
click at [109, 204] on icon "button" at bounding box center [108, 206] width 5 height 5
type input "4"
type input "$29.60"
click at [109, 204] on icon "button" at bounding box center [108, 206] width 5 height 5
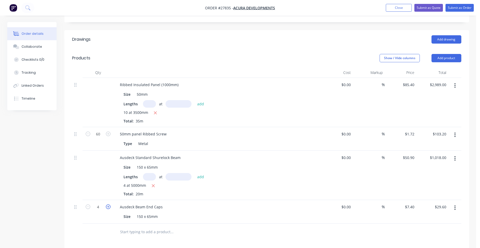
type input "5"
type input "$37.00"
click at [109, 204] on icon "button" at bounding box center [108, 206] width 5 height 5
type input "6"
type input "$44.40"
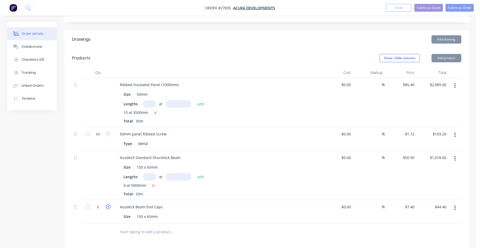
click at [109, 204] on icon "button" at bounding box center [108, 206] width 5 height 5
type input "7"
type input "$51.80"
click at [109, 204] on icon "button" at bounding box center [108, 206] width 5 height 5
type input "8"
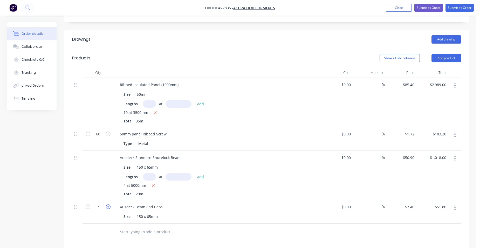
type input "$59.20"
click at [450, 54] on button "Add product" at bounding box center [447, 58] width 30 height 8
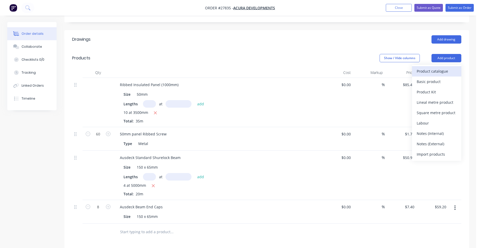
click at [438, 67] on div "Product catalogue" at bounding box center [437, 71] width 40 height 8
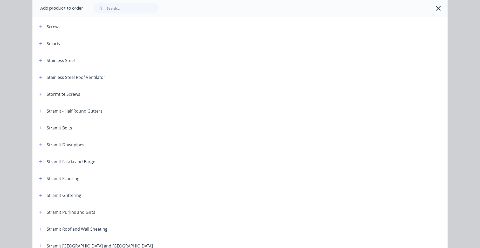
scroll to position [753, 0]
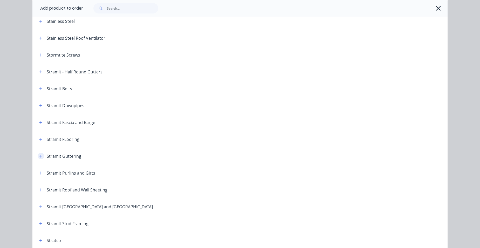
click at [39, 156] on icon "button" at bounding box center [40, 156] width 3 height 4
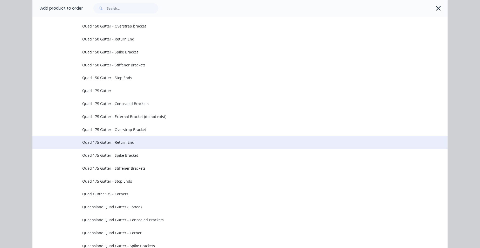
scroll to position [1453, 0]
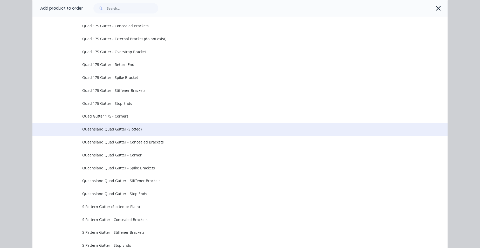
click at [111, 131] on span "Queensland Quad Gutter (Slotted)" at bounding box center [228, 128] width 292 height 5
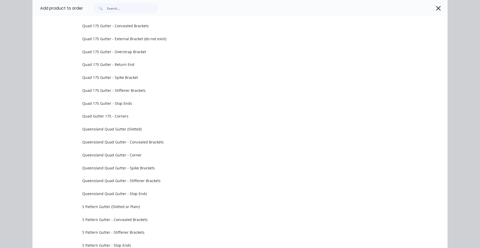
scroll to position [0, 0]
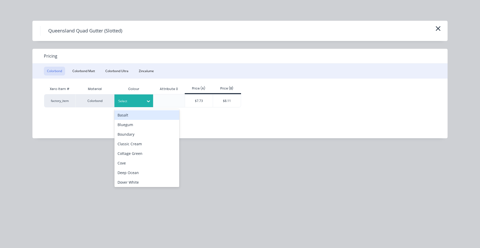
click at [128, 103] on div at bounding box center [129, 101] width 23 height 6
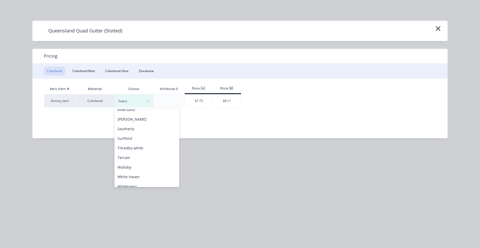
scroll to position [208, 0]
click at [136, 140] on div "Surfmist" at bounding box center [146, 138] width 65 height 10
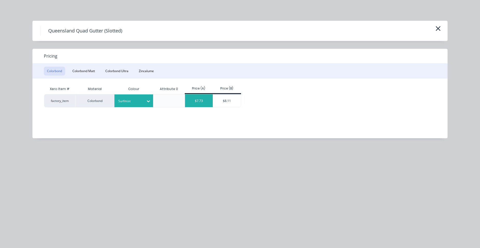
click at [207, 101] on div "$7.73" at bounding box center [199, 100] width 28 height 13
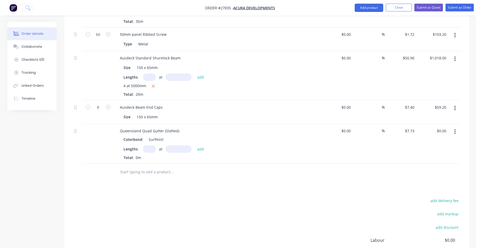
scroll to position [234, 0]
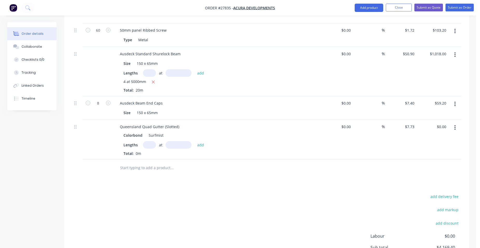
click at [148, 141] on input "text" at bounding box center [149, 145] width 13 height 8
type input "2"
type input "5100"
click at [195, 141] on button "add" at bounding box center [201, 144] width 12 height 7
type input "$78.85"
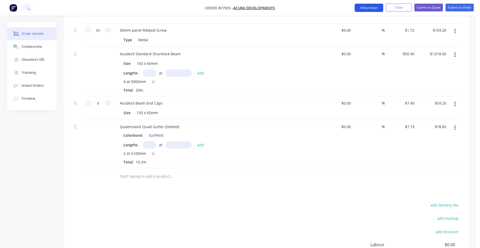
click at [369, 5] on button "Add product" at bounding box center [369, 8] width 29 height 8
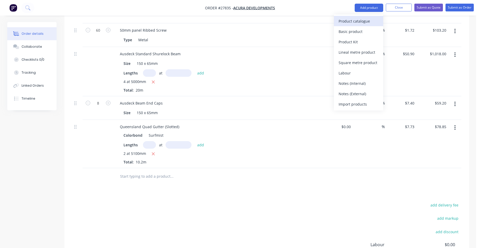
click at [356, 18] on div "Product catalogue" at bounding box center [359, 21] width 40 height 8
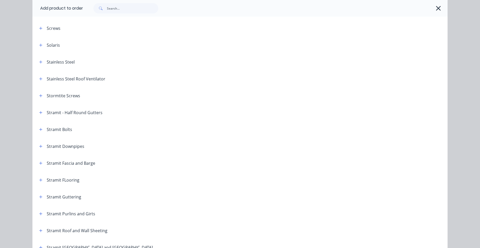
scroll to position [779, 0]
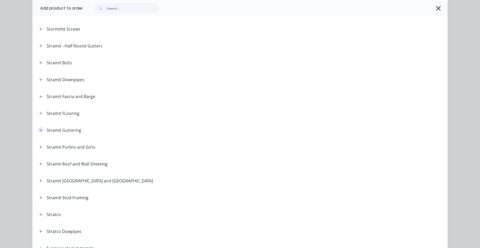
click at [38, 128] on button "button" at bounding box center [41, 130] width 6 height 6
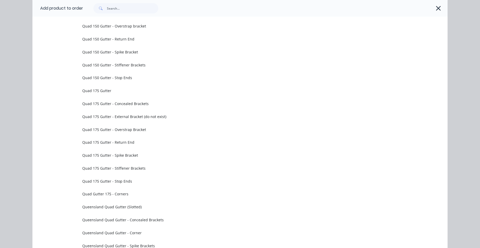
scroll to position [1453, 0]
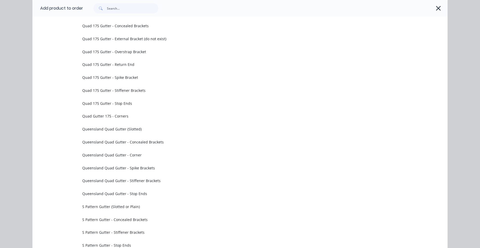
click at [122, 140] on span "Queensland Quad Gutter - Concealed Brackets" at bounding box center [228, 141] width 292 height 5
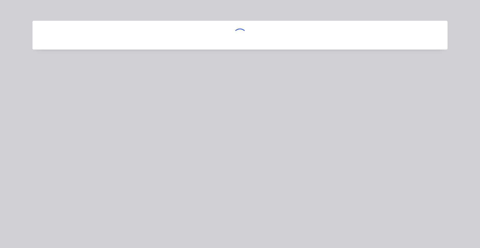
scroll to position [0, 0]
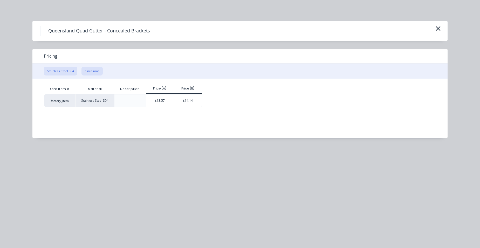
drag, startPoint x: 86, startPoint y: 70, endPoint x: 115, endPoint y: 82, distance: 31.1
click at [87, 70] on button "Zincalume" at bounding box center [91, 71] width 21 height 9
click at [159, 99] on div "$2.13" at bounding box center [160, 100] width 28 height 12
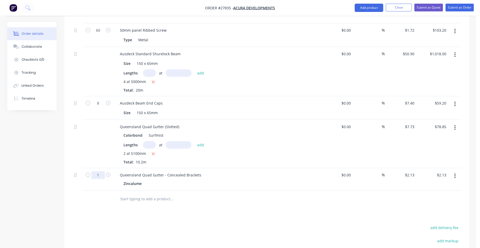
click at [101, 34] on input "1" at bounding box center [97, 30] width 13 height 8
type input "11"
type input "$23.43"
click at [315, 151] on div "Queensland Quad Gutter (Slotted) Colorbond Surfmist Lengths at add 2 at 5100mm …" at bounding box center [218, 144] width 208 height 48
click at [373, 7] on button "Add product" at bounding box center [369, 8] width 29 height 8
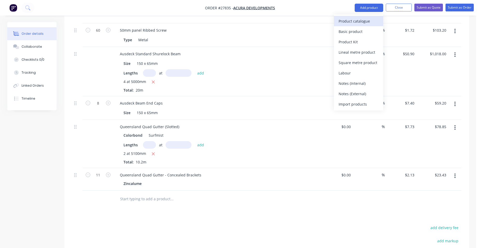
click at [369, 19] on div "Product catalogue" at bounding box center [359, 21] width 40 height 8
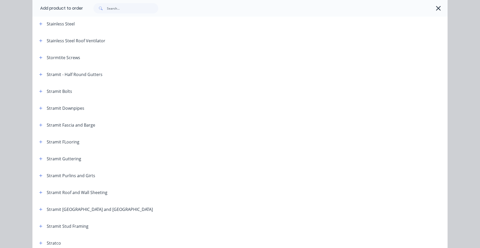
scroll to position [753, 0]
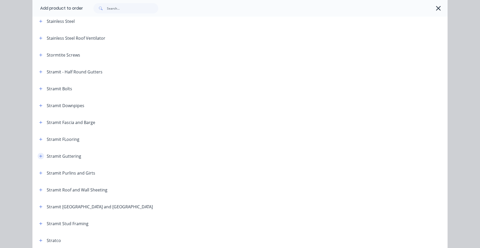
drag, startPoint x: 38, startPoint y: 153, endPoint x: 122, endPoint y: 146, distance: 84.2
click at [38, 153] on button "button" at bounding box center [41, 156] width 6 height 6
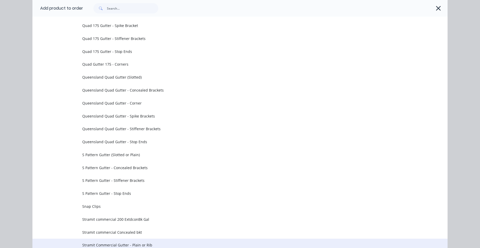
scroll to position [1453, 0]
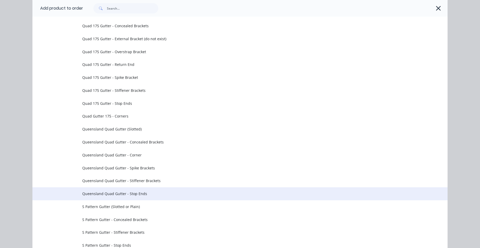
click at [155, 192] on span "Queensland Quad Gutter - Stop Ends" at bounding box center [228, 193] width 292 height 5
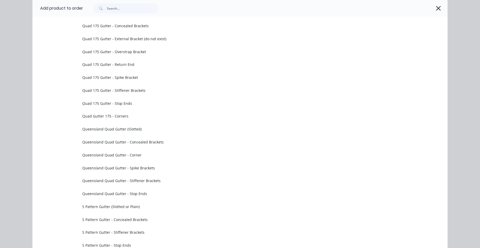
scroll to position [0, 0]
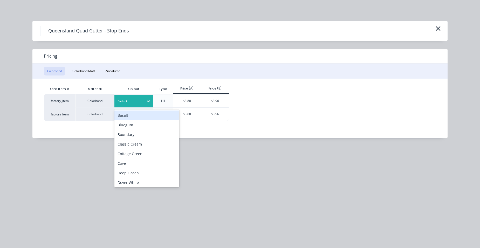
click at [128, 100] on div at bounding box center [129, 101] width 23 height 6
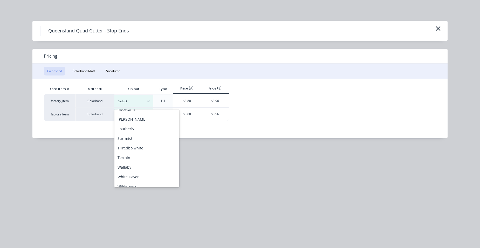
scroll to position [208, 0]
click at [136, 138] on div "Surfmist" at bounding box center [146, 138] width 65 height 10
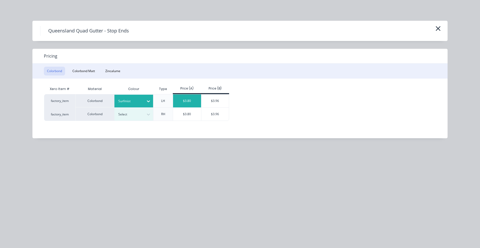
click at [179, 97] on div "$3.80" at bounding box center [187, 100] width 28 height 13
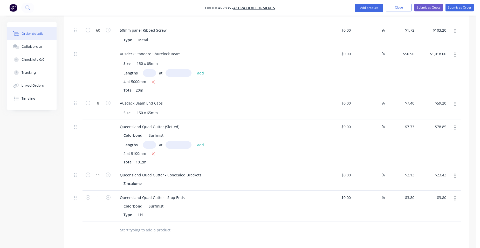
click at [454, 194] on button "button" at bounding box center [455, 198] width 12 height 9
click at [437, 219] on div "Duplicate" at bounding box center [437, 223] width 40 height 8
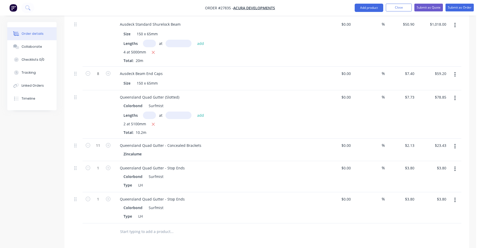
scroll to position [285, 0]
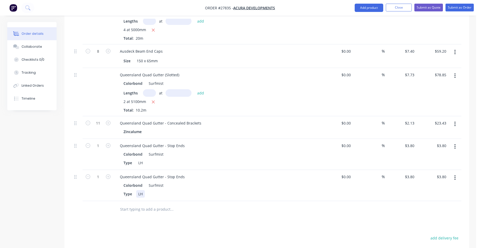
click at [140, 190] on div "LH" at bounding box center [140, 194] width 9 height 8
click at [185, 190] on div "Type RH" at bounding box center [216, 194] width 190 height 8
click at [364, 8] on button "Add product" at bounding box center [369, 8] width 29 height 8
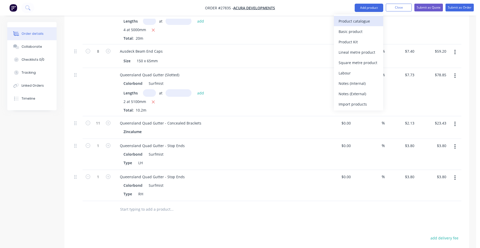
click at [359, 20] on div "Product catalogue" at bounding box center [359, 21] width 40 height 8
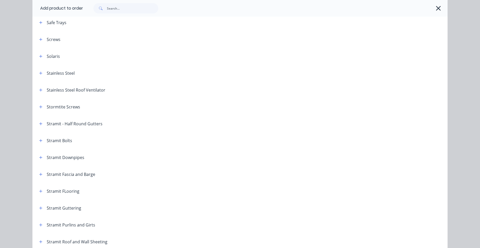
scroll to position [753, 0]
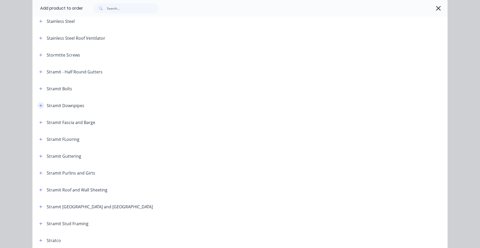
click at [38, 105] on button "button" at bounding box center [41, 105] width 6 height 6
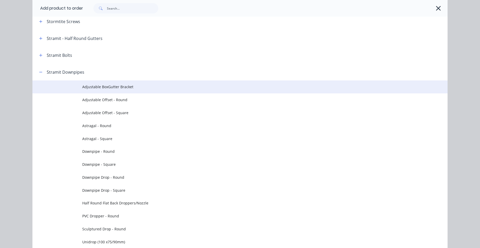
scroll to position [830, 0]
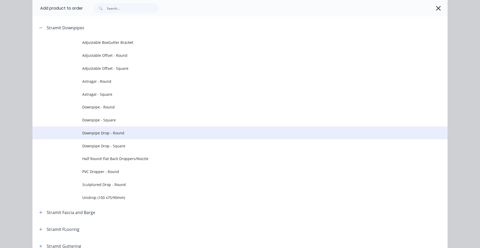
click at [134, 133] on span "Downpipe Drop - Round" at bounding box center [228, 132] width 292 height 5
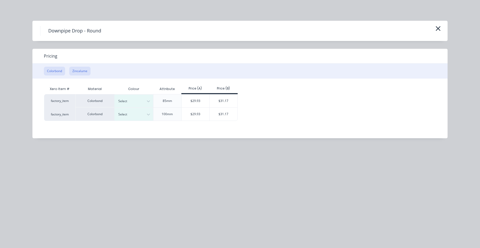
click at [83, 70] on button "Zincalume" at bounding box center [79, 71] width 21 height 9
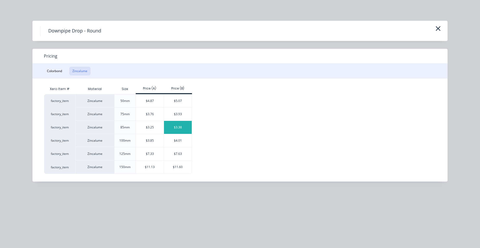
click at [177, 133] on div "$3.38" at bounding box center [178, 127] width 28 height 13
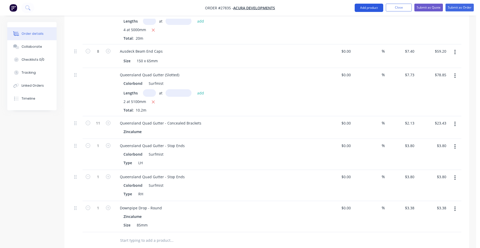
click at [363, 7] on button "Add product" at bounding box center [369, 8] width 29 height 8
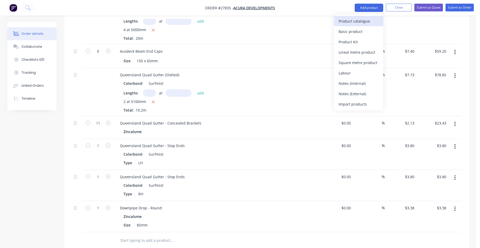
click at [348, 22] on div "Product catalogue" at bounding box center [359, 21] width 40 height 8
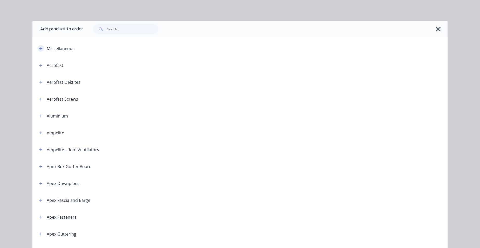
click at [41, 49] on button "button" at bounding box center [41, 48] width 6 height 6
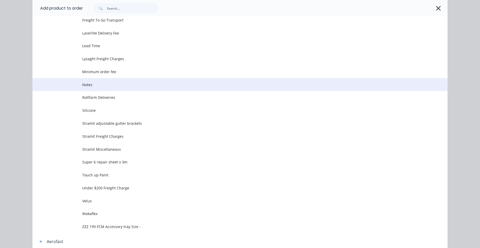
scroll to position [208, 0]
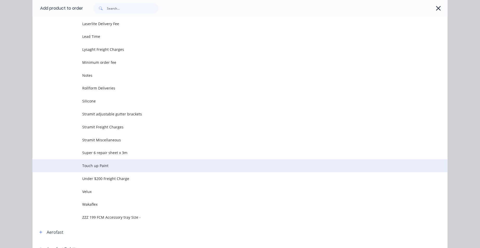
click at [129, 168] on span "Touch up Paint" at bounding box center [228, 165] width 292 height 5
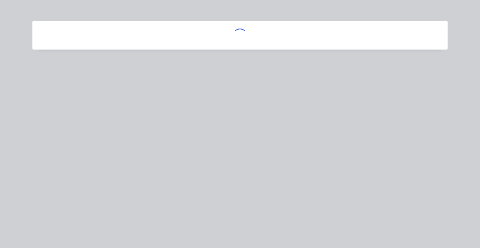
scroll to position [0, 0]
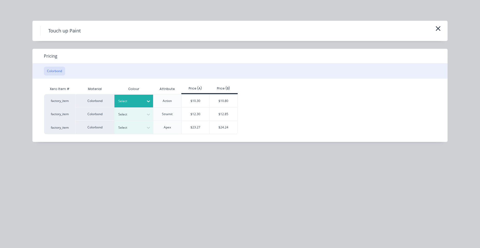
click at [136, 97] on div "Select" at bounding box center [133, 101] width 39 height 13
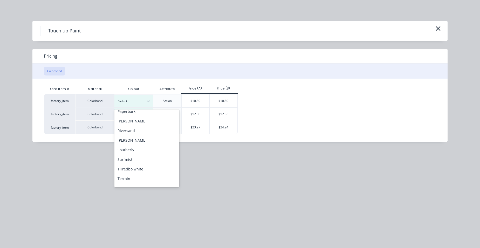
scroll to position [208, 0]
click at [133, 135] on div "Surfmist" at bounding box center [146, 138] width 65 height 10
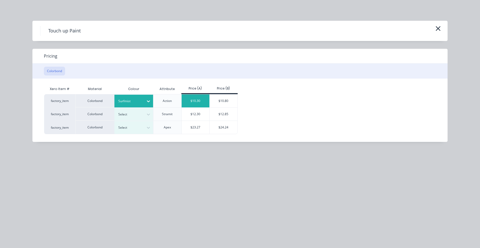
click at [195, 96] on div "$10.30" at bounding box center [196, 100] width 28 height 13
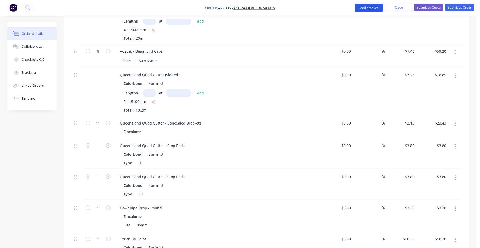
click at [370, 6] on button "Add product" at bounding box center [369, 8] width 29 height 8
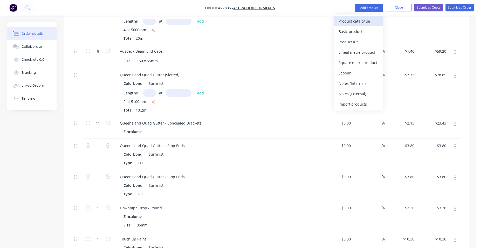
click at [363, 19] on div "Product catalogue" at bounding box center [359, 21] width 40 height 8
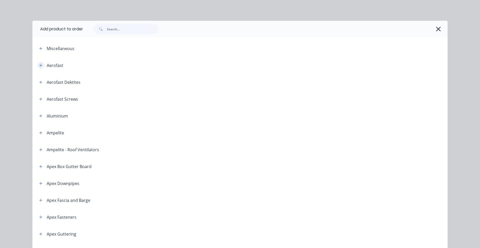
click at [40, 64] on icon "button" at bounding box center [40, 66] width 3 height 4
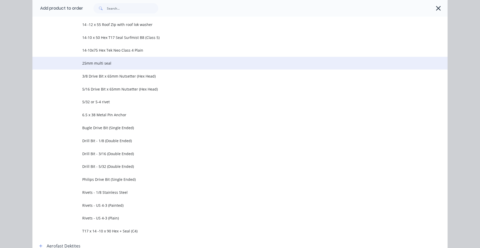
scroll to position [104, 0]
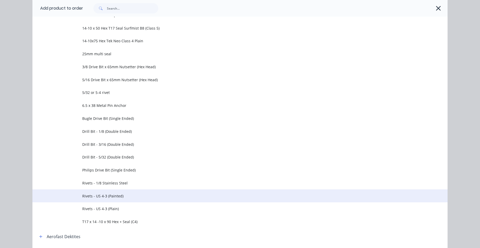
click at [109, 195] on span "Rivets - US 4-3 (Painted)" at bounding box center [228, 195] width 292 height 5
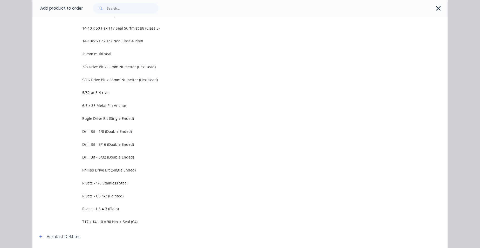
scroll to position [0, 0]
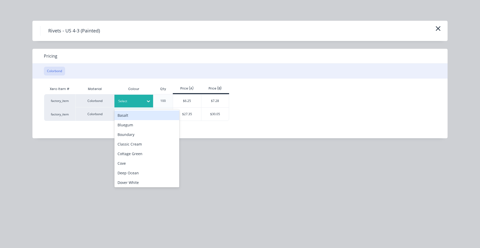
click at [131, 101] on div at bounding box center [129, 101] width 23 height 6
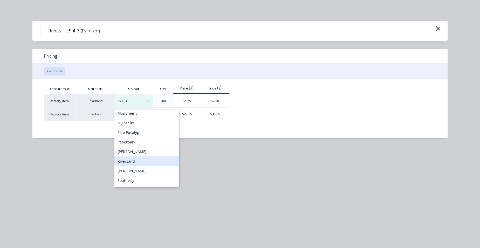
scroll to position [208, 0]
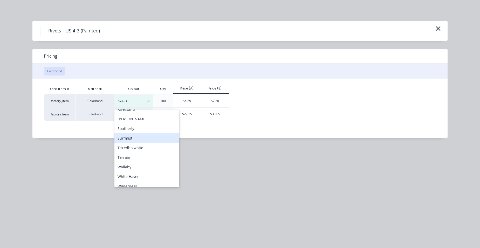
click at [138, 141] on div "Surfmist" at bounding box center [146, 138] width 65 height 10
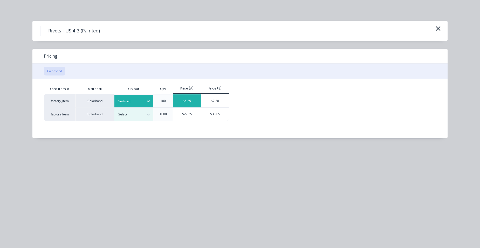
click at [185, 103] on div "$6.25" at bounding box center [187, 100] width 28 height 13
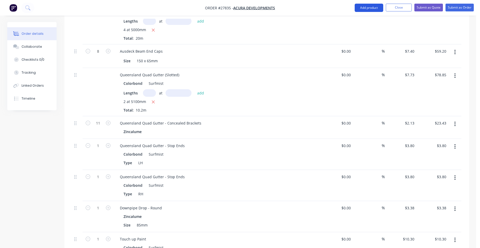
click at [370, 8] on button "Add product" at bounding box center [369, 8] width 29 height 8
click at [364, 21] on div "Product catalogue" at bounding box center [359, 21] width 40 height 8
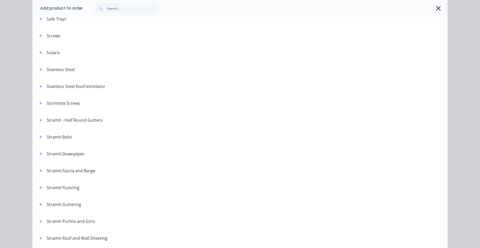
scroll to position [649, 0]
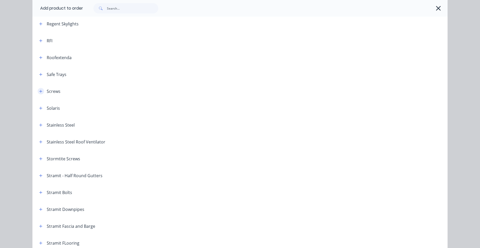
click at [38, 91] on button "button" at bounding box center [41, 91] width 6 height 6
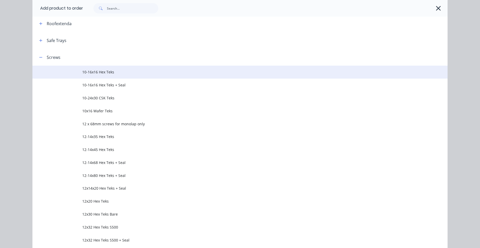
scroll to position [727, 0]
